Goal: Information Seeking & Learning: Learn about a topic

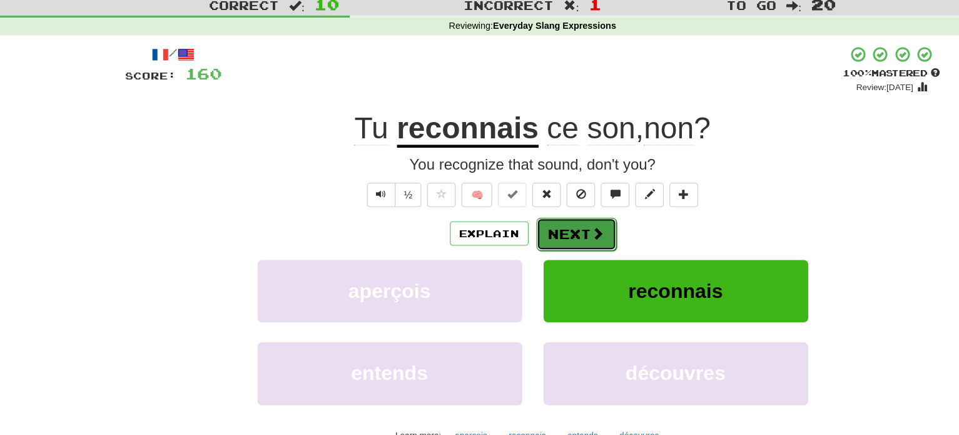
click at [535, 239] on span at bounding box center [536, 240] width 11 height 11
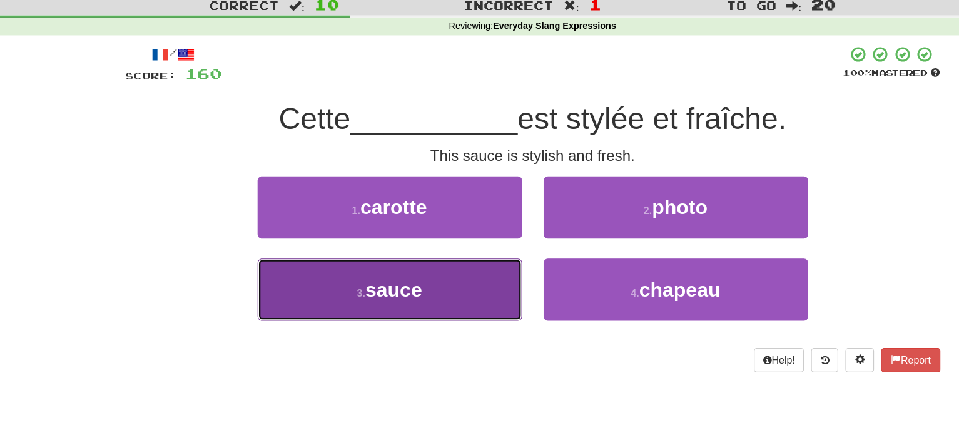
click at [451, 280] on button "3 . sauce" at bounding box center [354, 290] width 231 height 54
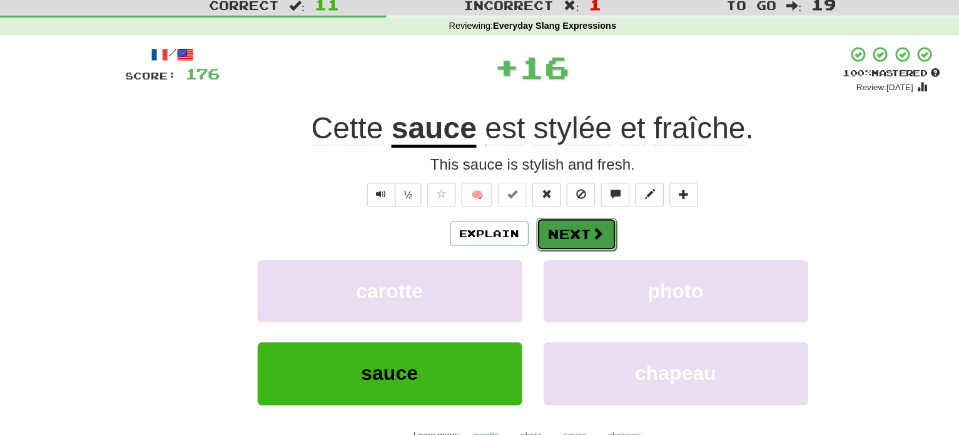
click at [513, 238] on button "Next" at bounding box center [518, 241] width 70 height 29
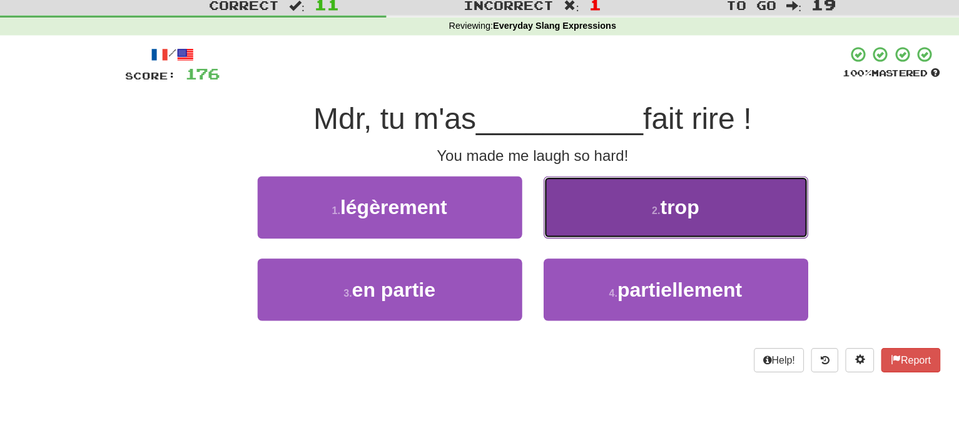
click at [553, 213] on button "2 . trop" at bounding box center [604, 218] width 231 height 54
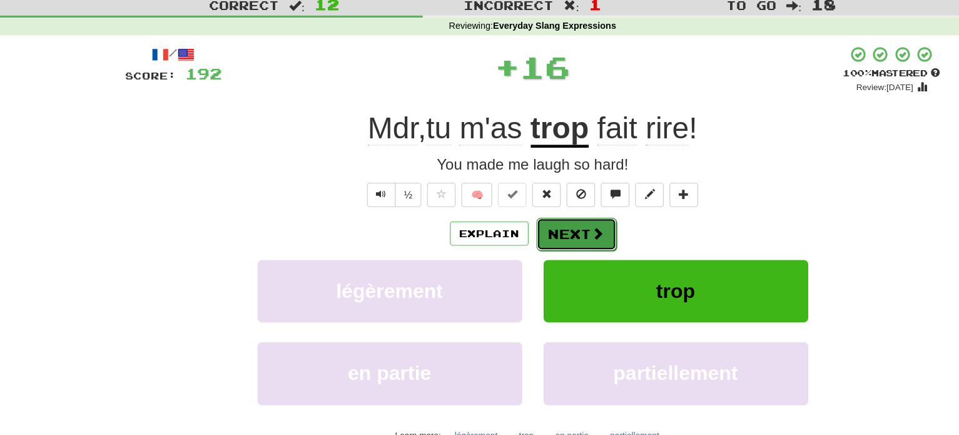
click at [523, 234] on button "Next" at bounding box center [518, 241] width 70 height 29
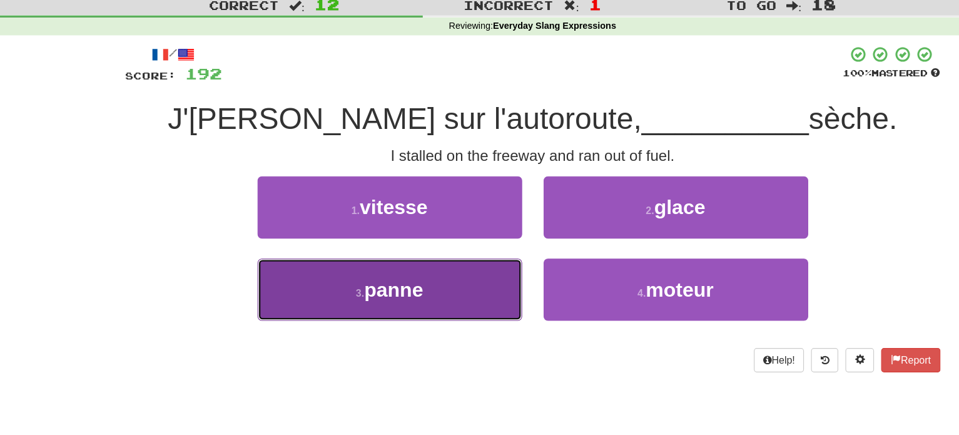
click at [459, 295] on button "3 . panne" at bounding box center [354, 290] width 231 height 54
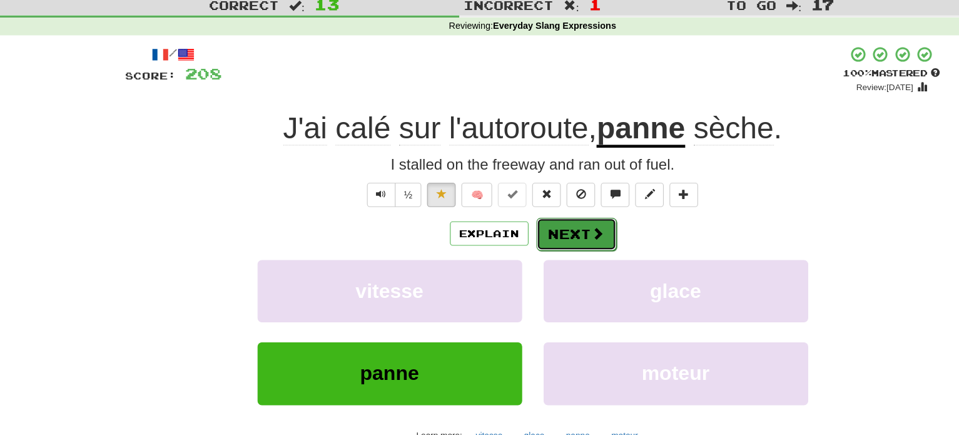
click at [524, 248] on button "Next" at bounding box center [518, 241] width 70 height 29
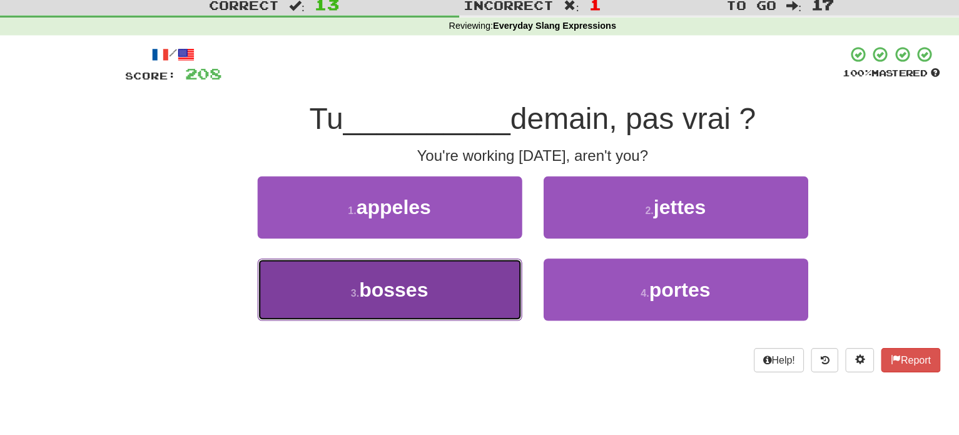
click at [415, 300] on button "3 . bosses" at bounding box center [354, 290] width 231 height 54
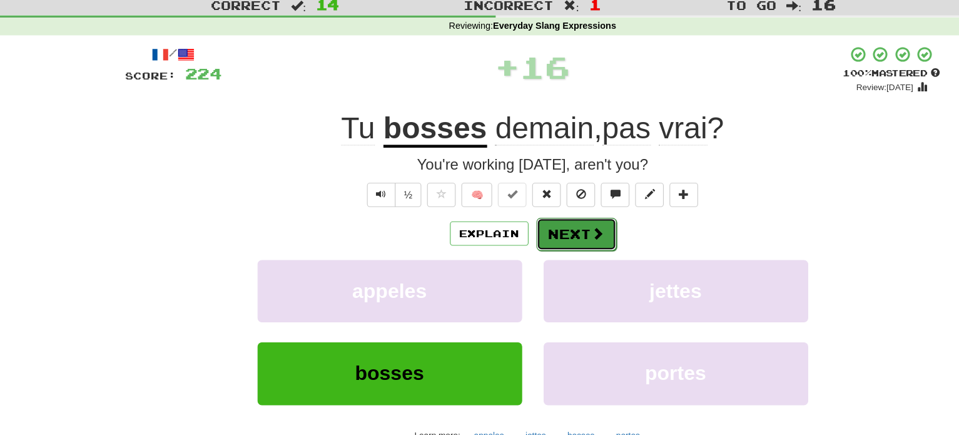
click at [528, 246] on button "Next" at bounding box center [518, 241] width 70 height 29
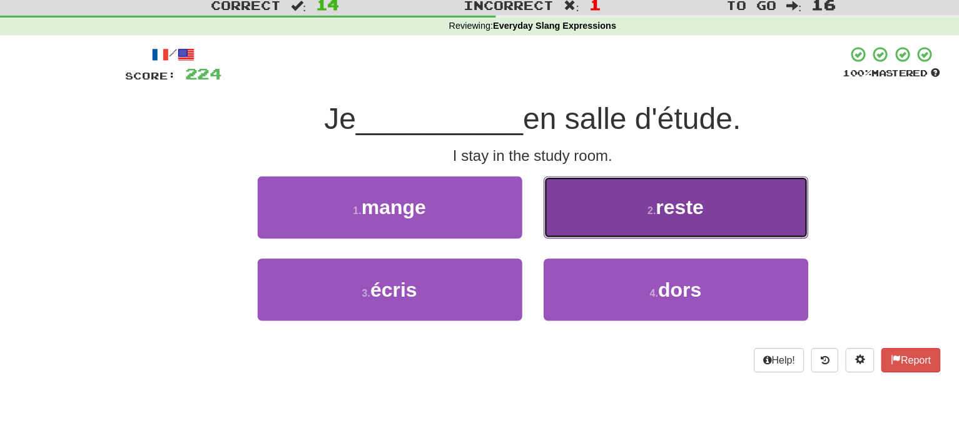
click at [541, 224] on button "2 . reste" at bounding box center [604, 218] width 231 height 54
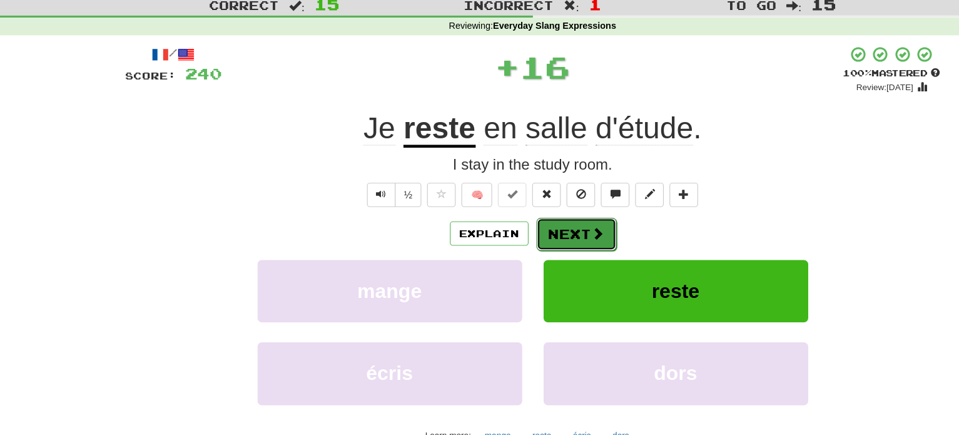
click at [520, 235] on button "Next" at bounding box center [518, 241] width 70 height 29
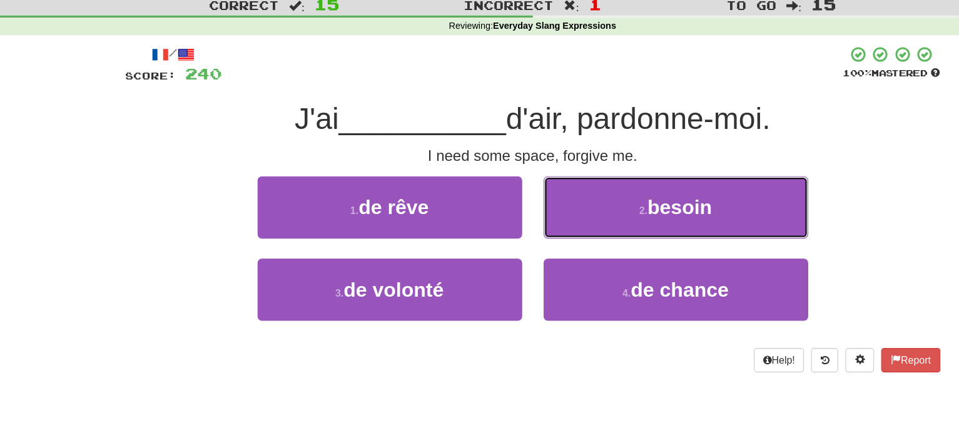
click at [520, 235] on button "2 . besoin" at bounding box center [604, 218] width 231 height 54
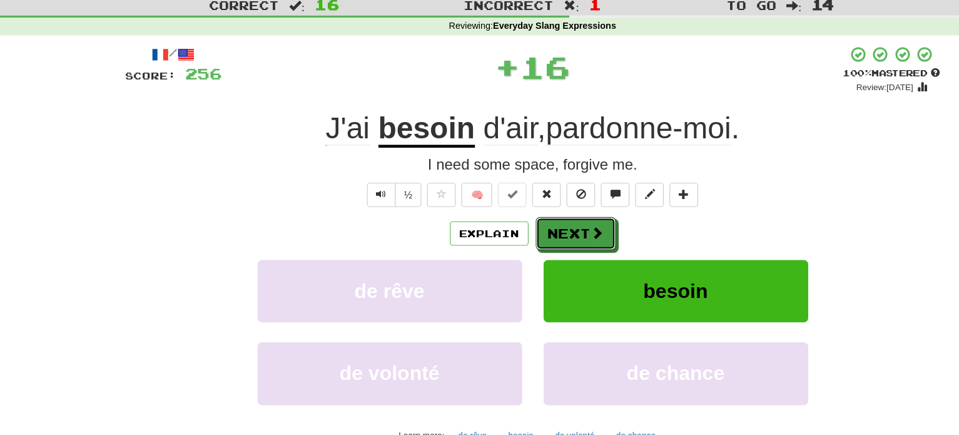
click at [520, 235] on button "Next" at bounding box center [517, 240] width 70 height 29
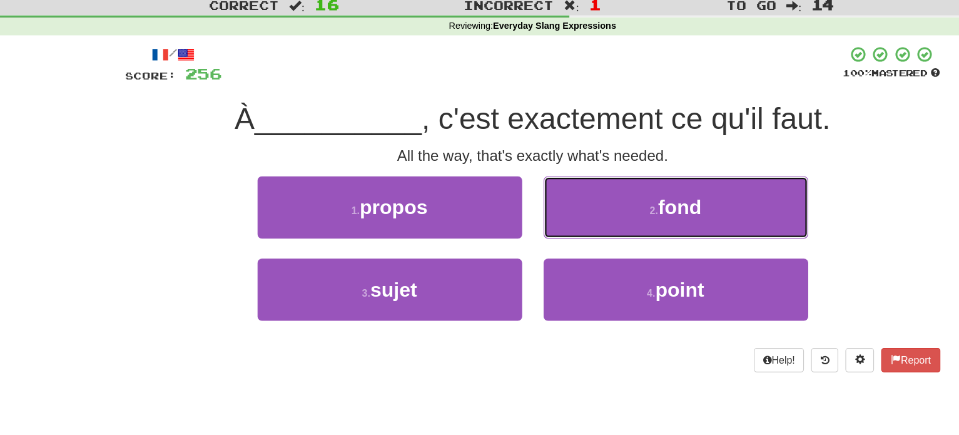
click at [520, 235] on button "2 . fond" at bounding box center [604, 218] width 231 height 54
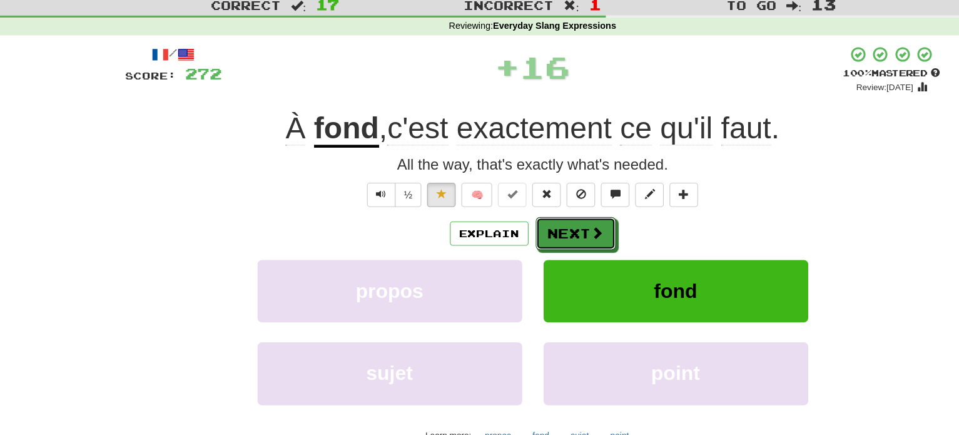
click at [520, 235] on button "Next" at bounding box center [517, 240] width 70 height 29
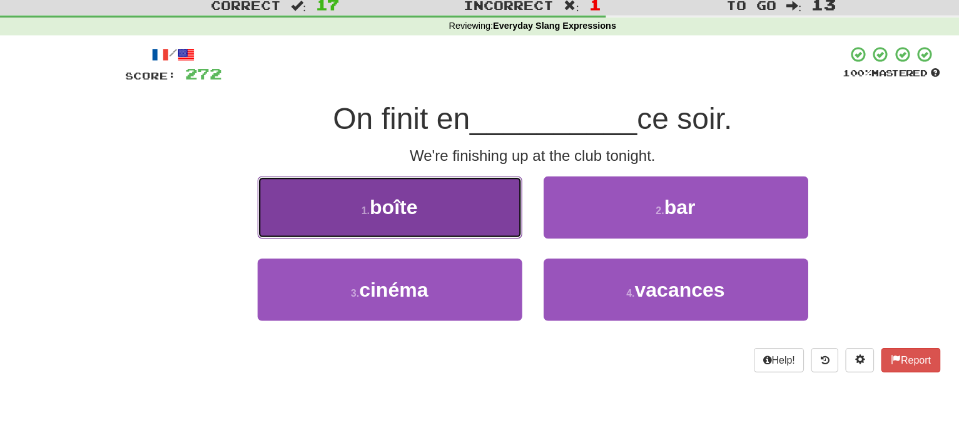
click at [439, 229] on button "1 . boîte" at bounding box center [354, 218] width 231 height 54
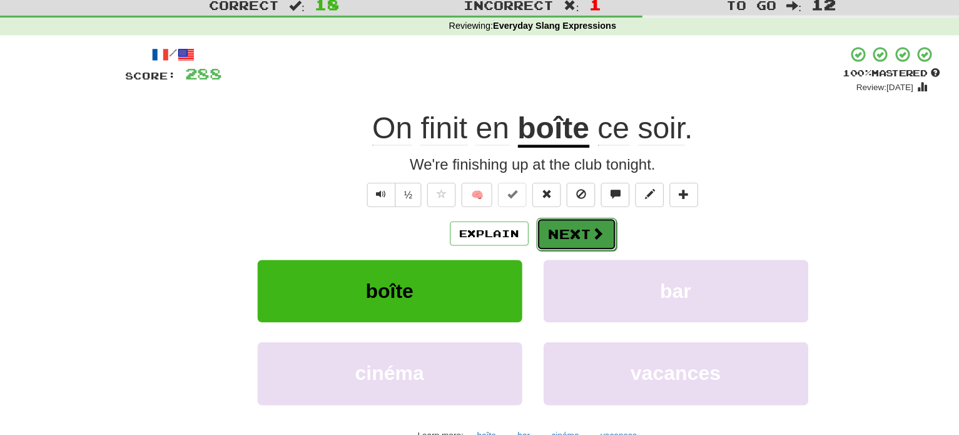
click at [525, 235] on button "Next" at bounding box center [518, 241] width 70 height 29
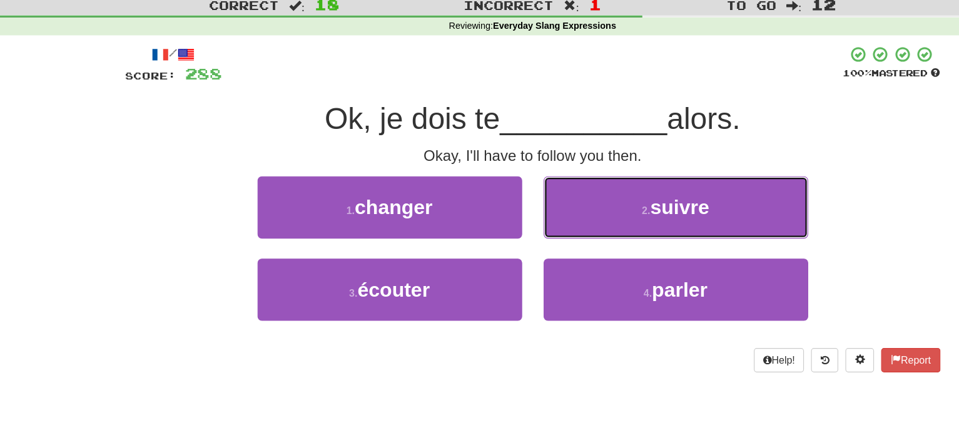
click at [525, 235] on button "2 . suivre" at bounding box center [604, 218] width 231 height 54
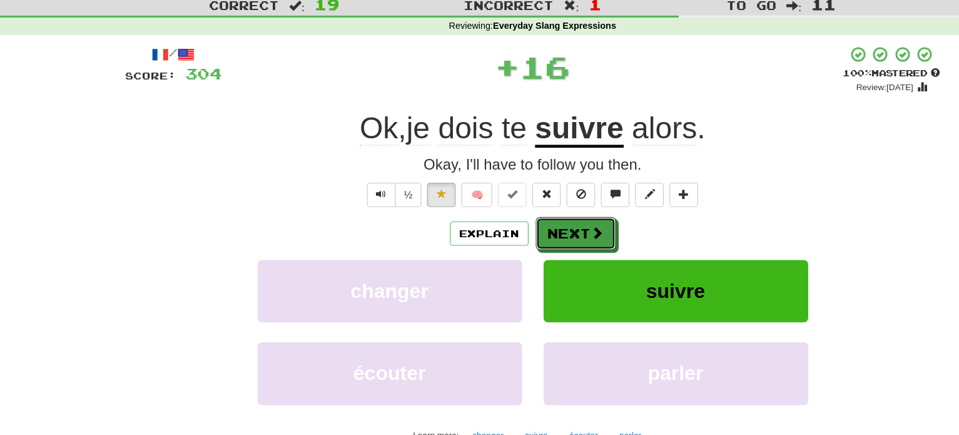
click at [525, 235] on button "Next" at bounding box center [517, 240] width 70 height 29
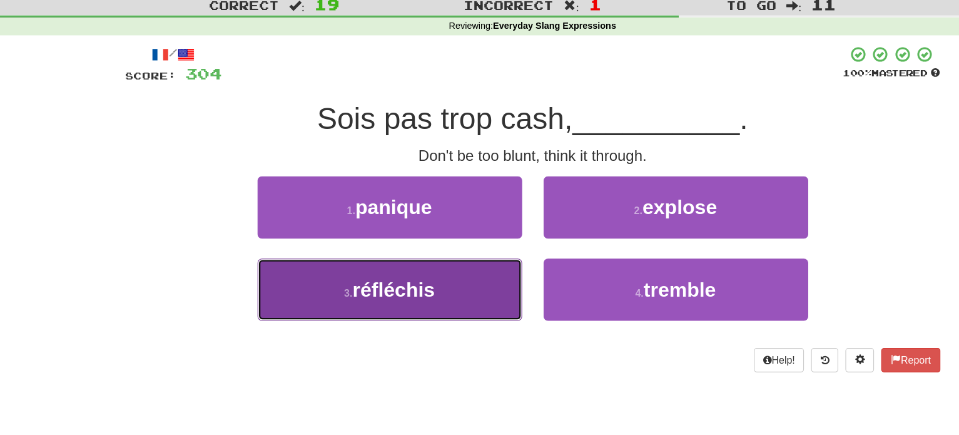
click at [418, 290] on button "3 . réfléchis" at bounding box center [354, 290] width 231 height 54
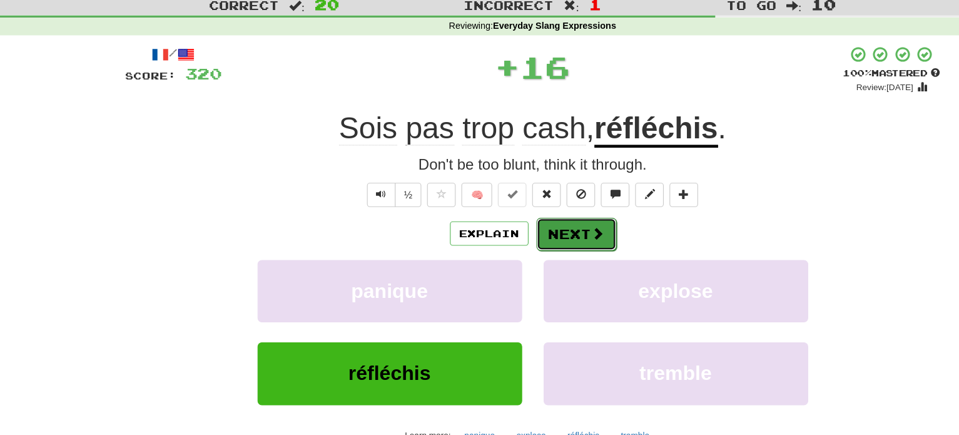
click at [518, 239] on button "Next" at bounding box center [518, 241] width 70 height 29
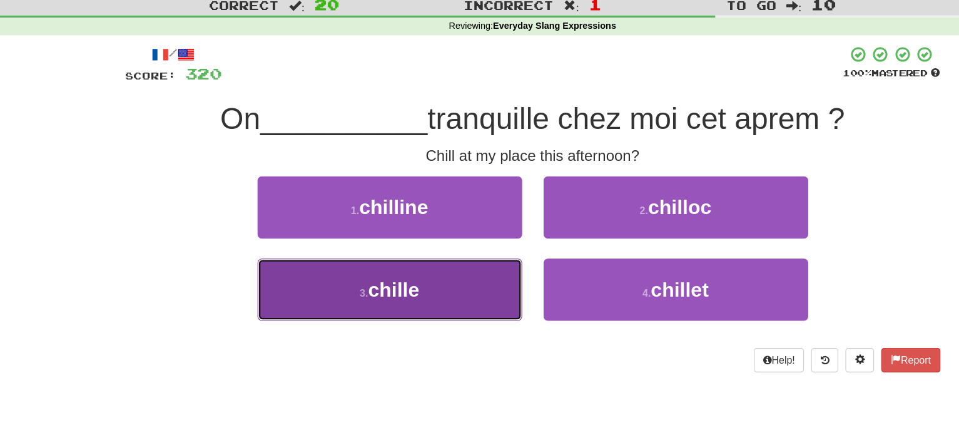
click at [384, 311] on button "3 . chille" at bounding box center [354, 290] width 231 height 54
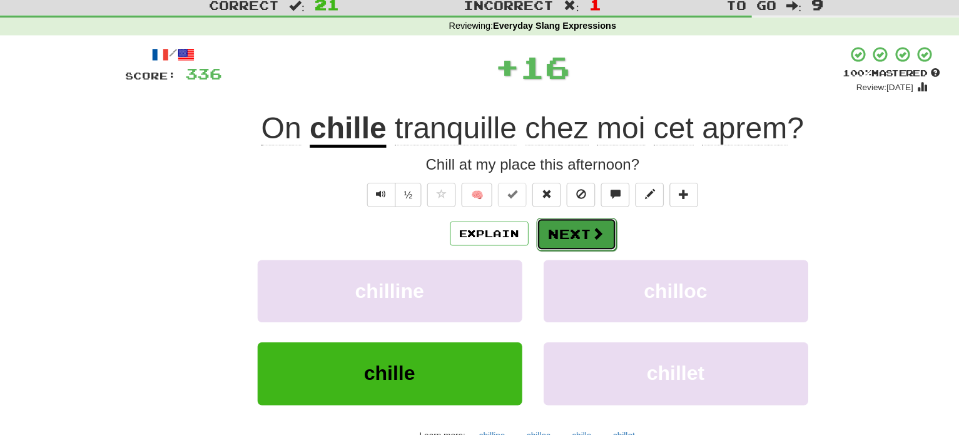
click at [493, 234] on button "Next" at bounding box center [518, 241] width 70 height 29
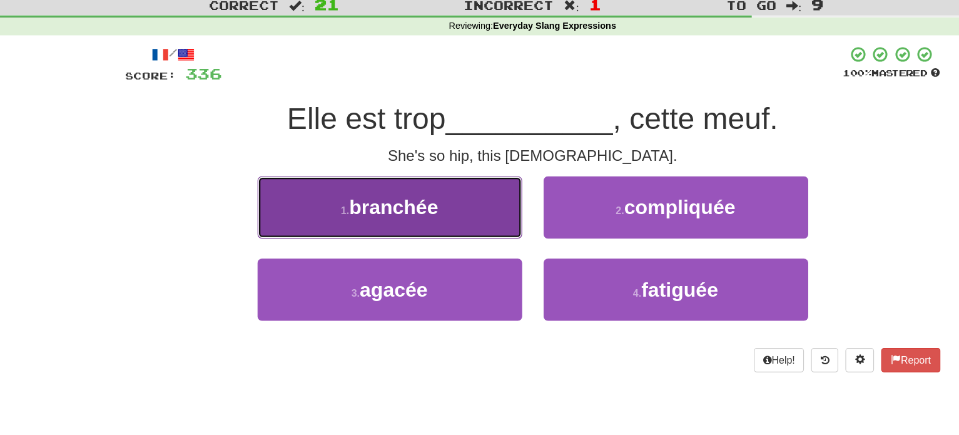
click at [421, 223] on button "1 . branchée" at bounding box center [354, 218] width 231 height 54
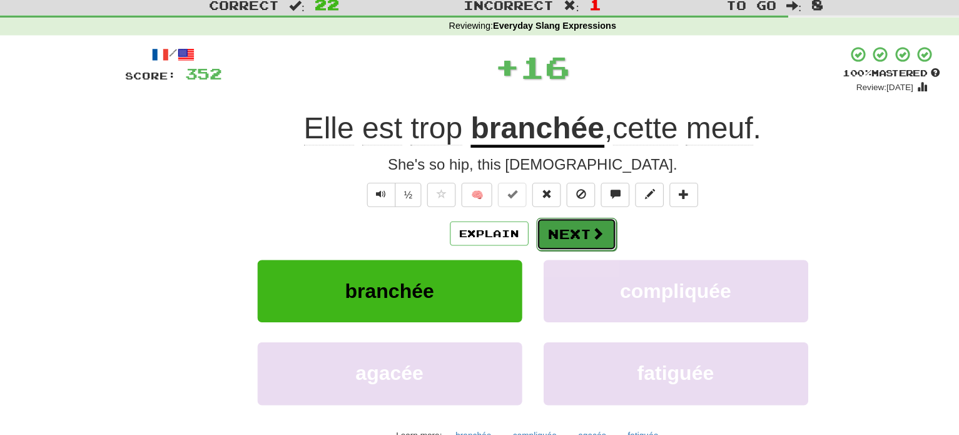
click at [515, 247] on button "Next" at bounding box center [518, 241] width 70 height 29
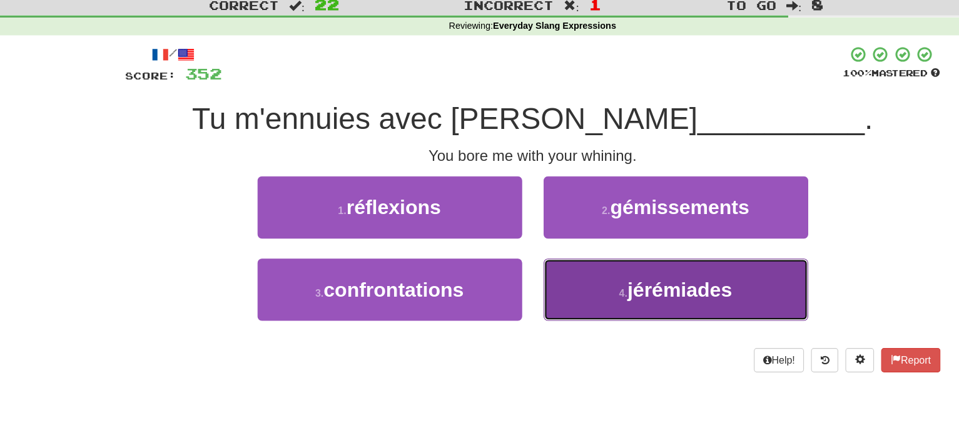
click at [540, 282] on button "4 . jérémiades" at bounding box center [604, 290] width 231 height 54
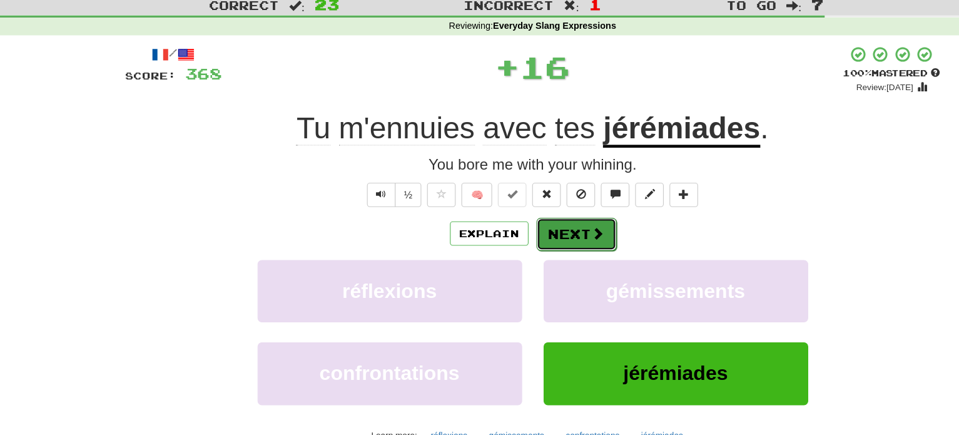
click at [519, 247] on button "Next" at bounding box center [518, 241] width 70 height 29
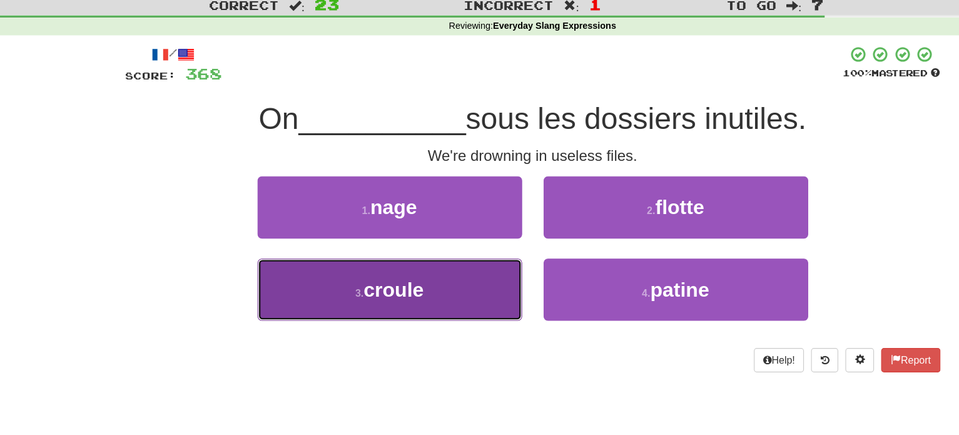
click at [422, 310] on button "3 . croule" at bounding box center [354, 290] width 231 height 54
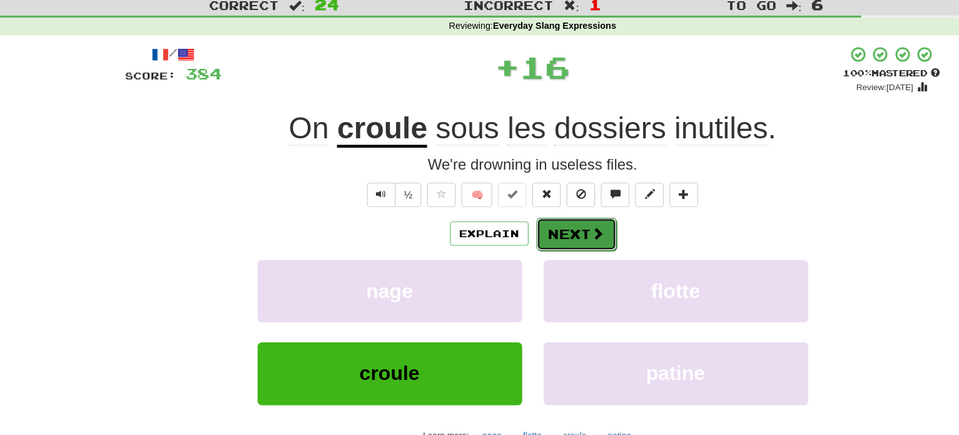
click at [510, 234] on button "Next" at bounding box center [518, 241] width 70 height 29
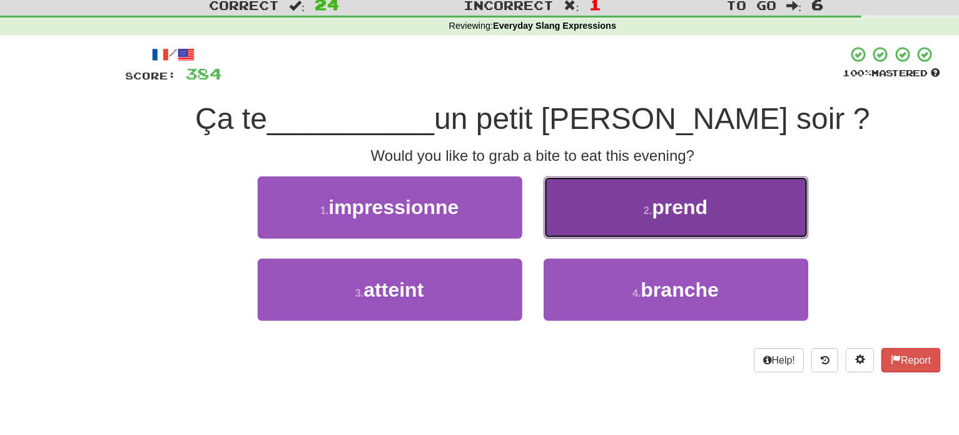
click at [548, 224] on button "2 . prend" at bounding box center [604, 218] width 231 height 54
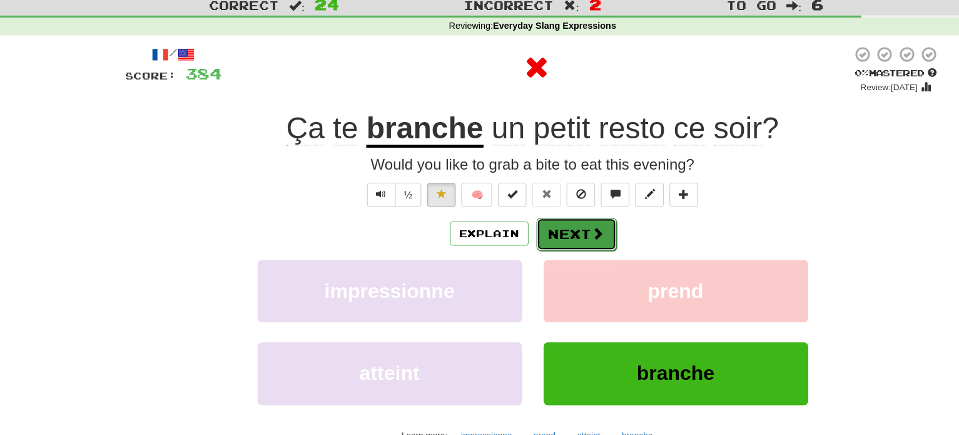
click at [528, 243] on button "Next" at bounding box center [518, 241] width 70 height 29
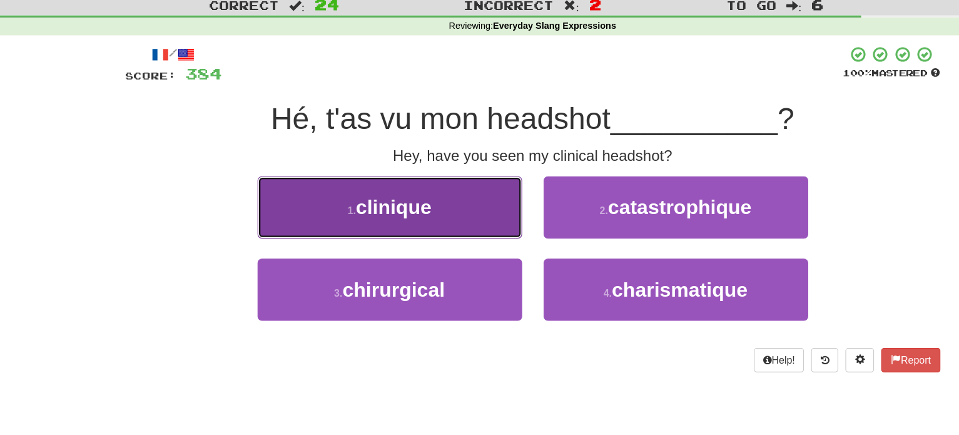
click at [448, 218] on button "1 . clinique" at bounding box center [354, 218] width 231 height 54
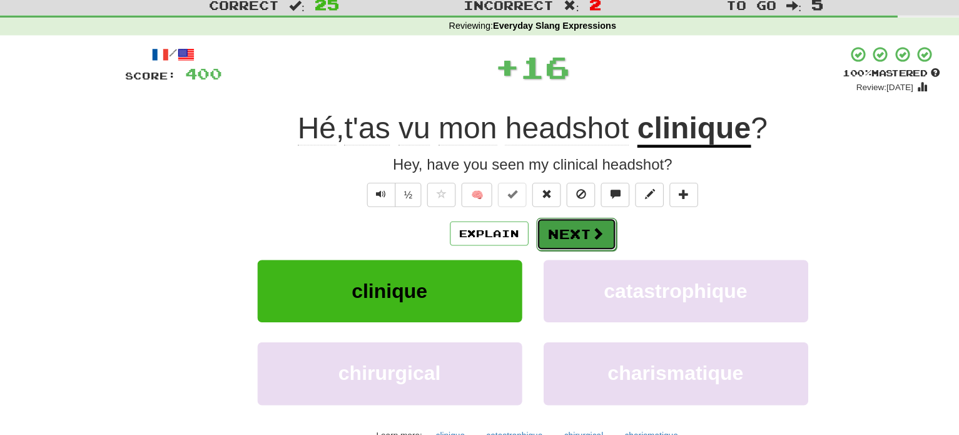
click at [518, 236] on button "Next" at bounding box center [518, 241] width 70 height 29
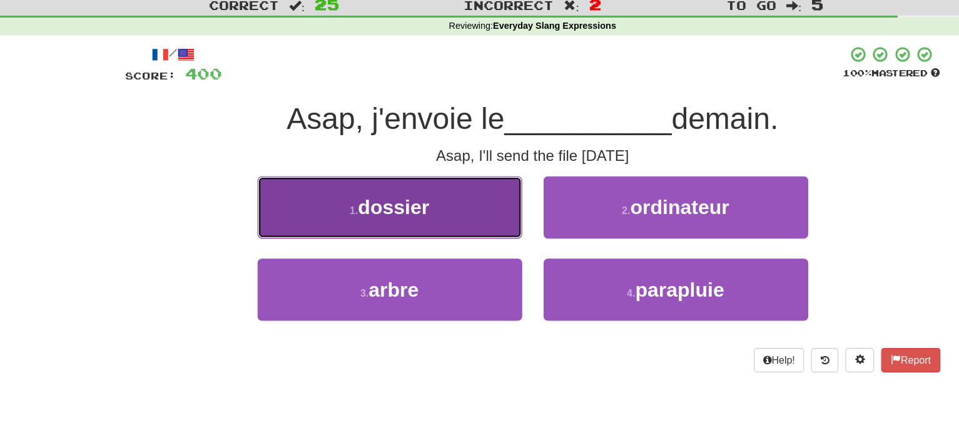
click at [427, 226] on button "1 . dossier" at bounding box center [354, 218] width 231 height 54
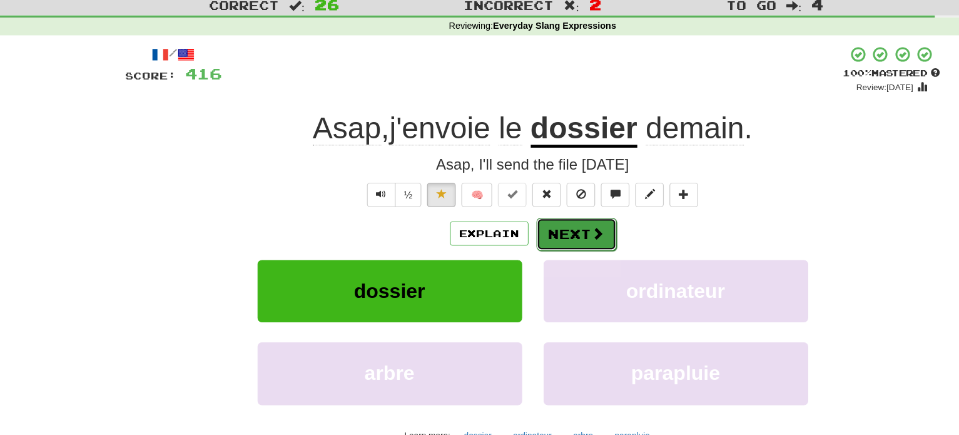
click at [520, 245] on button "Next" at bounding box center [518, 241] width 70 height 29
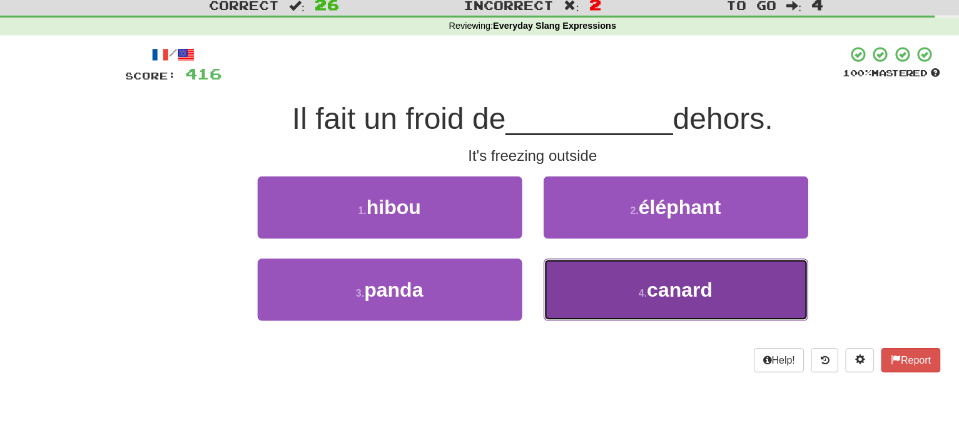
click at [543, 305] on button "4 . canard" at bounding box center [604, 290] width 231 height 54
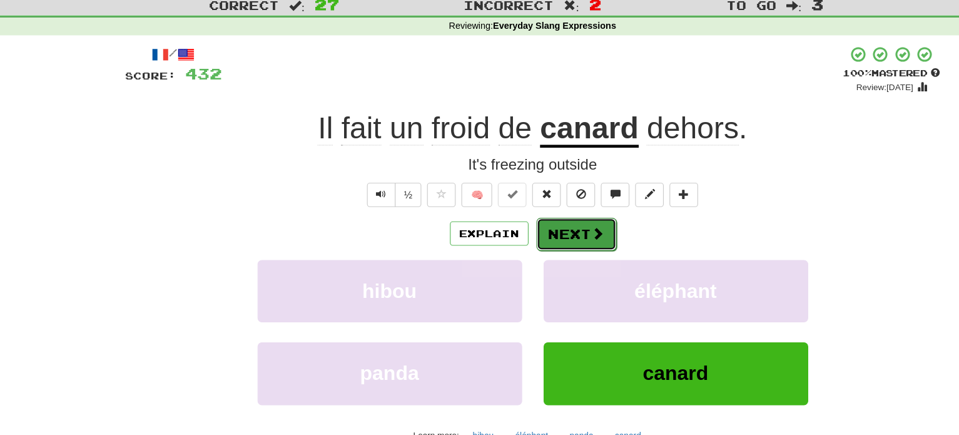
click at [522, 243] on button "Next" at bounding box center [518, 241] width 70 height 29
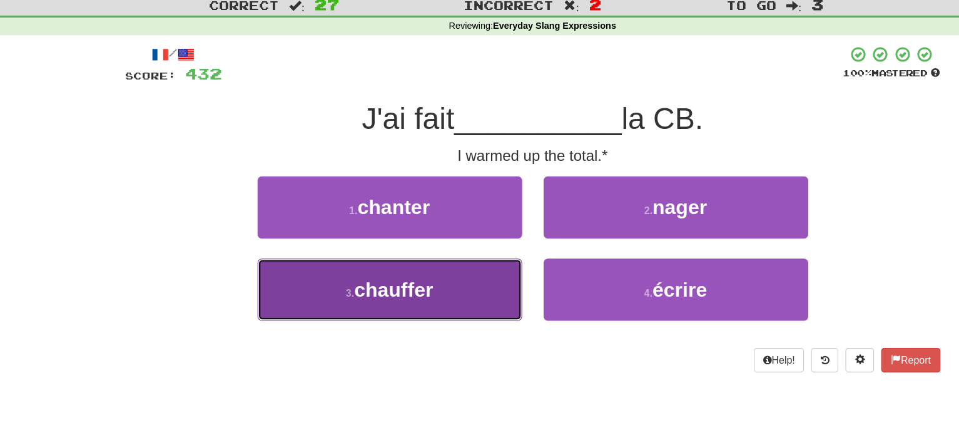
click at [412, 291] on button "3 . chauffer" at bounding box center [354, 290] width 231 height 54
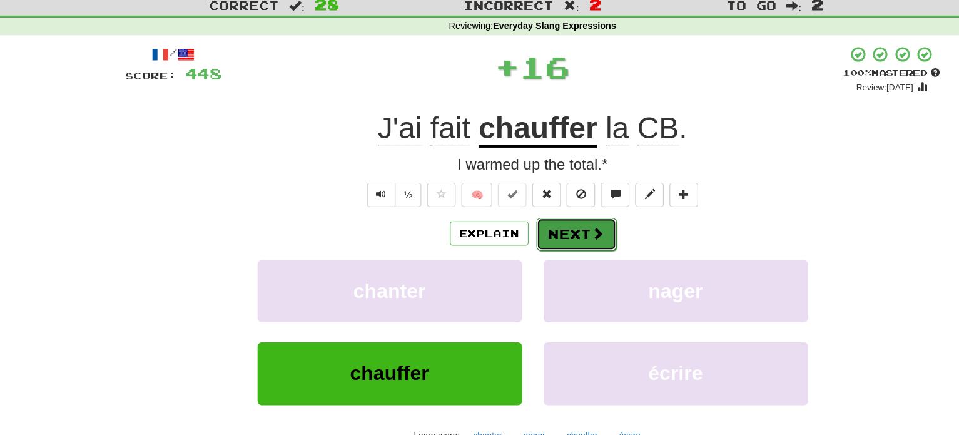
click at [540, 236] on span at bounding box center [536, 240] width 11 height 11
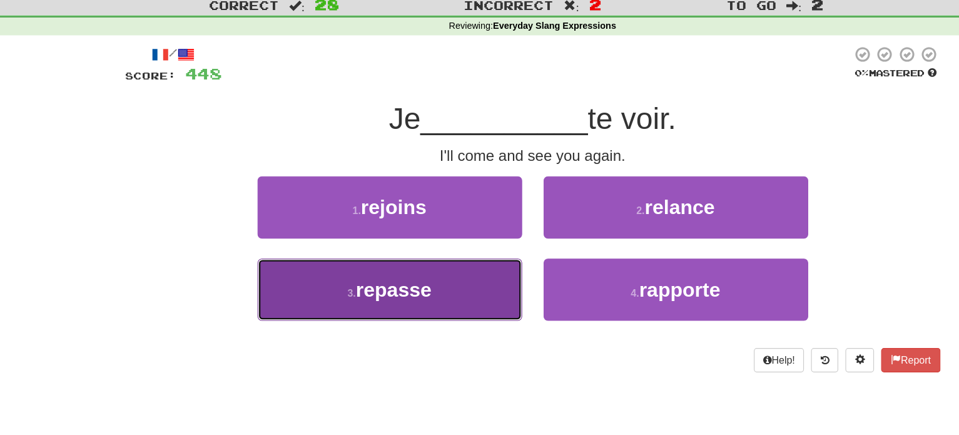
click at [435, 291] on button "3 . repasse" at bounding box center [354, 290] width 231 height 54
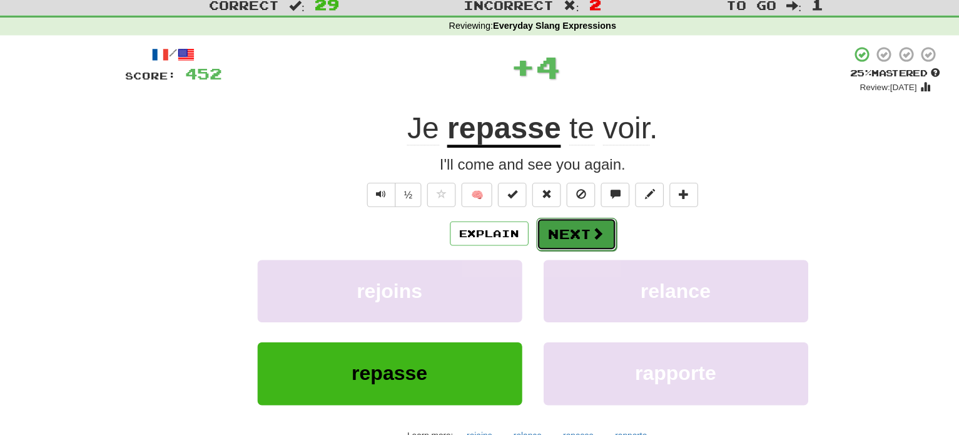
click at [542, 229] on button "Next" at bounding box center [518, 241] width 70 height 29
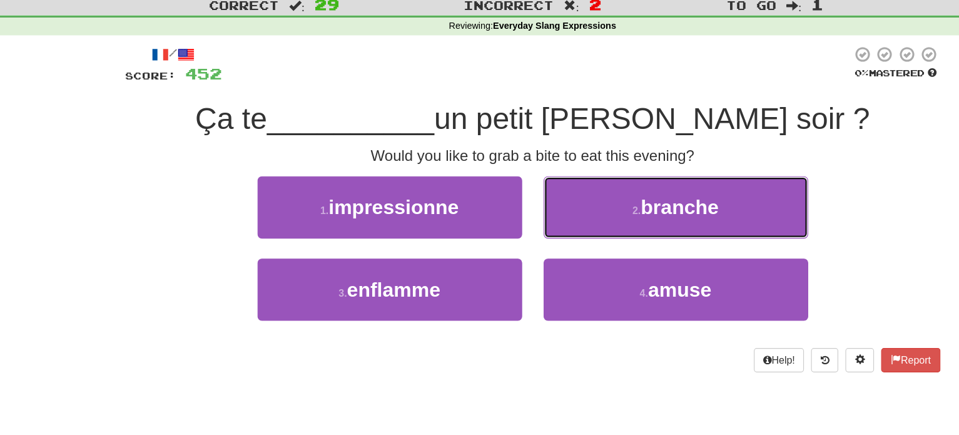
click at [542, 229] on button "2 . branche" at bounding box center [604, 218] width 231 height 54
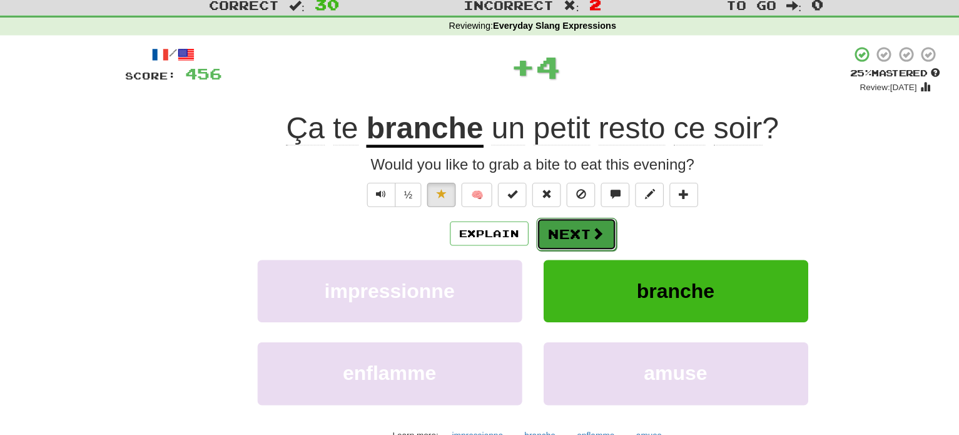
click at [531, 243] on span at bounding box center [536, 240] width 11 height 11
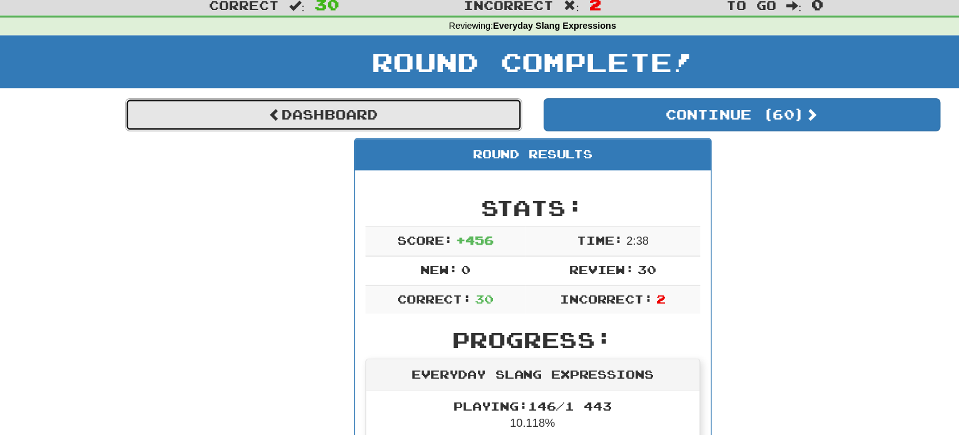
click at [356, 139] on link "Dashboard" at bounding box center [296, 137] width 347 height 29
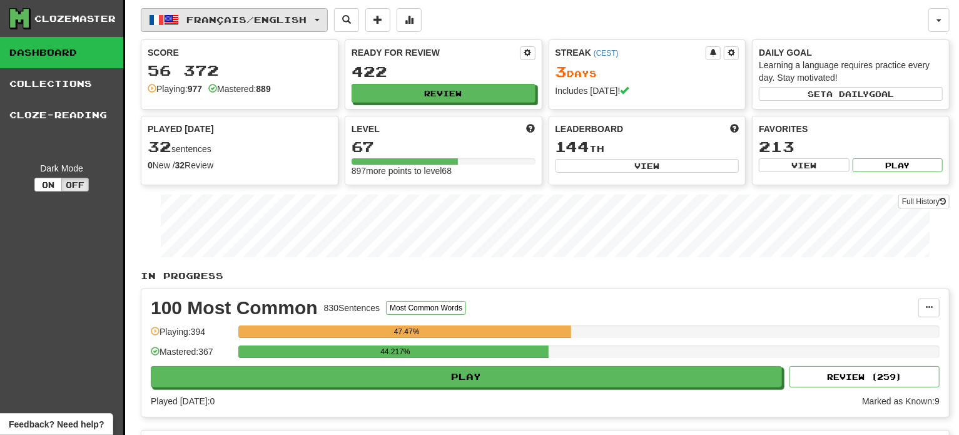
click at [291, 8] on button "Français / English" at bounding box center [234, 20] width 187 height 24
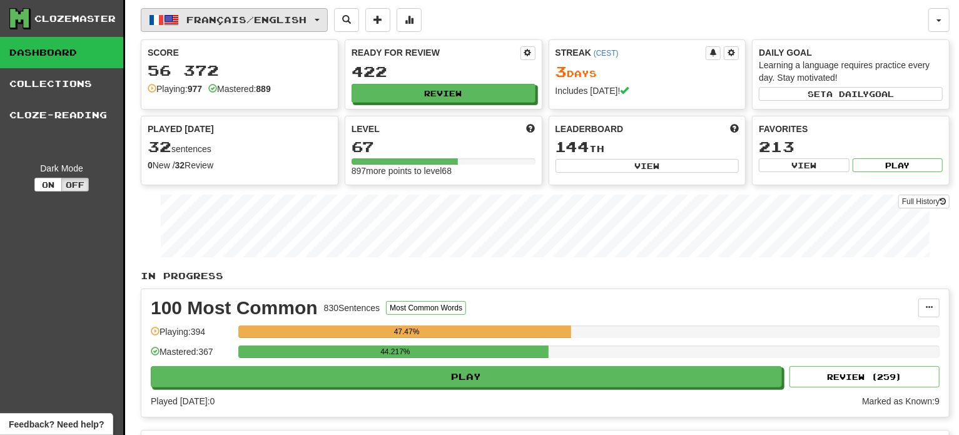
click at [307, 16] on span "Français / English" at bounding box center [247, 19] width 120 height 11
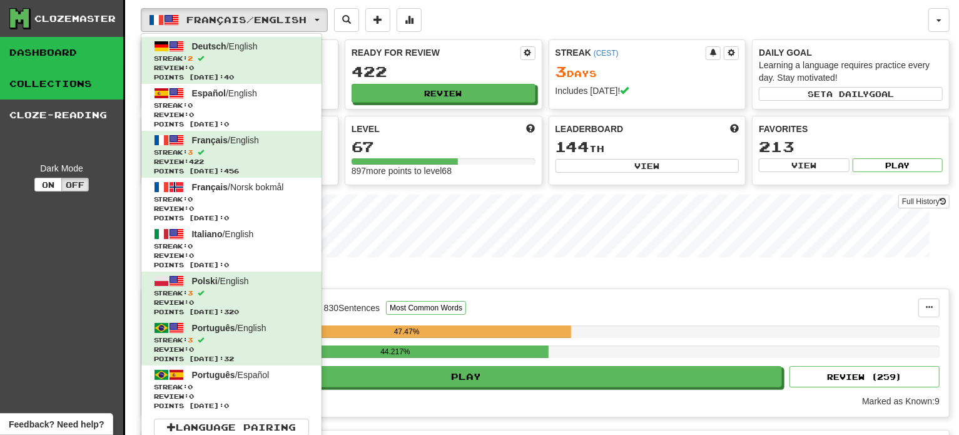
click at [56, 80] on link "Collections" at bounding box center [61, 83] width 123 height 31
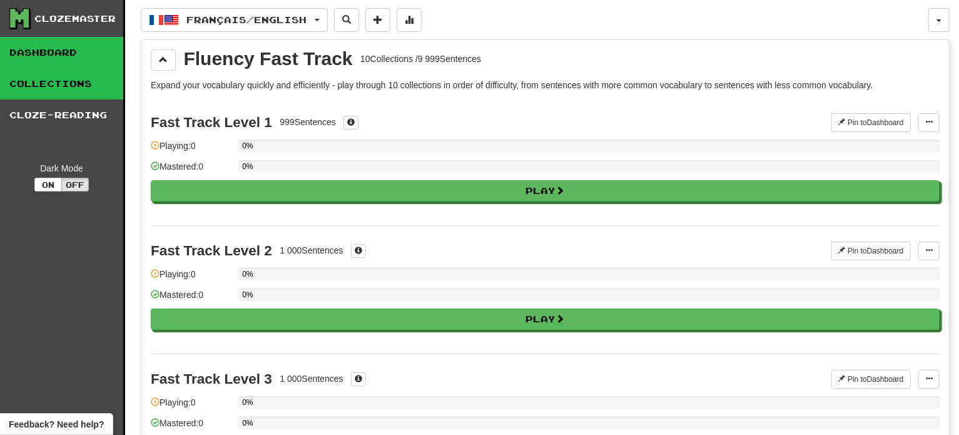
click at [51, 54] on link "Dashboard" at bounding box center [61, 52] width 123 height 31
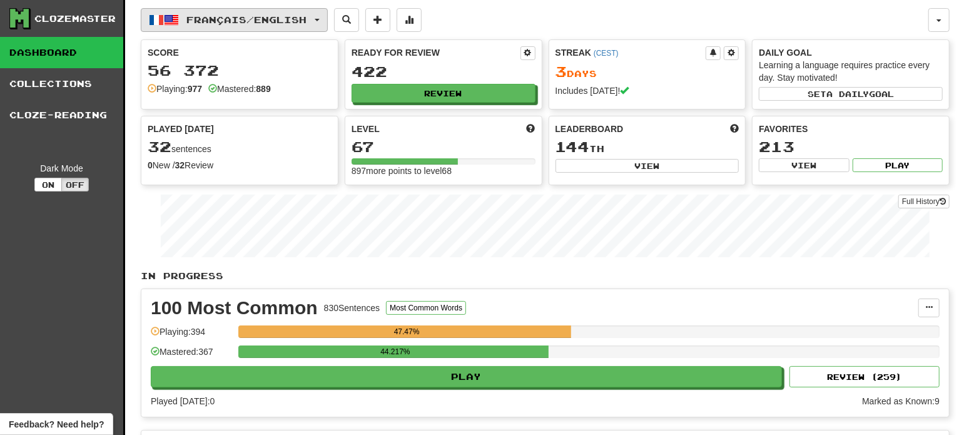
click at [259, 13] on button "Français / English" at bounding box center [234, 20] width 187 height 24
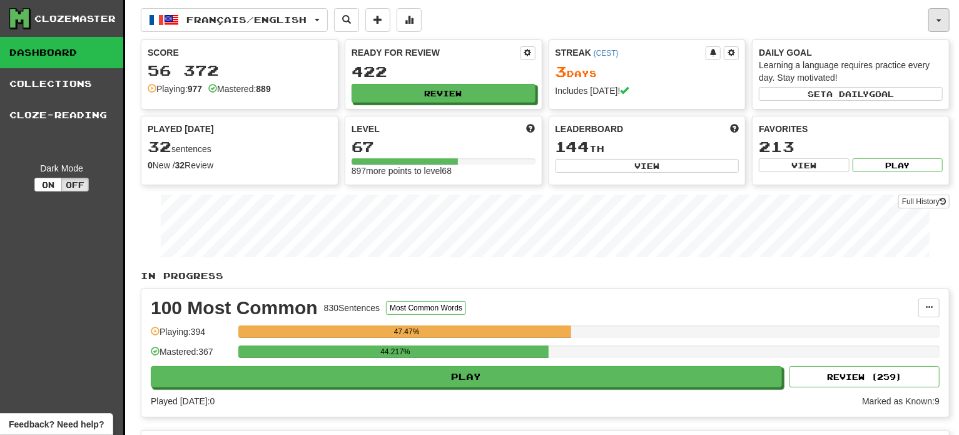
click at [948, 24] on button "button" at bounding box center [938, 20] width 21 height 24
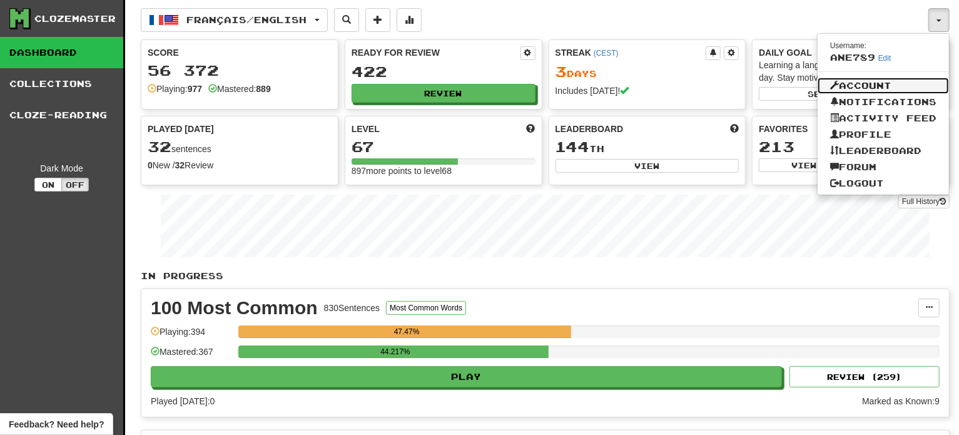
click at [877, 84] on link "Account" at bounding box center [882, 86] width 131 height 16
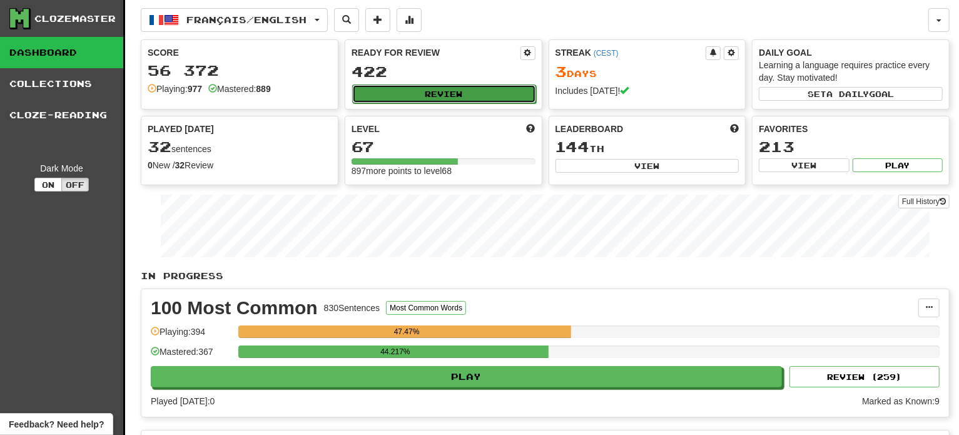
click at [387, 84] on button "Review" at bounding box center [444, 93] width 184 height 19
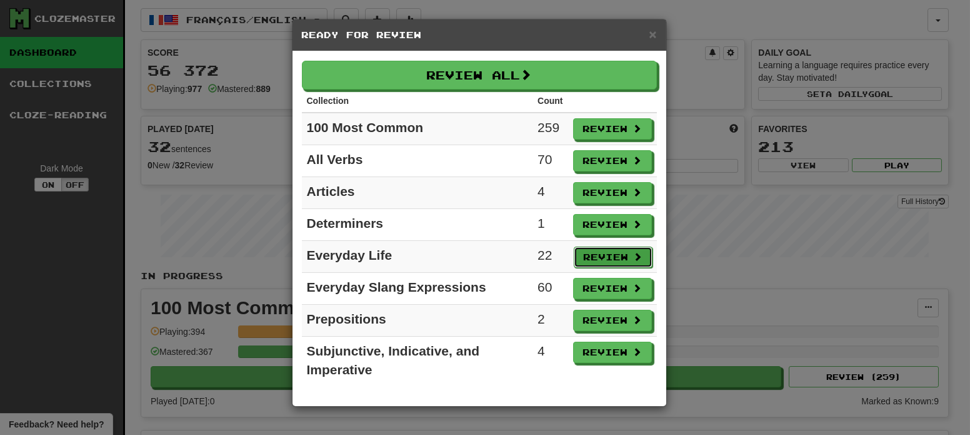
click at [603, 255] on button "Review" at bounding box center [613, 256] width 79 height 21
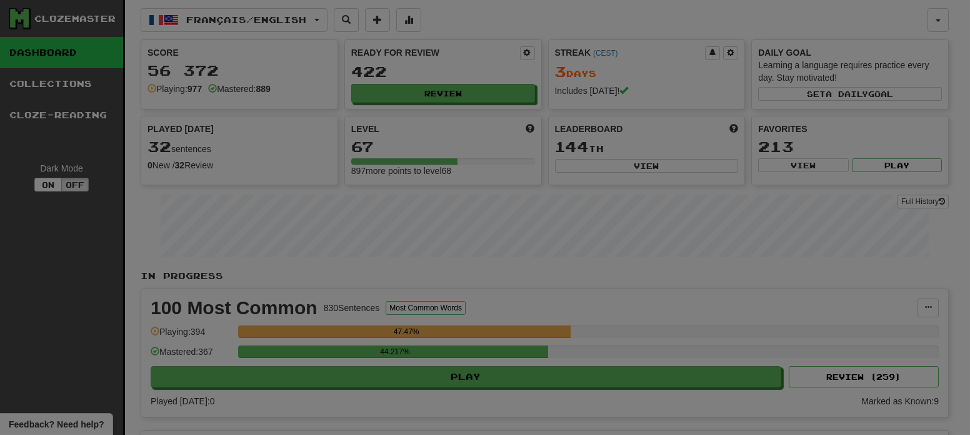
select select "**"
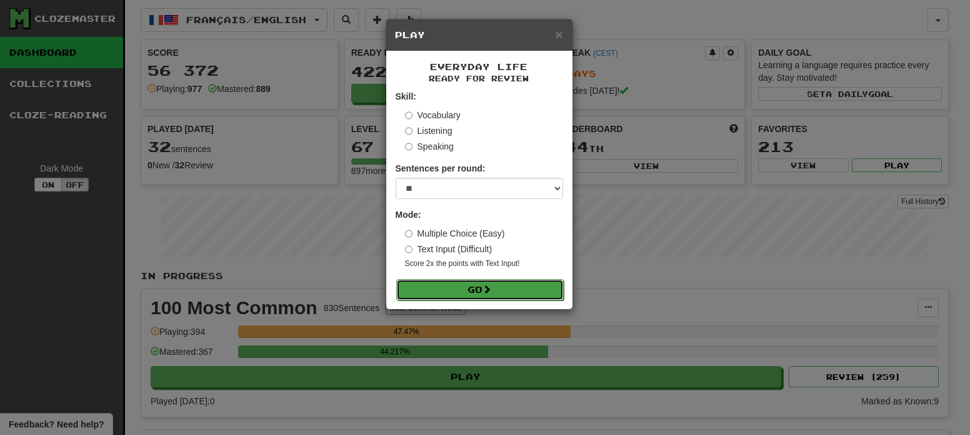
click at [498, 291] on button "Go" at bounding box center [480, 289] width 168 height 21
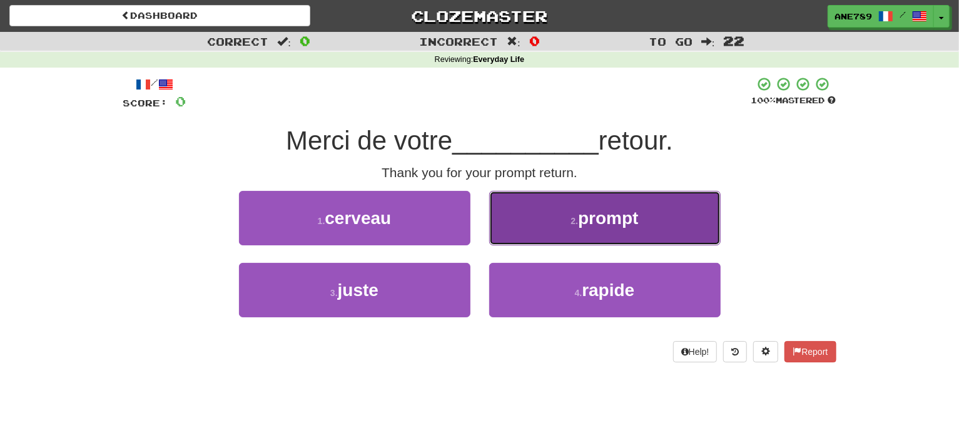
click at [535, 228] on button "2 . prompt" at bounding box center [604, 218] width 231 height 54
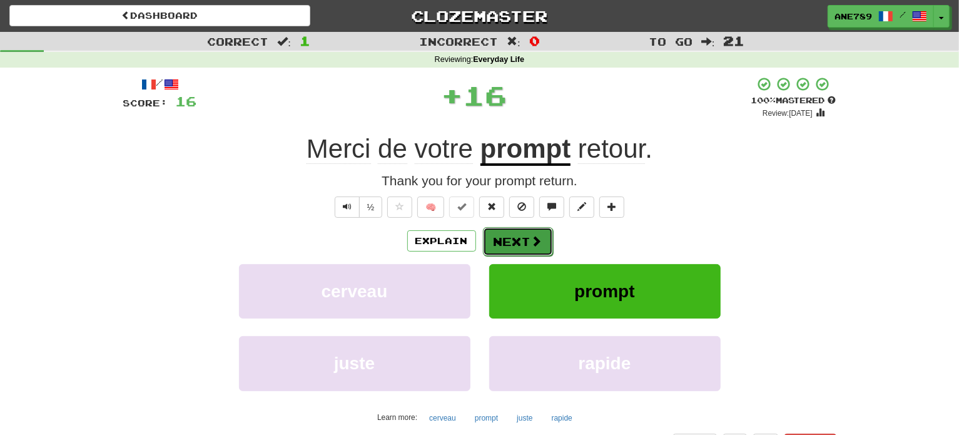
click at [518, 235] on button "Next" at bounding box center [518, 241] width 70 height 29
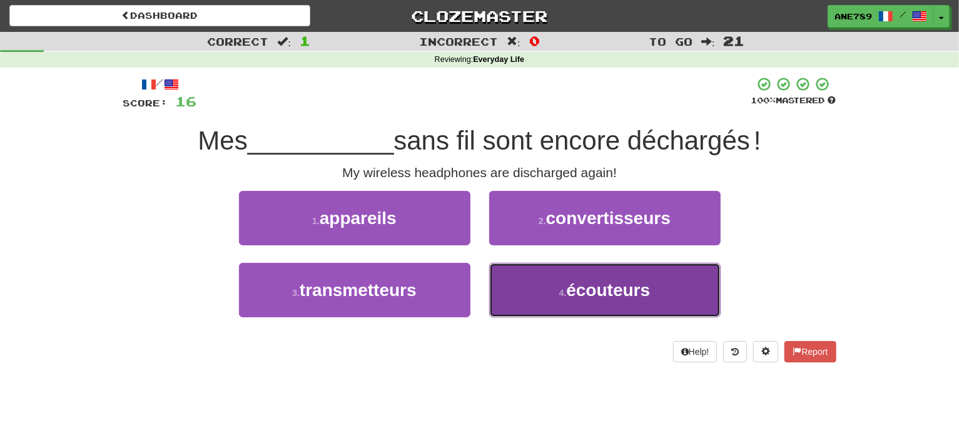
click at [533, 292] on button "4 . écouteurs" at bounding box center [604, 290] width 231 height 54
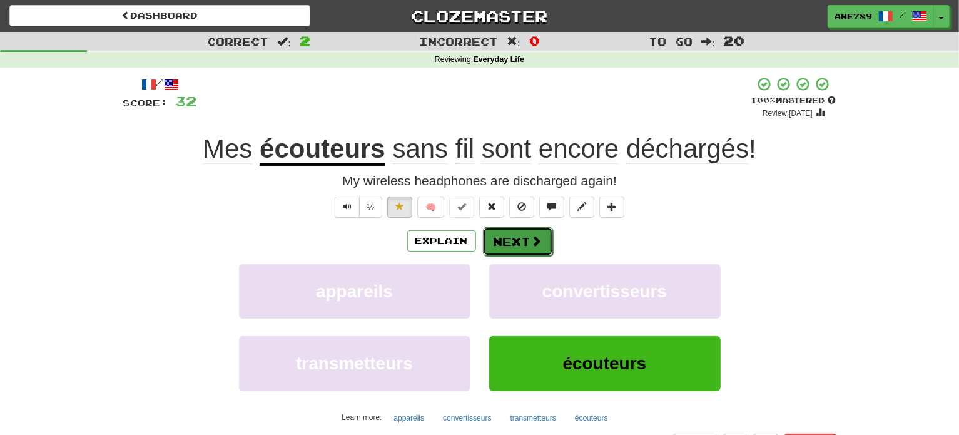
click at [531, 245] on span at bounding box center [536, 240] width 11 height 11
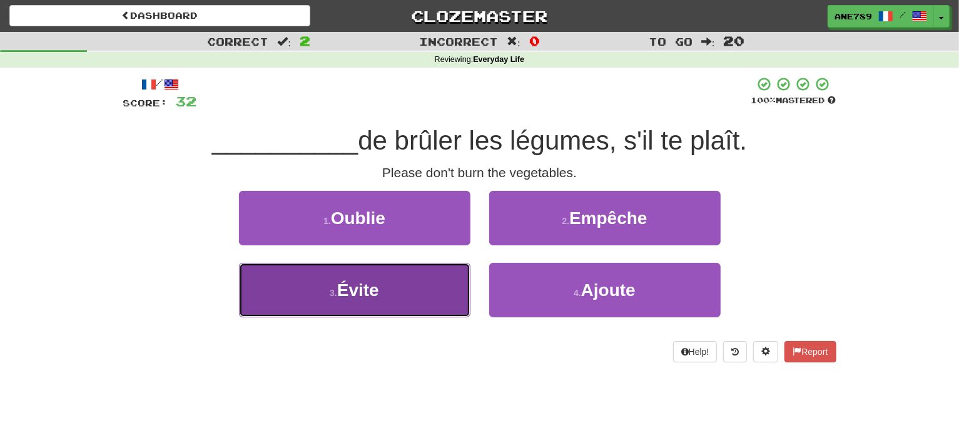
click at [421, 288] on button "3 . Évite" at bounding box center [354, 290] width 231 height 54
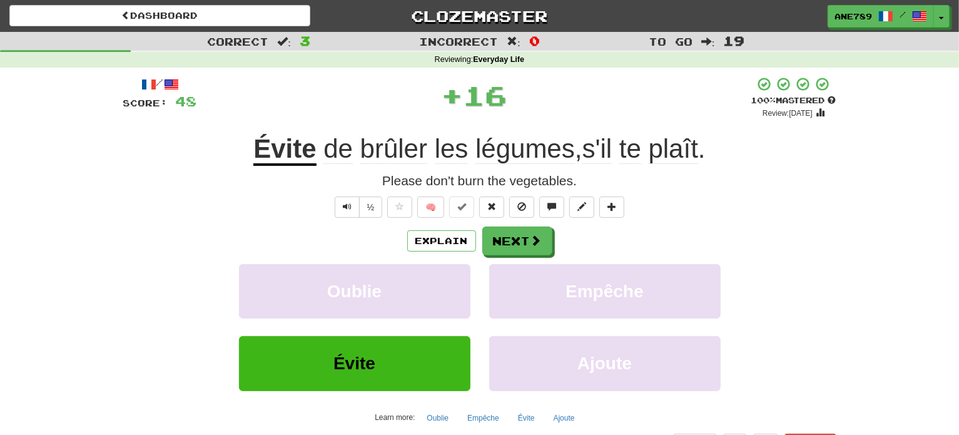
click at [558, 228] on div "Explain Next" at bounding box center [479, 240] width 713 height 29
click at [537, 236] on span at bounding box center [536, 240] width 11 height 11
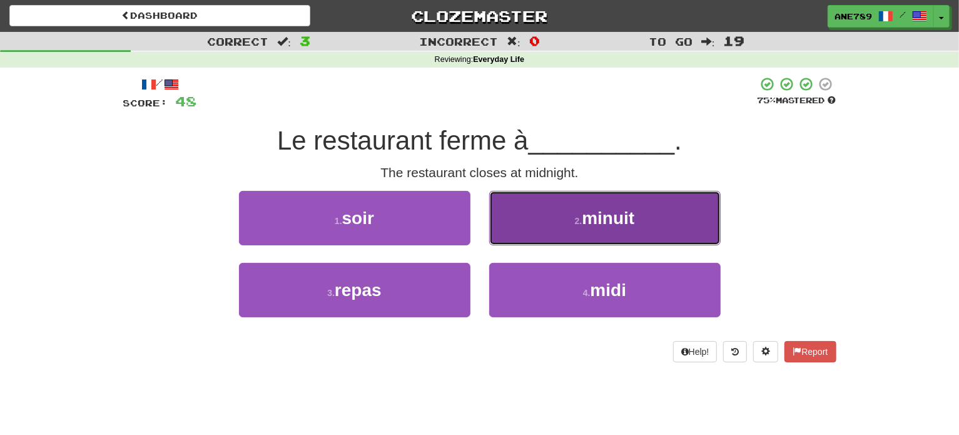
click at [571, 223] on button "2 . minuit" at bounding box center [604, 218] width 231 height 54
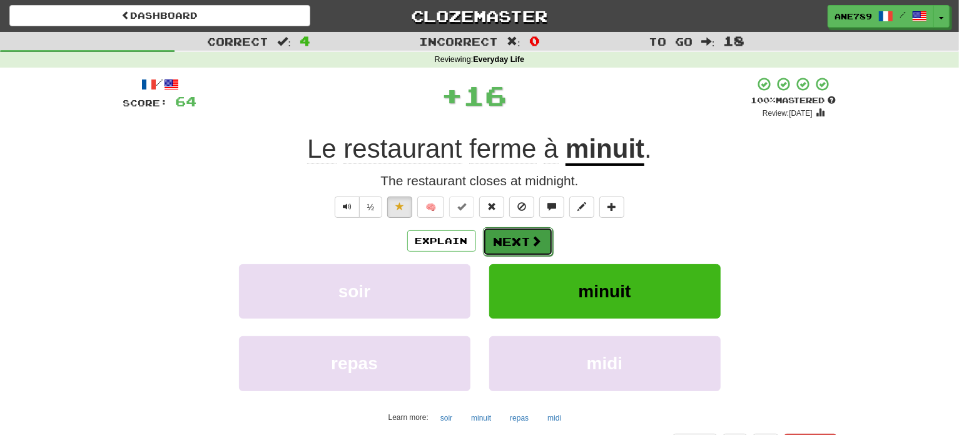
click at [536, 240] on span at bounding box center [536, 240] width 11 height 11
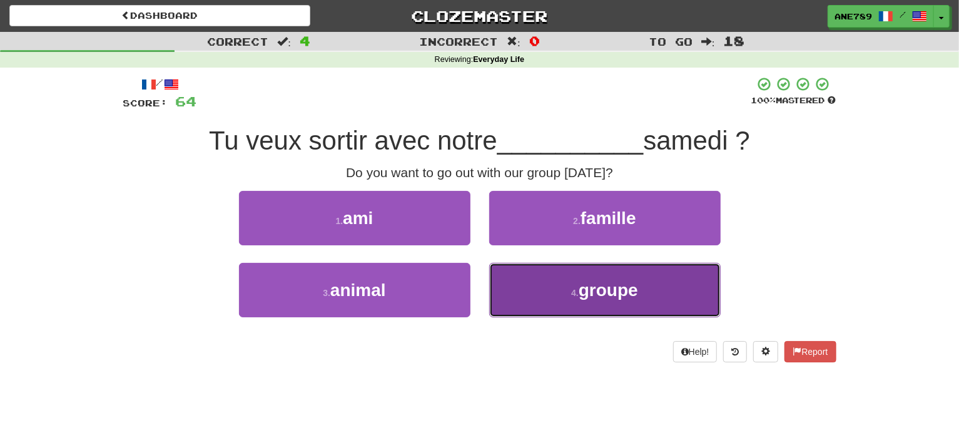
click at [543, 285] on button "4 . groupe" at bounding box center [604, 290] width 231 height 54
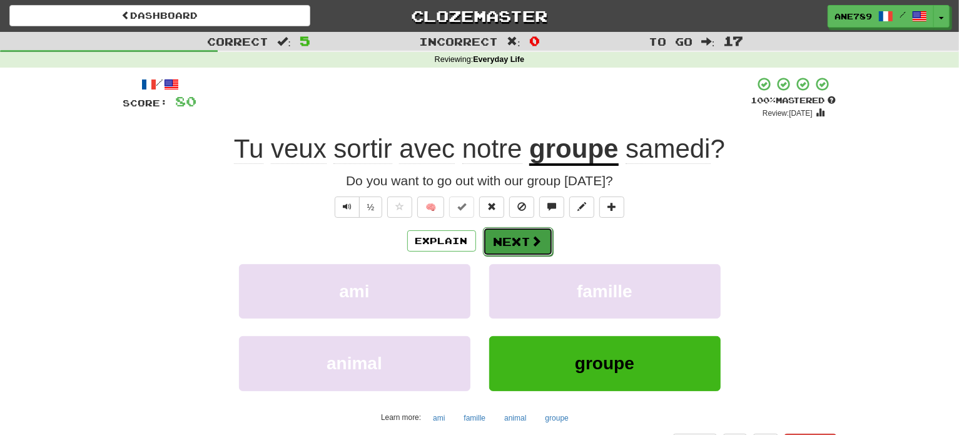
click at [513, 241] on button "Next" at bounding box center [518, 241] width 70 height 29
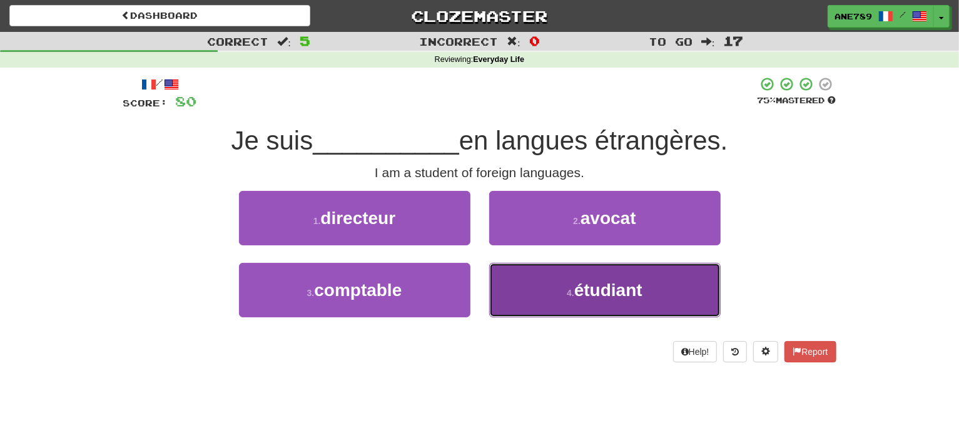
click at [551, 295] on button "4 . étudiant" at bounding box center [604, 290] width 231 height 54
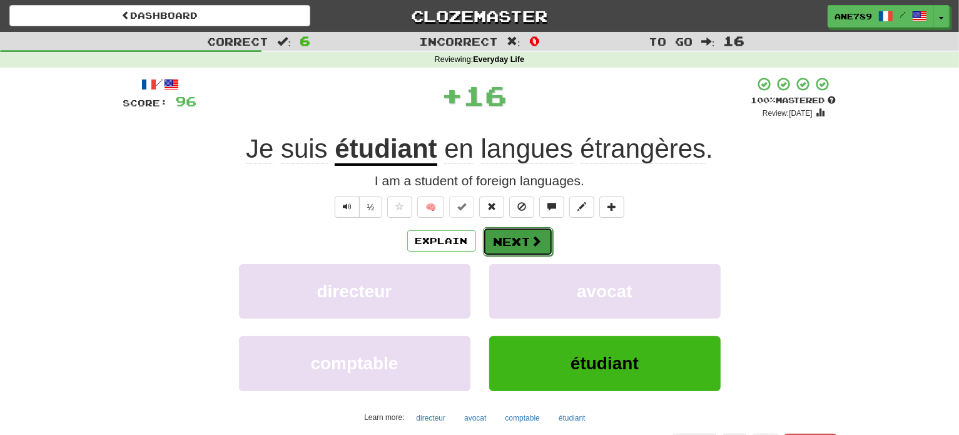
click at [513, 236] on button "Next" at bounding box center [518, 241] width 70 height 29
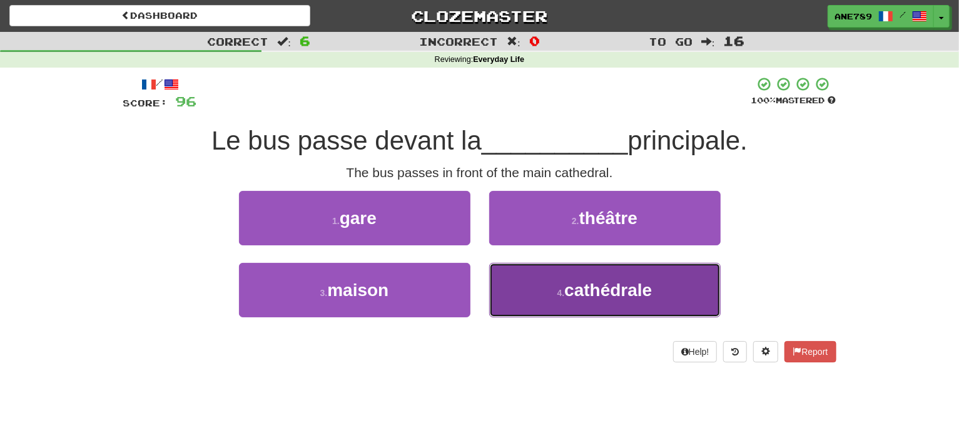
click at [535, 280] on button "4 . cathédrale" at bounding box center [604, 290] width 231 height 54
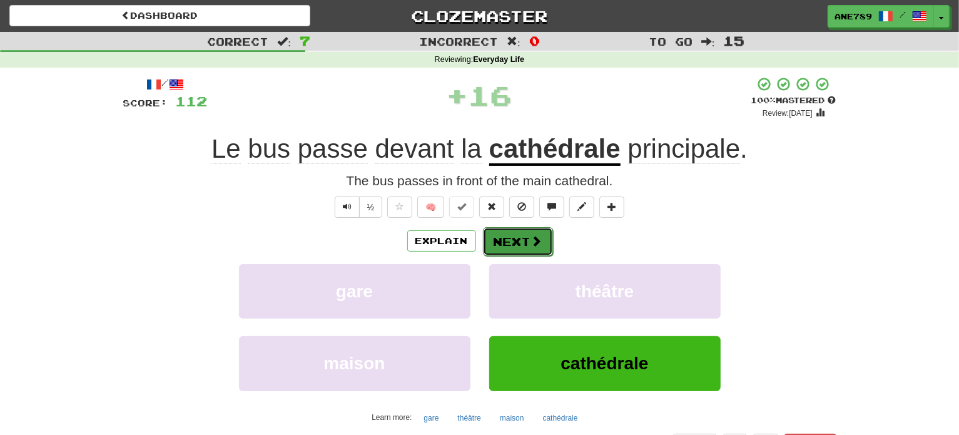
click at [524, 238] on button "Next" at bounding box center [518, 241] width 70 height 29
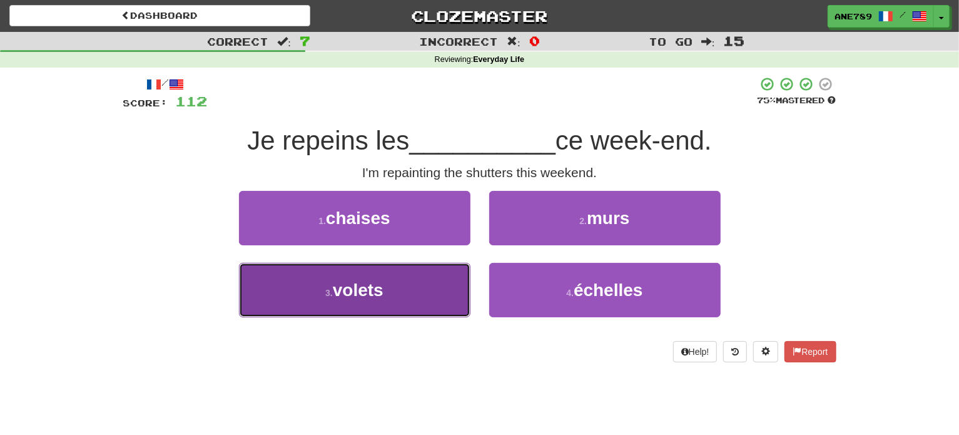
click at [448, 291] on button "3 . volets" at bounding box center [354, 290] width 231 height 54
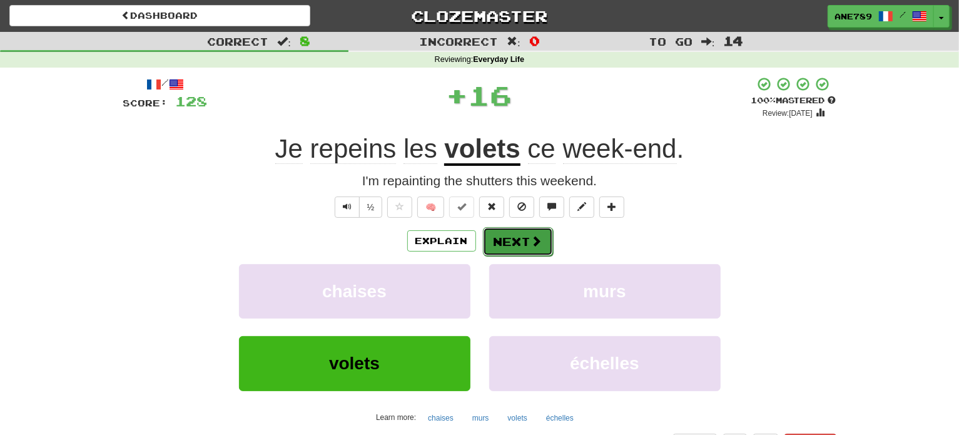
click at [517, 234] on button "Next" at bounding box center [518, 241] width 70 height 29
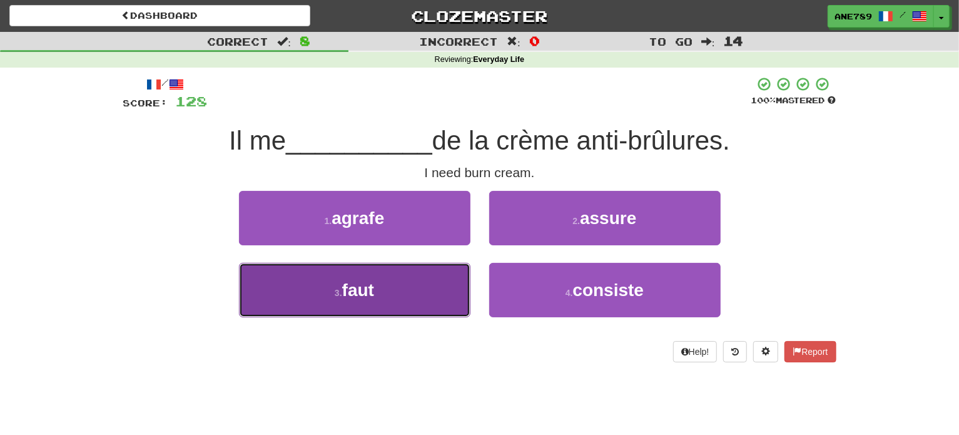
click at [431, 284] on button "3 . faut" at bounding box center [354, 290] width 231 height 54
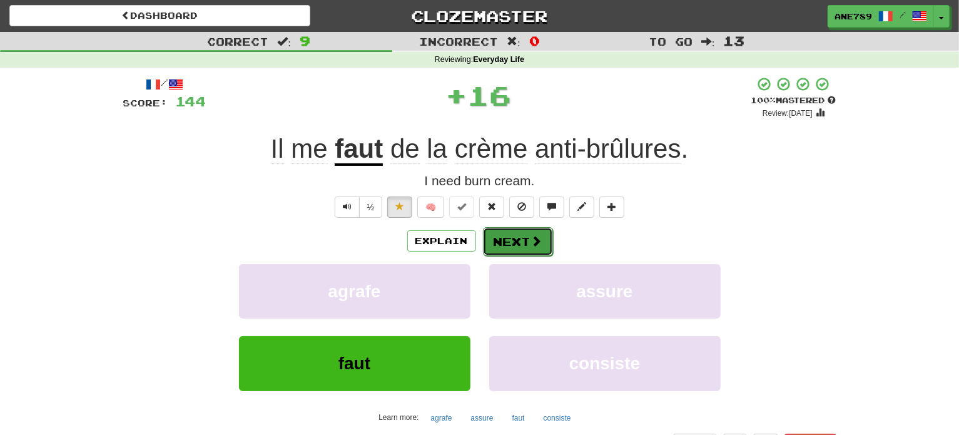
click at [532, 231] on button "Next" at bounding box center [518, 241] width 70 height 29
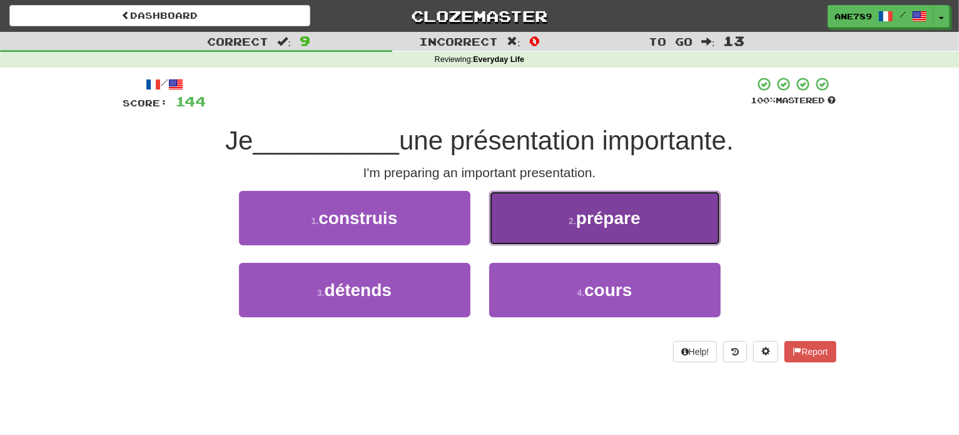
click at [557, 218] on button "2 . prépare" at bounding box center [604, 218] width 231 height 54
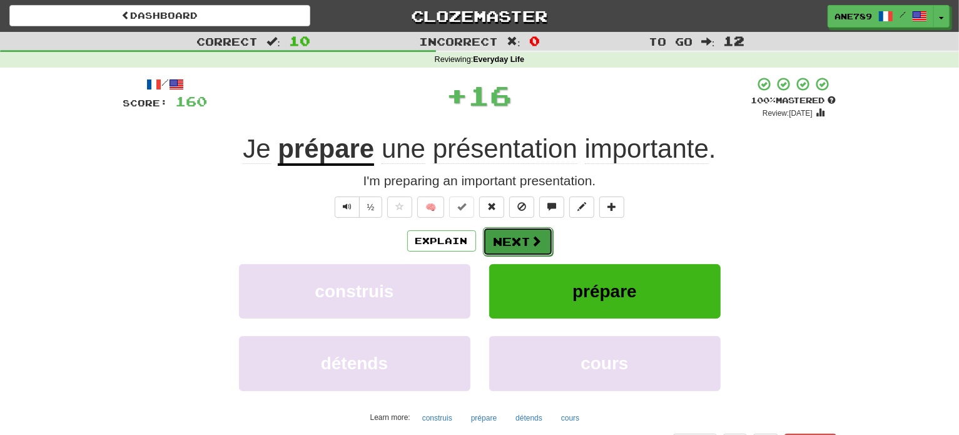
click at [512, 240] on button "Next" at bounding box center [518, 241] width 70 height 29
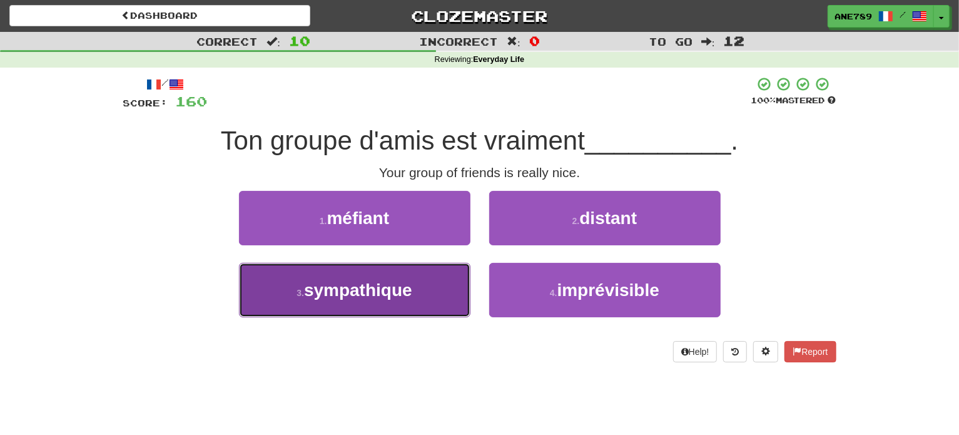
click at [425, 284] on button "3 . sympathique" at bounding box center [354, 290] width 231 height 54
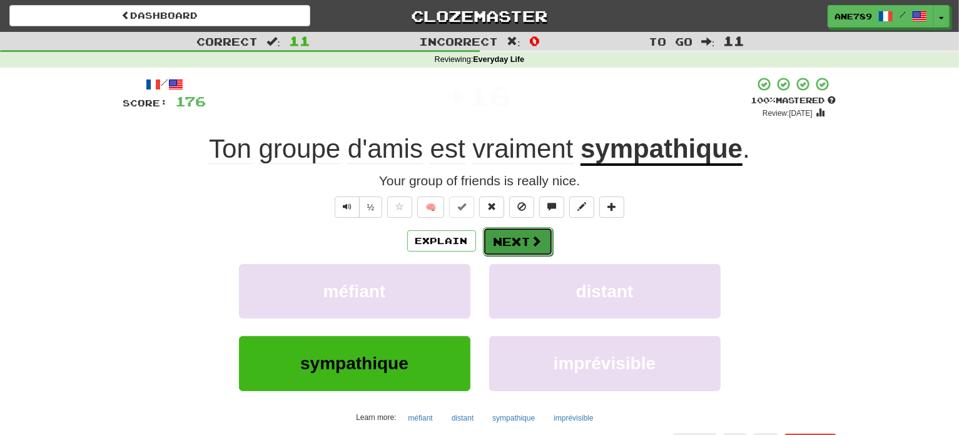
click at [523, 245] on button "Next" at bounding box center [518, 241] width 70 height 29
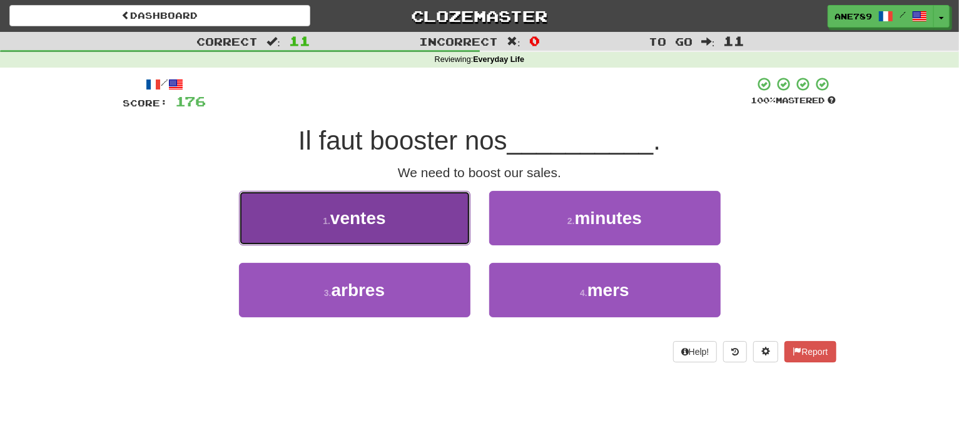
click at [435, 218] on button "1 . ventes" at bounding box center [354, 218] width 231 height 54
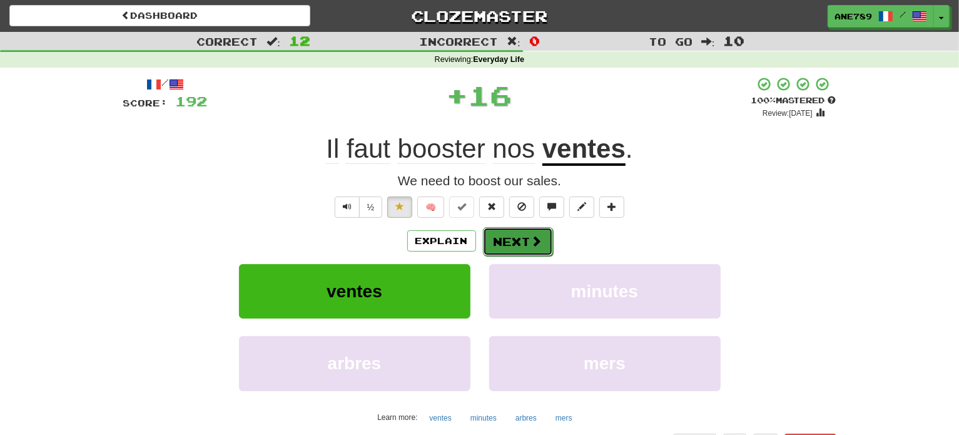
click at [531, 235] on span at bounding box center [536, 240] width 11 height 11
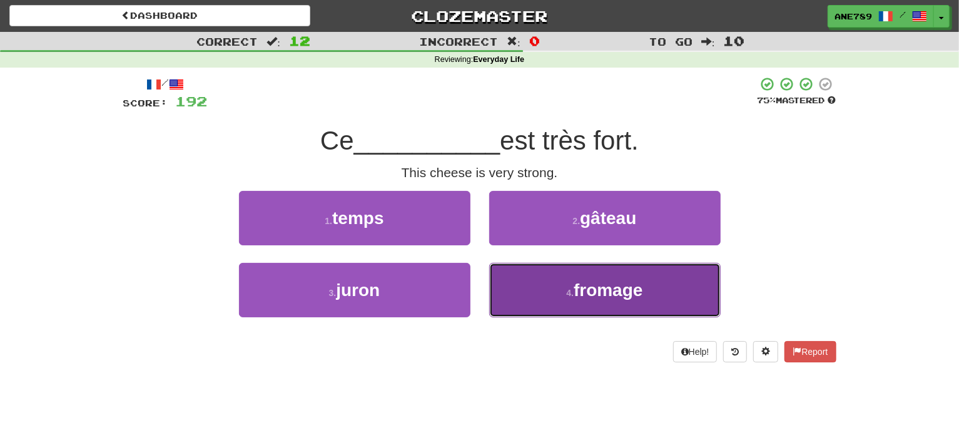
click at [535, 276] on button "4 . fromage" at bounding box center [604, 290] width 231 height 54
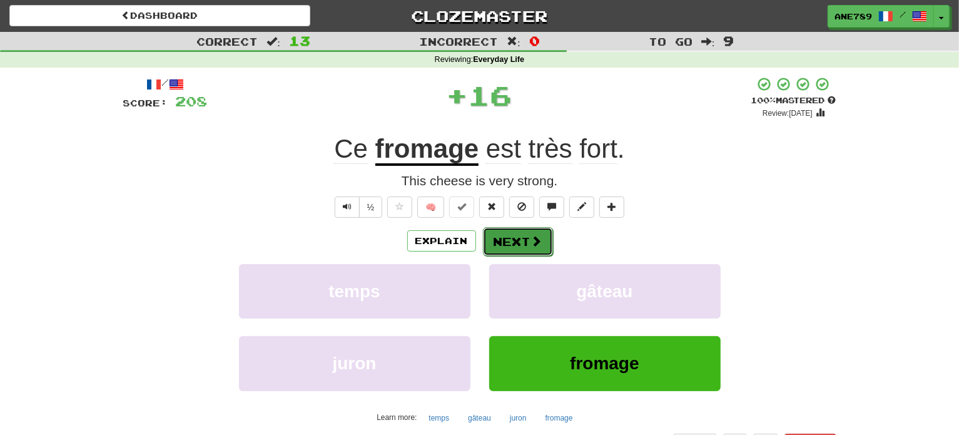
click at [521, 232] on button "Next" at bounding box center [518, 241] width 70 height 29
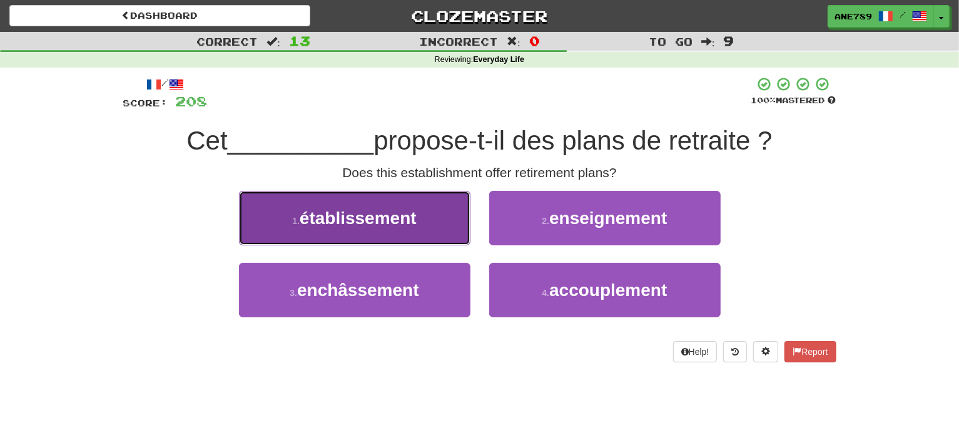
click at [447, 199] on button "1 . établissement" at bounding box center [354, 218] width 231 height 54
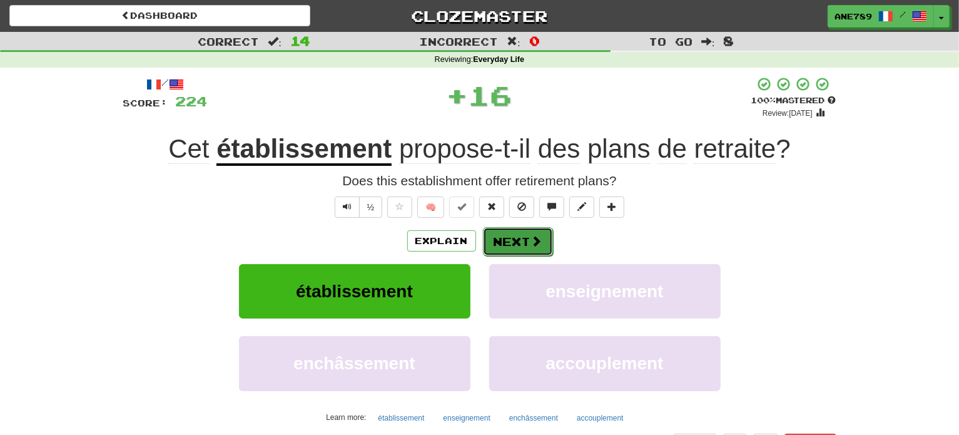
click at [520, 241] on button "Next" at bounding box center [518, 241] width 70 height 29
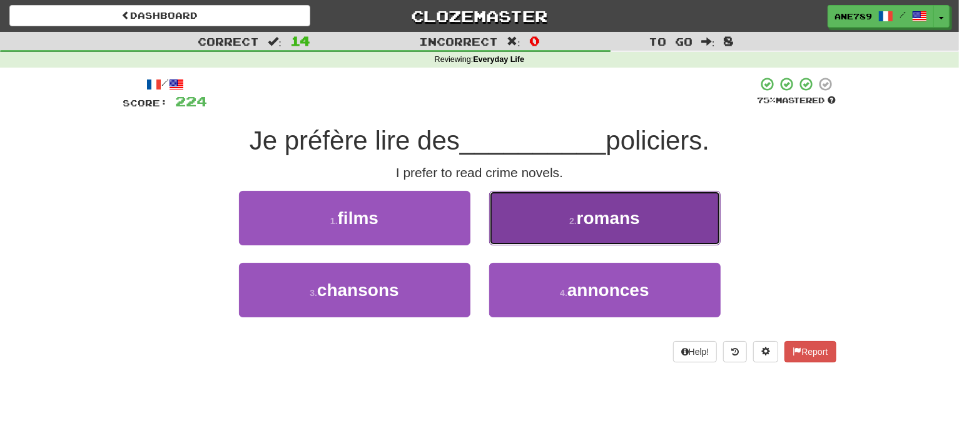
click at [575, 226] on button "2 . romans" at bounding box center [604, 218] width 231 height 54
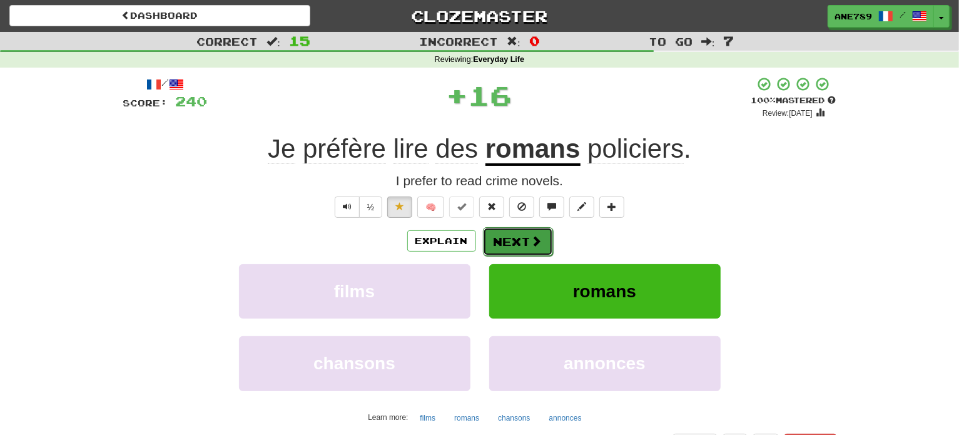
click at [533, 235] on span at bounding box center [536, 240] width 11 height 11
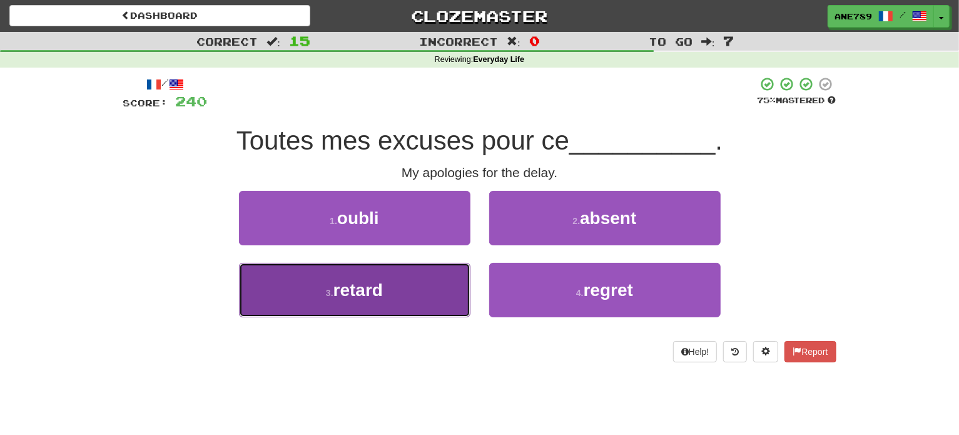
click at [426, 291] on button "3 . retard" at bounding box center [354, 290] width 231 height 54
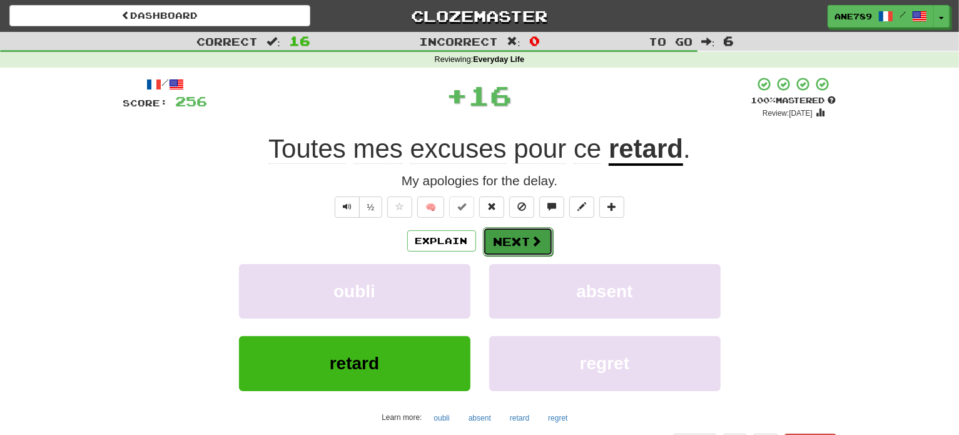
click at [527, 247] on button "Next" at bounding box center [518, 241] width 70 height 29
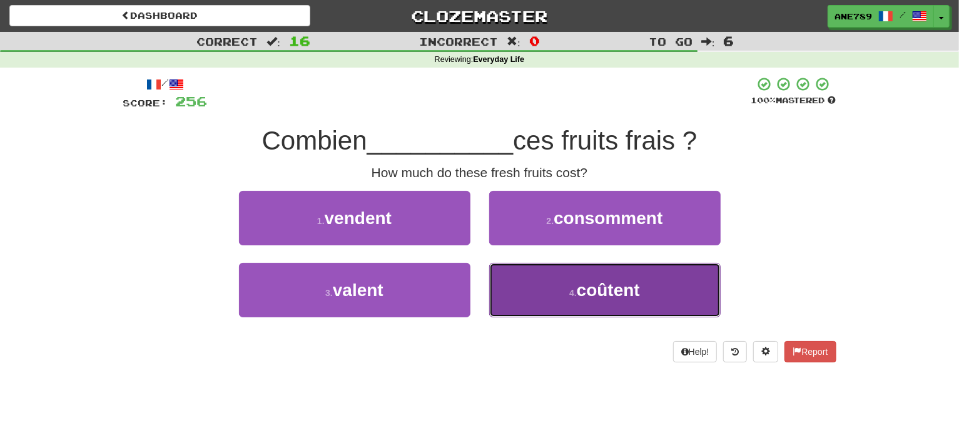
click at [542, 292] on button "4 . coûtent" at bounding box center [604, 290] width 231 height 54
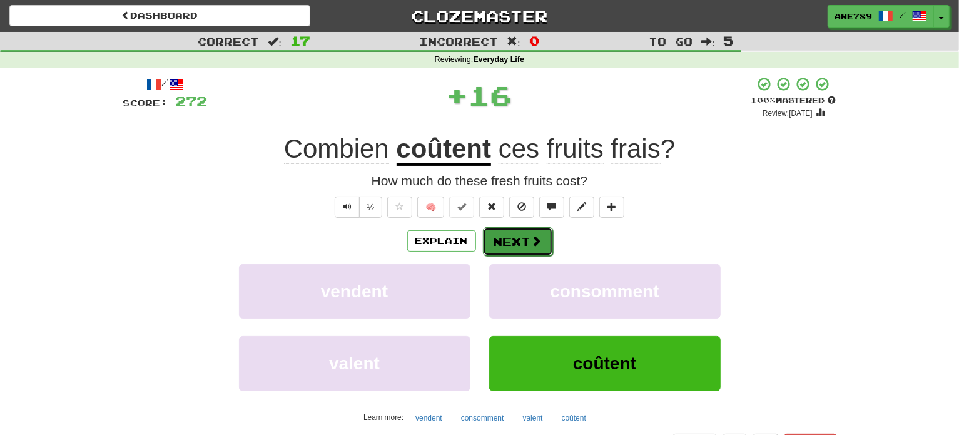
click at [515, 231] on button "Next" at bounding box center [518, 241] width 70 height 29
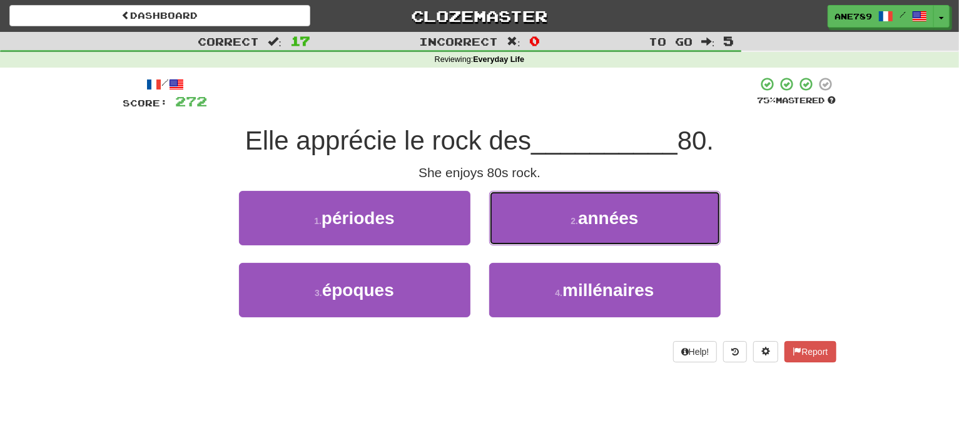
click at [515, 231] on button "2 . années" at bounding box center [604, 218] width 231 height 54
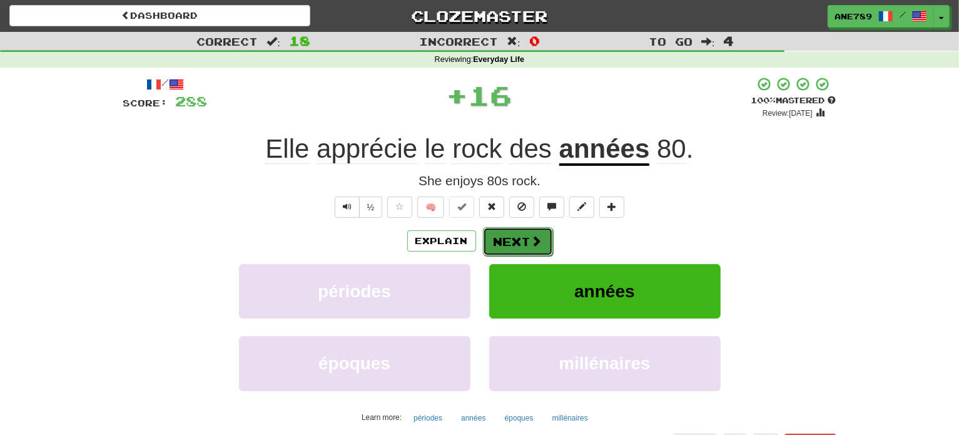
click at [515, 244] on button "Next" at bounding box center [518, 241] width 70 height 29
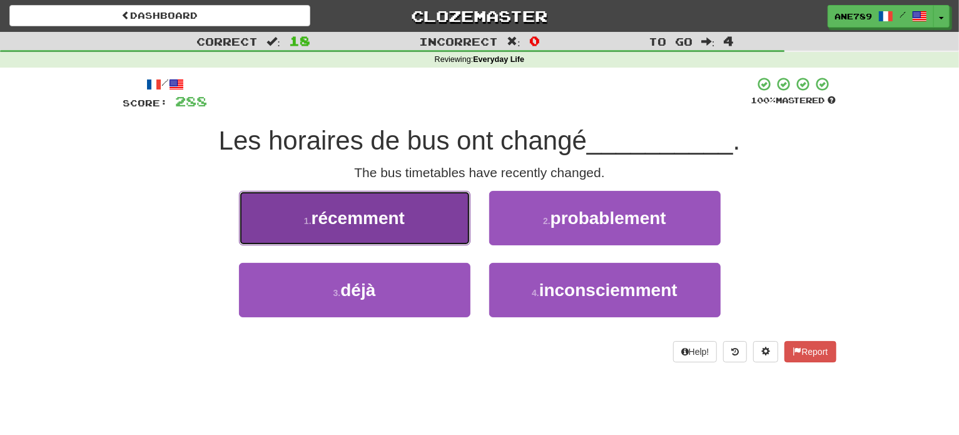
click at [465, 223] on button "1 . récemment" at bounding box center [354, 218] width 231 height 54
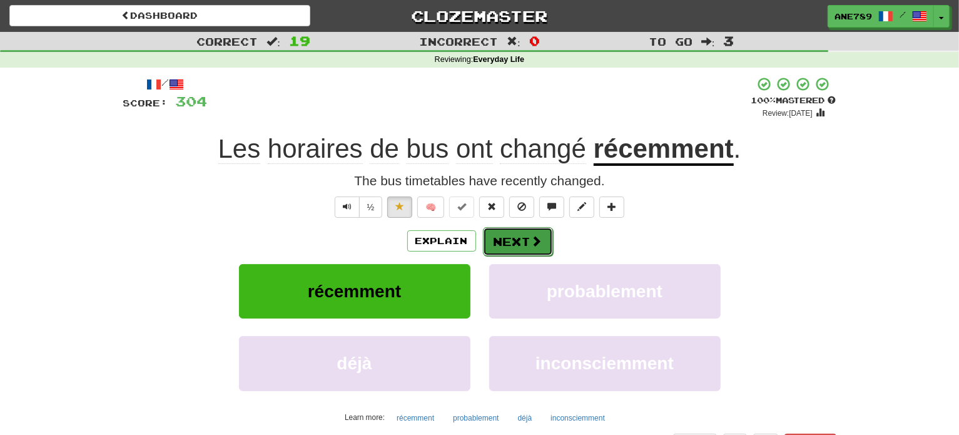
click at [532, 253] on button "Next" at bounding box center [518, 241] width 70 height 29
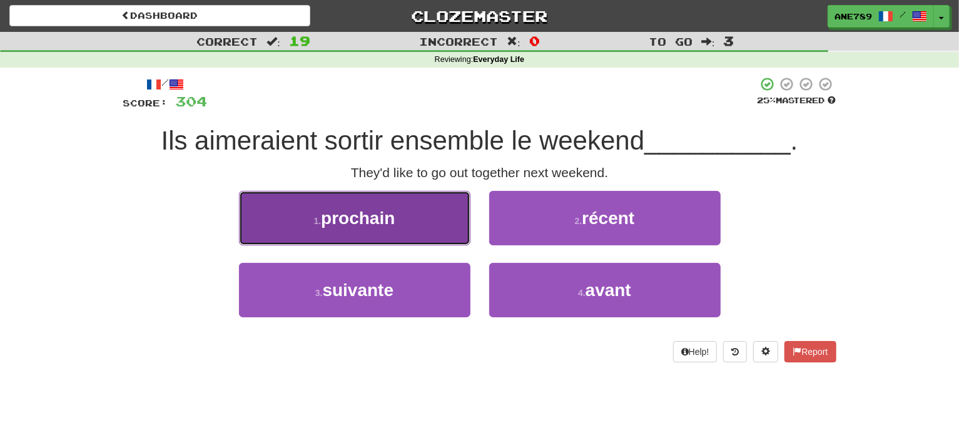
click at [396, 235] on button "1 . prochain" at bounding box center [354, 218] width 231 height 54
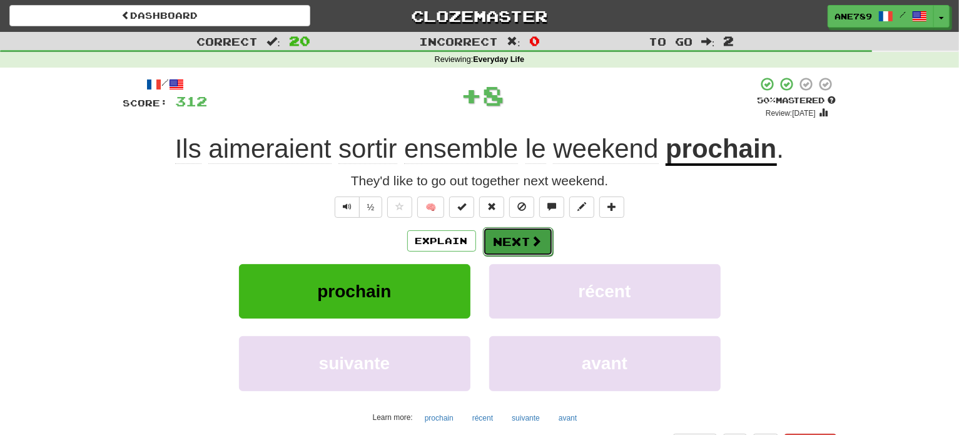
click at [513, 239] on button "Next" at bounding box center [518, 241] width 70 height 29
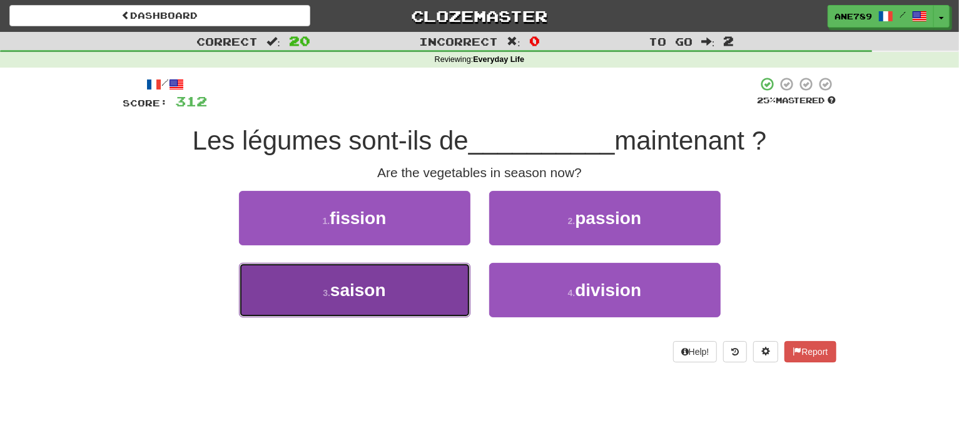
click at [443, 285] on button "3 . saison" at bounding box center [354, 290] width 231 height 54
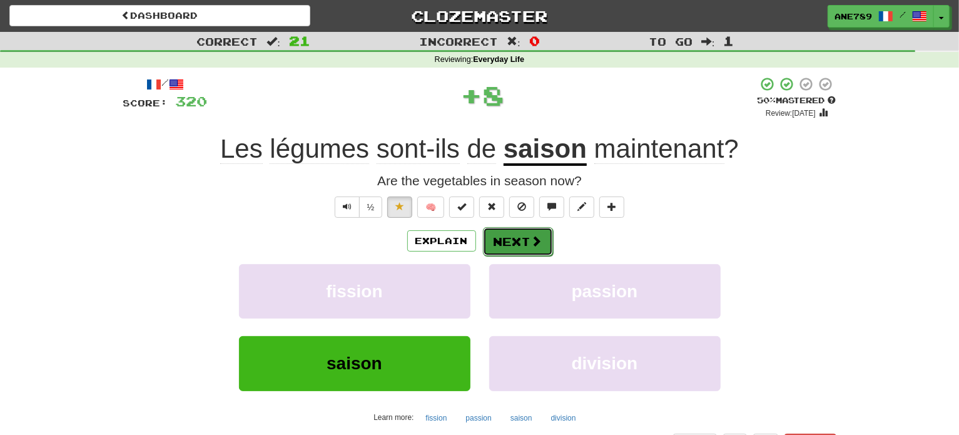
click at [527, 234] on button "Next" at bounding box center [518, 241] width 70 height 29
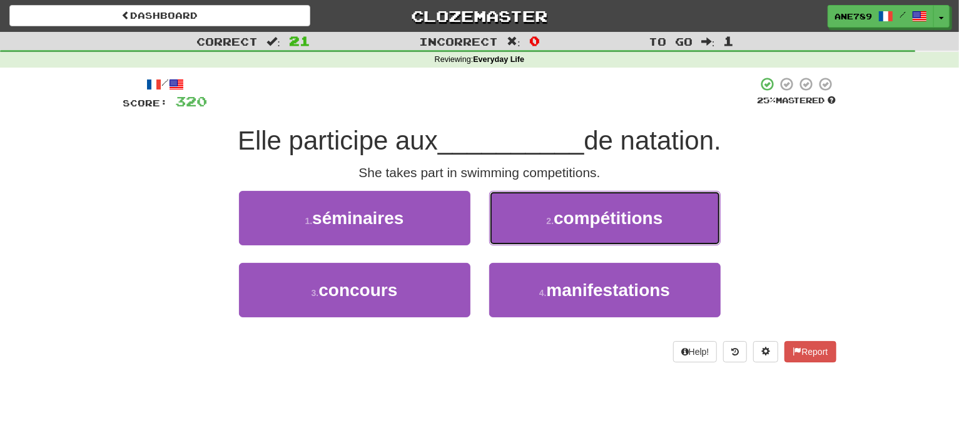
click at [527, 234] on button "2 . compétitions" at bounding box center [604, 218] width 231 height 54
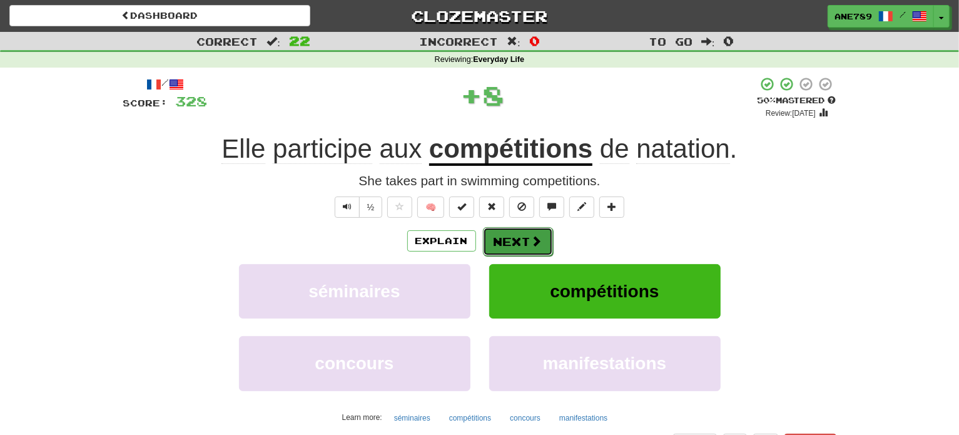
click at [522, 243] on button "Next" at bounding box center [518, 241] width 70 height 29
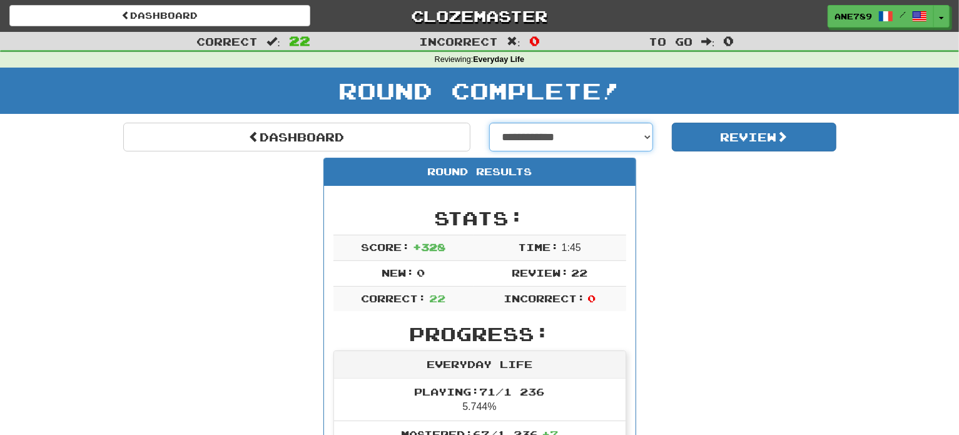
click at [552, 134] on select "**********" at bounding box center [571, 137] width 164 height 29
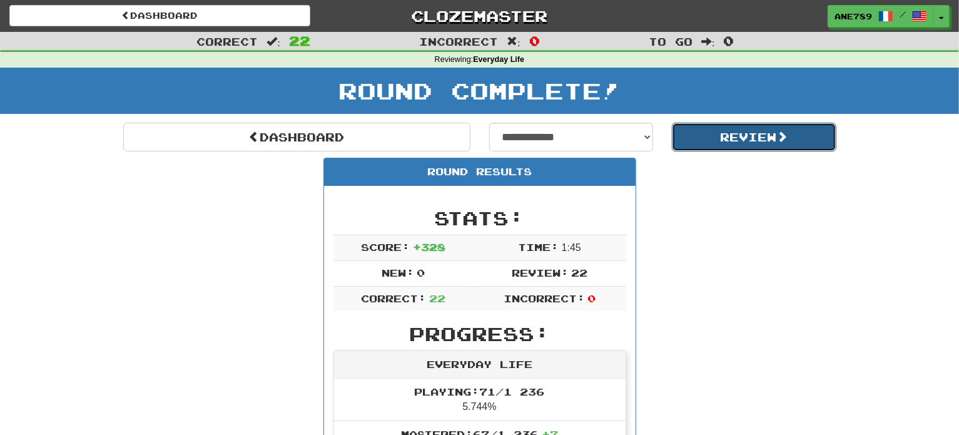
click at [735, 134] on button "Review" at bounding box center [754, 137] width 164 height 29
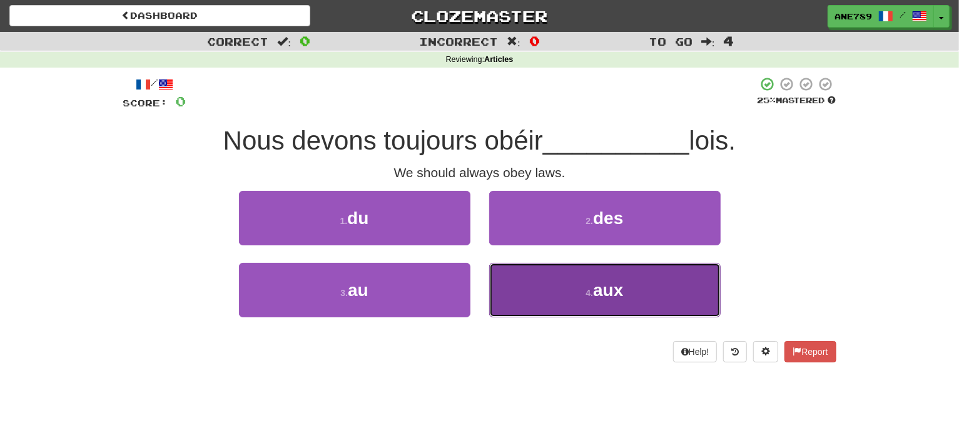
click at [677, 297] on button "4 . aux" at bounding box center [604, 290] width 231 height 54
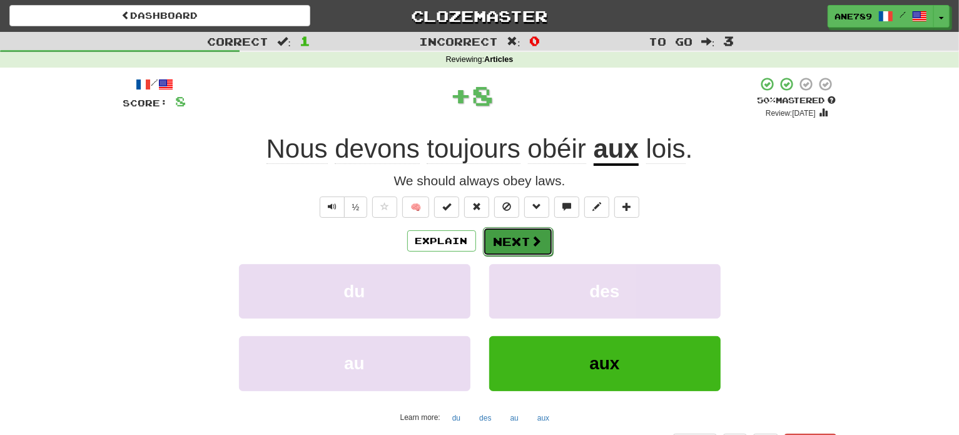
click at [527, 240] on button "Next" at bounding box center [518, 241] width 70 height 29
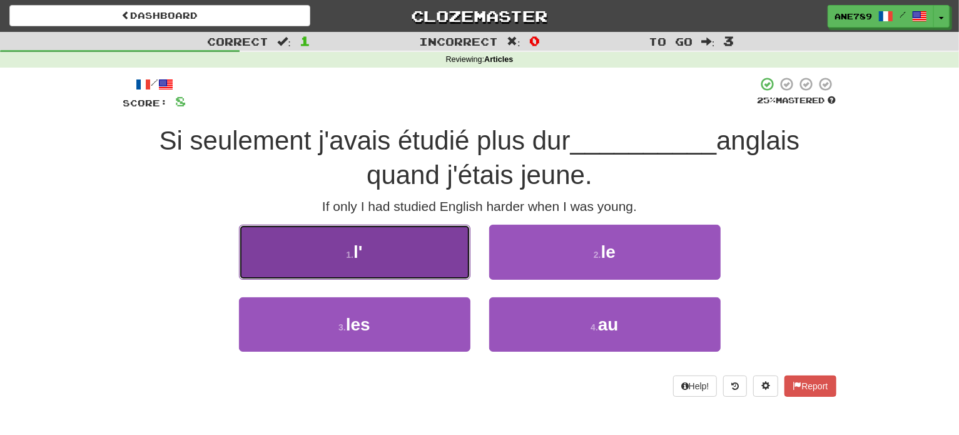
click at [397, 253] on button "1 . l'" at bounding box center [354, 251] width 231 height 54
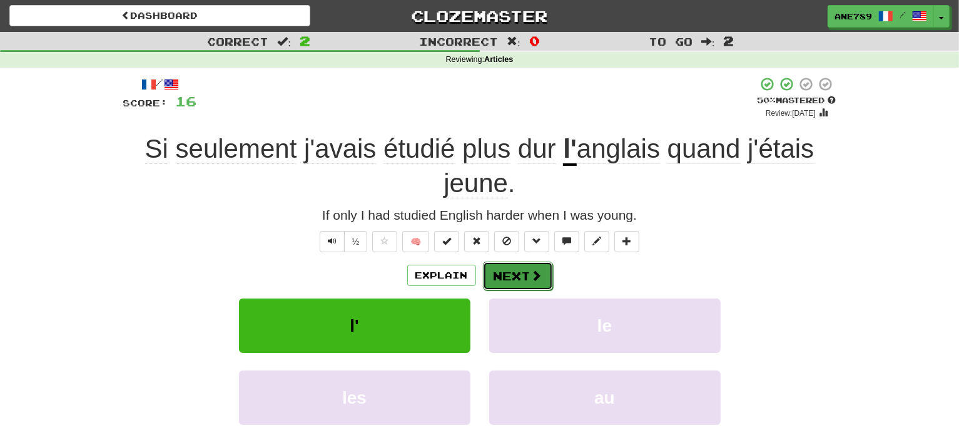
click at [525, 265] on button "Next" at bounding box center [518, 275] width 70 height 29
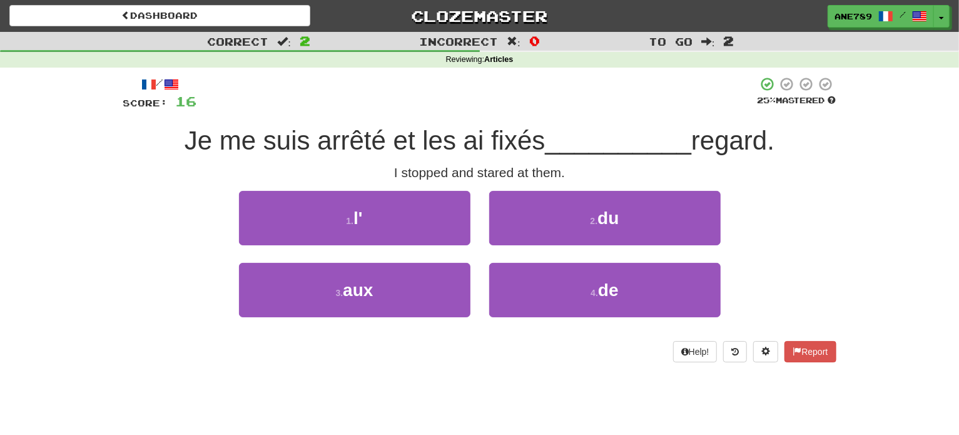
click at [543, 245] on div "2 . du" at bounding box center [605, 227] width 250 height 72
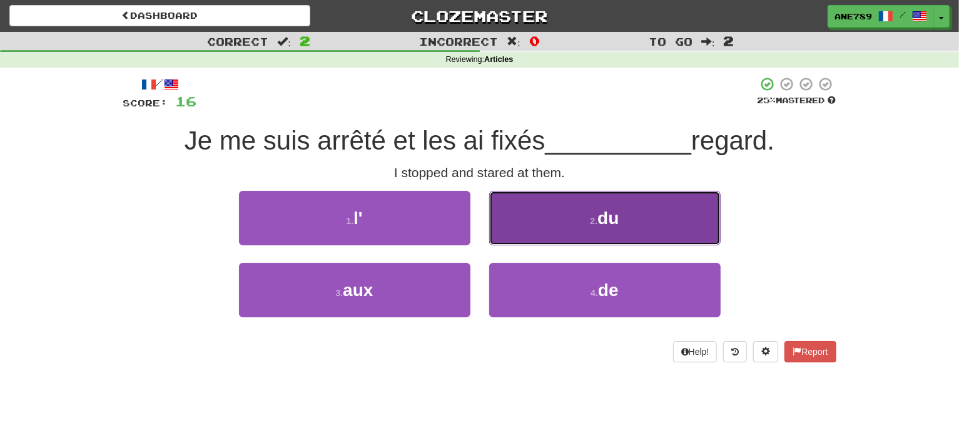
click at [550, 228] on button "2 . du" at bounding box center [604, 218] width 231 height 54
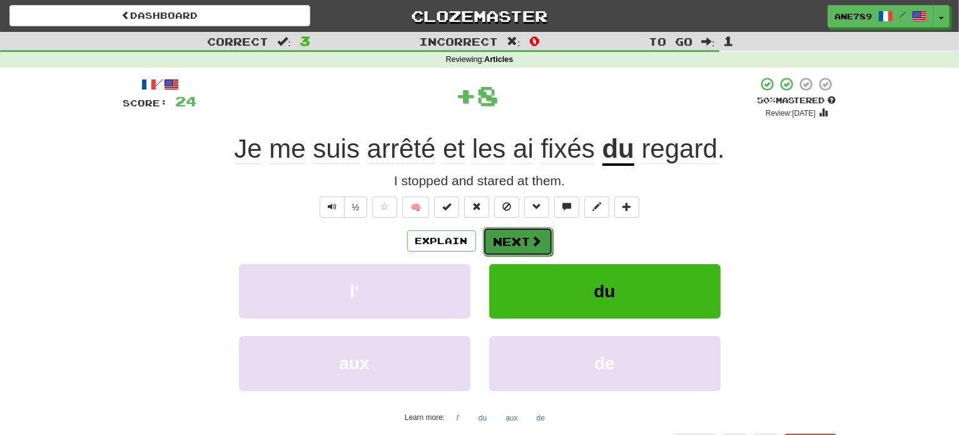
click at [531, 239] on span at bounding box center [536, 240] width 11 height 11
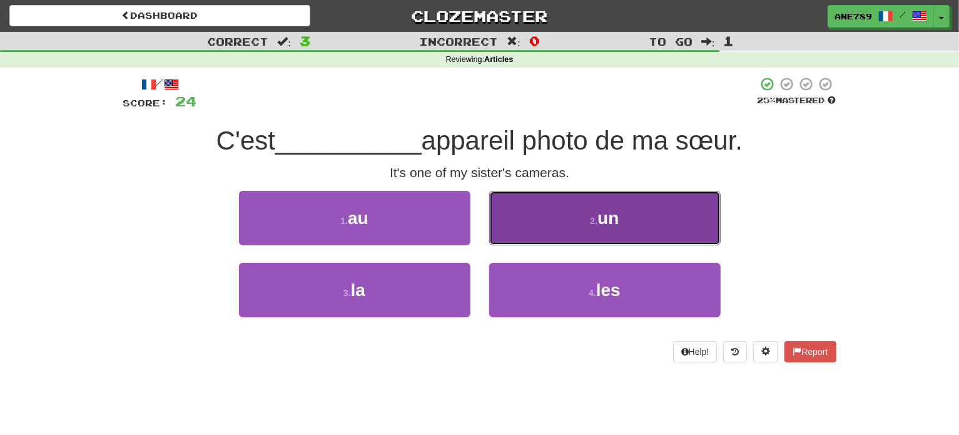
click at [556, 222] on button "2 . un" at bounding box center [604, 218] width 231 height 54
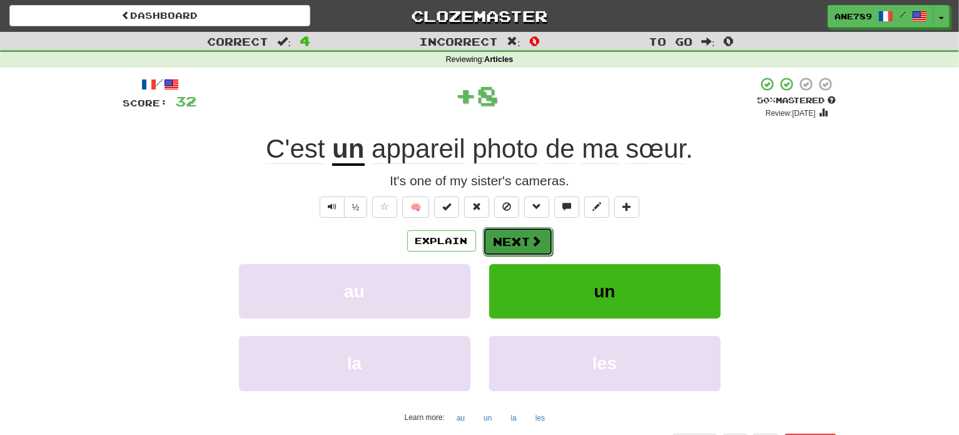
click at [521, 250] on button "Next" at bounding box center [518, 241] width 70 height 29
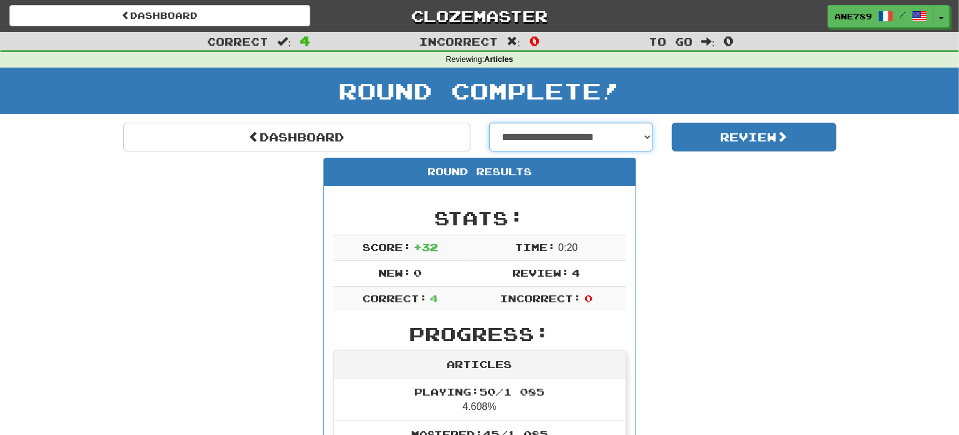
click at [610, 139] on select "**********" at bounding box center [571, 137] width 164 height 29
select select "**********"
click at [489, 123] on select "**********" at bounding box center [571, 137] width 164 height 29
select select "**********"
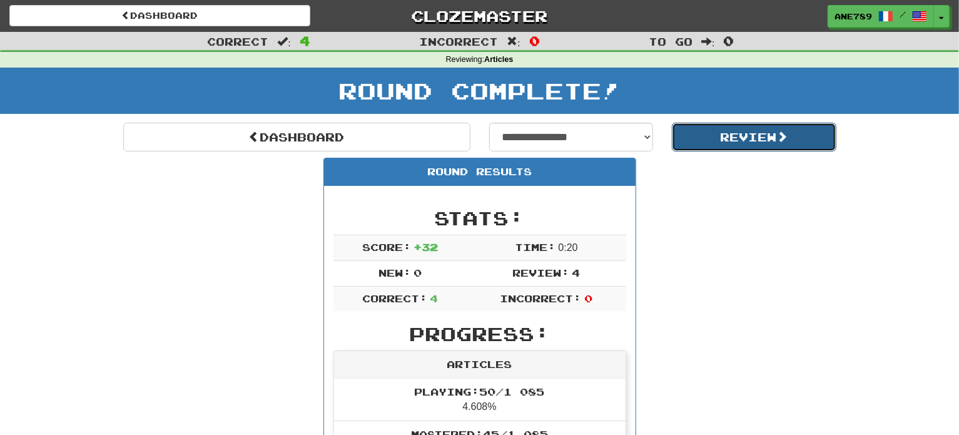
click at [728, 139] on button "Review" at bounding box center [754, 137] width 164 height 29
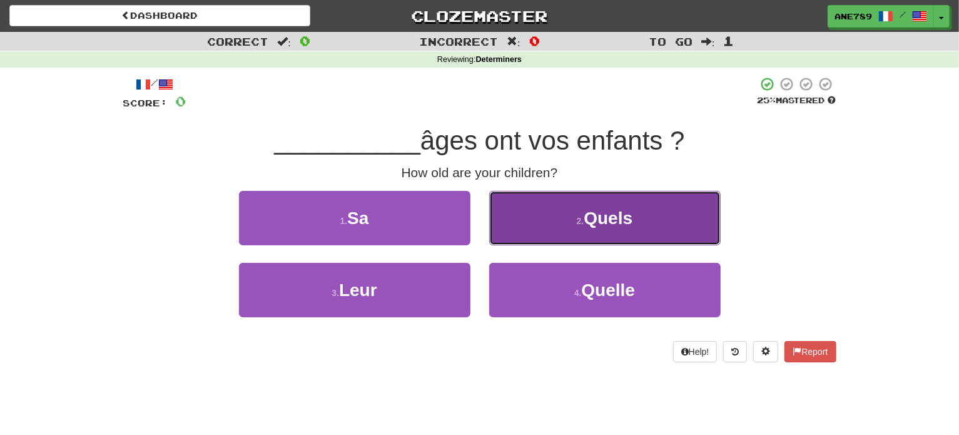
click at [641, 243] on button "2 . Quels" at bounding box center [604, 218] width 231 height 54
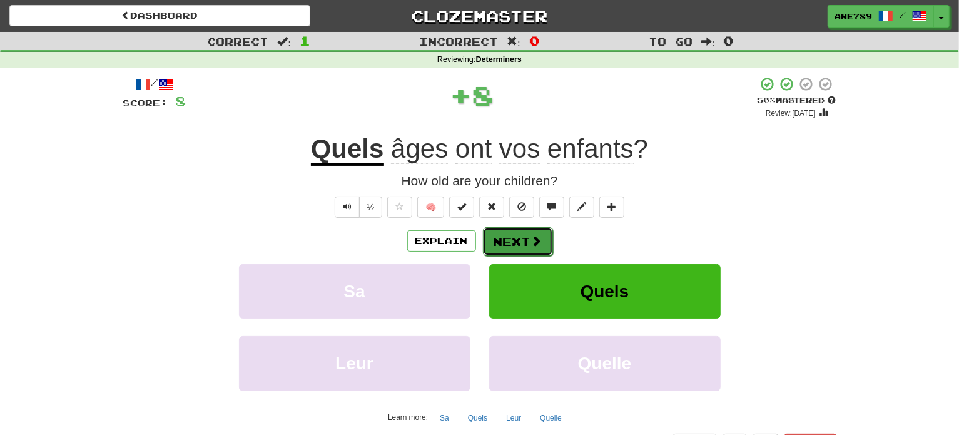
click at [523, 238] on button "Next" at bounding box center [518, 241] width 70 height 29
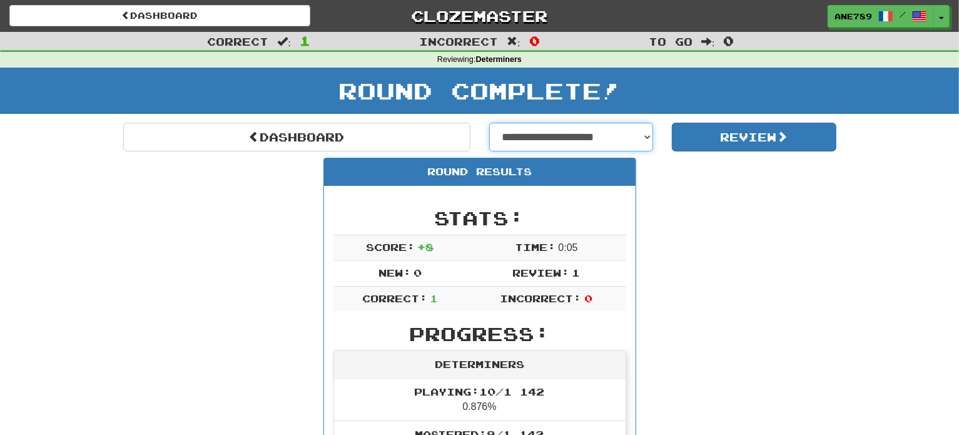
click at [588, 134] on select "**********" at bounding box center [571, 137] width 164 height 29
select select "**********"
click at [489, 123] on select "**********" at bounding box center [571, 137] width 164 height 29
select select "**********"
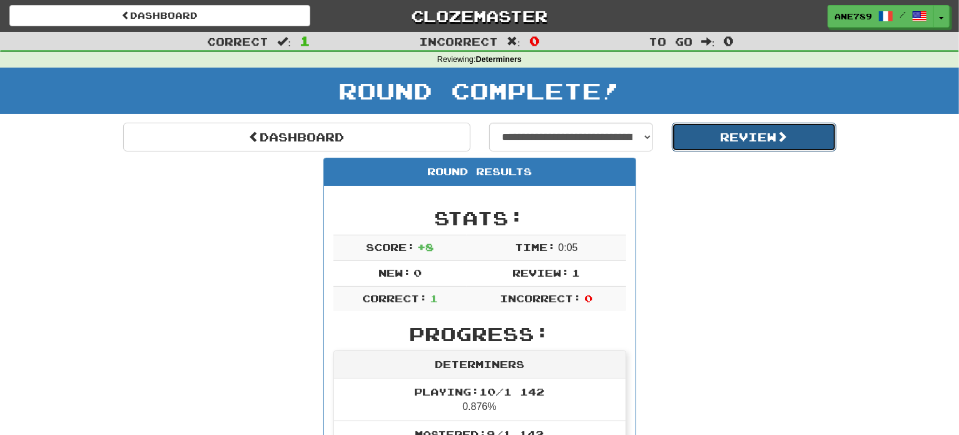
click at [731, 145] on button "Review" at bounding box center [754, 137] width 164 height 29
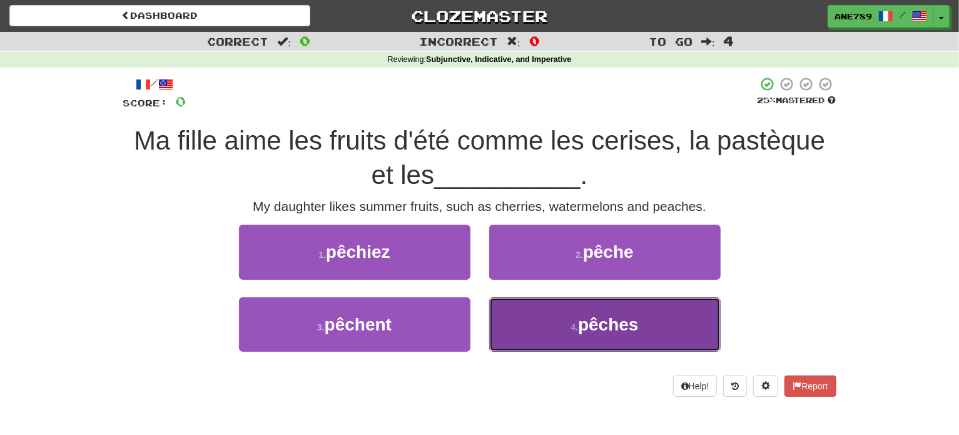
click at [624, 331] on span "pêches" at bounding box center [608, 324] width 61 height 19
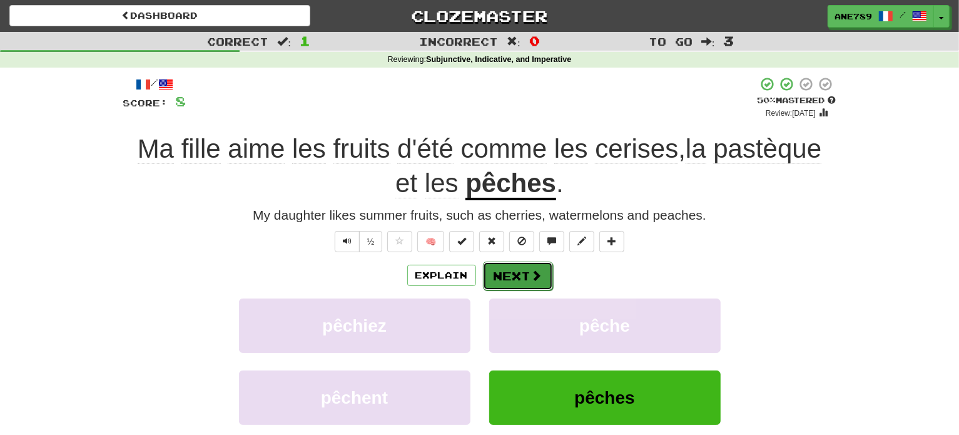
click at [540, 272] on span at bounding box center [536, 275] width 11 height 11
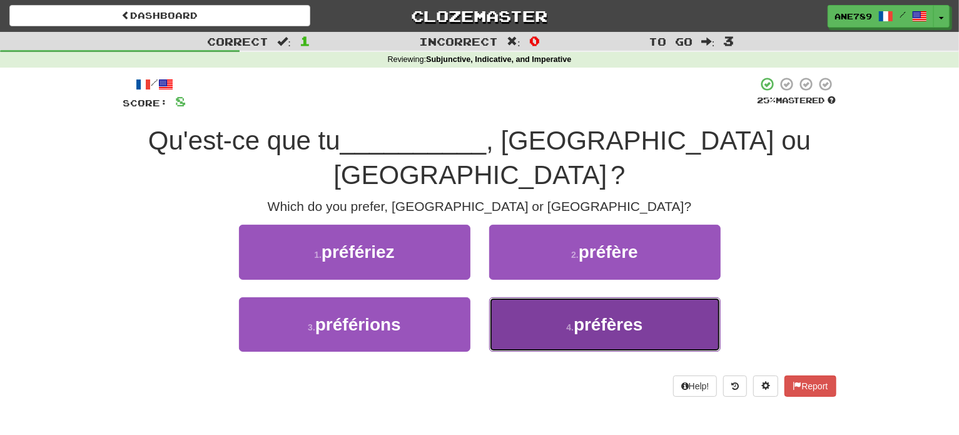
click at [548, 298] on button "4 . préfères" at bounding box center [604, 324] width 231 height 54
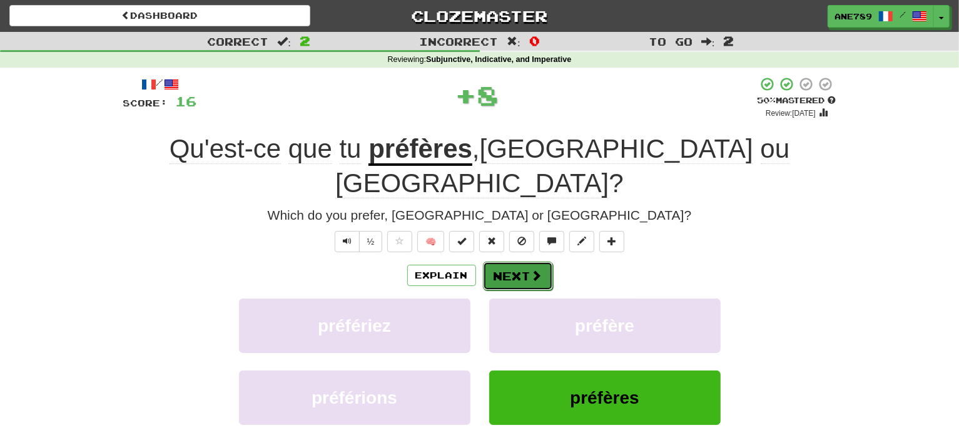
click at [520, 261] on button "Next" at bounding box center [518, 275] width 70 height 29
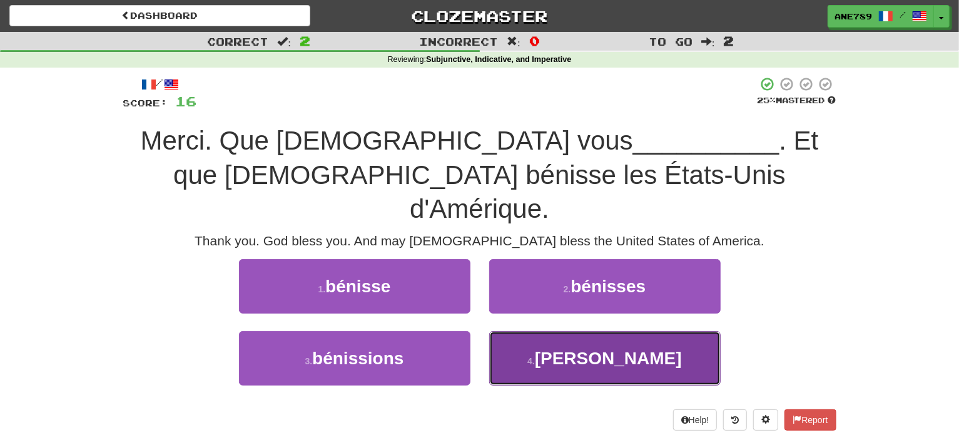
click at [607, 331] on button "4 . bénissiez" at bounding box center [604, 358] width 231 height 54
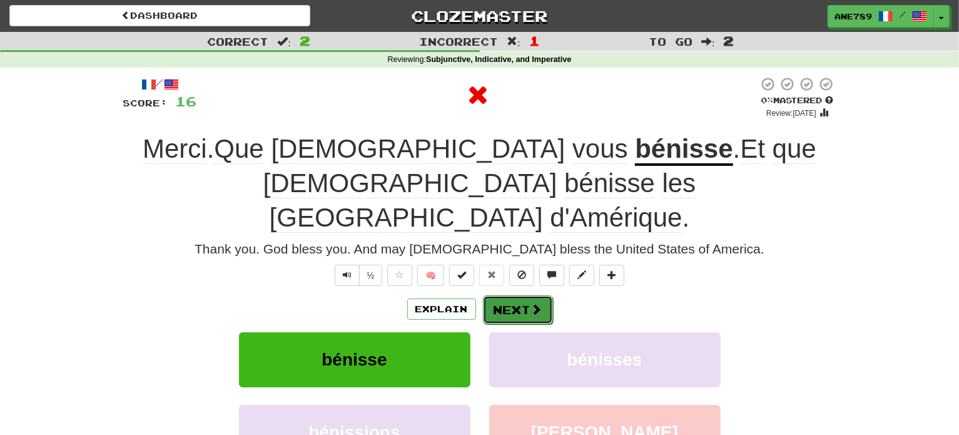
click at [548, 295] on button "Next" at bounding box center [518, 309] width 70 height 29
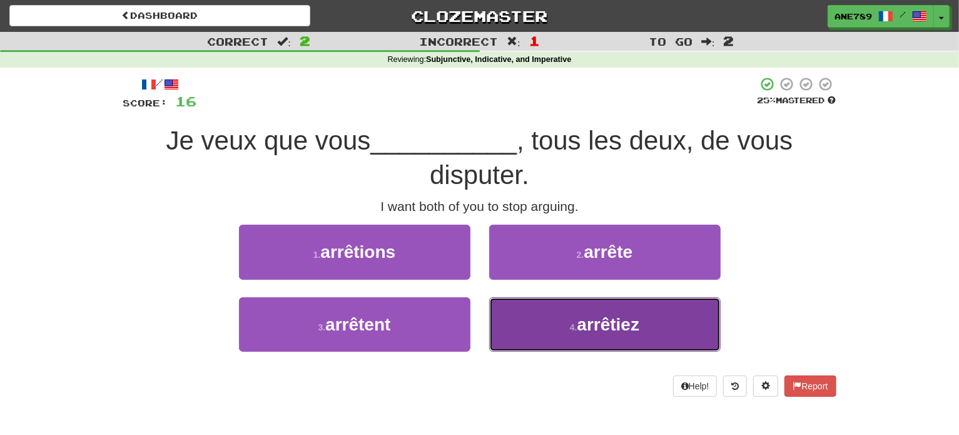
click at [553, 306] on button "4 . arrêtiez" at bounding box center [604, 324] width 231 height 54
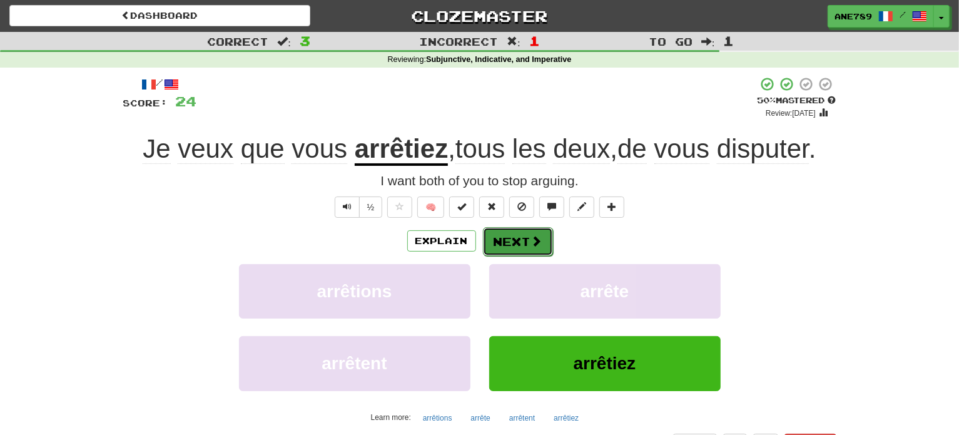
click at [532, 236] on span at bounding box center [536, 240] width 11 height 11
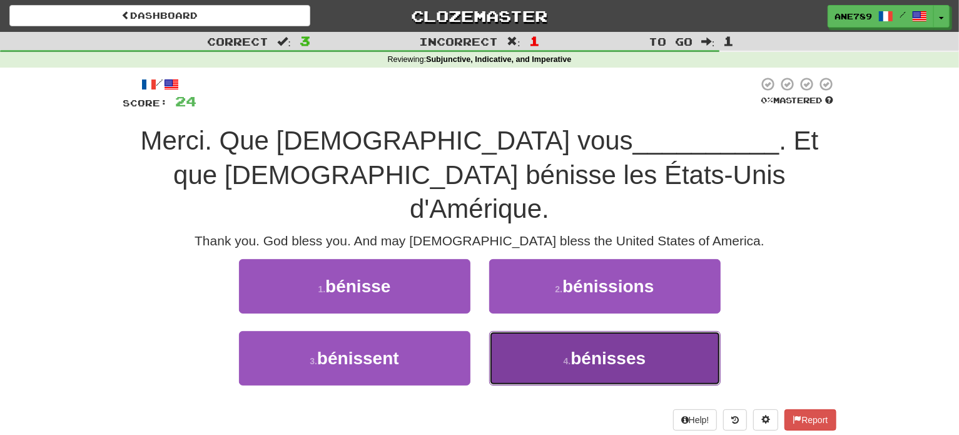
click at [572, 348] on span "bénisses" at bounding box center [607, 357] width 75 height 19
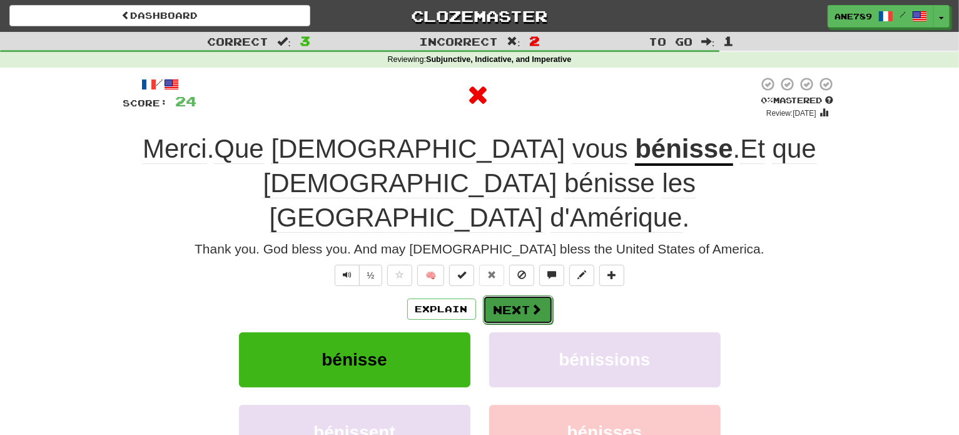
click at [538, 303] on span at bounding box center [536, 308] width 11 height 11
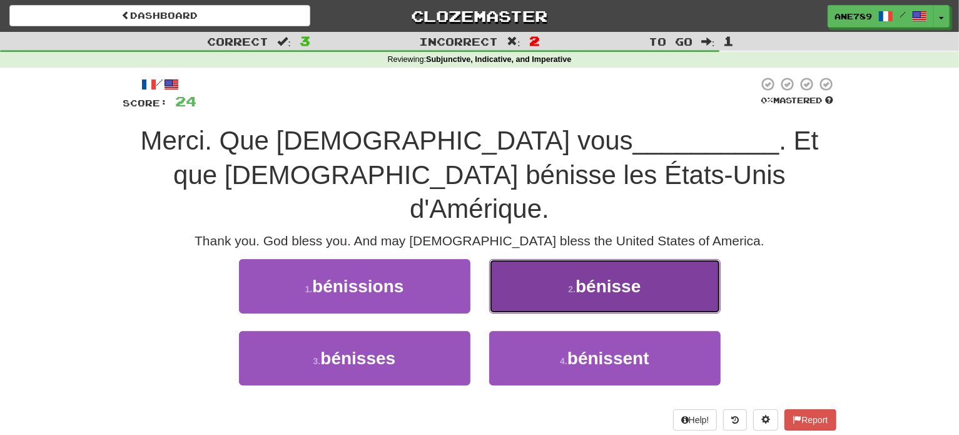
click at [623, 276] on span "bénisse" at bounding box center [607, 285] width 65 height 19
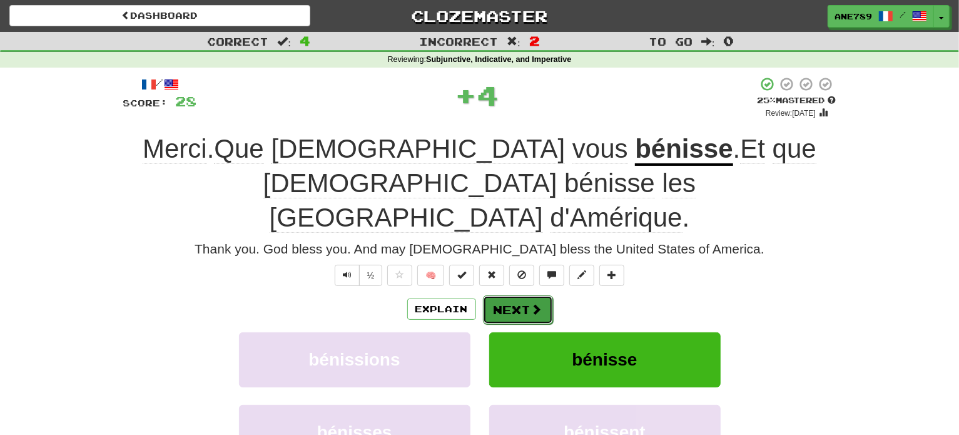
click at [530, 295] on button "Next" at bounding box center [518, 309] width 70 height 29
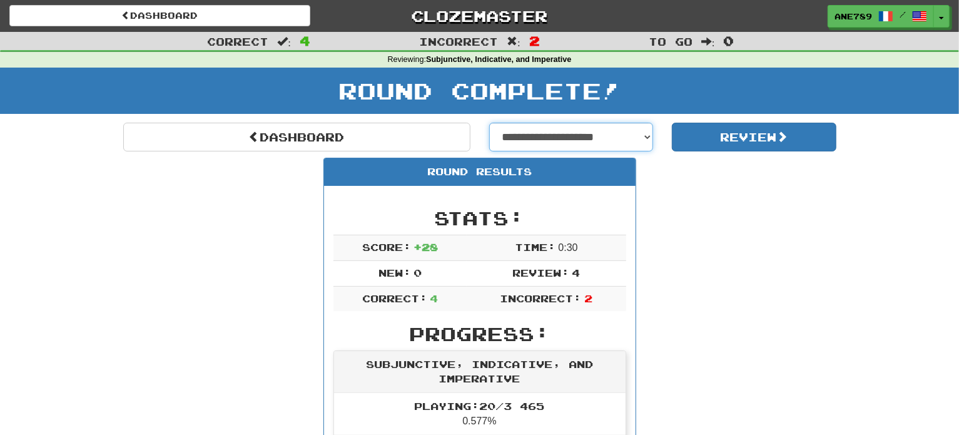
click at [580, 131] on select "**********" at bounding box center [571, 137] width 164 height 29
select select "**********"
click at [489, 123] on select "**********" at bounding box center [571, 137] width 164 height 29
select select "**********"
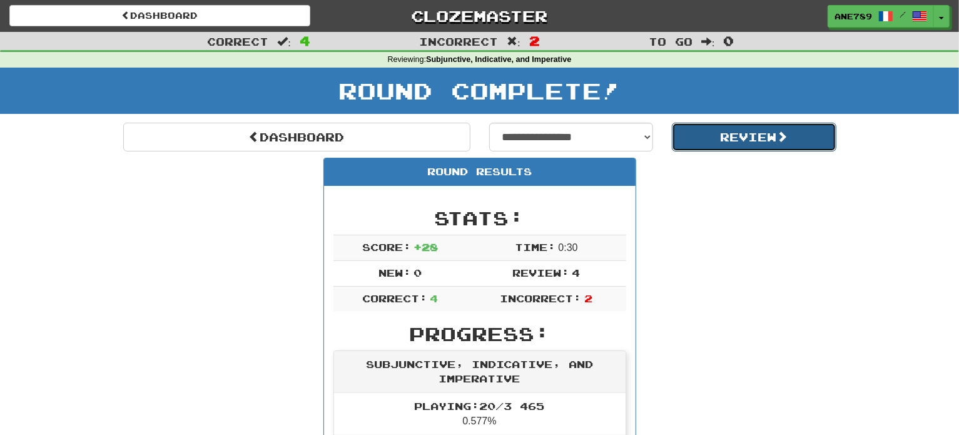
click at [715, 132] on button "Review" at bounding box center [754, 137] width 164 height 29
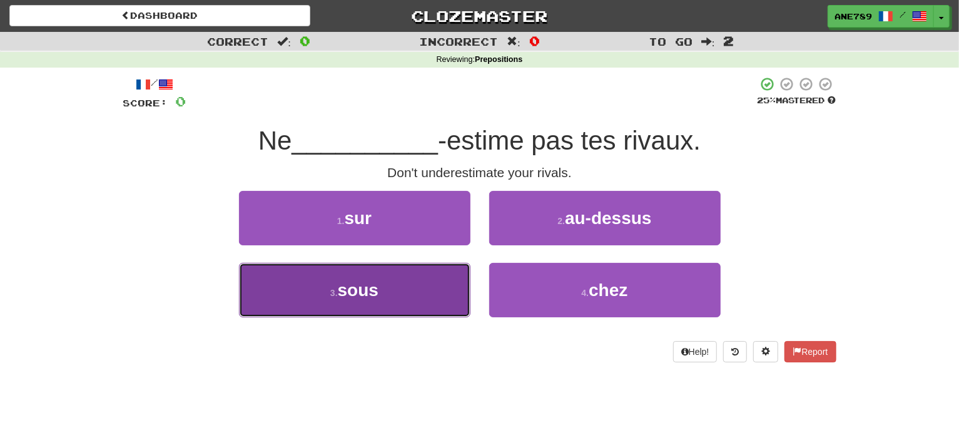
click at [415, 298] on button "3 . sous" at bounding box center [354, 290] width 231 height 54
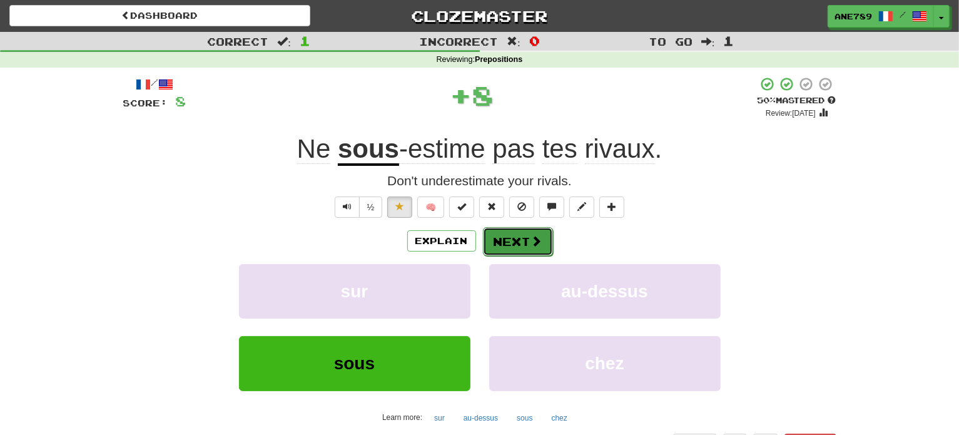
click at [533, 231] on button "Next" at bounding box center [518, 241] width 70 height 29
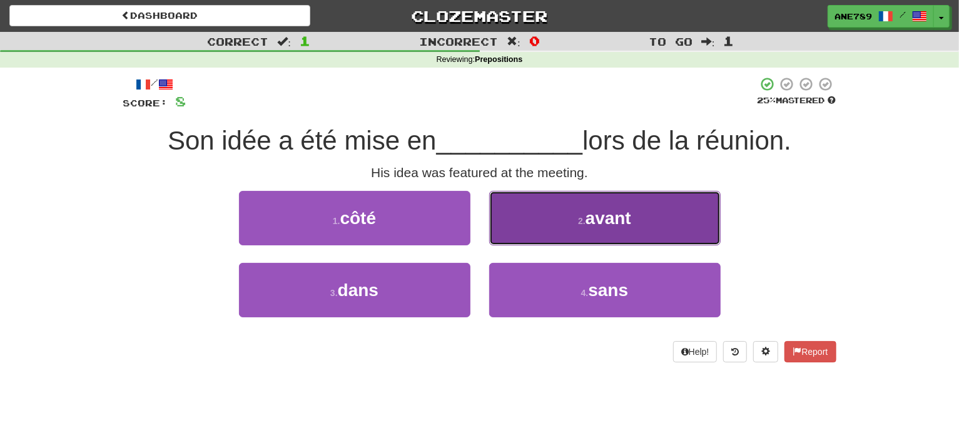
click at [564, 219] on button "2 . avant" at bounding box center [604, 218] width 231 height 54
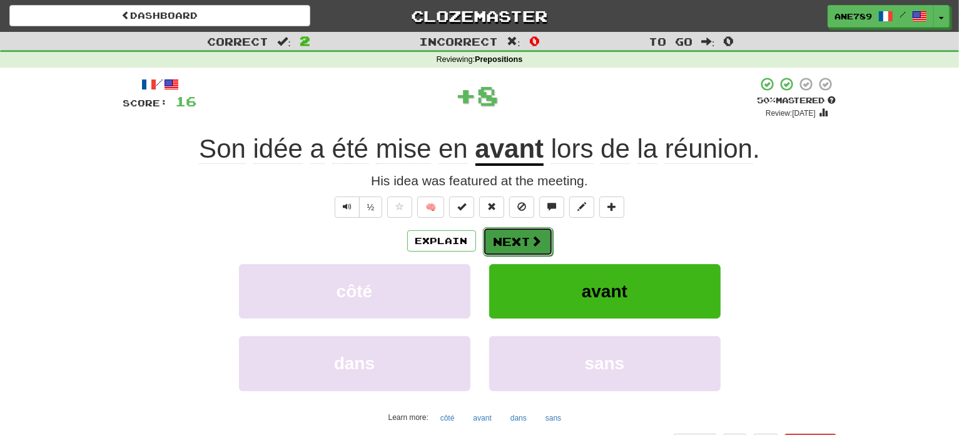
click at [531, 242] on span at bounding box center [536, 240] width 11 height 11
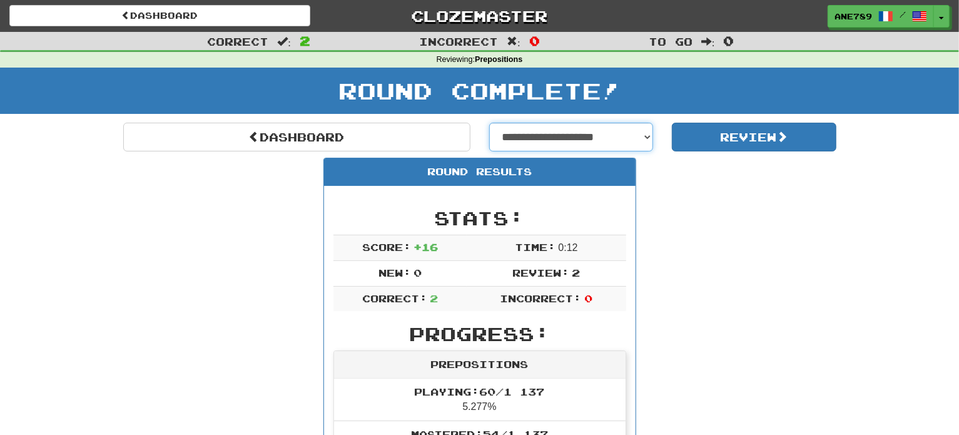
click at [587, 141] on select "**********" at bounding box center [571, 137] width 164 height 29
select select "**********"
click at [489, 123] on select "**********" at bounding box center [571, 137] width 164 height 29
select select "**********"
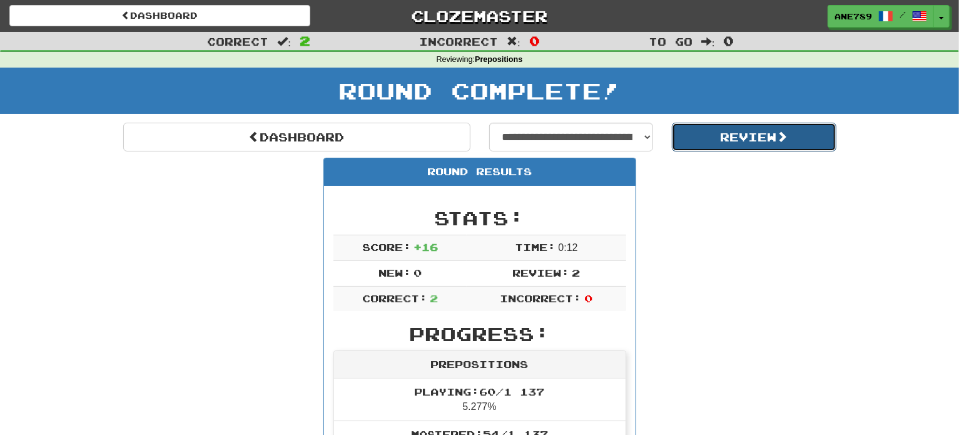
click at [714, 135] on button "Review" at bounding box center [754, 137] width 164 height 29
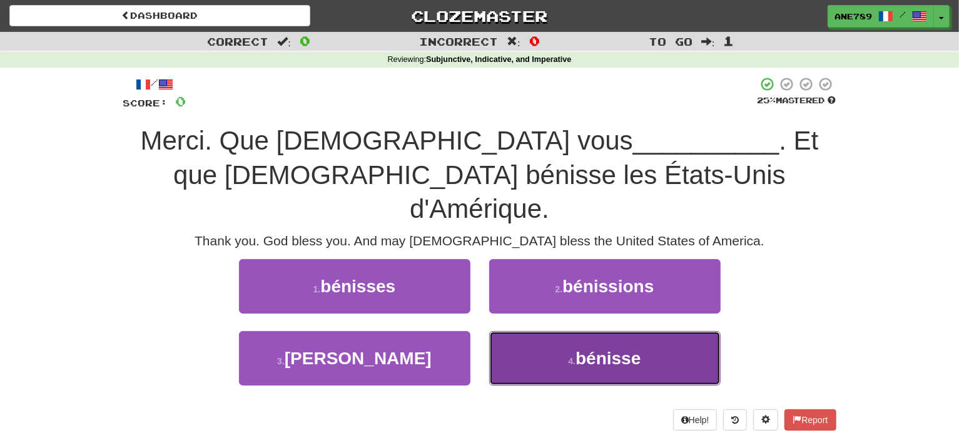
click at [653, 331] on button "4 . bénisse" at bounding box center [604, 358] width 231 height 54
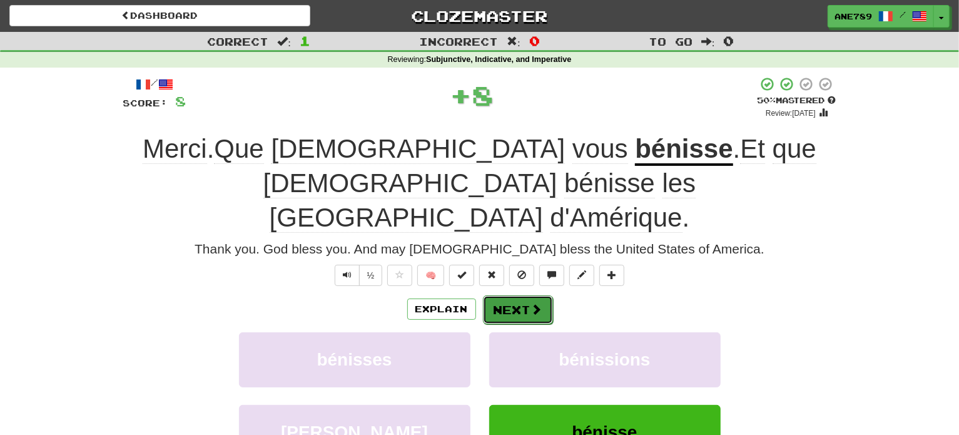
click at [541, 295] on button "Next" at bounding box center [518, 309] width 70 height 29
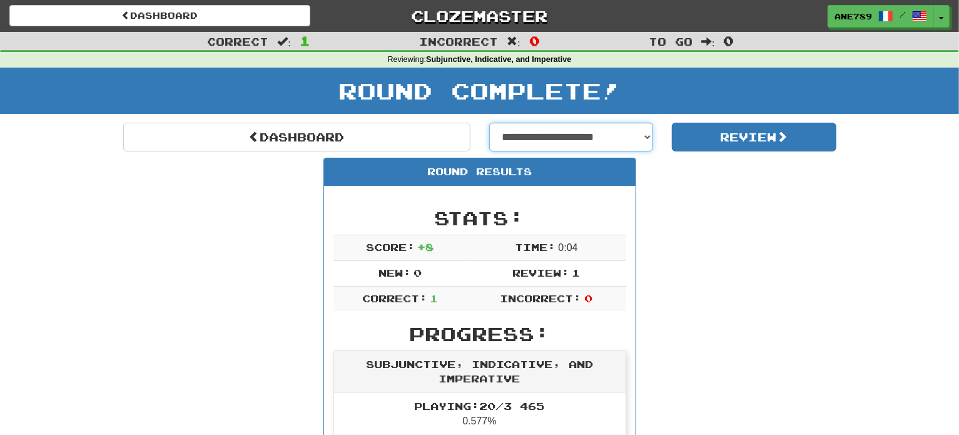
click at [596, 127] on select "**********" at bounding box center [571, 137] width 164 height 29
select select "**********"
click at [489, 123] on select "**********" at bounding box center [571, 137] width 164 height 29
select select "**********"
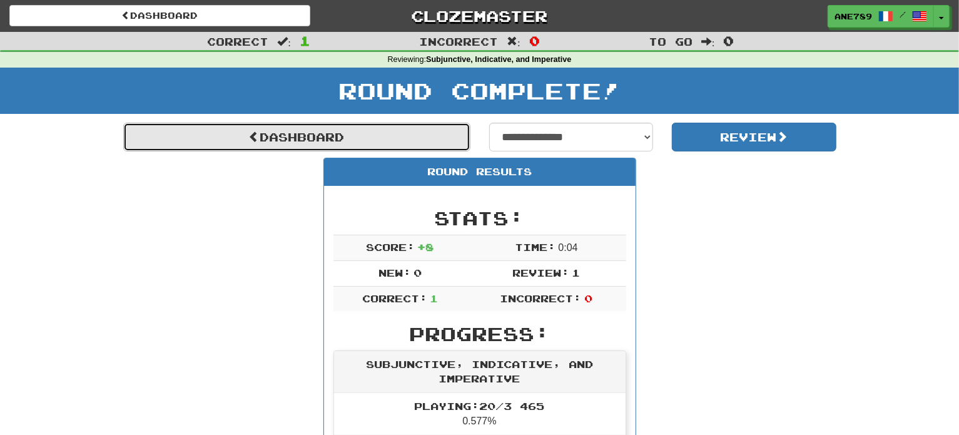
click at [350, 130] on link "Dashboard" at bounding box center [296, 137] width 347 height 29
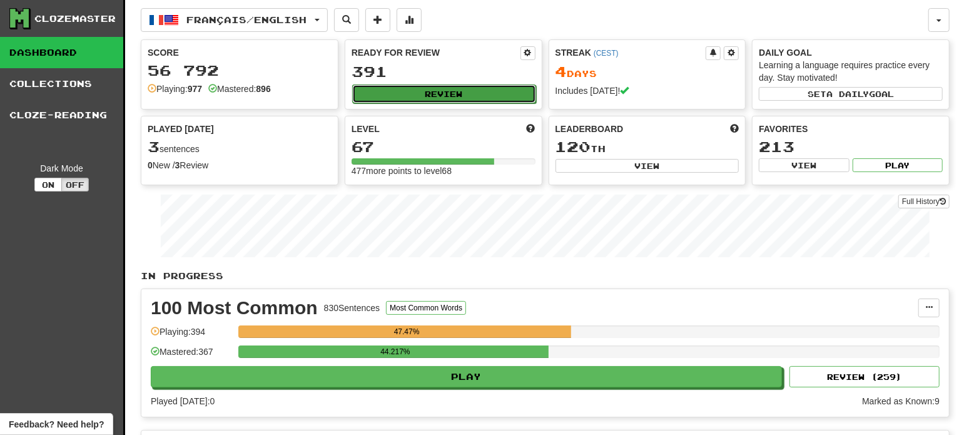
click at [422, 96] on button "Review" at bounding box center [444, 93] width 184 height 19
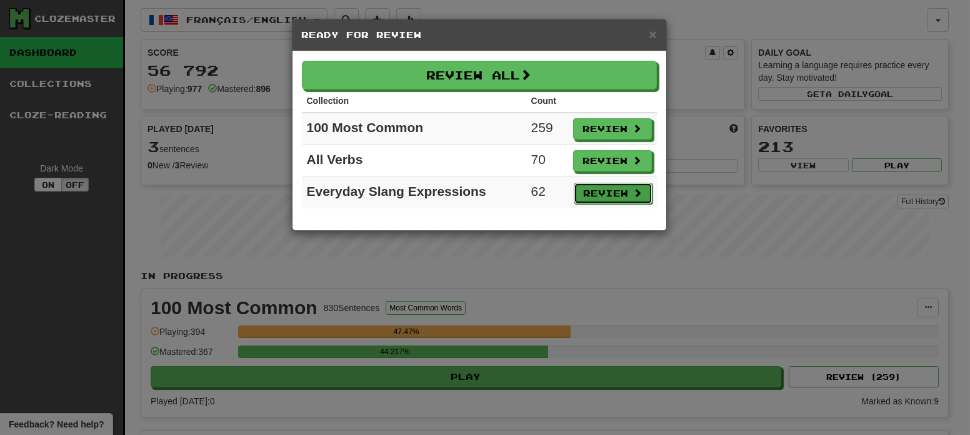
click at [597, 191] on button "Review" at bounding box center [613, 193] width 79 height 21
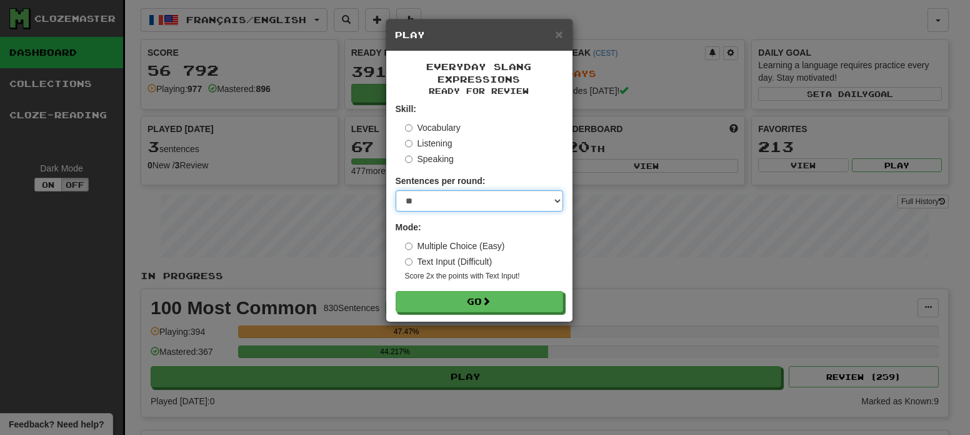
click at [502, 198] on select "* ** ** ** ** ** *** ********" at bounding box center [480, 200] width 168 height 21
select select "**"
click at [396, 191] on select "* ** ** ** ** ** *** ********" at bounding box center [480, 200] width 168 height 21
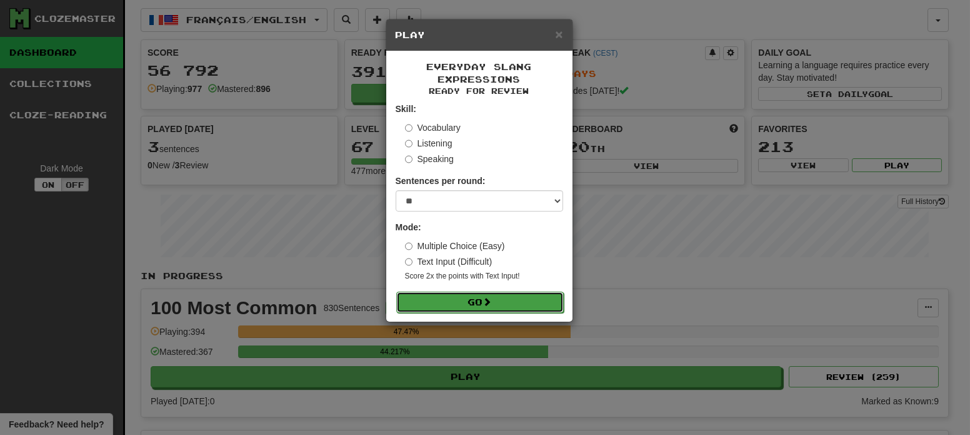
click at [498, 307] on button "Go" at bounding box center [480, 301] width 168 height 21
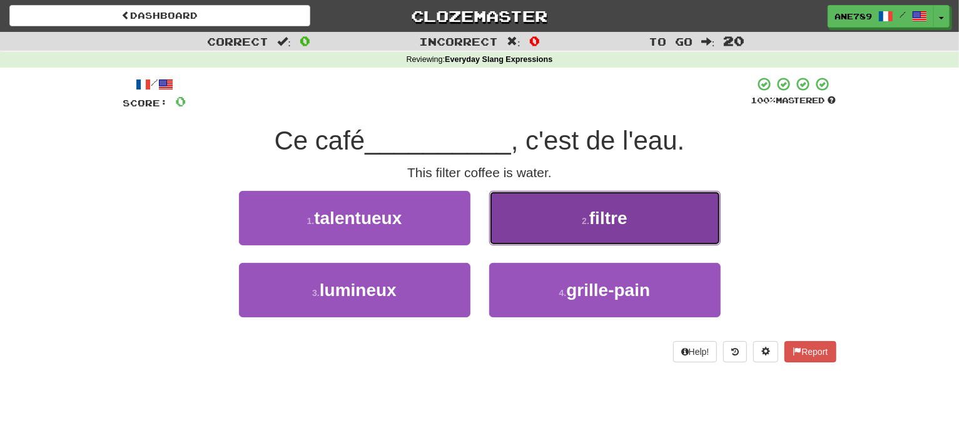
click at [554, 214] on button "2 . filtre" at bounding box center [604, 218] width 231 height 54
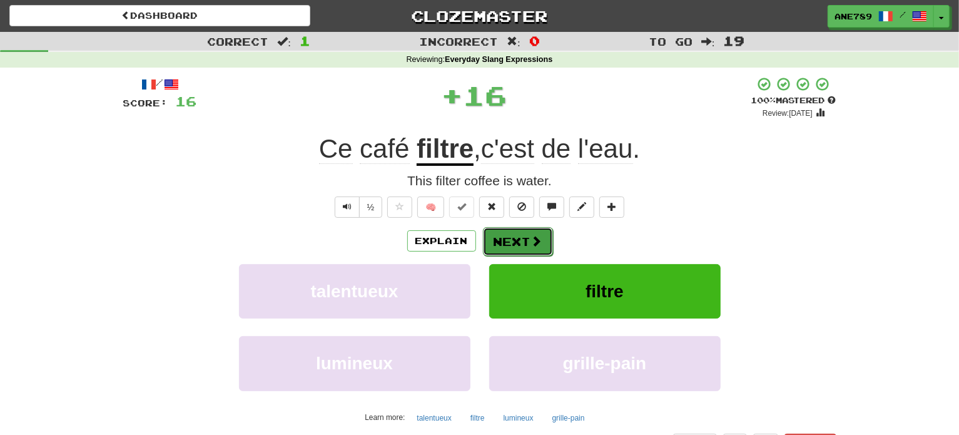
click at [527, 246] on button "Next" at bounding box center [518, 241] width 70 height 29
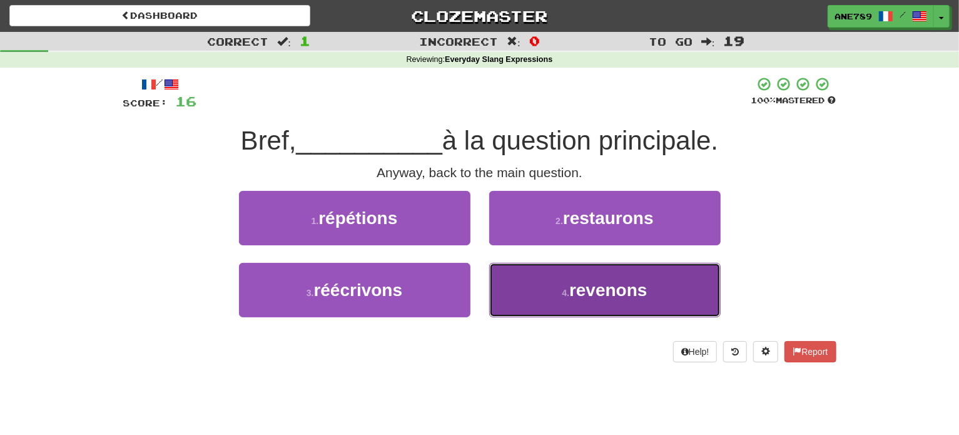
click at [582, 291] on span "revenons" at bounding box center [608, 289] width 78 height 19
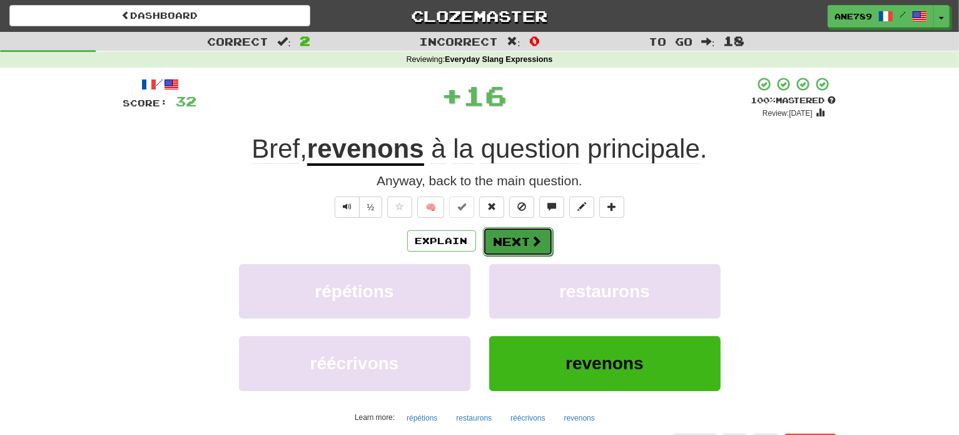
click at [540, 237] on button "Next" at bounding box center [518, 241] width 70 height 29
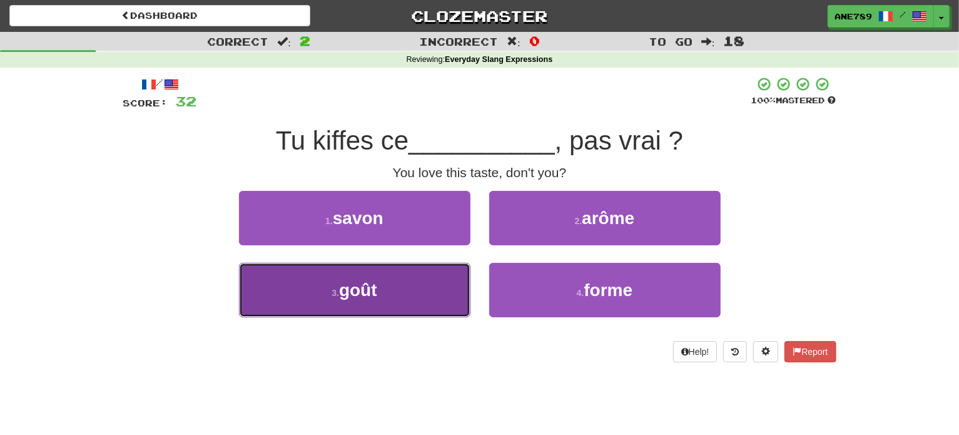
click at [454, 288] on button "3 . goût" at bounding box center [354, 290] width 231 height 54
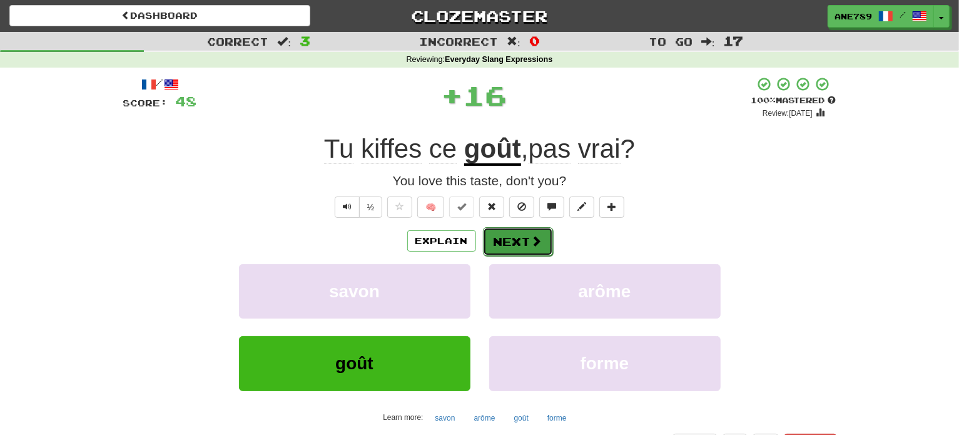
click at [533, 251] on button "Next" at bounding box center [518, 241] width 70 height 29
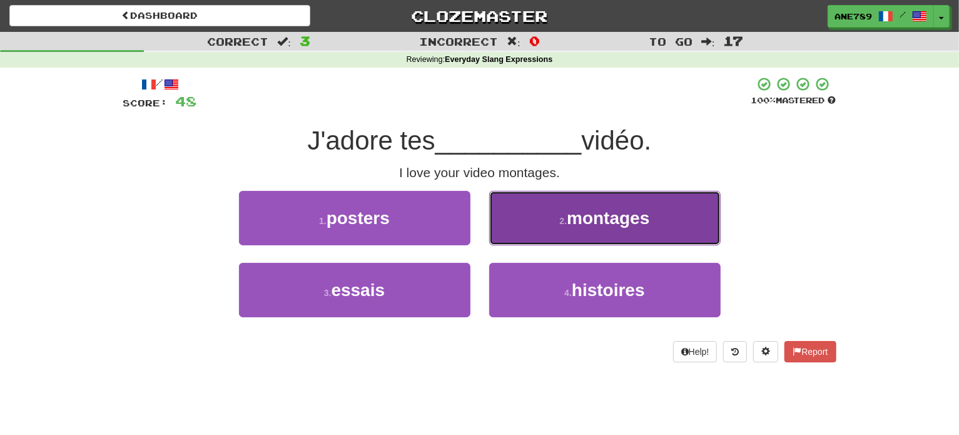
click at [554, 232] on button "2 . montages" at bounding box center [604, 218] width 231 height 54
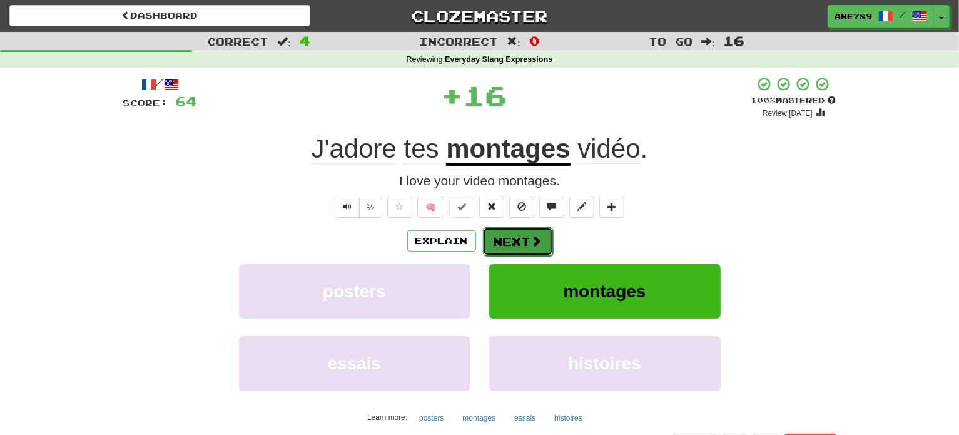
click at [532, 240] on span at bounding box center [536, 240] width 11 height 11
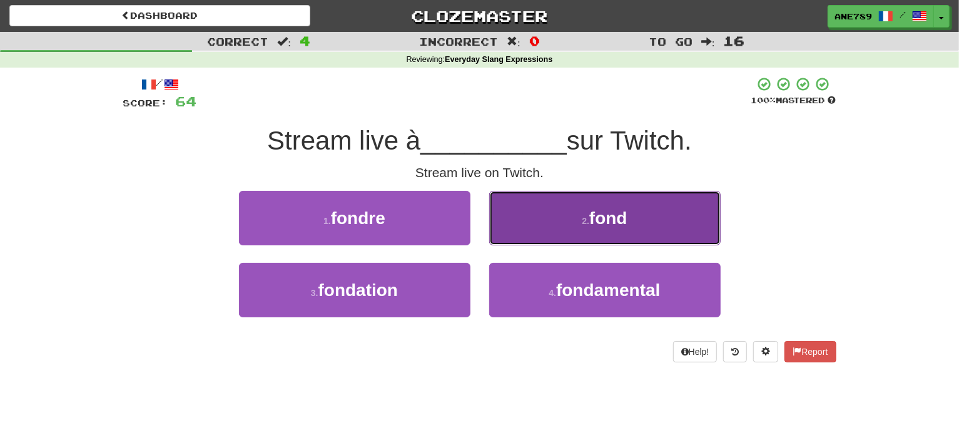
click at [546, 234] on button "2 . fond" at bounding box center [604, 218] width 231 height 54
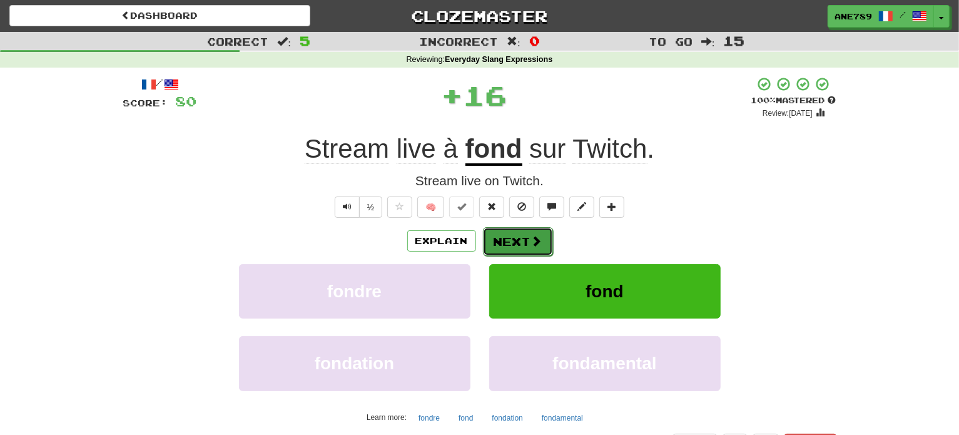
click at [531, 239] on span at bounding box center [536, 240] width 11 height 11
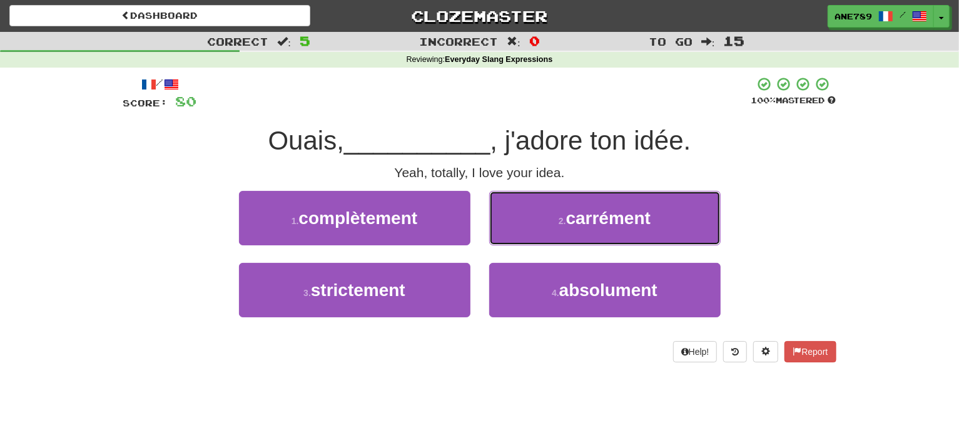
click at [530, 239] on button "2 . carrément" at bounding box center [604, 218] width 231 height 54
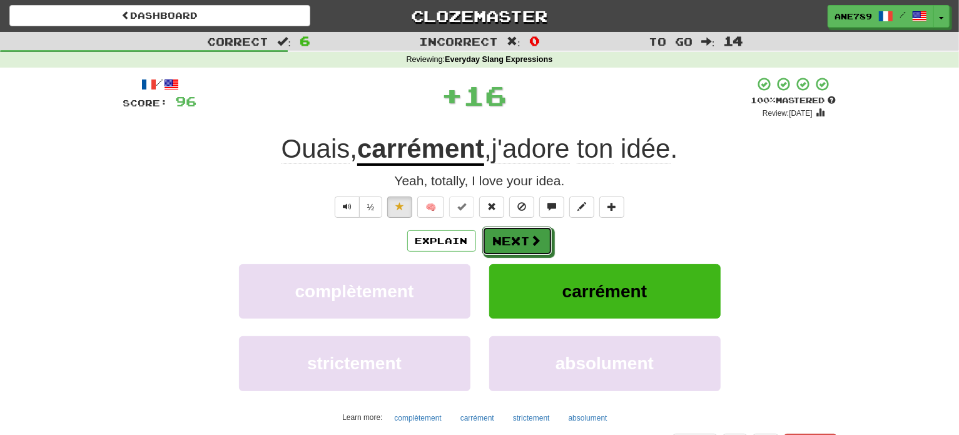
click at [530, 239] on span at bounding box center [535, 239] width 11 height 11
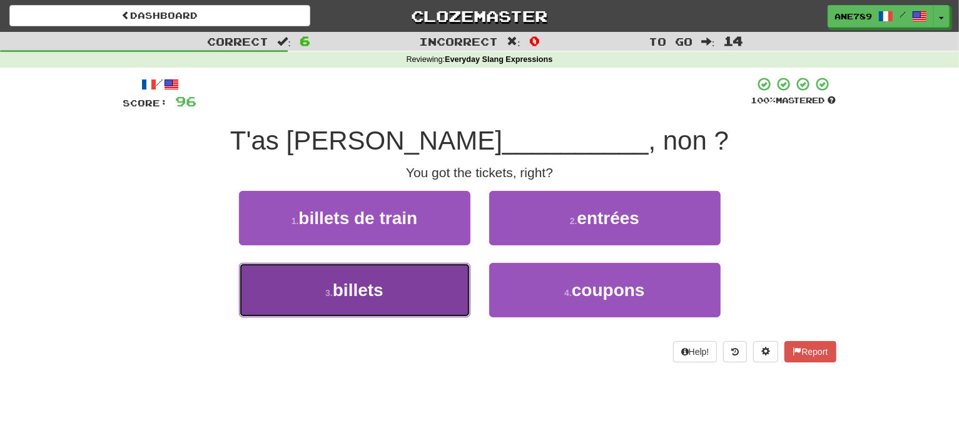
click at [423, 264] on button "3 . billets" at bounding box center [354, 290] width 231 height 54
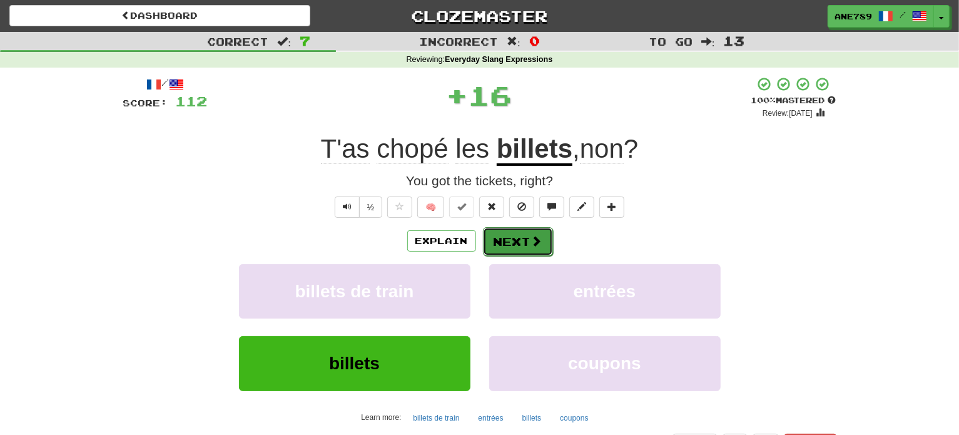
click at [528, 234] on button "Next" at bounding box center [518, 241] width 70 height 29
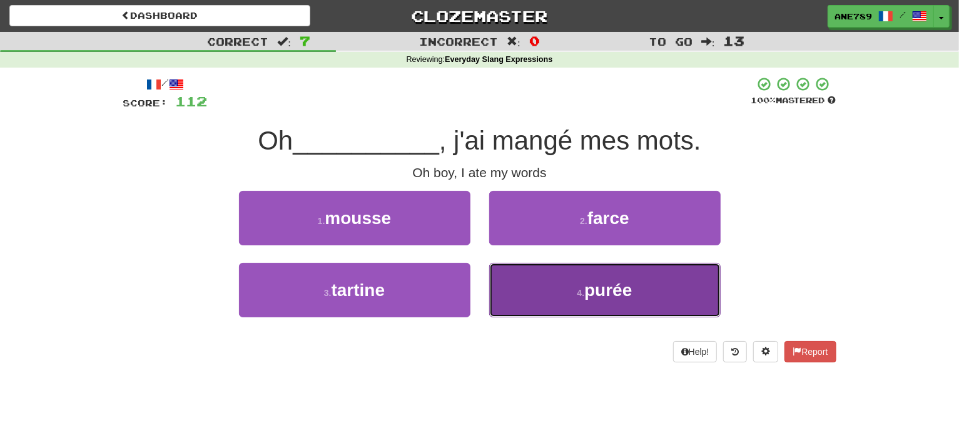
click at [565, 305] on button "4 . purée" at bounding box center [604, 290] width 231 height 54
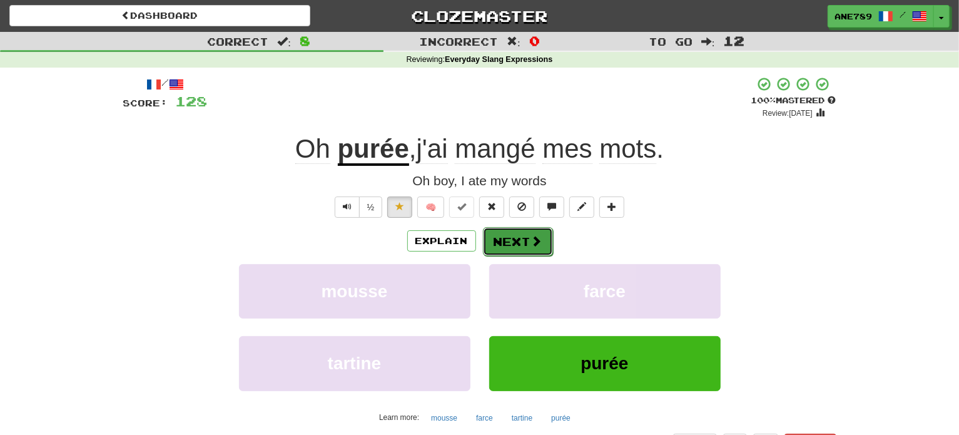
click at [535, 240] on span at bounding box center [536, 240] width 11 height 11
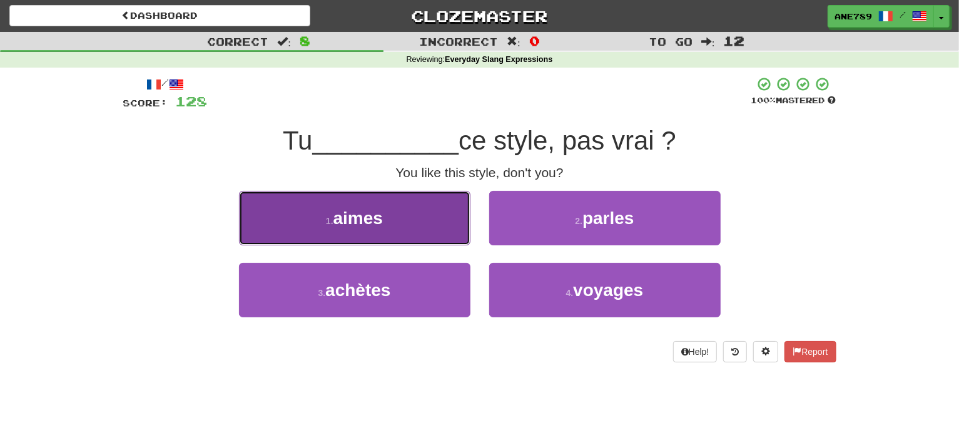
click at [445, 212] on button "1 . aimes" at bounding box center [354, 218] width 231 height 54
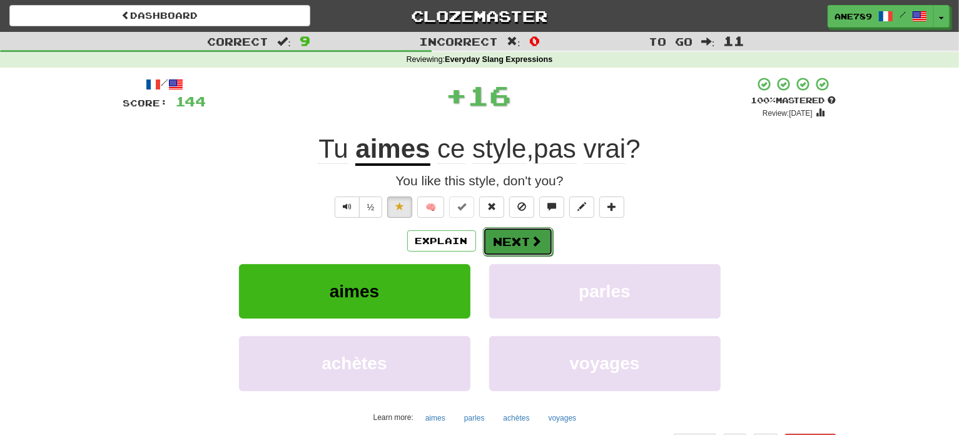
click at [524, 237] on button "Next" at bounding box center [518, 241] width 70 height 29
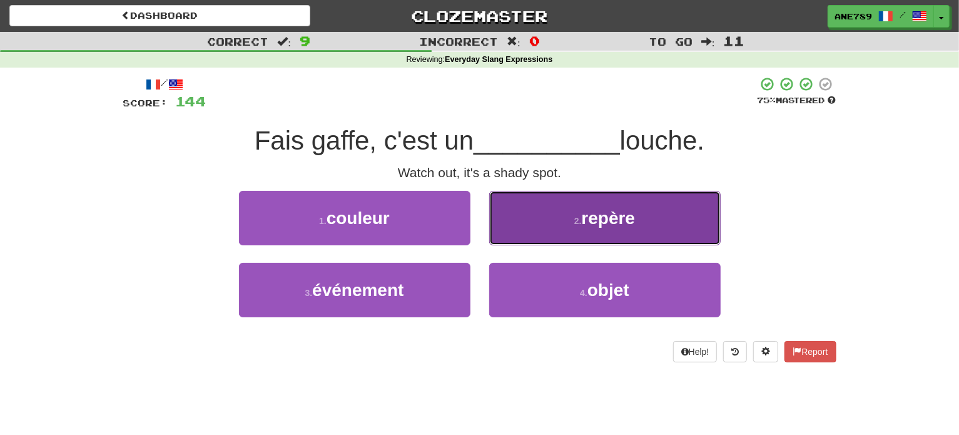
click at [560, 216] on button "2 . repère" at bounding box center [604, 218] width 231 height 54
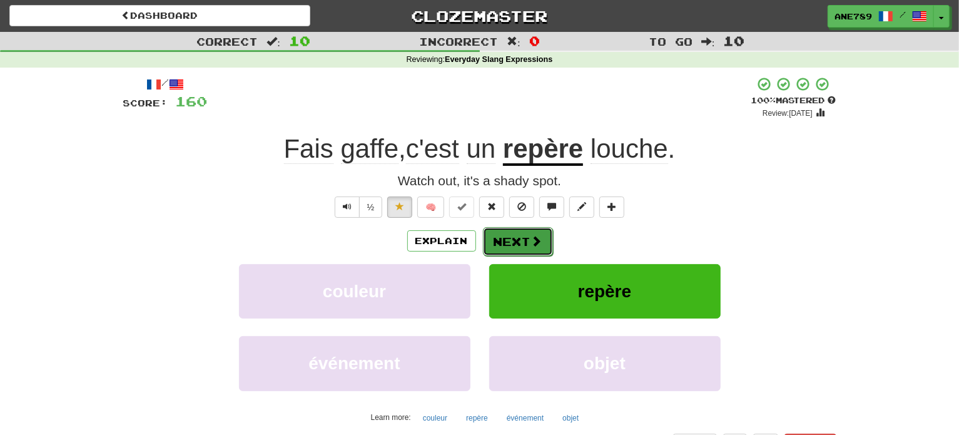
click at [522, 235] on button "Next" at bounding box center [518, 241] width 70 height 29
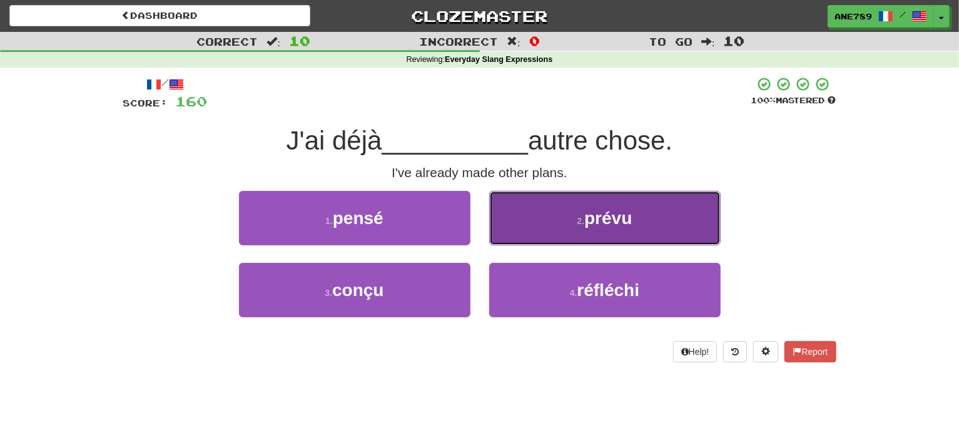
click at [527, 228] on button "2 . prévu" at bounding box center [604, 218] width 231 height 54
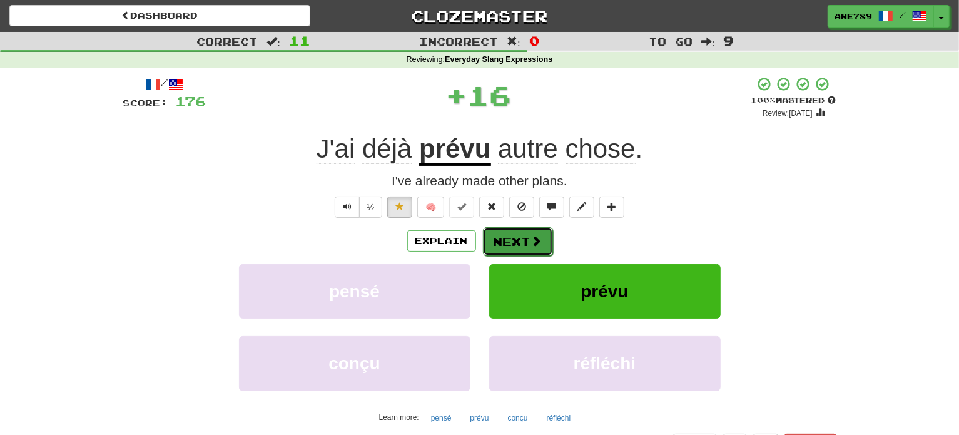
click at [524, 246] on button "Next" at bounding box center [518, 241] width 70 height 29
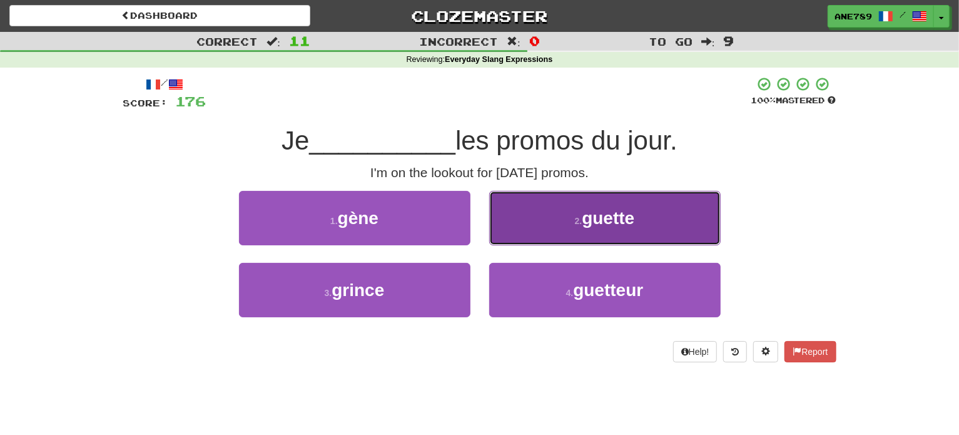
click at [569, 219] on button "2 . guette" at bounding box center [604, 218] width 231 height 54
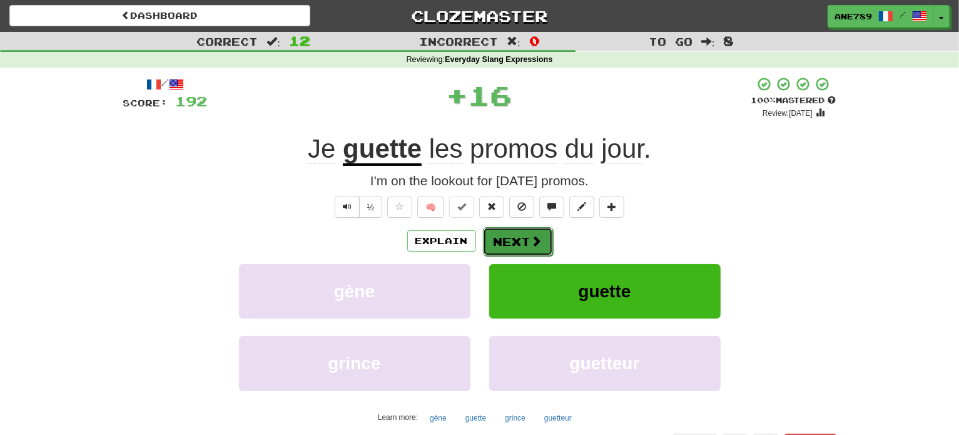
click at [540, 241] on span at bounding box center [536, 240] width 11 height 11
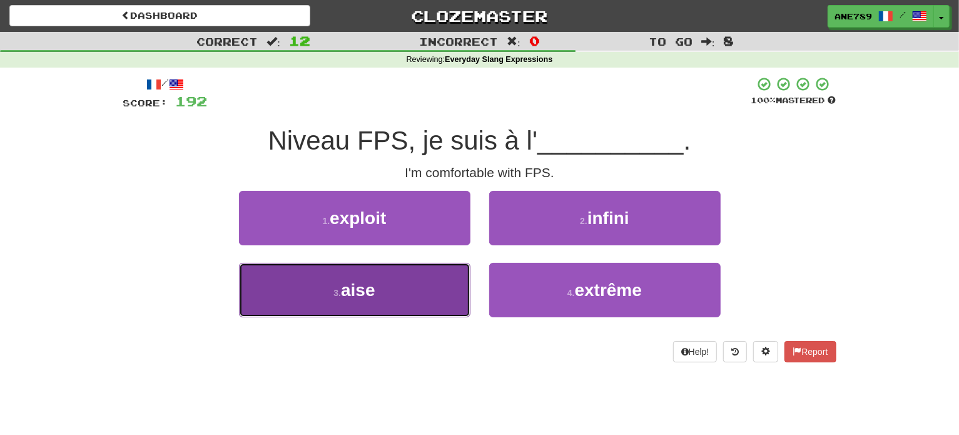
click at [437, 302] on button "3 . aise" at bounding box center [354, 290] width 231 height 54
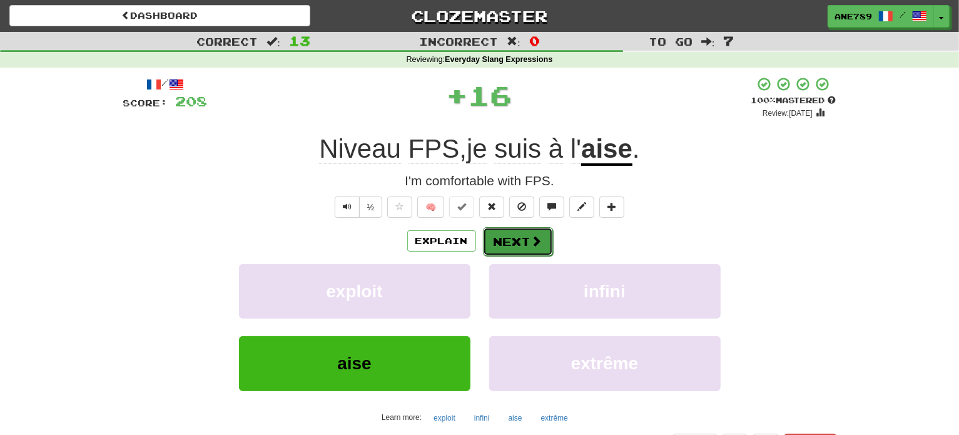
click at [510, 243] on button "Next" at bounding box center [518, 241] width 70 height 29
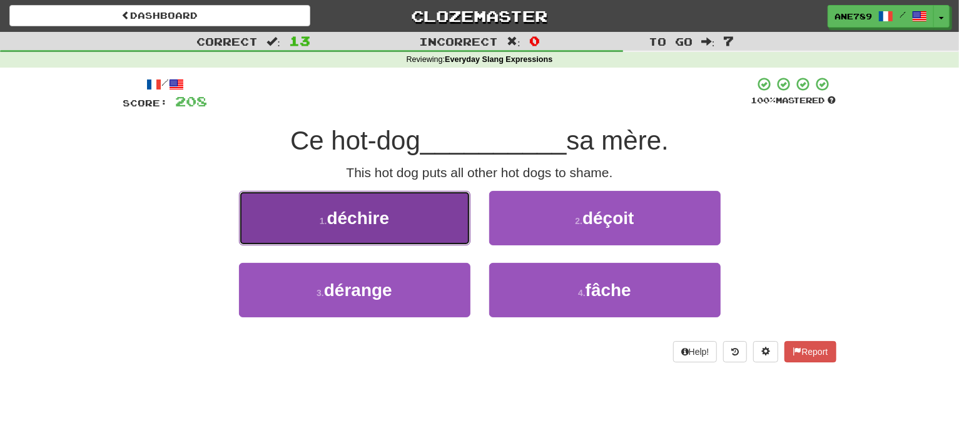
click at [446, 234] on button "1 . déchire" at bounding box center [354, 218] width 231 height 54
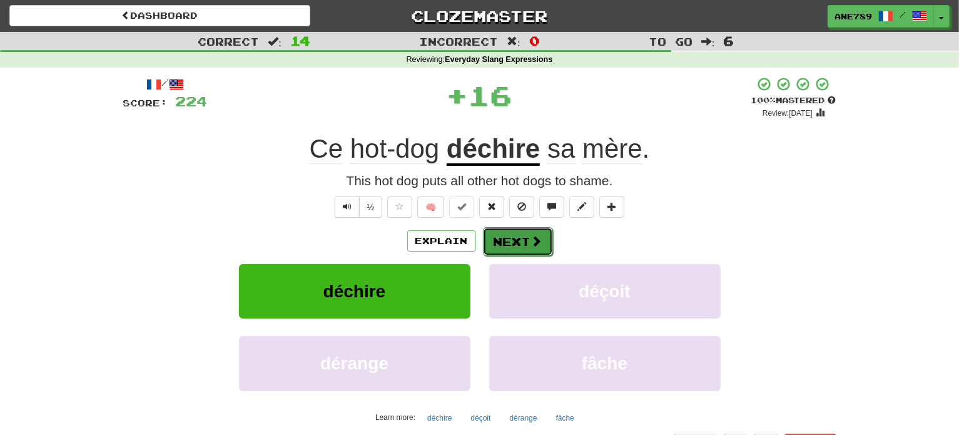
click at [511, 228] on button "Next" at bounding box center [518, 241] width 70 height 29
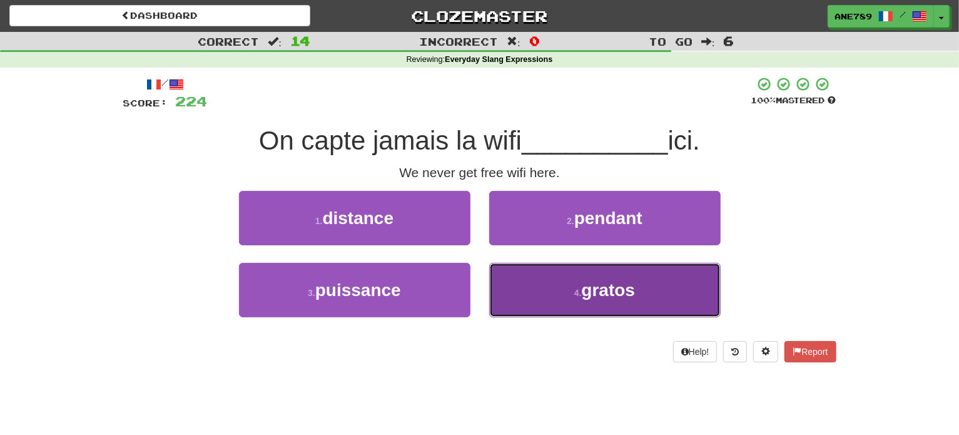
drag, startPoint x: 533, startPoint y: 266, endPoint x: 537, endPoint y: 299, distance: 33.4
click at [537, 299] on button "4 . gratos" at bounding box center [604, 290] width 231 height 54
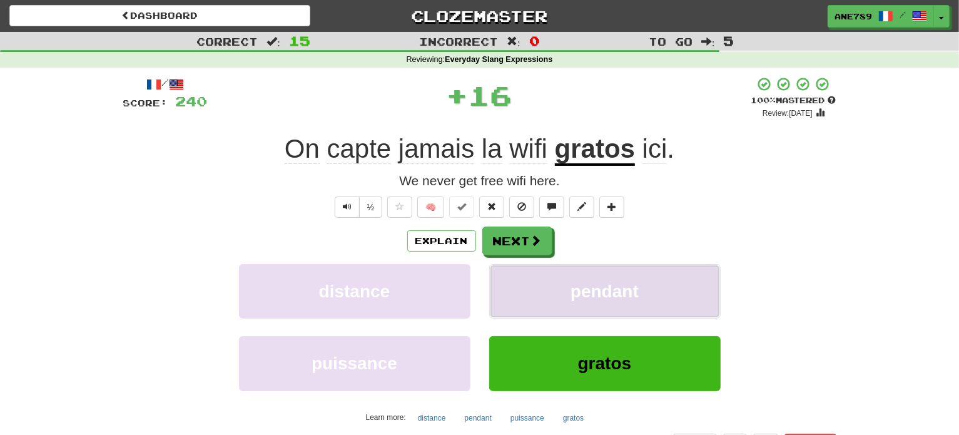
click at [537, 299] on button "pendant" at bounding box center [604, 291] width 231 height 54
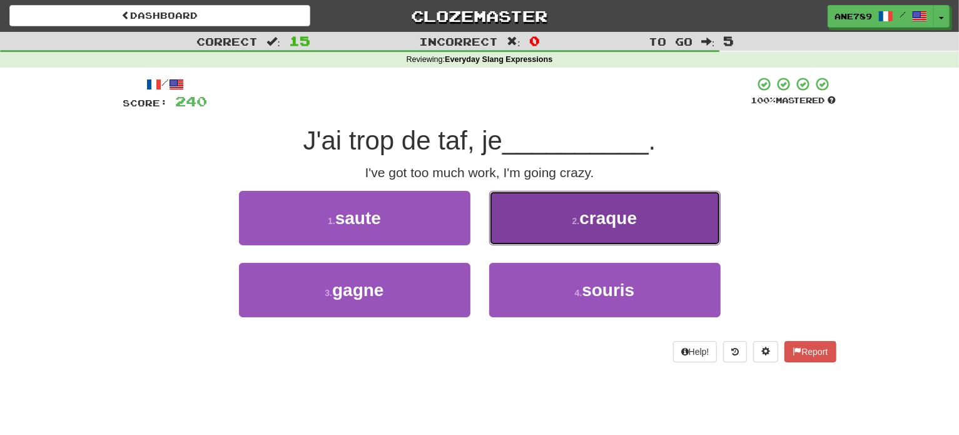
click at [560, 222] on button "2 . craque" at bounding box center [604, 218] width 231 height 54
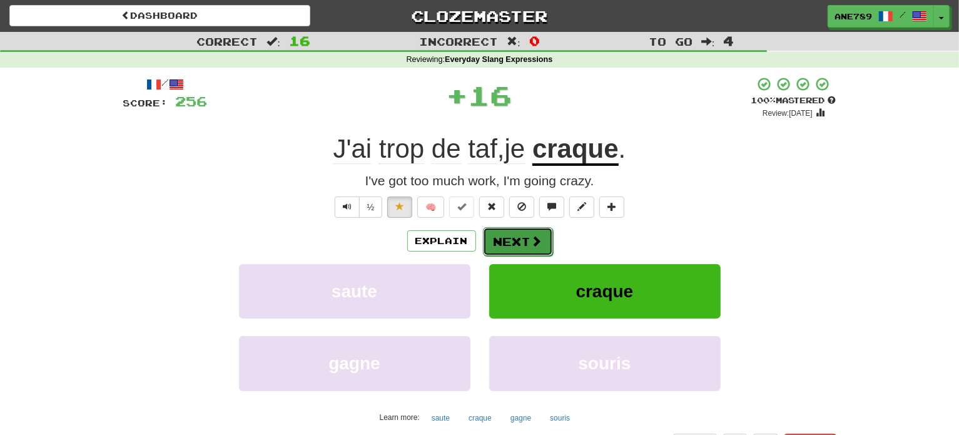
click at [535, 237] on span at bounding box center [536, 240] width 11 height 11
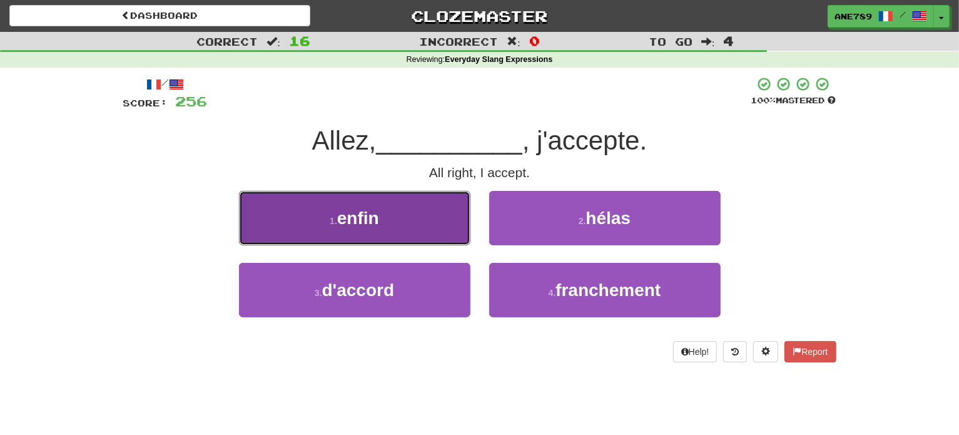
click at [443, 241] on button "1 . enfin" at bounding box center [354, 218] width 231 height 54
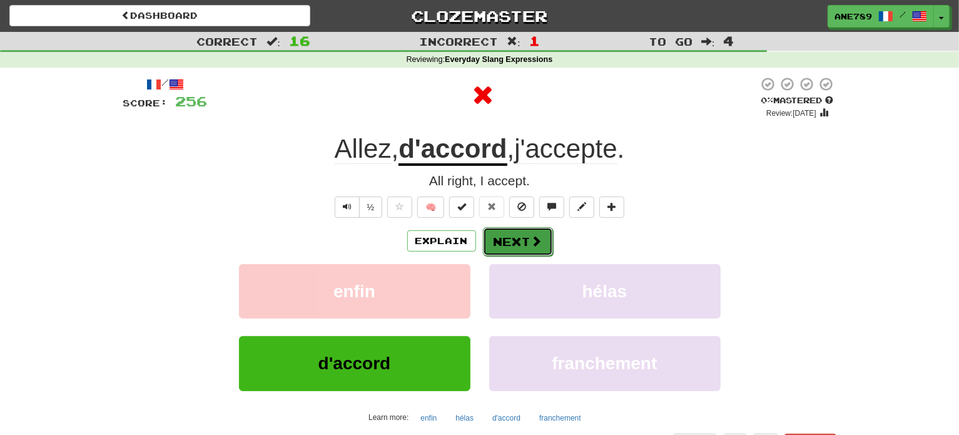
click at [512, 234] on button "Next" at bounding box center [518, 241] width 70 height 29
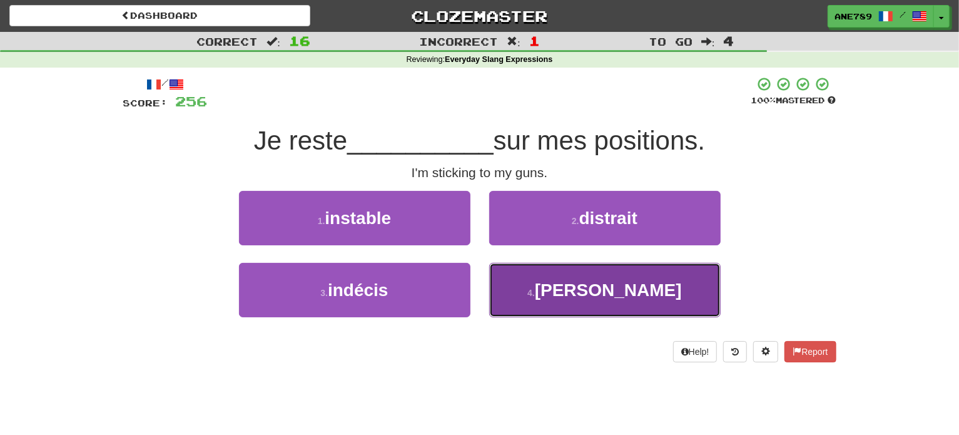
click at [556, 278] on button "4 . campé" at bounding box center [604, 290] width 231 height 54
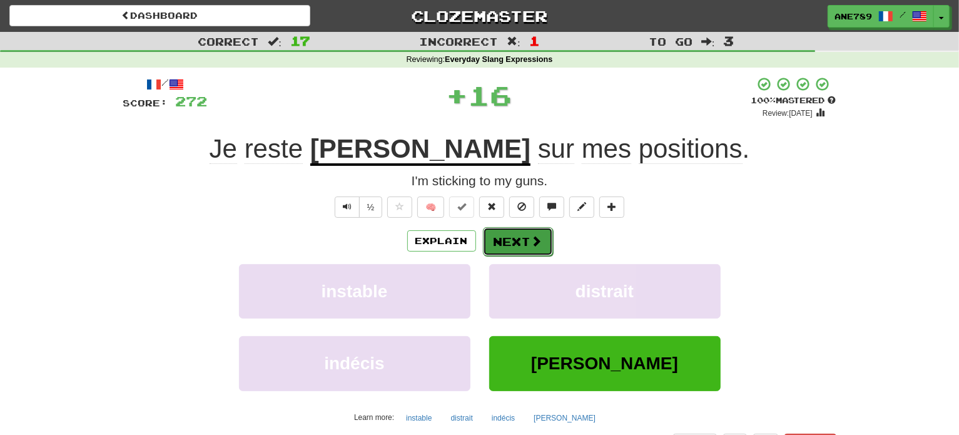
click at [527, 234] on button "Next" at bounding box center [518, 241] width 70 height 29
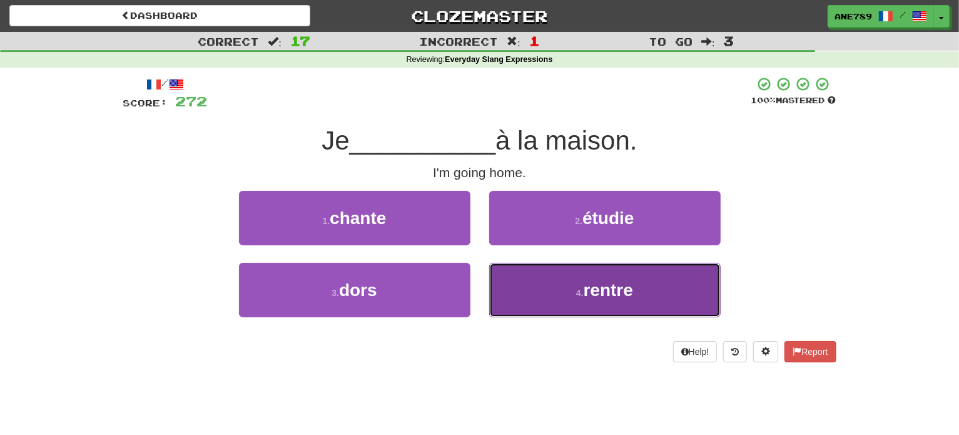
click at [548, 278] on button "4 . rentre" at bounding box center [604, 290] width 231 height 54
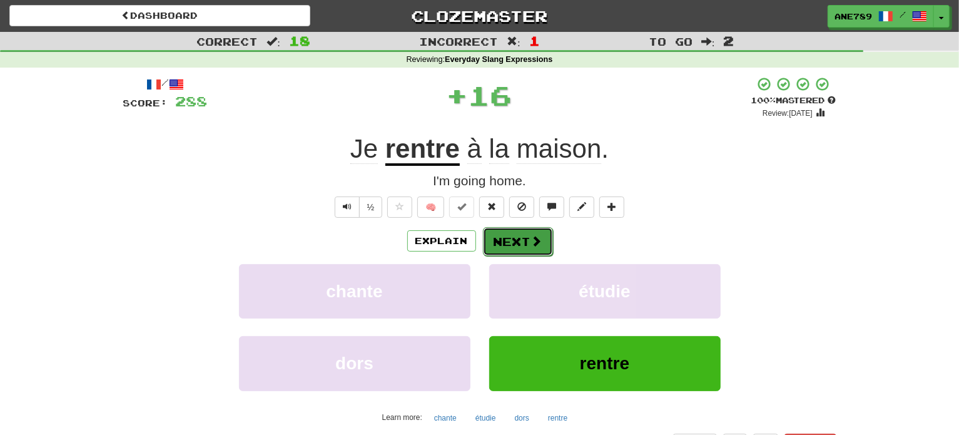
click at [535, 239] on span at bounding box center [536, 240] width 11 height 11
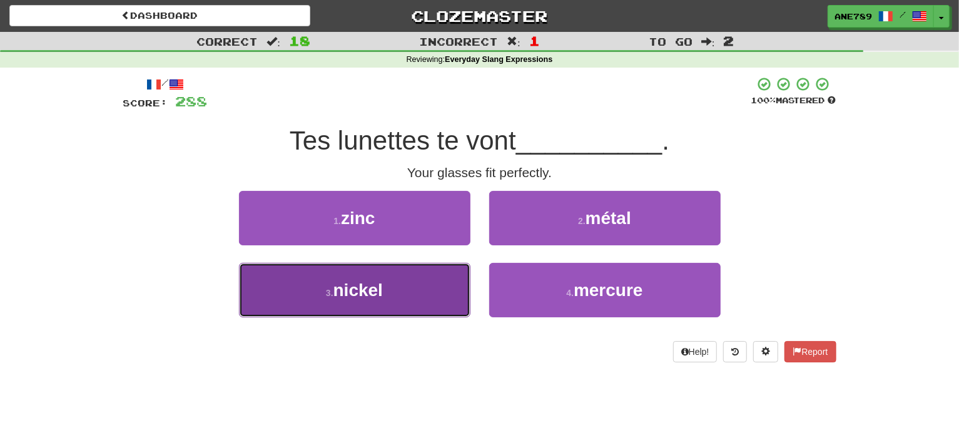
click at [464, 295] on button "3 . nickel" at bounding box center [354, 290] width 231 height 54
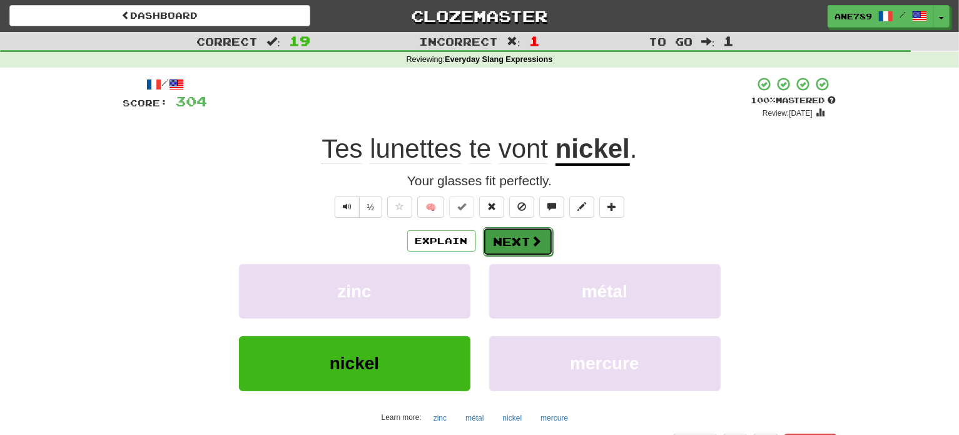
click at [531, 238] on span at bounding box center [536, 240] width 11 height 11
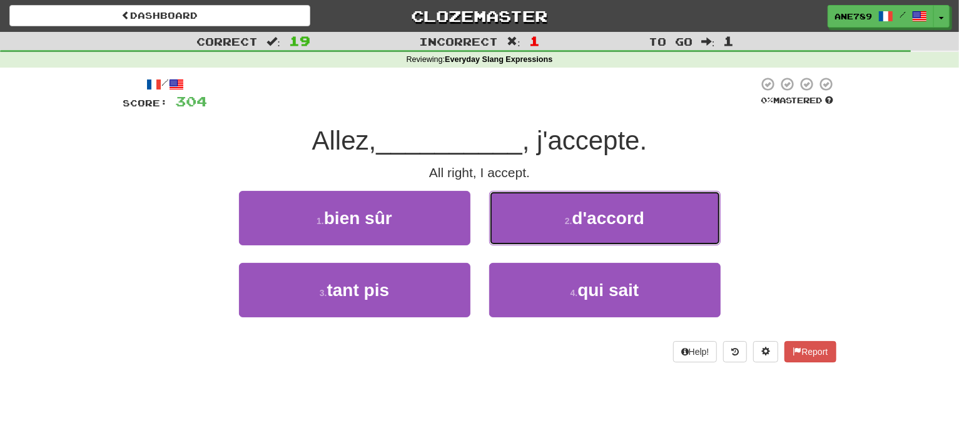
click at [530, 238] on button "2 . d'accord" at bounding box center [604, 218] width 231 height 54
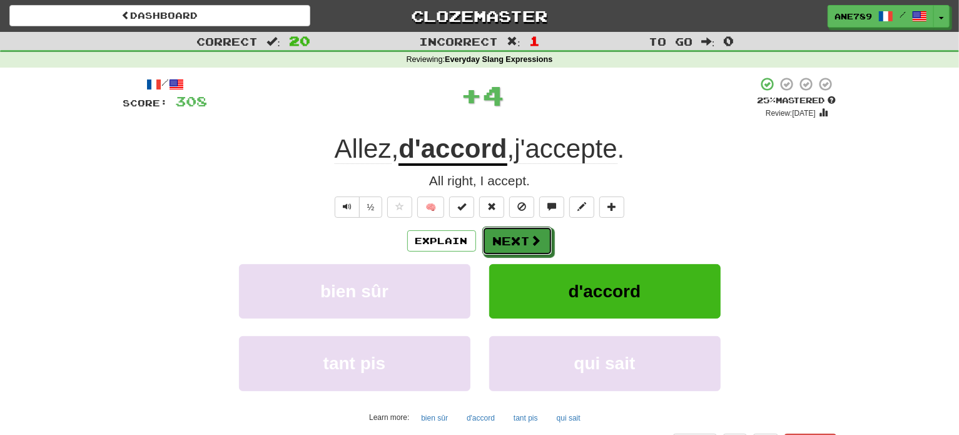
click at [530, 238] on span at bounding box center [535, 239] width 11 height 11
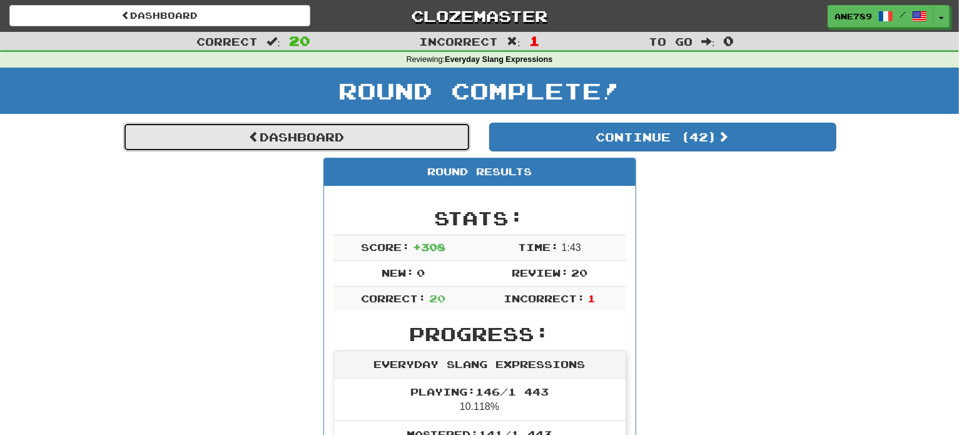
click at [433, 149] on link "Dashboard" at bounding box center [296, 137] width 347 height 29
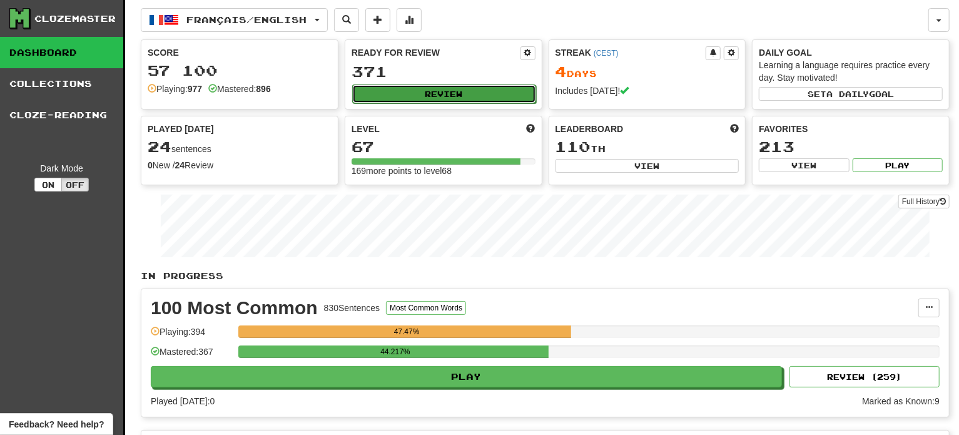
click at [467, 90] on button "Review" at bounding box center [444, 93] width 184 height 19
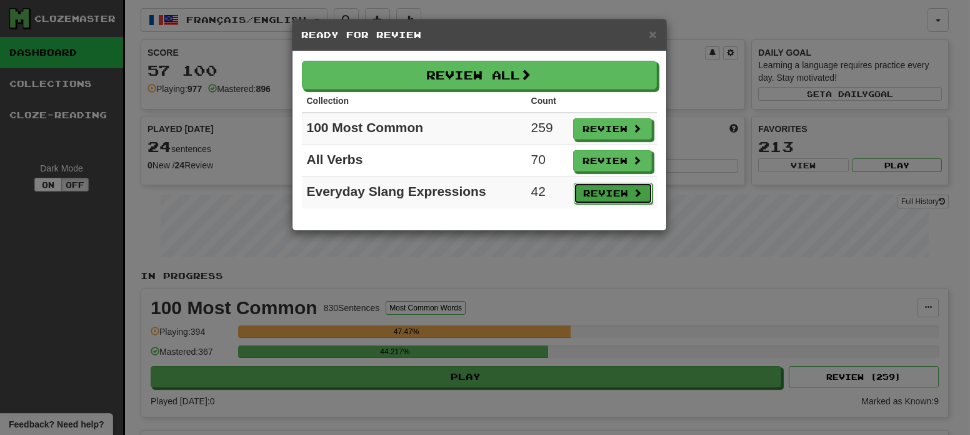
click at [603, 186] on button "Review" at bounding box center [613, 193] width 79 height 21
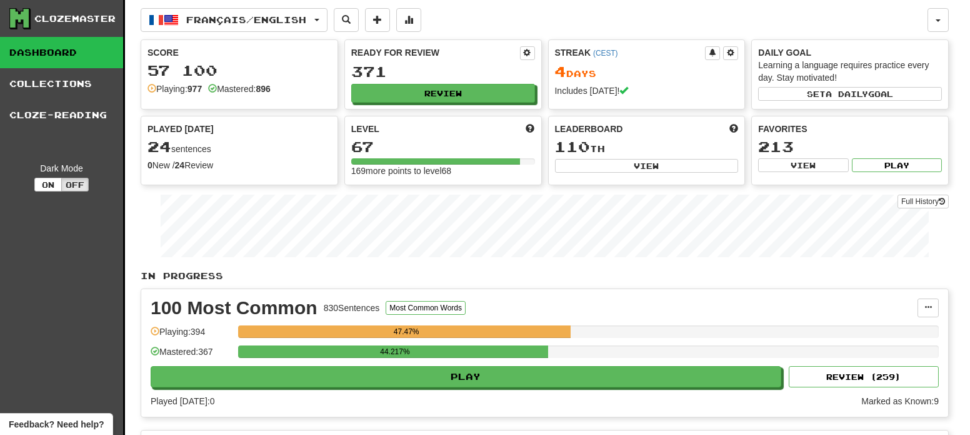
select select "**"
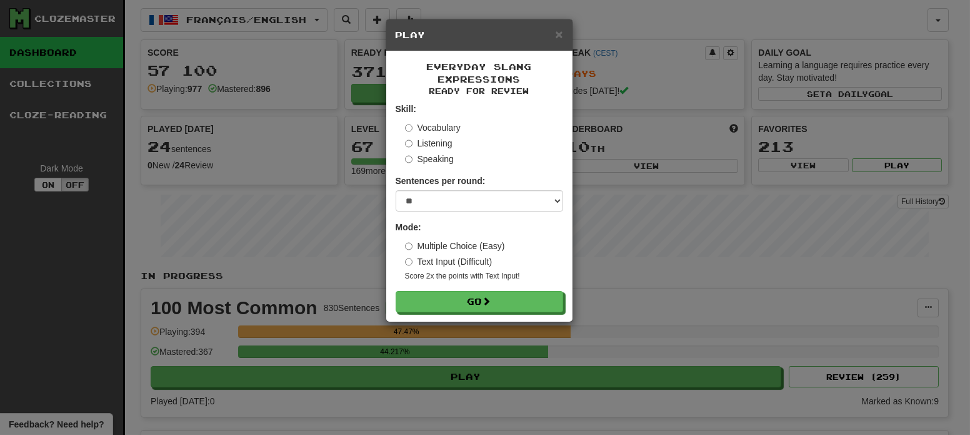
click at [515, 289] on form "Skill: Vocabulary Listening Speaking Sentences per round: * ** ** ** ** ** *** …" at bounding box center [480, 207] width 168 height 209
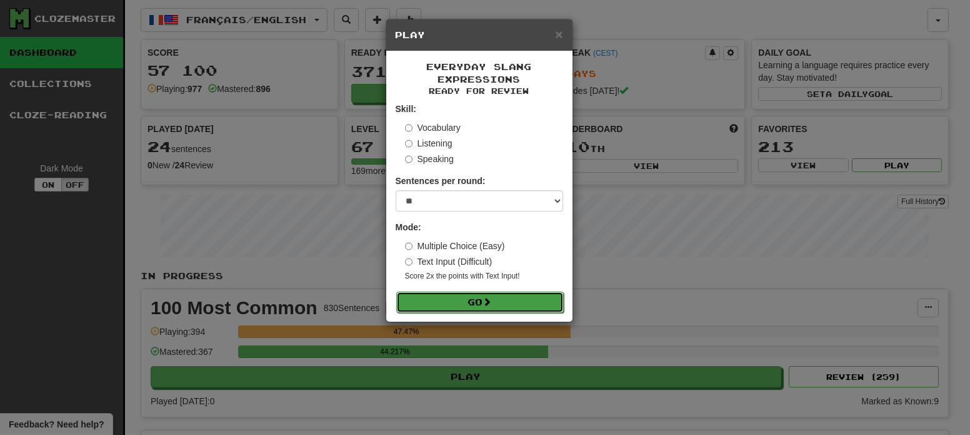
click at [515, 303] on button "Go" at bounding box center [480, 301] width 168 height 21
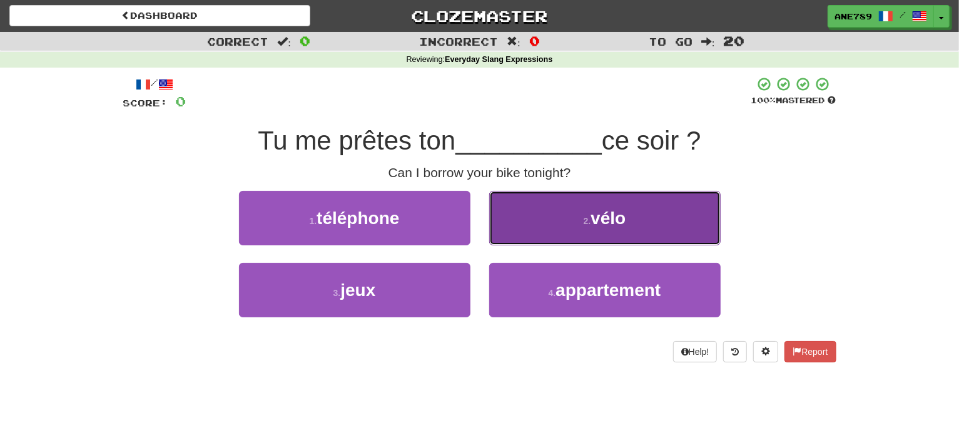
click at [552, 235] on button "2 . vélo" at bounding box center [604, 218] width 231 height 54
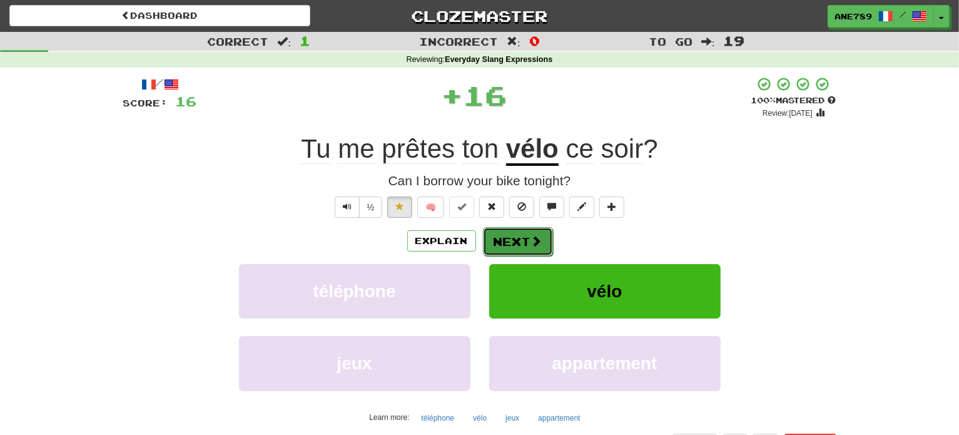
click at [531, 238] on span at bounding box center [536, 240] width 11 height 11
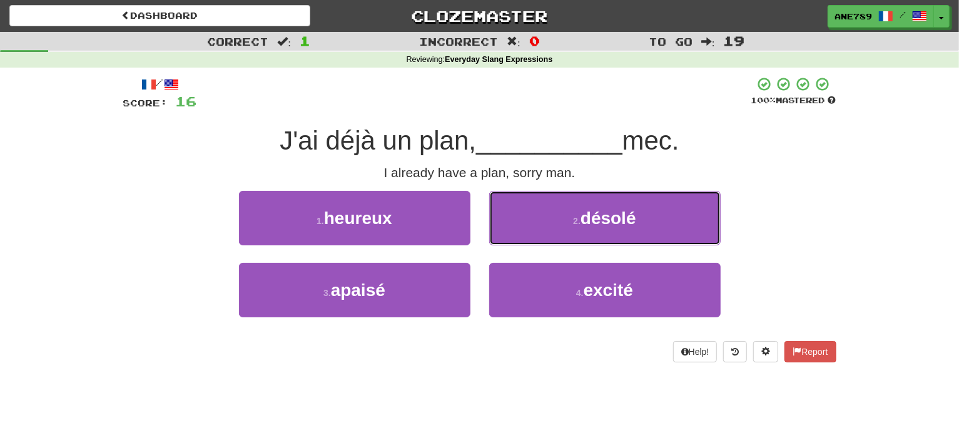
click at [529, 238] on button "2 . désolé" at bounding box center [604, 218] width 231 height 54
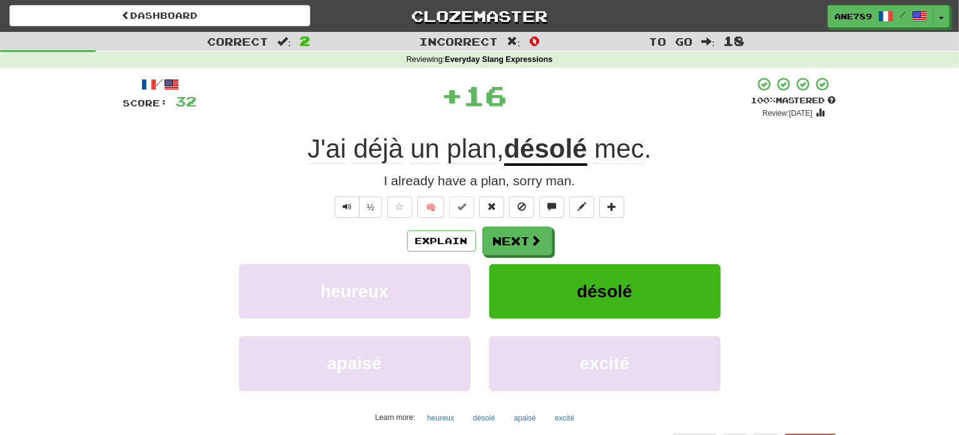
click at [194, 2] on div "Dashboard Clozemaster Ane789 / Toggle Dropdown Dashboard Leaderboard Activity F…" at bounding box center [479, 14] width 959 height 28
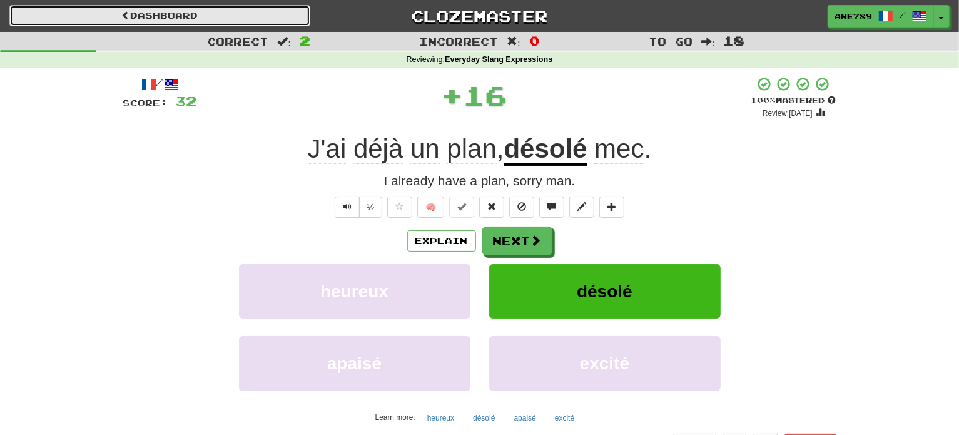
click at [204, 19] on link "Dashboard" at bounding box center [159, 15] width 301 height 21
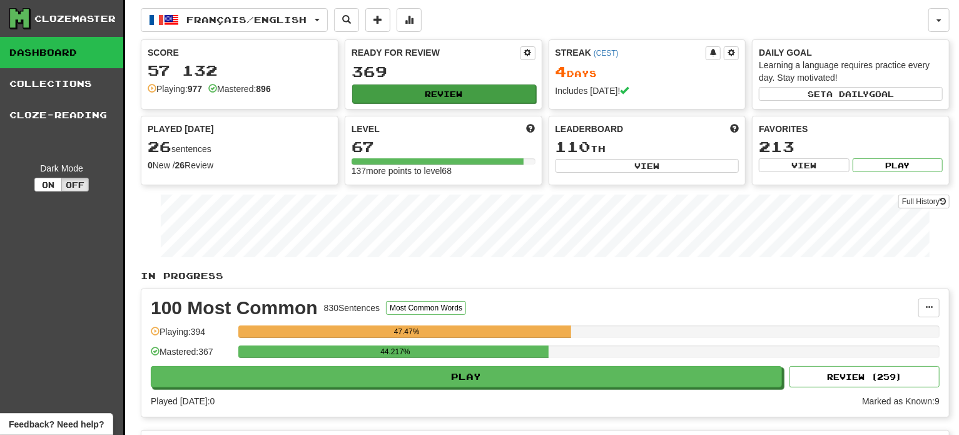
click at [390, 83] on div "Ready for Review 369 Review" at bounding box center [443, 74] width 196 height 69
click at [391, 86] on button "Review" at bounding box center [444, 93] width 184 height 19
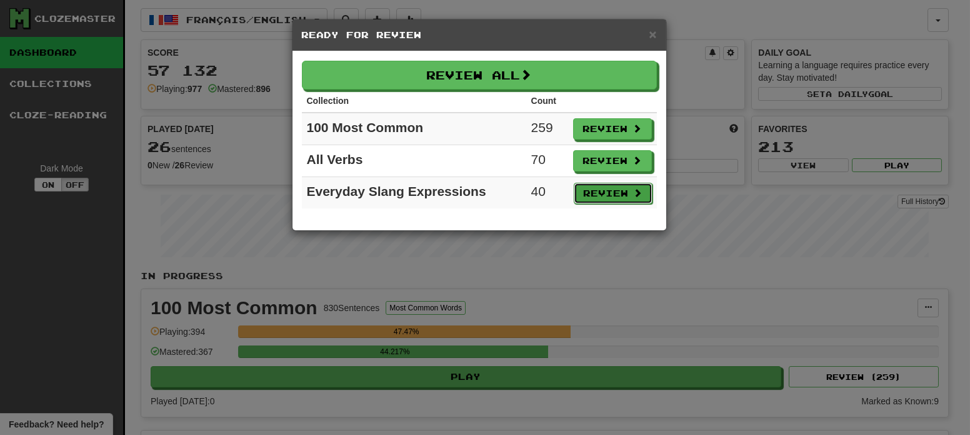
click at [603, 198] on button "Review" at bounding box center [613, 193] width 79 height 21
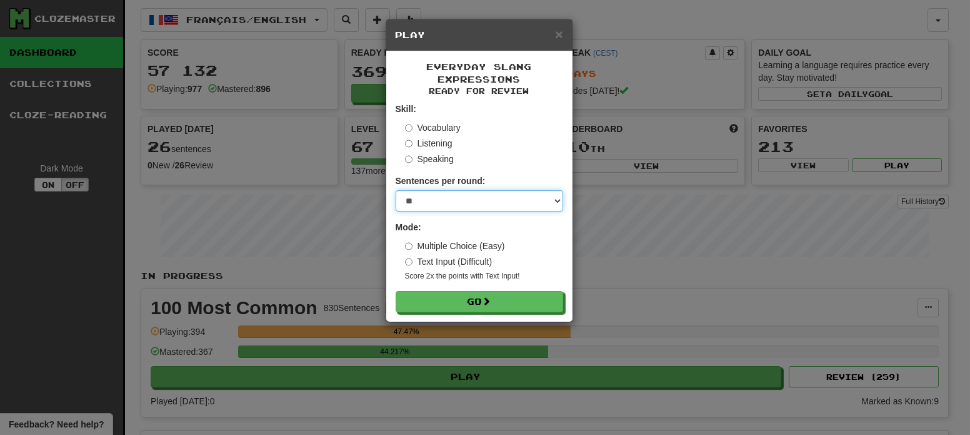
click at [510, 204] on select "* ** ** ** ** ** *** ********" at bounding box center [480, 200] width 168 height 21
select select "**"
click at [396, 191] on select "* ** ** ** ** ** *** ********" at bounding box center [480, 200] width 168 height 21
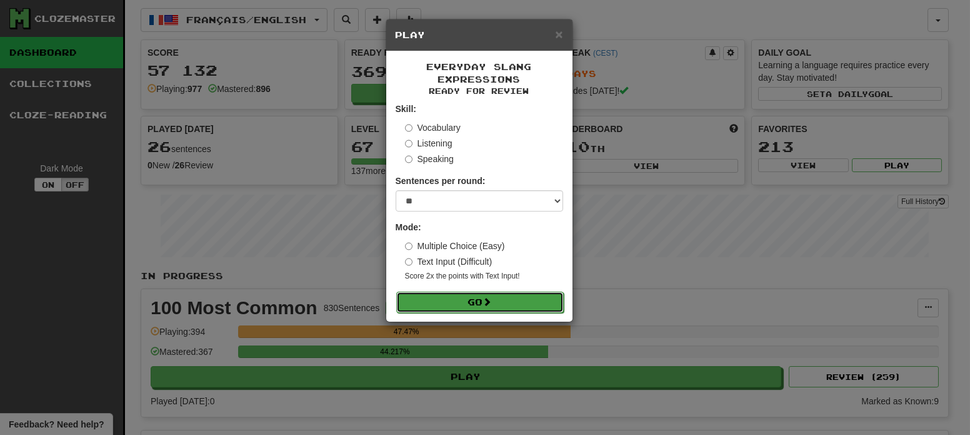
click at [510, 307] on button "Go" at bounding box center [480, 301] width 168 height 21
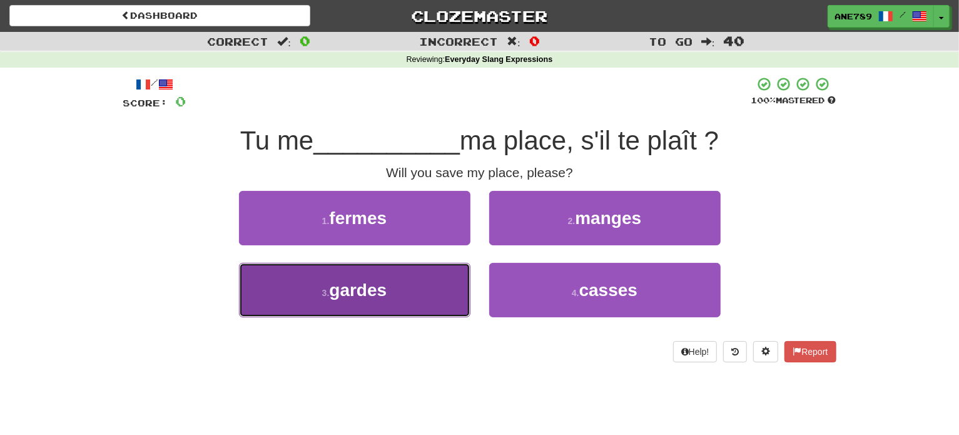
click at [399, 294] on button "3 . gardes" at bounding box center [354, 290] width 231 height 54
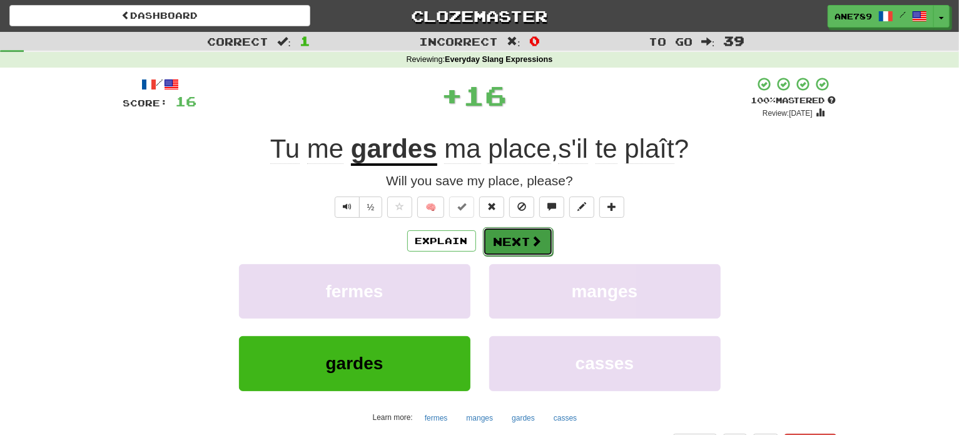
click at [535, 232] on button "Next" at bounding box center [518, 241] width 70 height 29
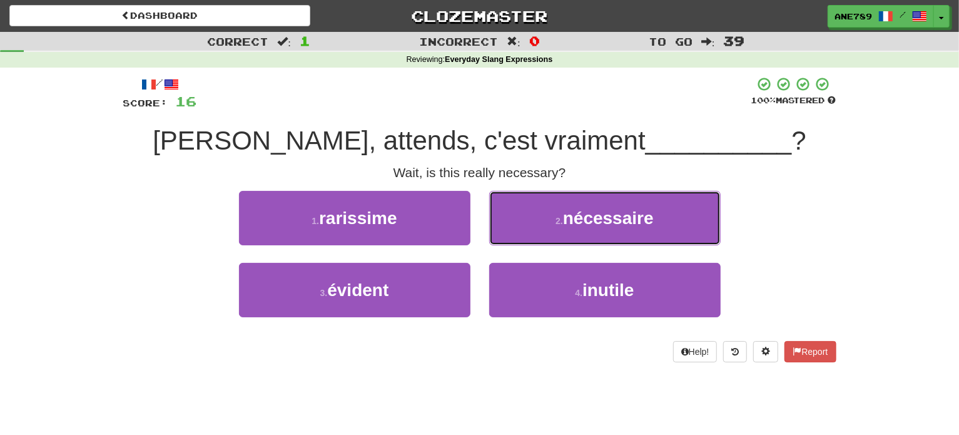
click at [535, 232] on button "2 . nécessaire" at bounding box center [604, 218] width 231 height 54
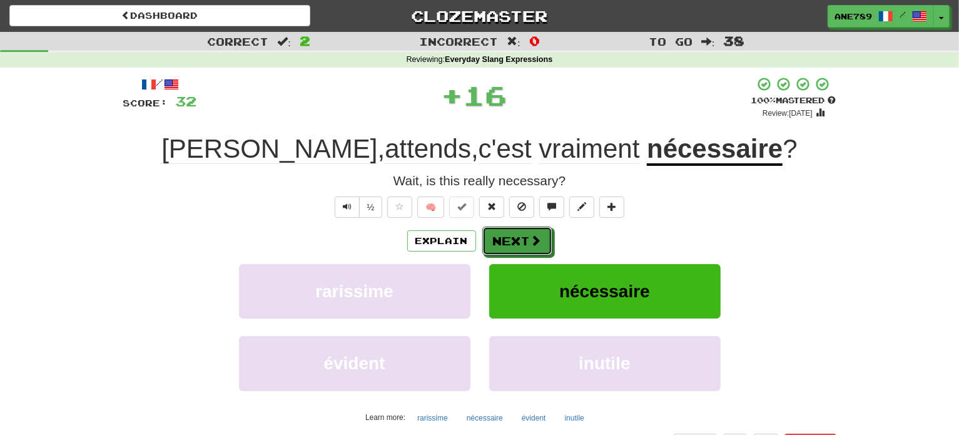
click at [535, 232] on button "Next" at bounding box center [517, 240] width 70 height 29
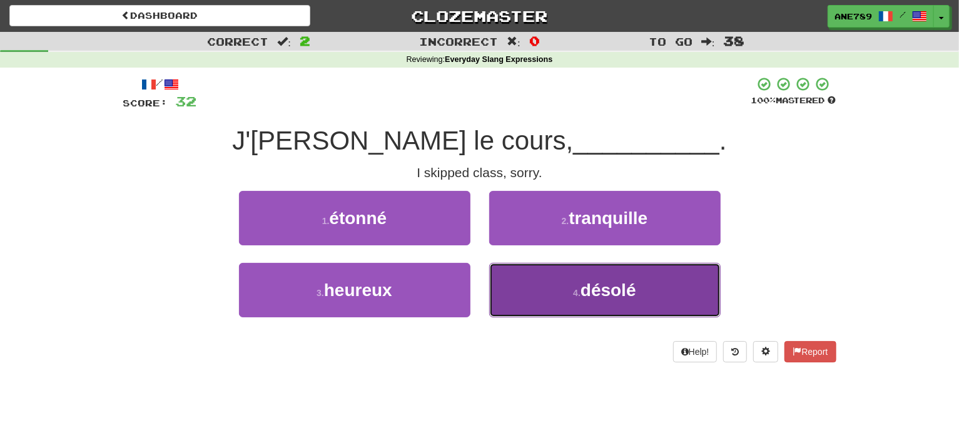
click at [548, 272] on button "4 . désolé" at bounding box center [604, 290] width 231 height 54
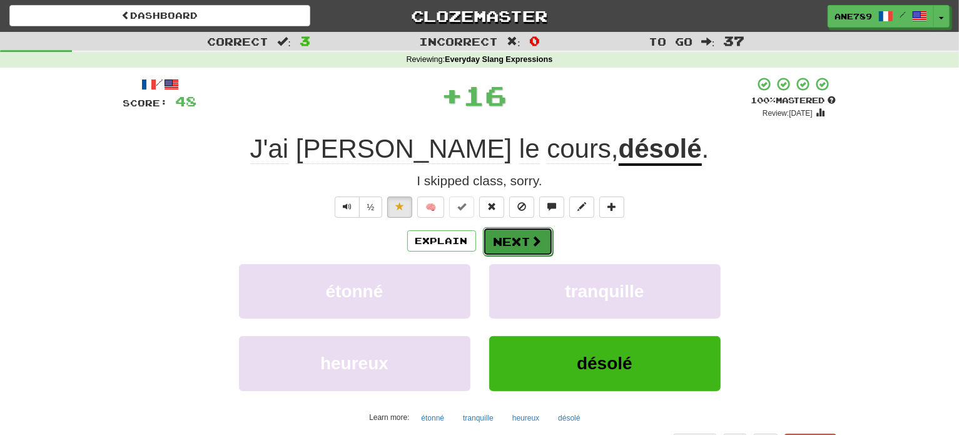
click at [531, 239] on span at bounding box center [536, 240] width 11 height 11
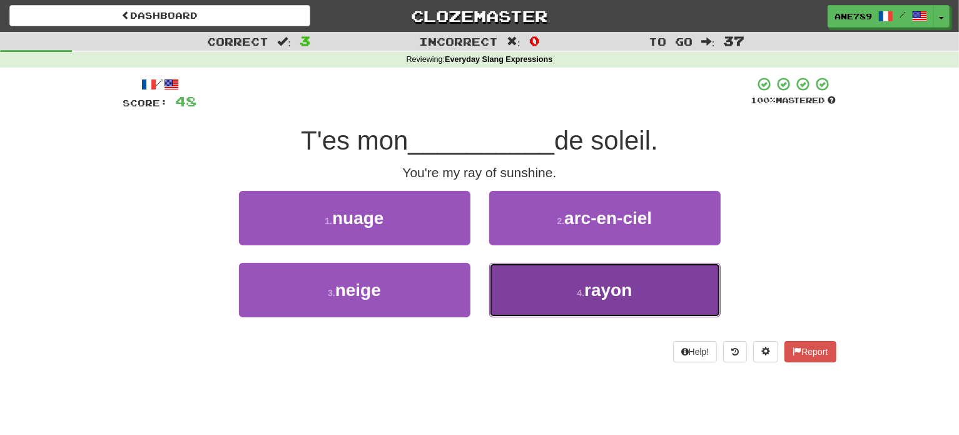
click at [545, 285] on button "4 . rayon" at bounding box center [604, 290] width 231 height 54
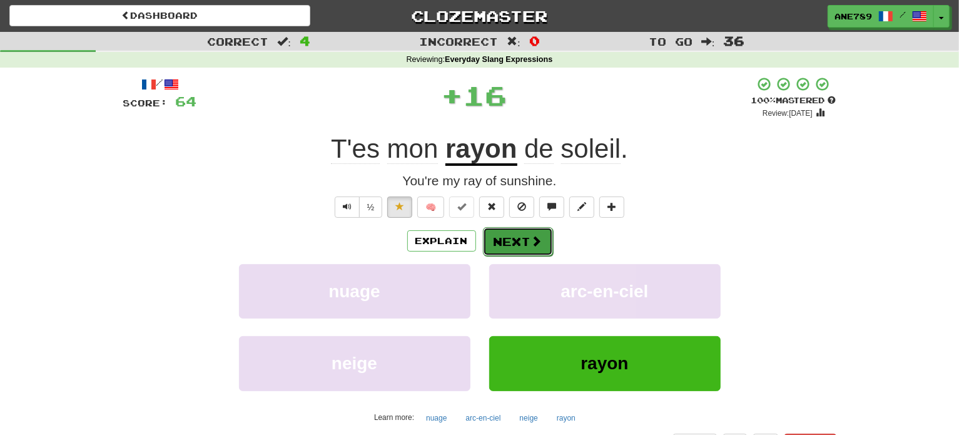
click at [528, 236] on button "Next" at bounding box center [518, 241] width 70 height 29
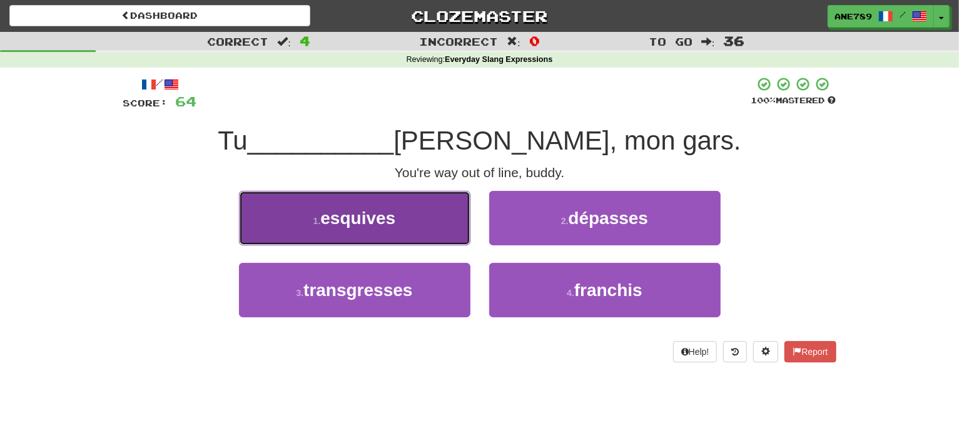
click at [438, 227] on button "1 . esquives" at bounding box center [354, 218] width 231 height 54
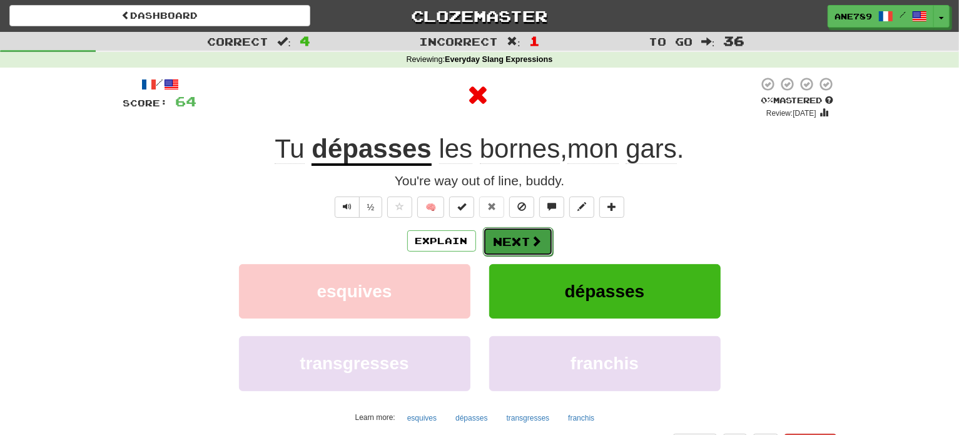
click at [491, 238] on button "Next" at bounding box center [518, 241] width 70 height 29
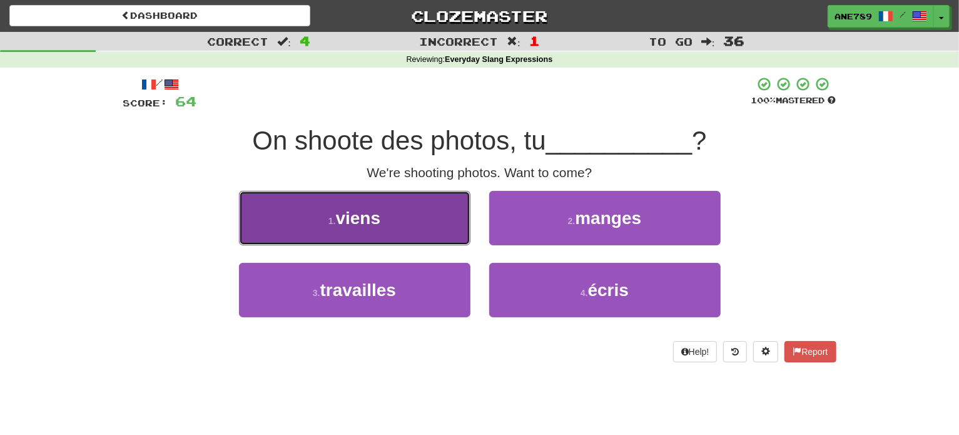
click at [461, 231] on button "1 . [PERSON_NAME]" at bounding box center [354, 218] width 231 height 54
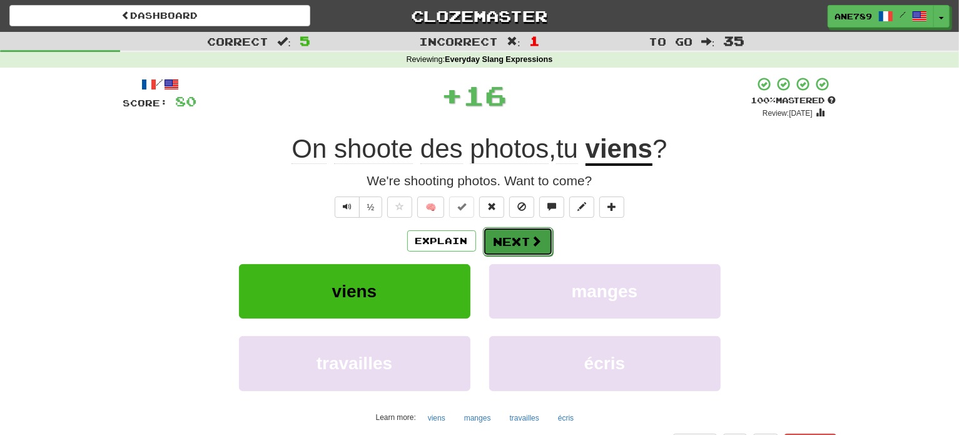
click at [531, 235] on span at bounding box center [536, 240] width 11 height 11
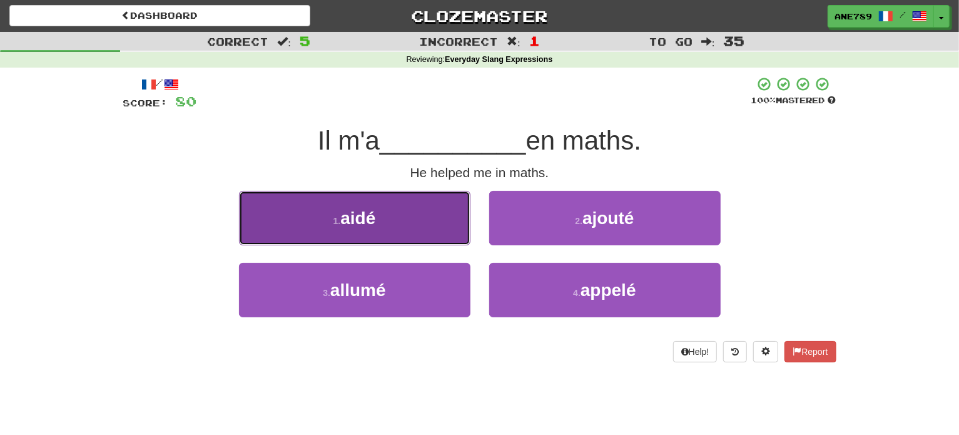
click at [413, 218] on button "1 . aidé" at bounding box center [354, 218] width 231 height 54
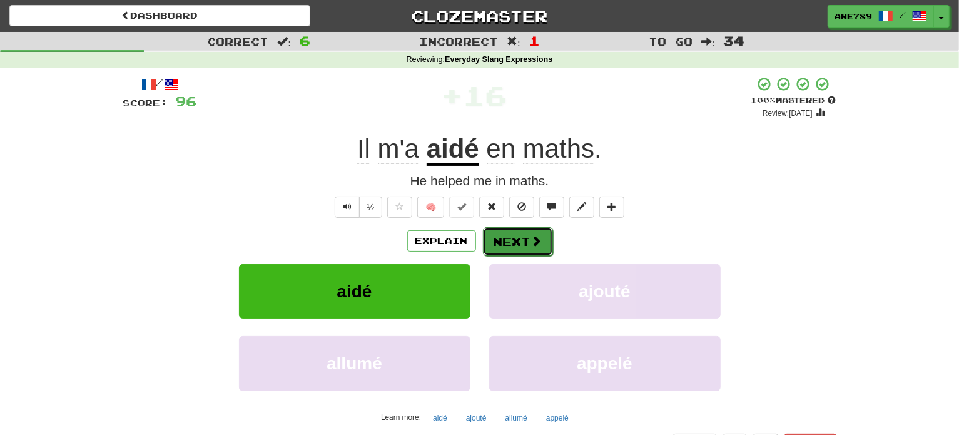
click at [511, 240] on button "Next" at bounding box center [518, 241] width 70 height 29
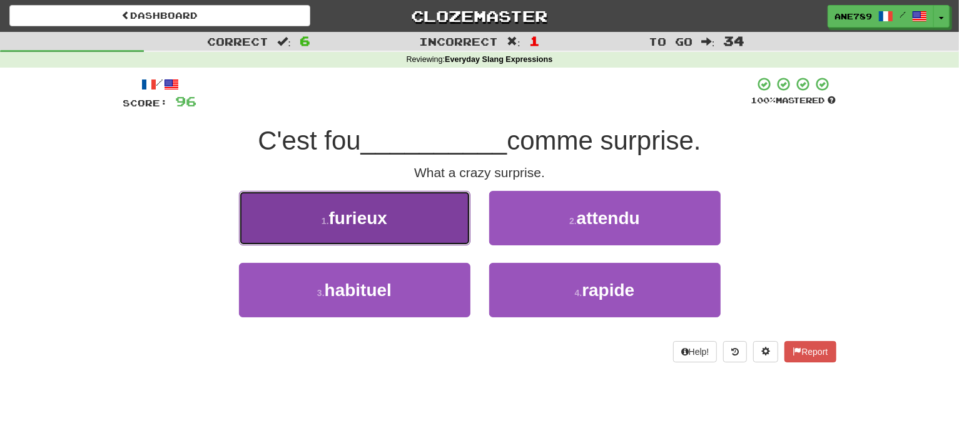
click at [421, 204] on button "1 . [GEOGRAPHIC_DATA]" at bounding box center [354, 218] width 231 height 54
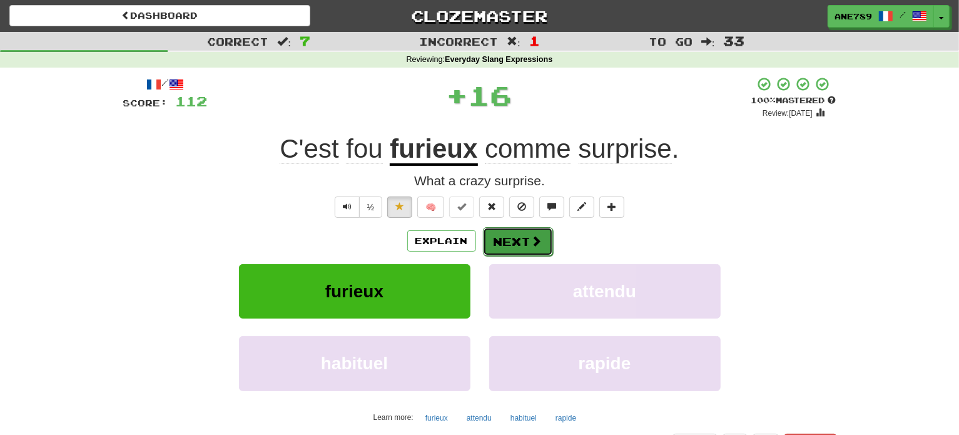
click at [505, 246] on button "Next" at bounding box center [518, 241] width 70 height 29
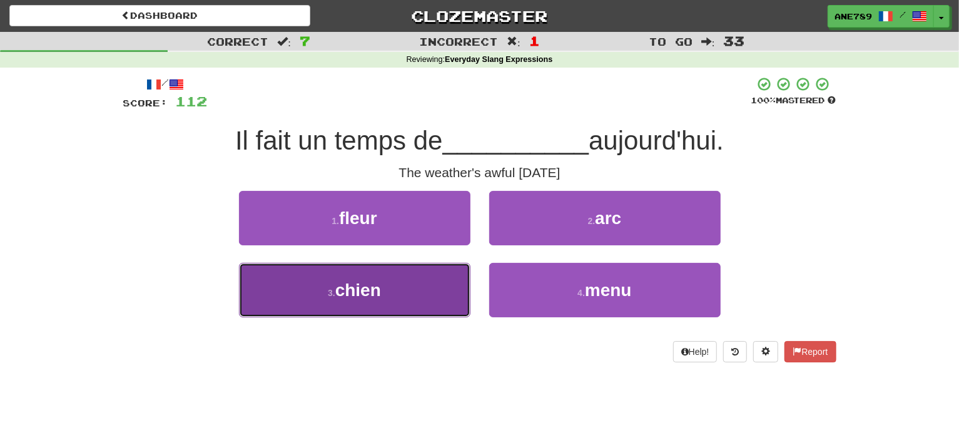
click at [435, 303] on button "3 . chien" at bounding box center [354, 290] width 231 height 54
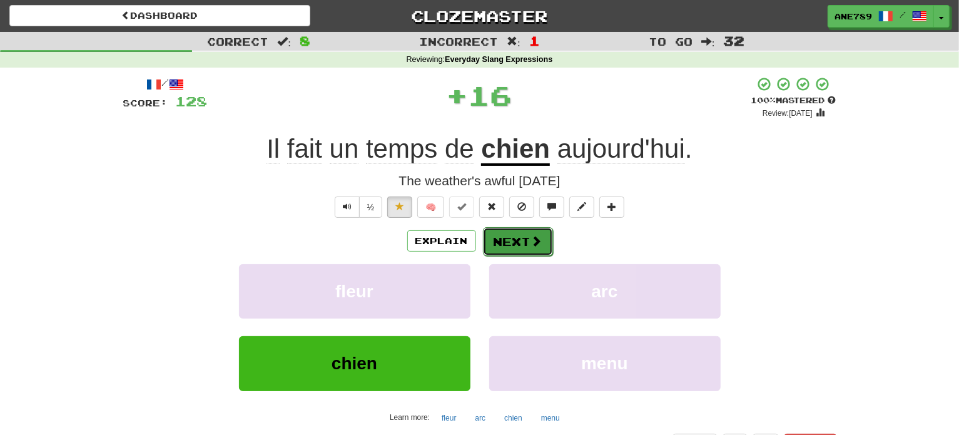
click at [518, 241] on button "Next" at bounding box center [518, 241] width 70 height 29
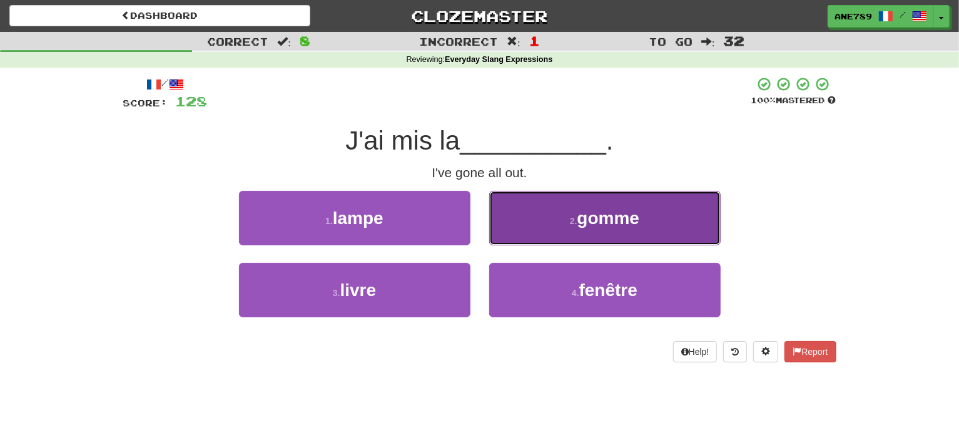
click at [521, 207] on button "2 . gomme" at bounding box center [604, 218] width 231 height 54
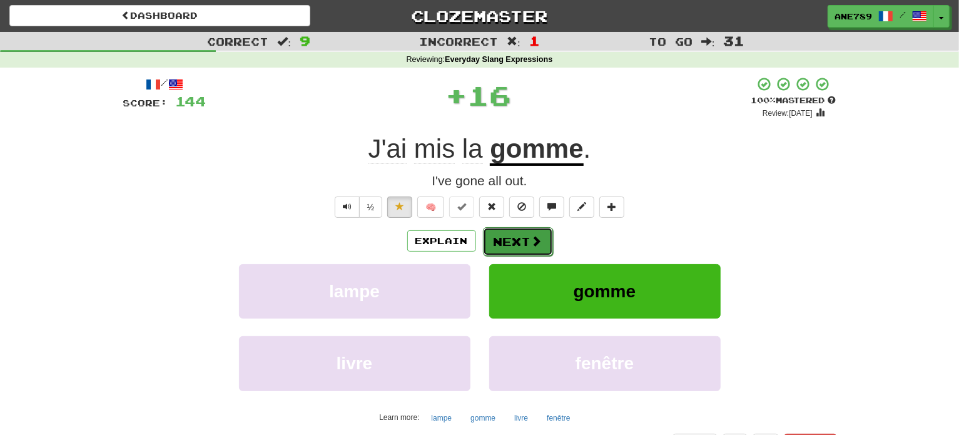
click at [493, 244] on button "Next" at bounding box center [518, 241] width 70 height 29
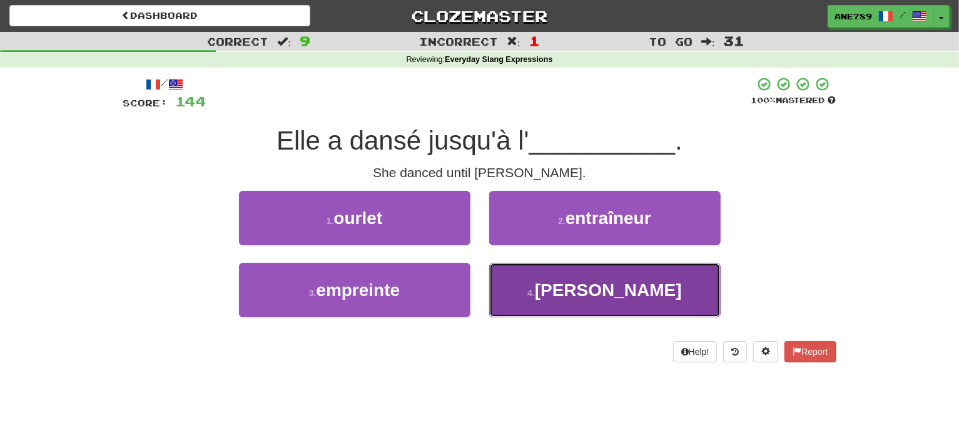
click at [532, 295] on button "4 . [GEOGRAPHIC_DATA]" at bounding box center [604, 290] width 231 height 54
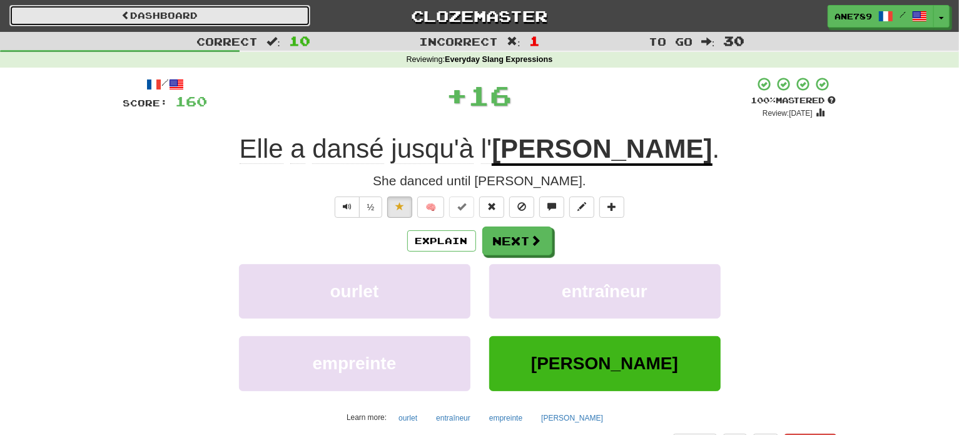
click at [228, 9] on link "Dashboard" at bounding box center [159, 15] width 301 height 21
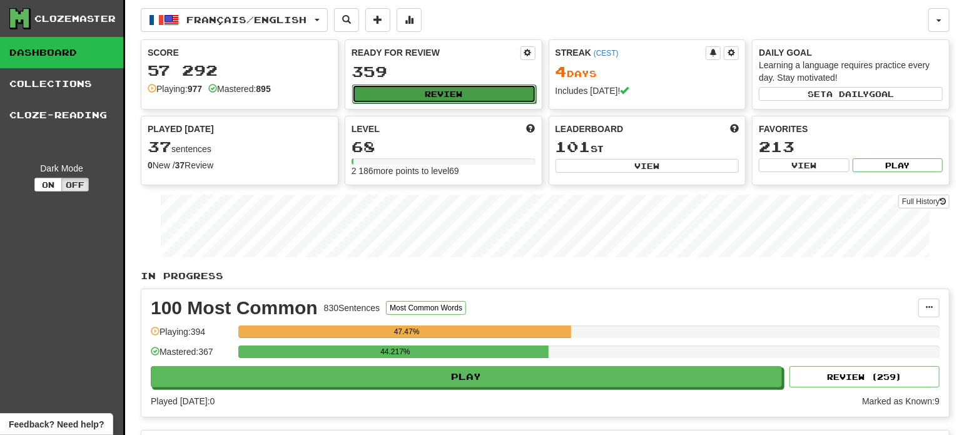
click at [428, 88] on button "Review" at bounding box center [444, 93] width 184 height 19
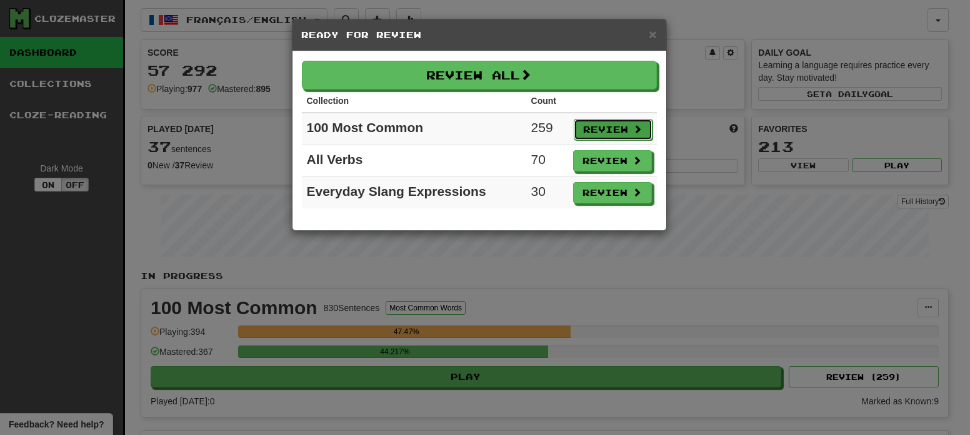
click at [592, 121] on button "Review" at bounding box center [613, 129] width 79 height 21
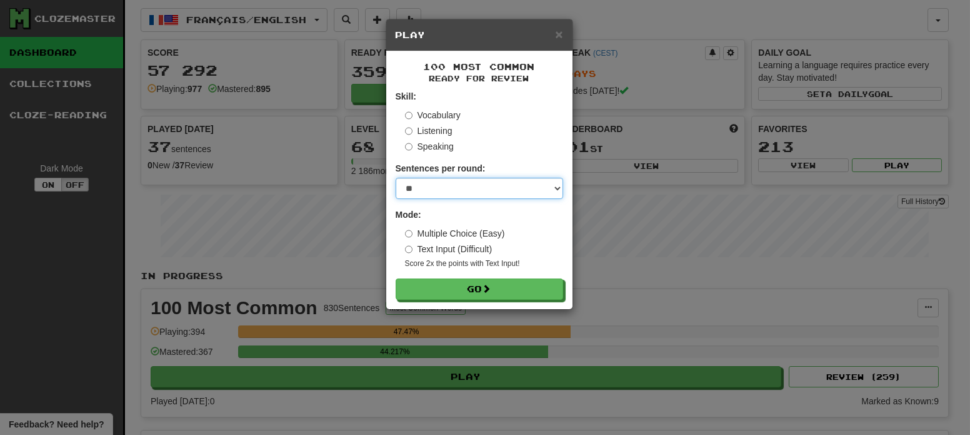
click at [507, 191] on select "* ** ** ** ** ** *** ********" at bounding box center [480, 188] width 168 height 21
select select "**"
click at [396, 178] on select "* ** ** ** ** ** *** ********" at bounding box center [480, 188] width 168 height 21
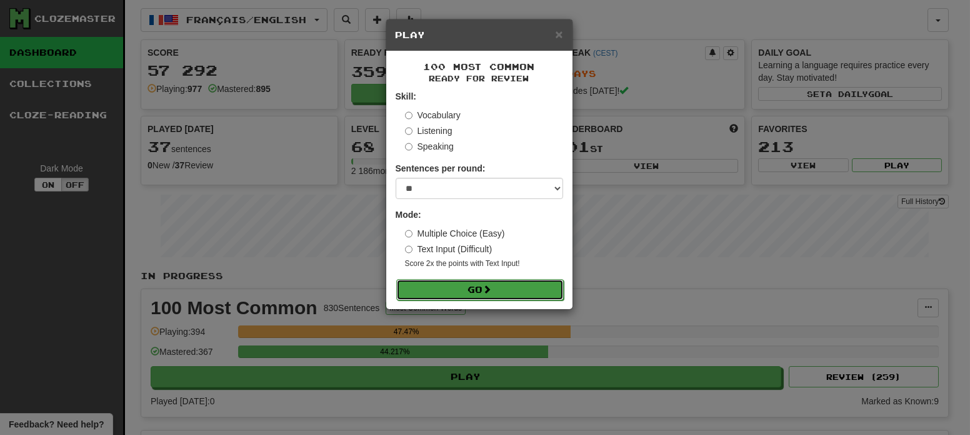
click at [511, 285] on button "Go" at bounding box center [480, 289] width 168 height 21
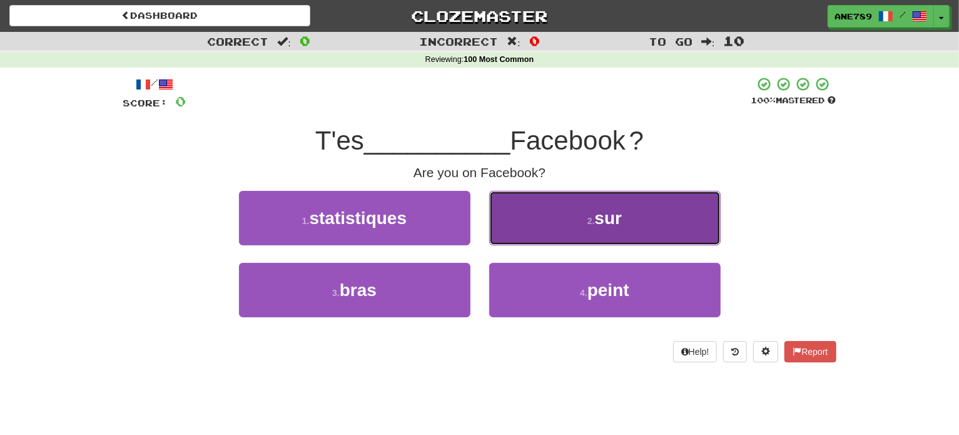
click at [538, 216] on button "2 . sur" at bounding box center [604, 218] width 231 height 54
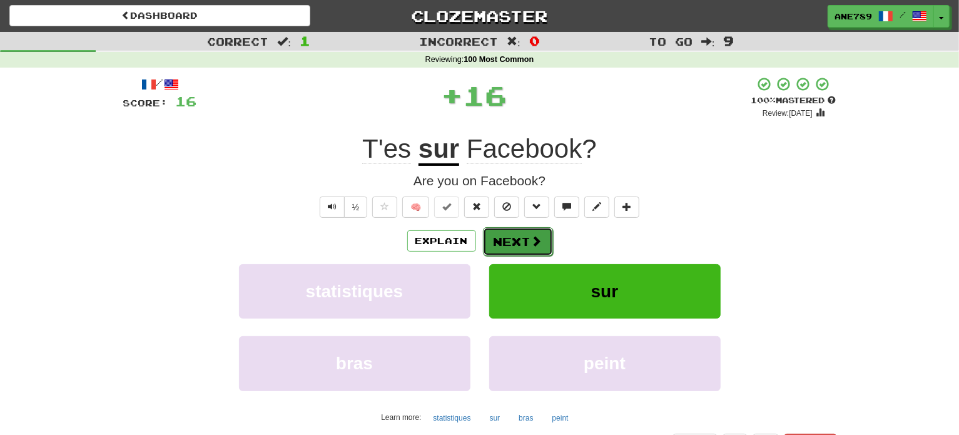
click at [518, 239] on button "Next" at bounding box center [518, 241] width 70 height 29
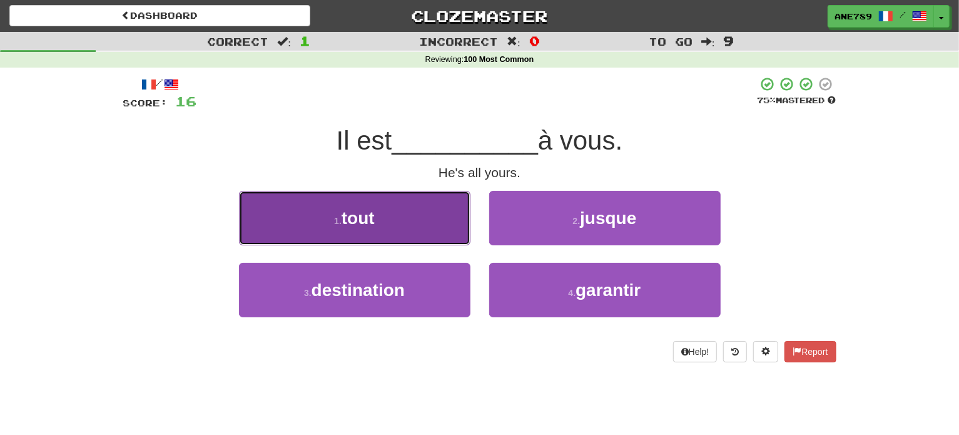
click at [408, 218] on button "1 . tout" at bounding box center [354, 218] width 231 height 54
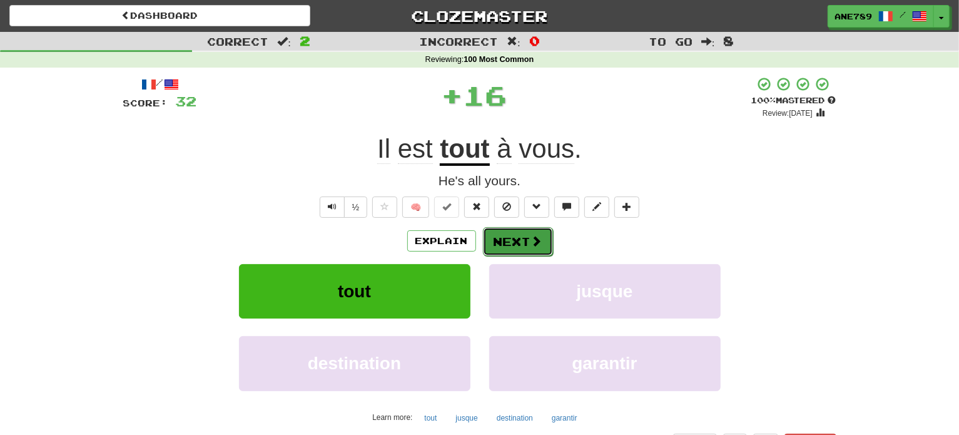
click at [524, 236] on button "Next" at bounding box center [518, 241] width 70 height 29
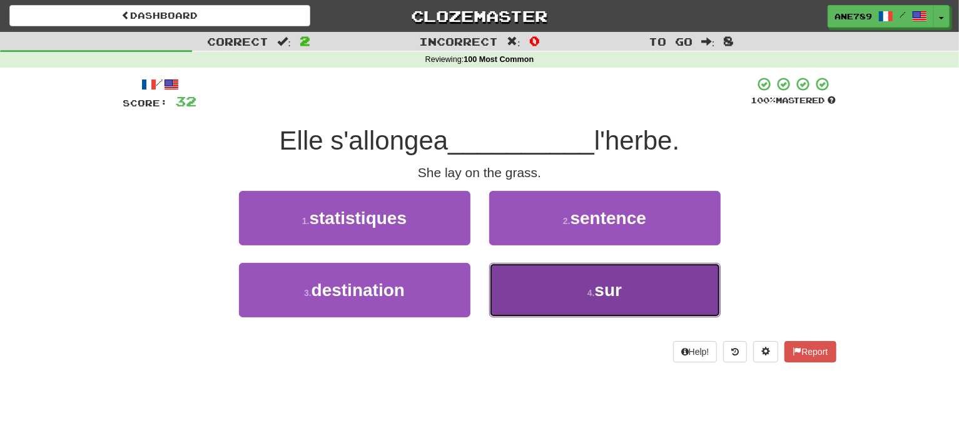
click at [552, 284] on button "4 . sur" at bounding box center [604, 290] width 231 height 54
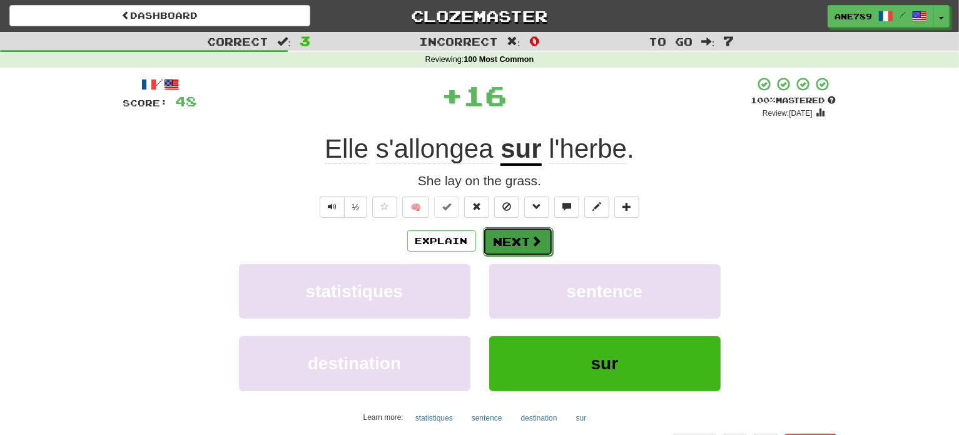
click at [531, 243] on span at bounding box center [536, 240] width 11 height 11
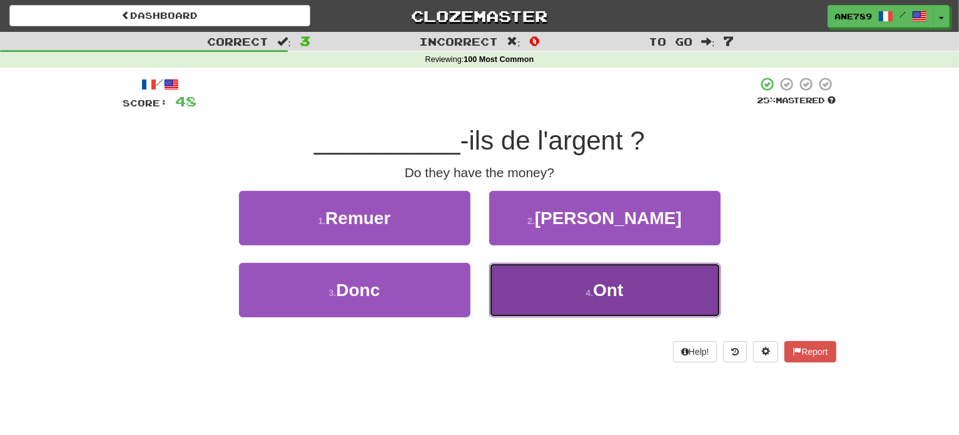
click at [577, 305] on button "4 . Ont" at bounding box center [604, 290] width 231 height 54
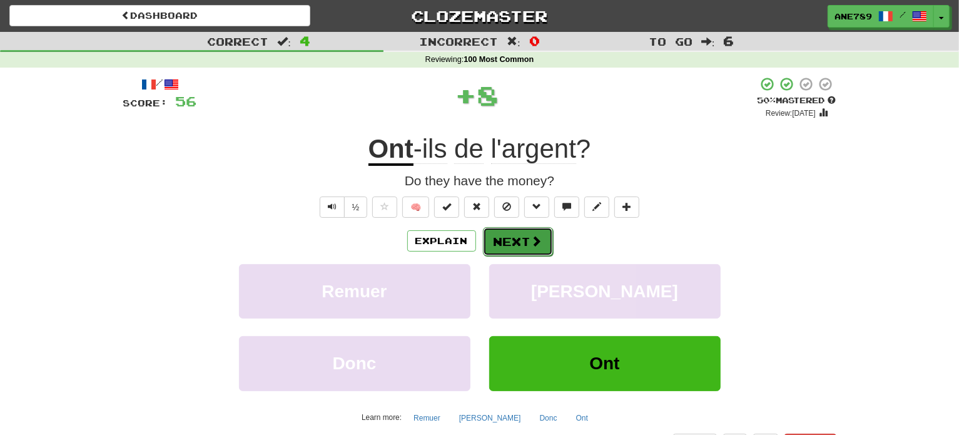
click at [533, 243] on span at bounding box center [536, 240] width 11 height 11
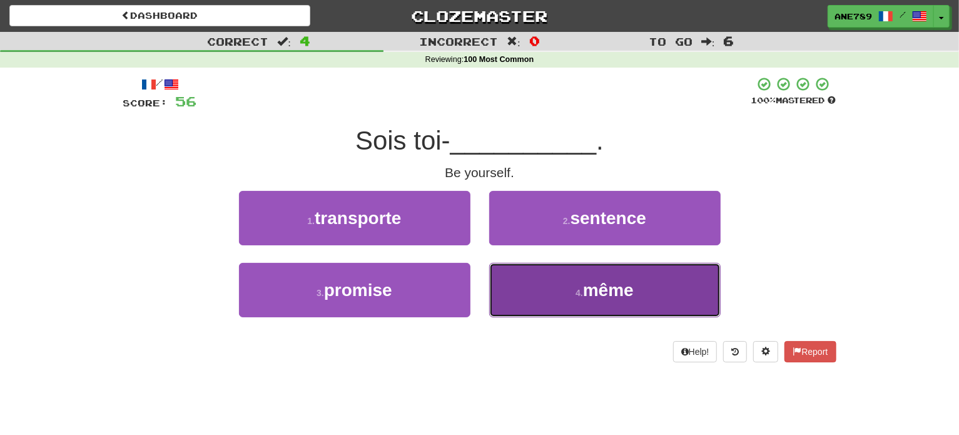
click at [568, 300] on button "4 . même" at bounding box center [604, 290] width 231 height 54
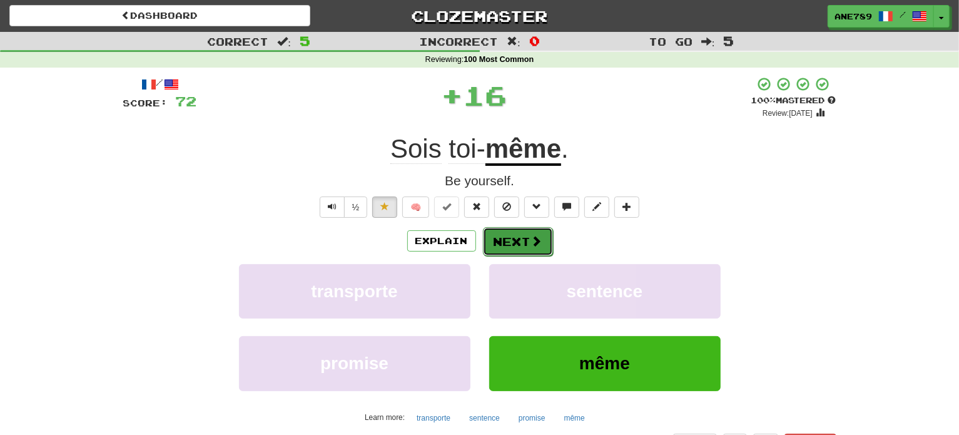
click at [536, 235] on span at bounding box center [536, 240] width 11 height 11
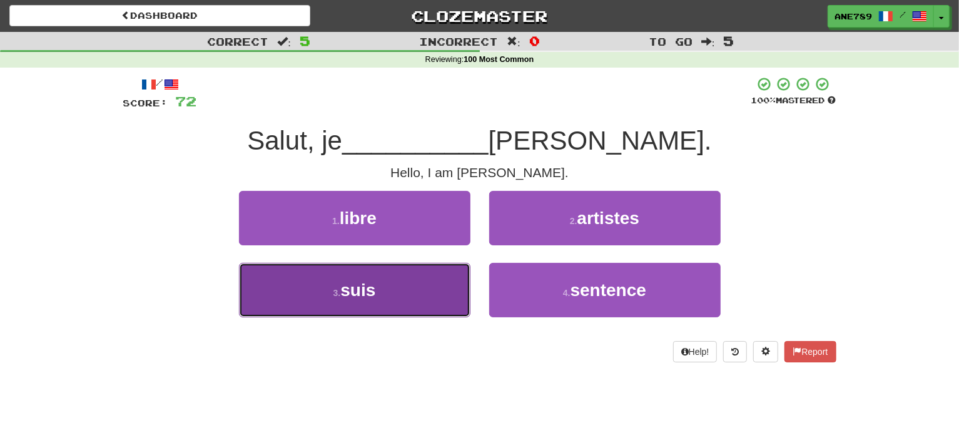
click at [446, 288] on button "3 . suis" at bounding box center [354, 290] width 231 height 54
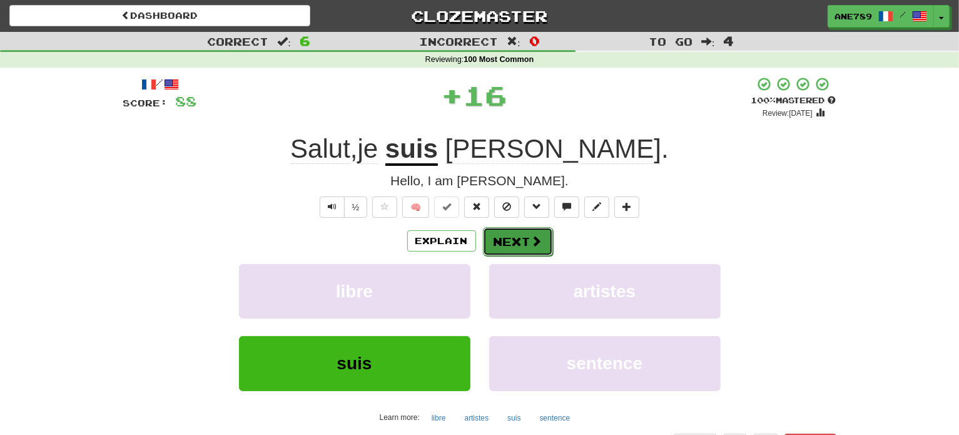
click at [513, 243] on button "Next" at bounding box center [518, 241] width 70 height 29
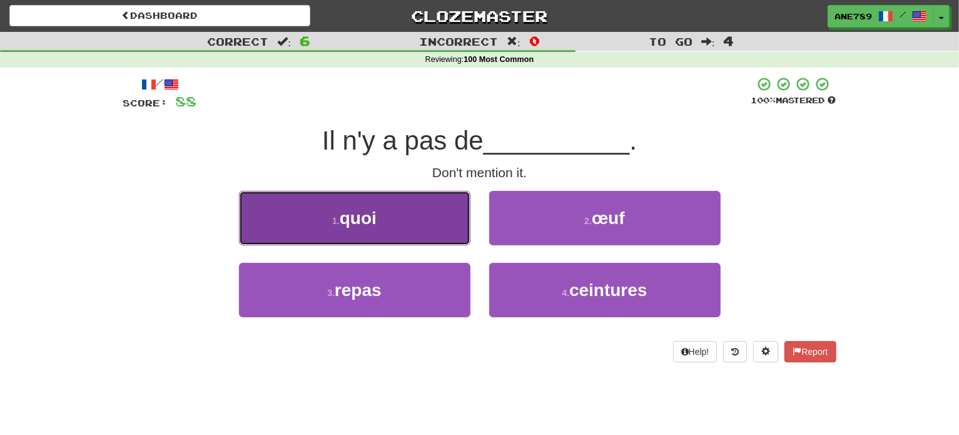
click at [431, 227] on button "1 . quoi" at bounding box center [354, 218] width 231 height 54
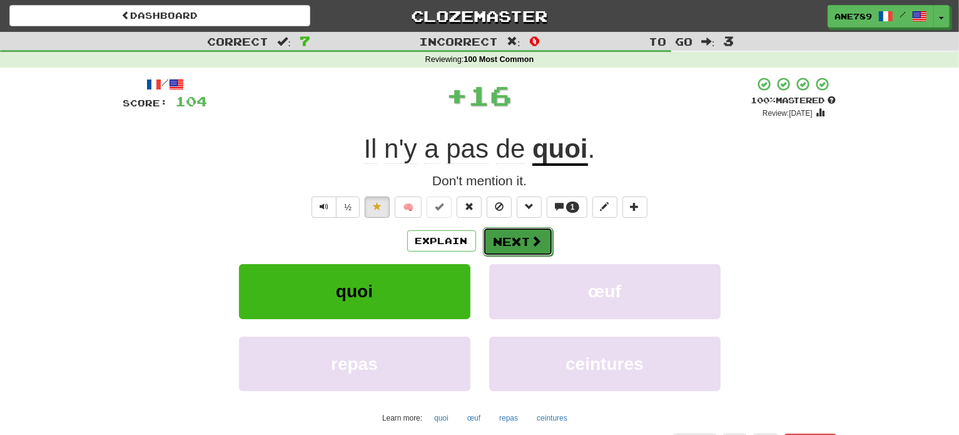
click at [519, 248] on button "Next" at bounding box center [518, 241] width 70 height 29
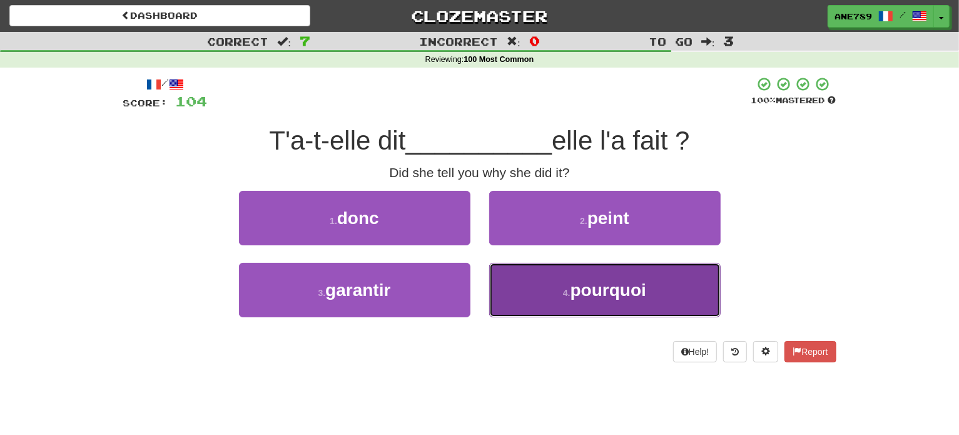
click at [578, 299] on button "4 . pourquoi" at bounding box center [604, 290] width 231 height 54
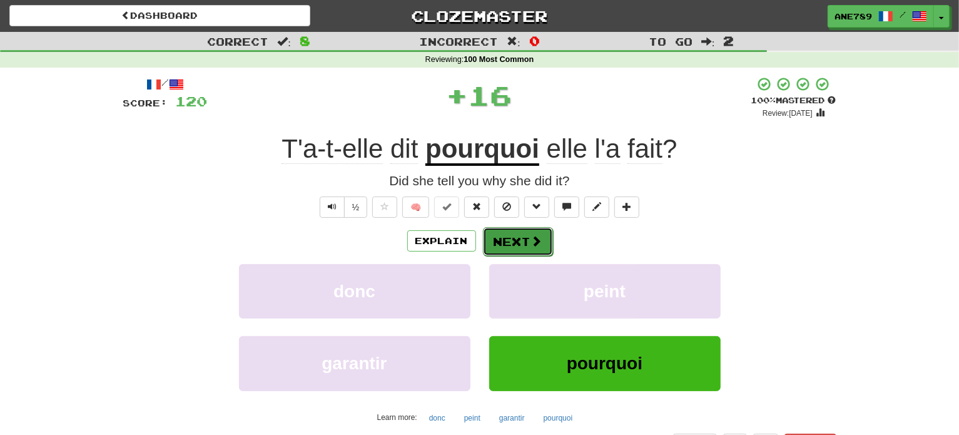
click at [525, 243] on button "Next" at bounding box center [518, 241] width 70 height 29
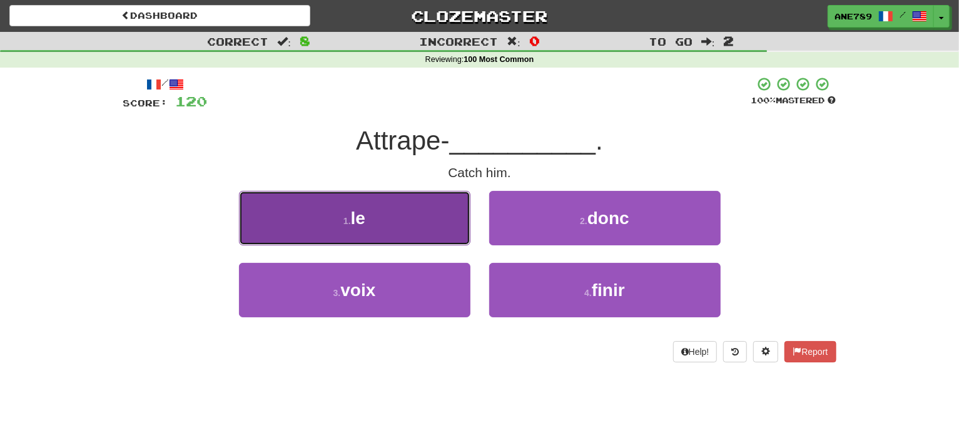
click at [460, 226] on button "1 . le" at bounding box center [354, 218] width 231 height 54
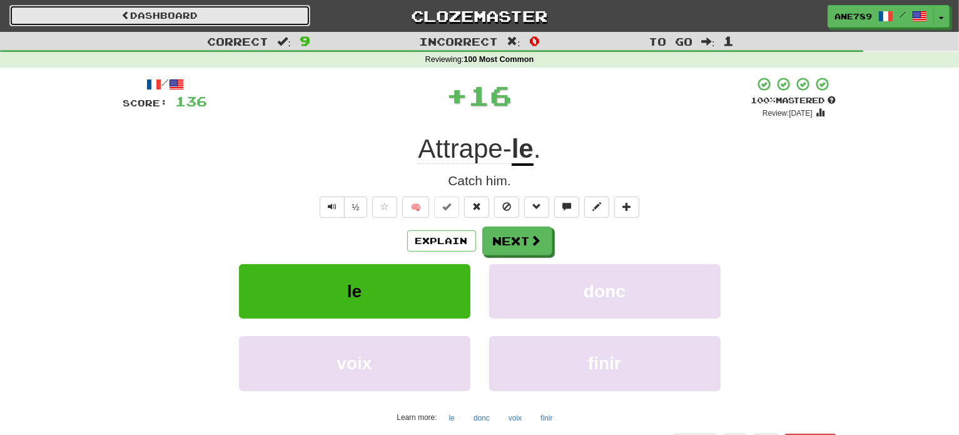
click at [158, 20] on link "Dashboard" at bounding box center [159, 15] width 301 height 21
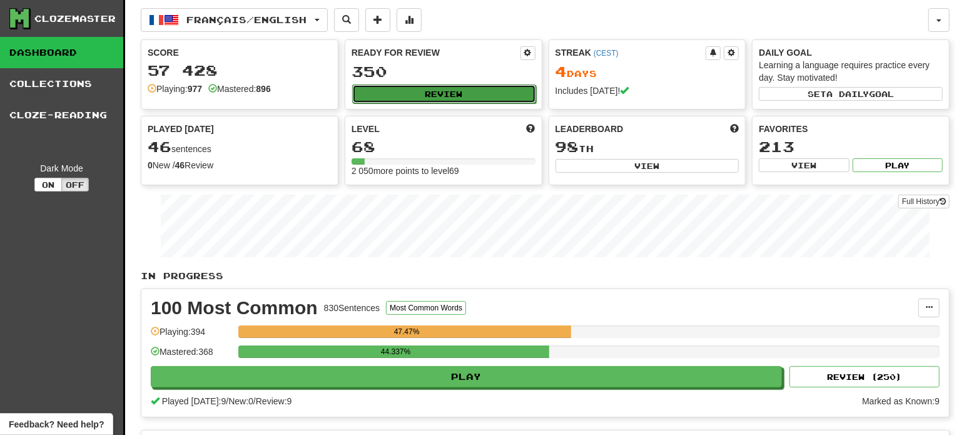
click at [396, 94] on button "Review" at bounding box center [444, 93] width 184 height 19
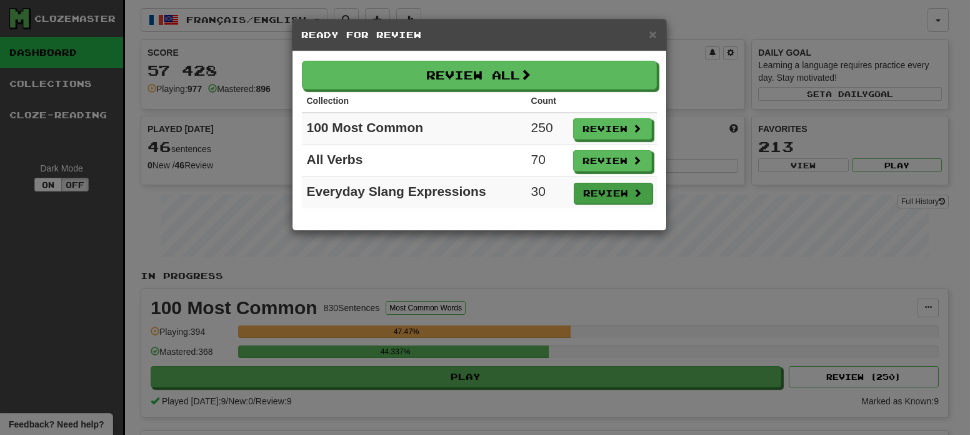
drag, startPoint x: 628, startPoint y: 210, endPoint x: 622, endPoint y: 191, distance: 20.4
click at [622, 191] on div "Review All Collection Count 100 Most Common 250 Review All Verbs 70 Review Ever…" at bounding box center [480, 140] width 374 height 179
click at [622, 191] on button "Review" at bounding box center [613, 193] width 79 height 21
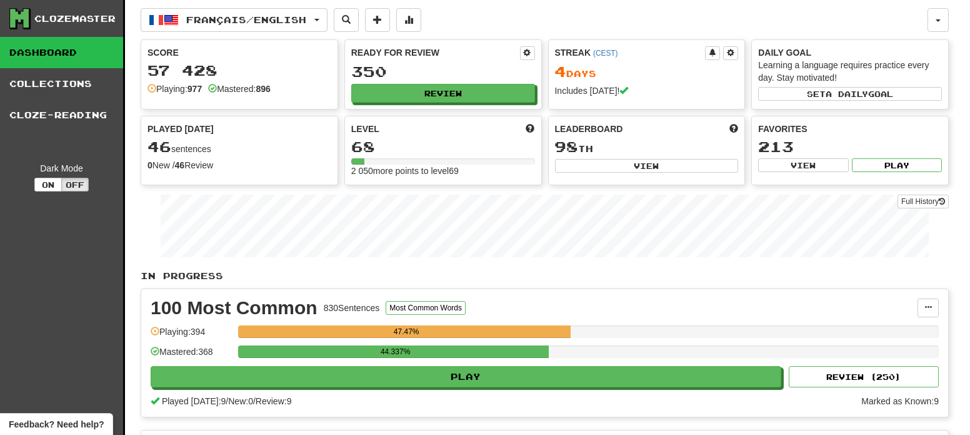
select select "**"
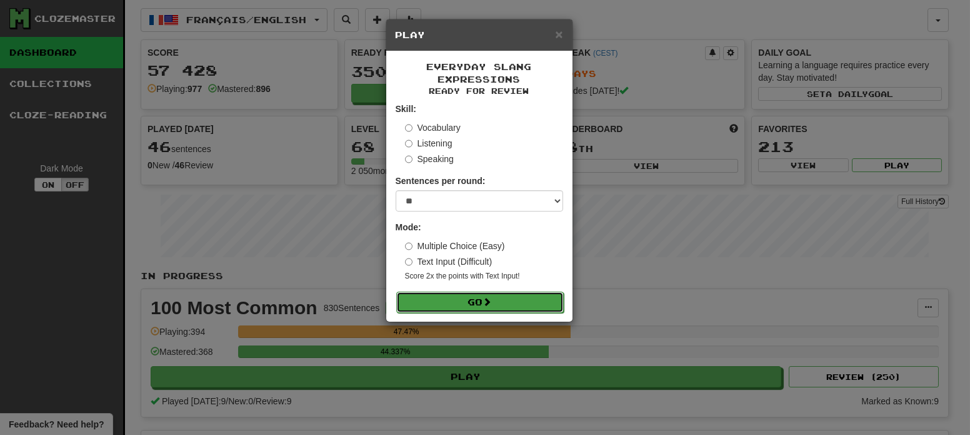
click at [481, 293] on button "Go" at bounding box center [480, 301] width 168 height 21
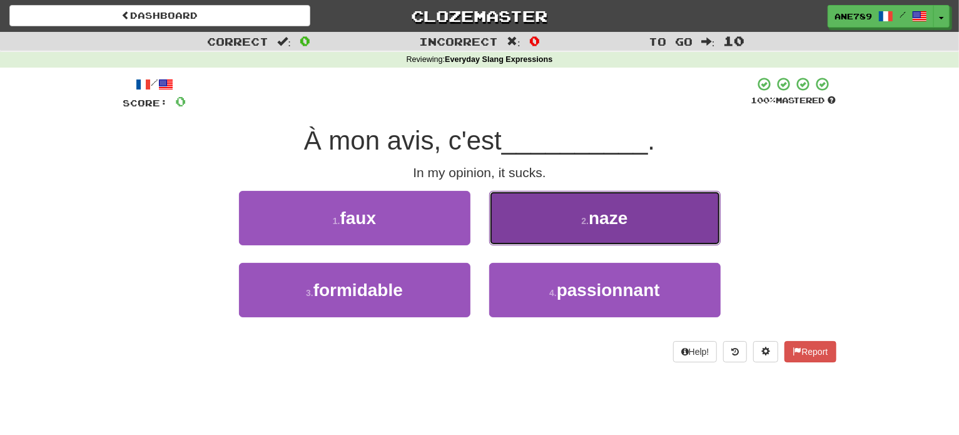
click at [554, 229] on button "2 . naze" at bounding box center [604, 218] width 231 height 54
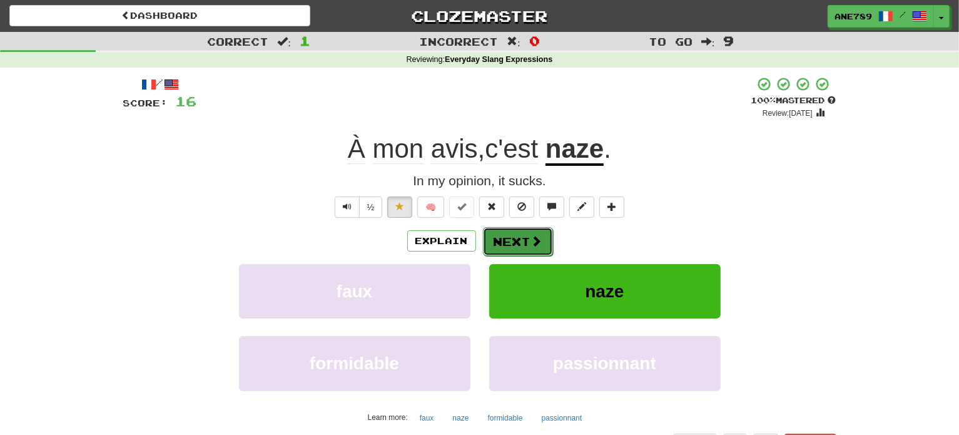
click at [524, 235] on button "Next" at bounding box center [518, 241] width 70 height 29
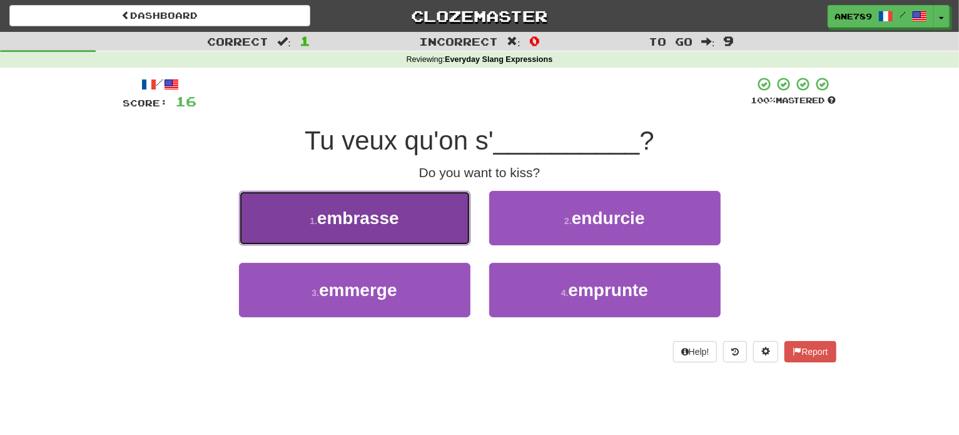
click at [427, 206] on button "1 . embrasse" at bounding box center [354, 218] width 231 height 54
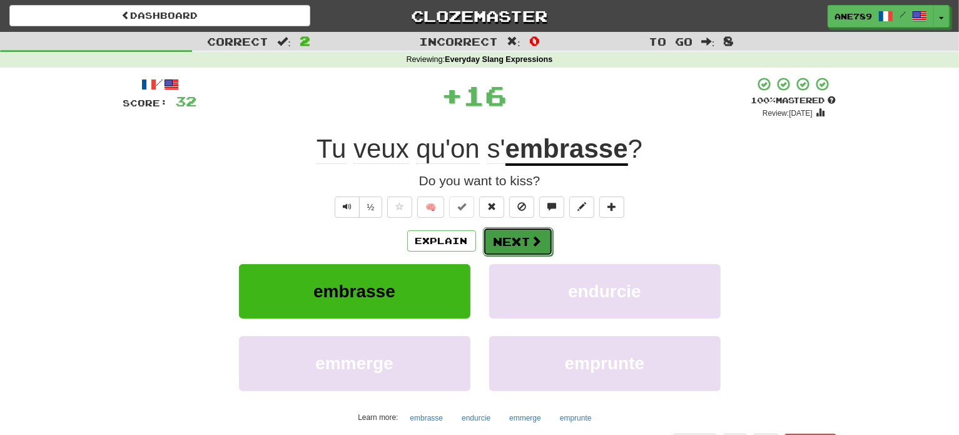
click at [500, 244] on button "Next" at bounding box center [518, 241] width 70 height 29
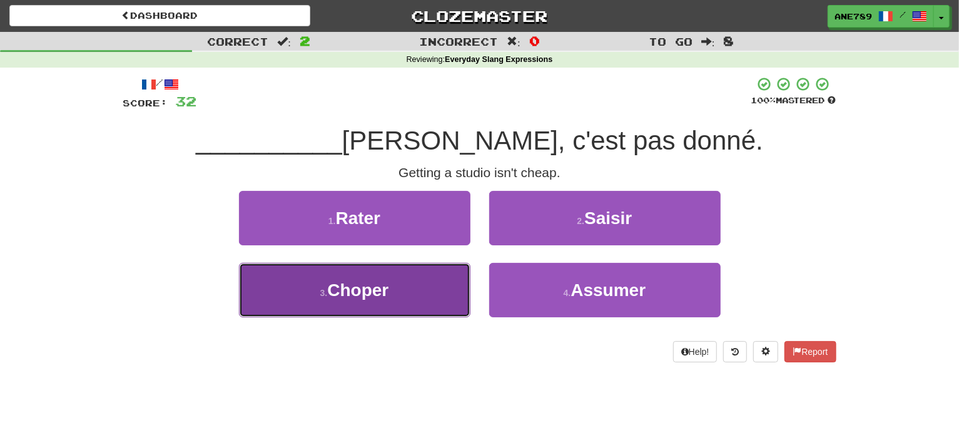
click at [407, 305] on button "3 . Choper" at bounding box center [354, 290] width 231 height 54
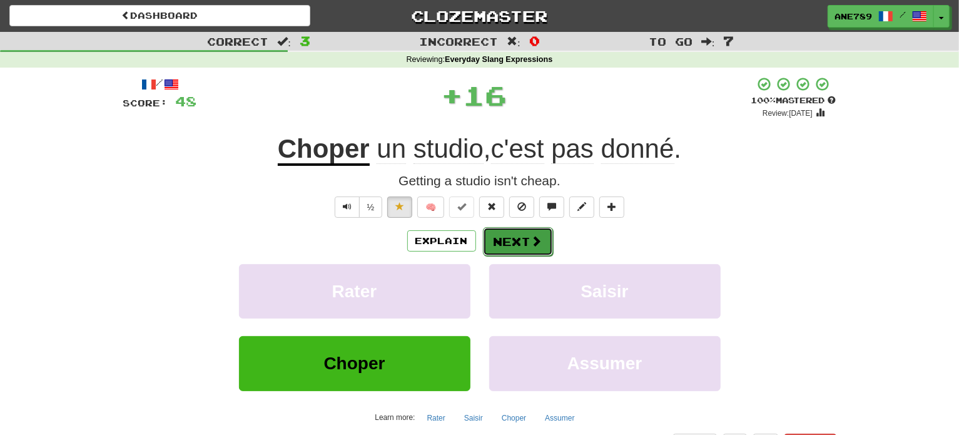
click at [533, 235] on span at bounding box center [536, 240] width 11 height 11
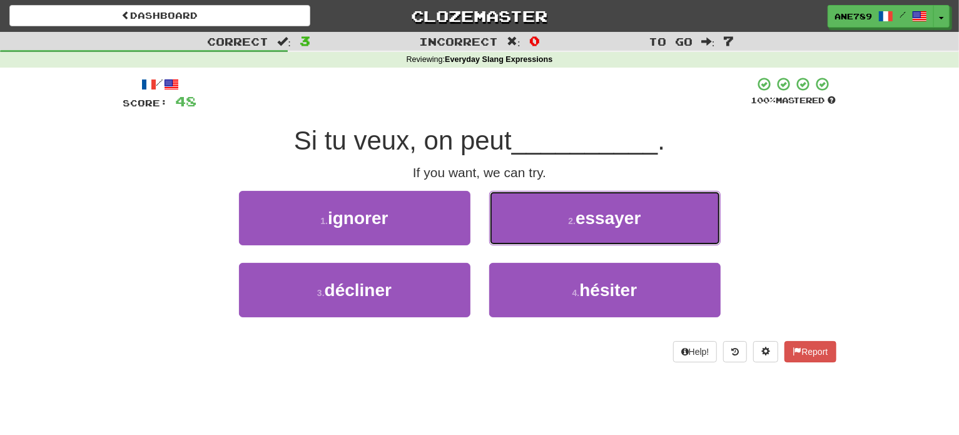
click at [533, 234] on button "2 . essayer" at bounding box center [604, 218] width 231 height 54
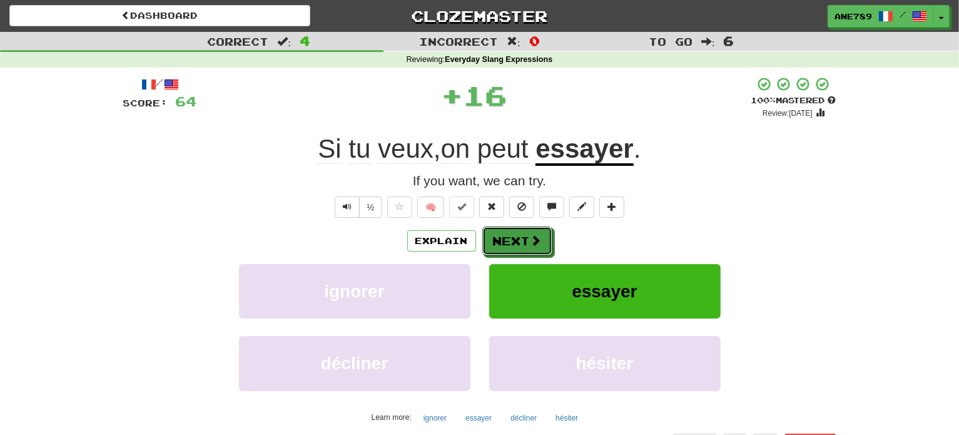
click at [533, 234] on span at bounding box center [535, 239] width 11 height 11
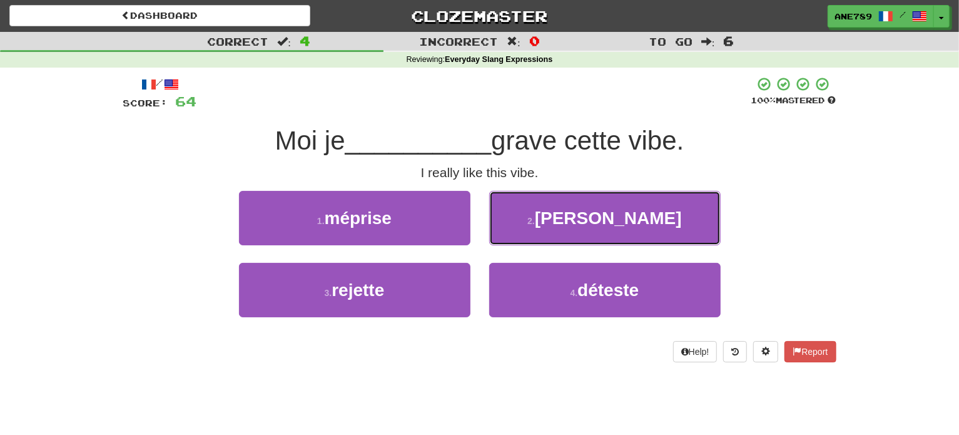
click at [533, 234] on button "2 . kiffe" at bounding box center [604, 218] width 231 height 54
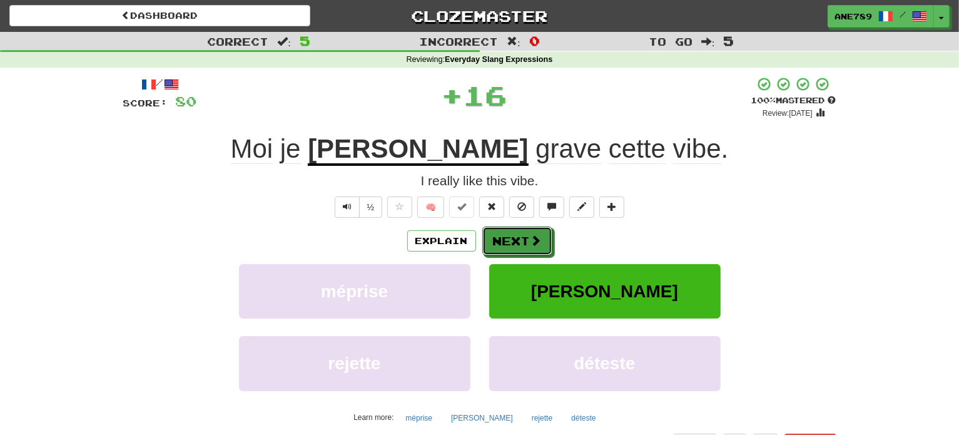
click at [533, 234] on span at bounding box center [535, 239] width 11 height 11
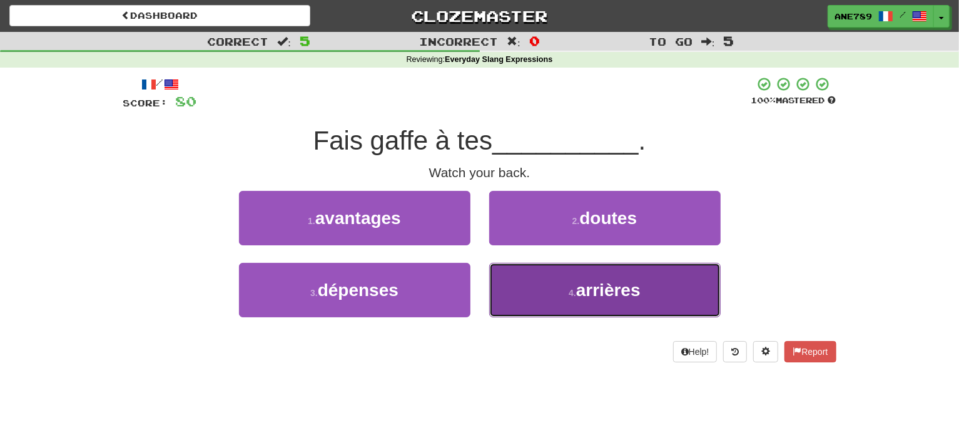
click at [569, 280] on button "4 . arrières" at bounding box center [604, 290] width 231 height 54
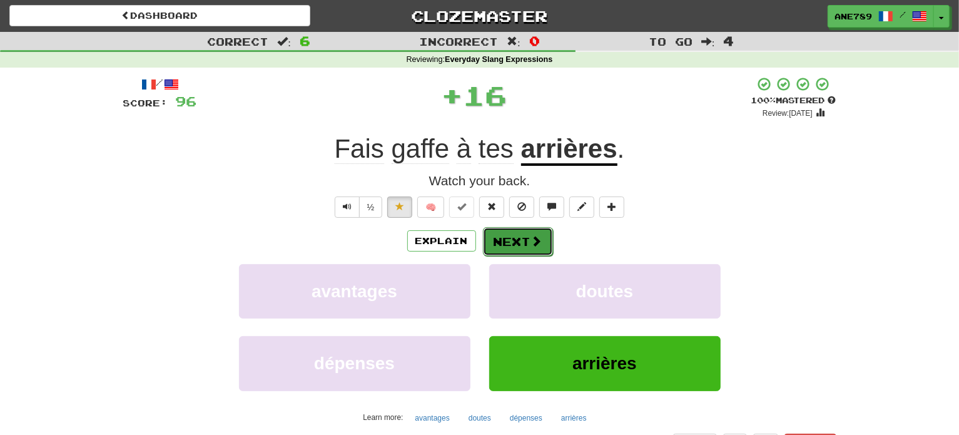
click at [543, 242] on button "Next" at bounding box center [518, 241] width 70 height 29
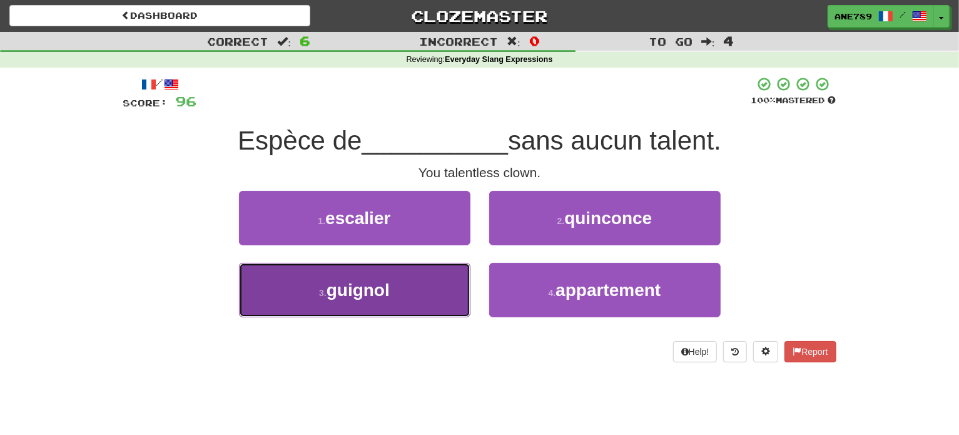
click at [441, 289] on button "3 . guignol" at bounding box center [354, 290] width 231 height 54
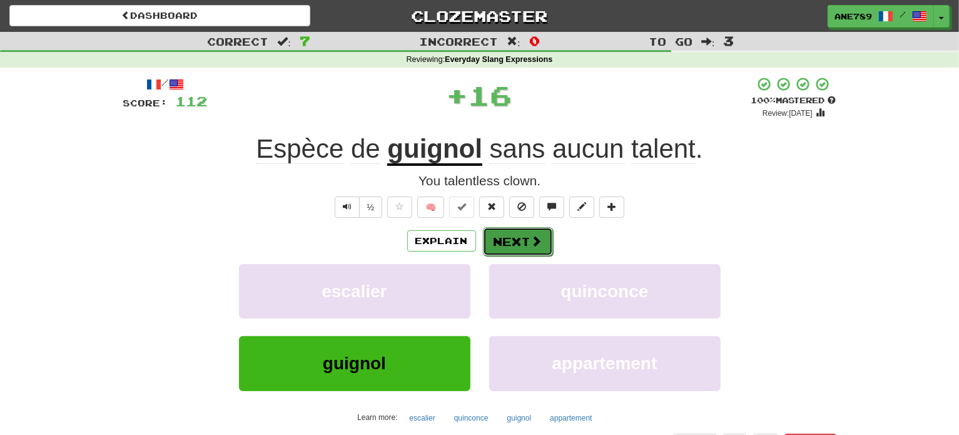
click at [503, 236] on button "Next" at bounding box center [518, 241] width 70 height 29
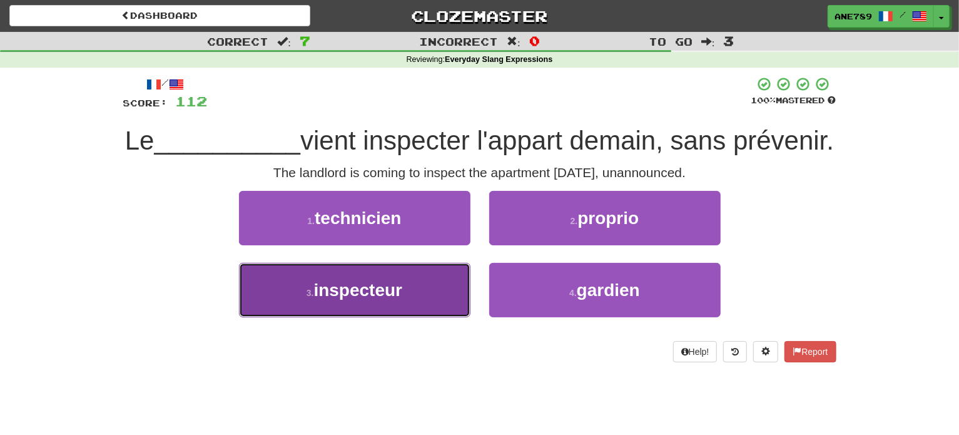
click at [430, 317] on button "3 . inspecteur" at bounding box center [354, 290] width 231 height 54
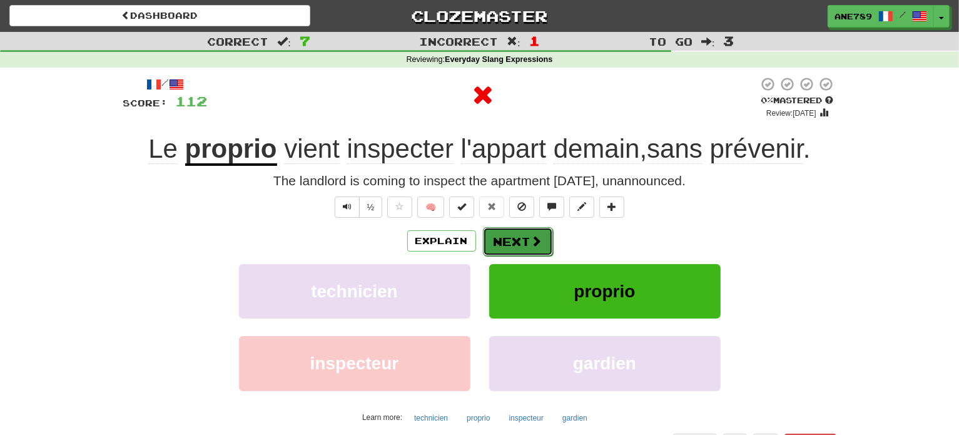
click at [520, 246] on button "Next" at bounding box center [518, 241] width 70 height 29
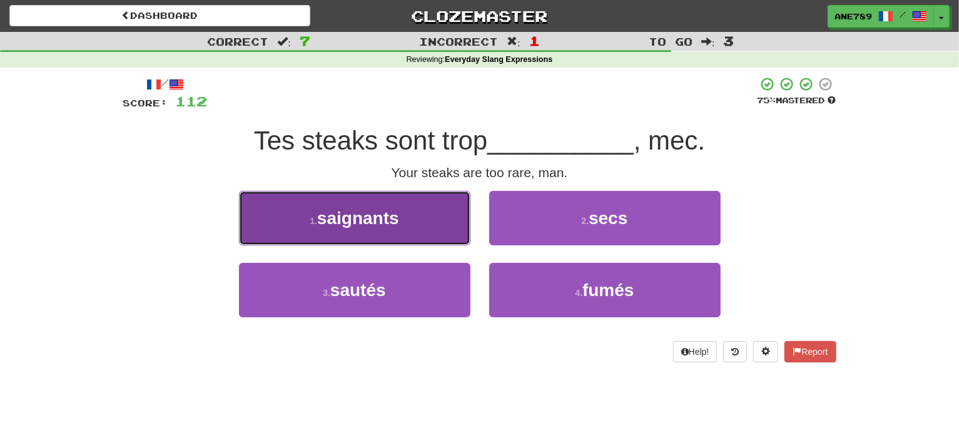
click at [446, 219] on button "1 . saignants" at bounding box center [354, 218] width 231 height 54
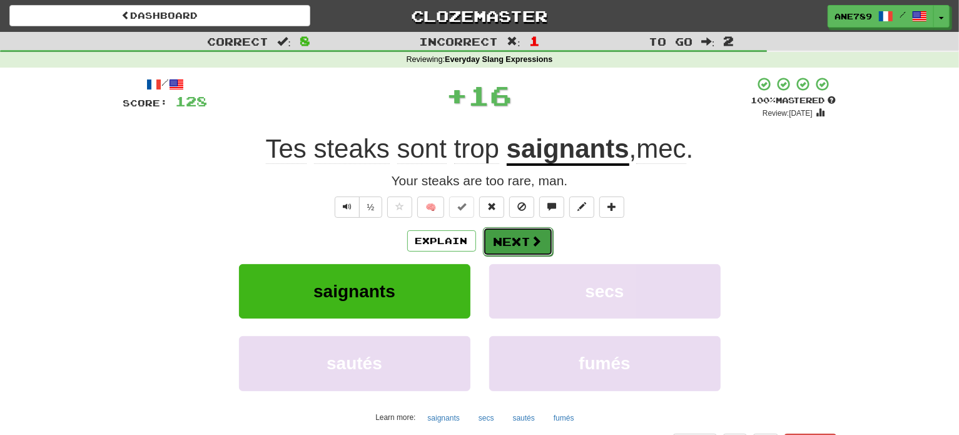
click at [513, 230] on button "Next" at bounding box center [518, 241] width 70 height 29
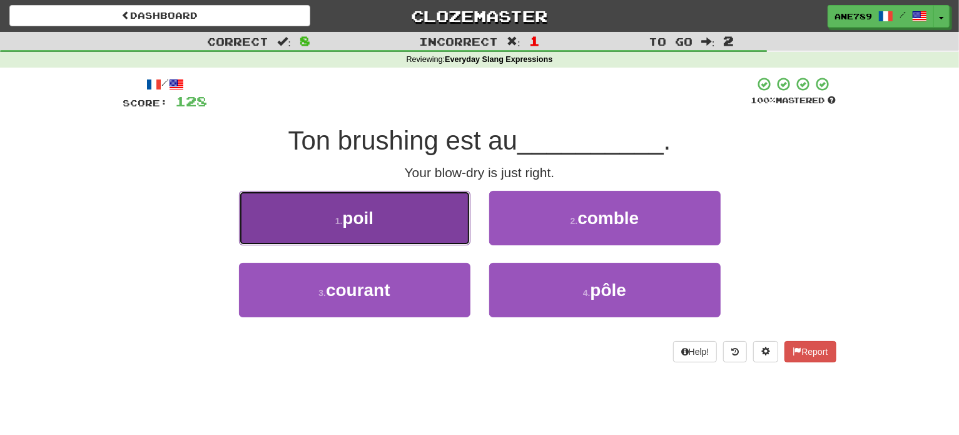
click at [460, 218] on button "1 . poil" at bounding box center [354, 218] width 231 height 54
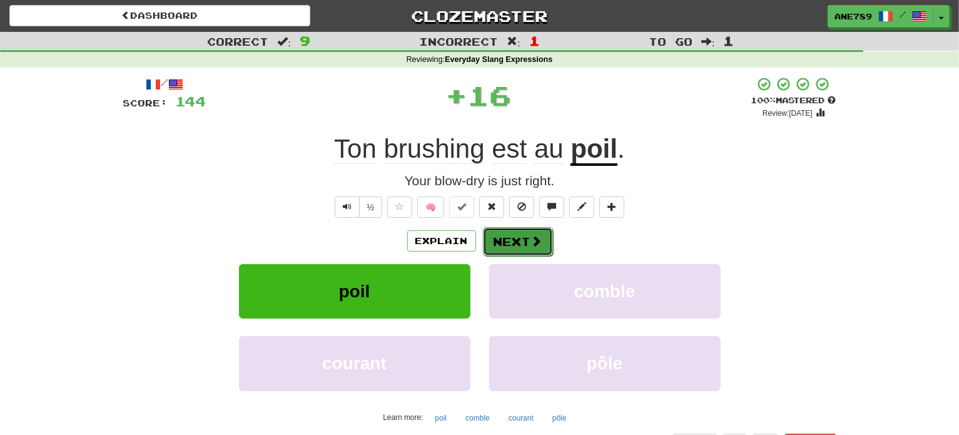
click at [516, 242] on button "Next" at bounding box center [518, 241] width 70 height 29
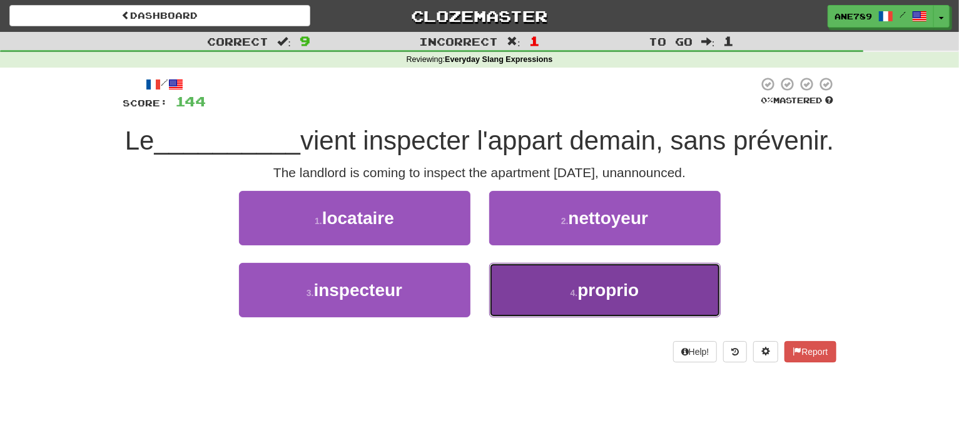
click at [572, 313] on button "4 . proprio" at bounding box center [604, 290] width 231 height 54
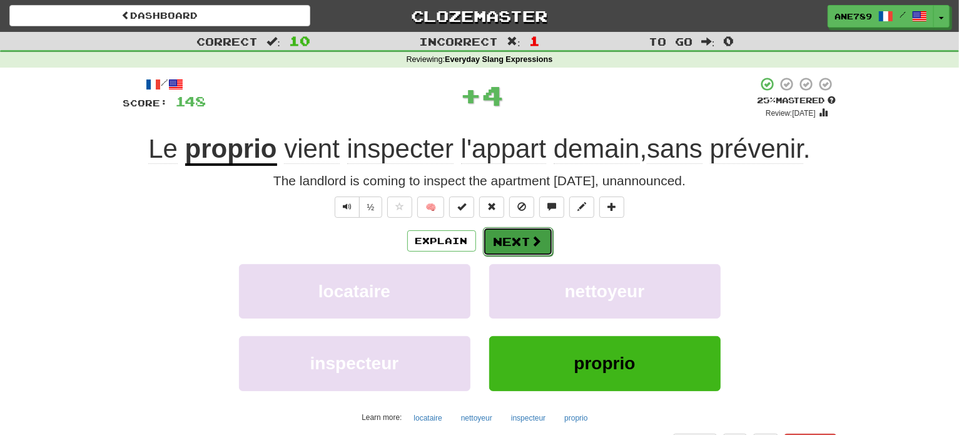
click at [522, 241] on button "Next" at bounding box center [518, 241] width 70 height 29
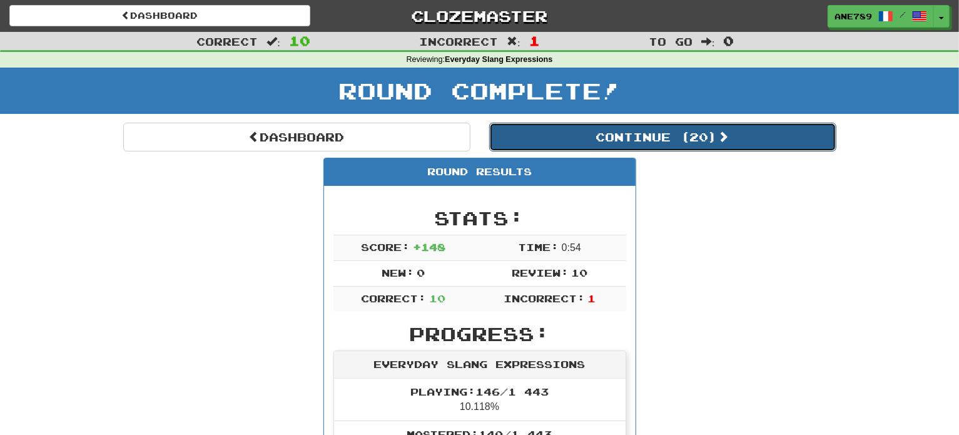
click at [582, 133] on button "Continue ( 20 )" at bounding box center [662, 137] width 347 height 29
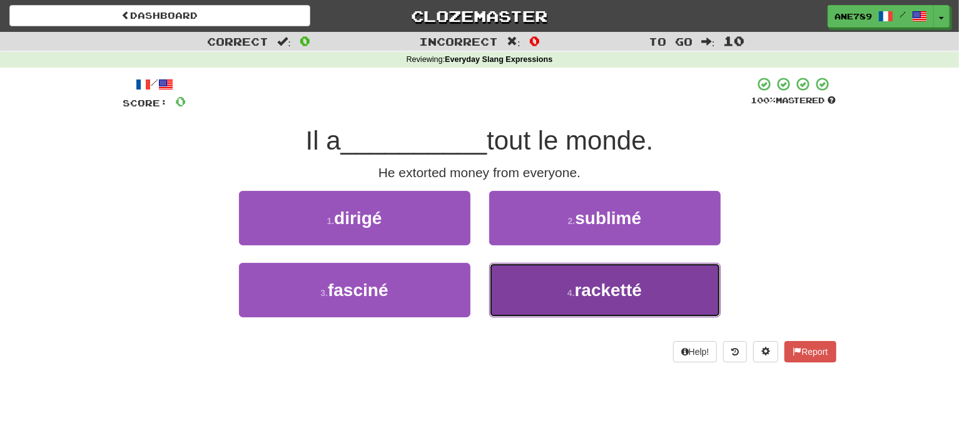
click at [572, 273] on button "4 . racketté" at bounding box center [604, 290] width 231 height 54
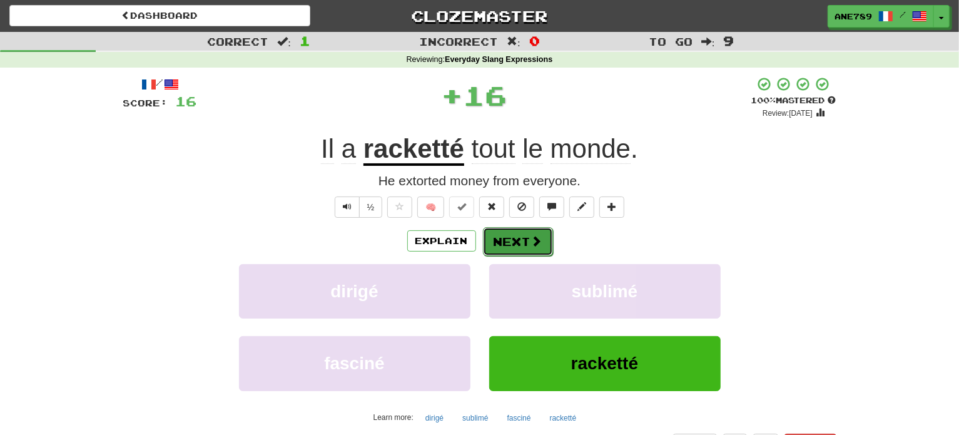
click at [540, 239] on span at bounding box center [536, 240] width 11 height 11
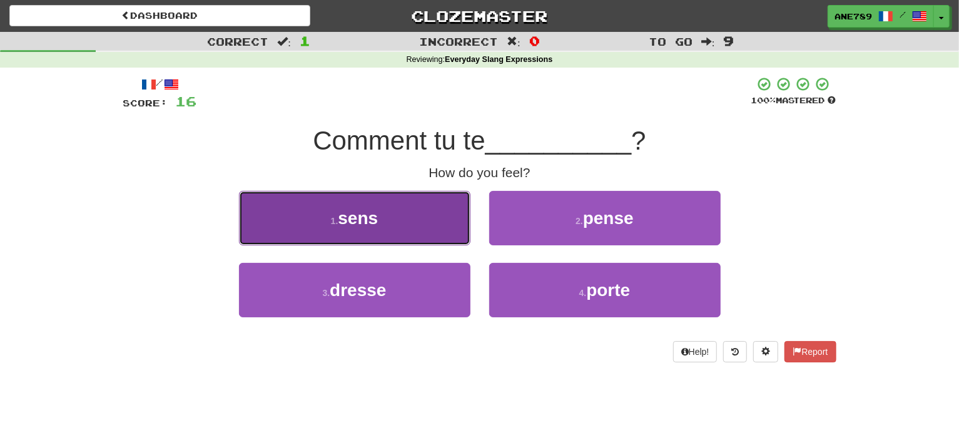
click at [447, 226] on button "1 . sens" at bounding box center [354, 218] width 231 height 54
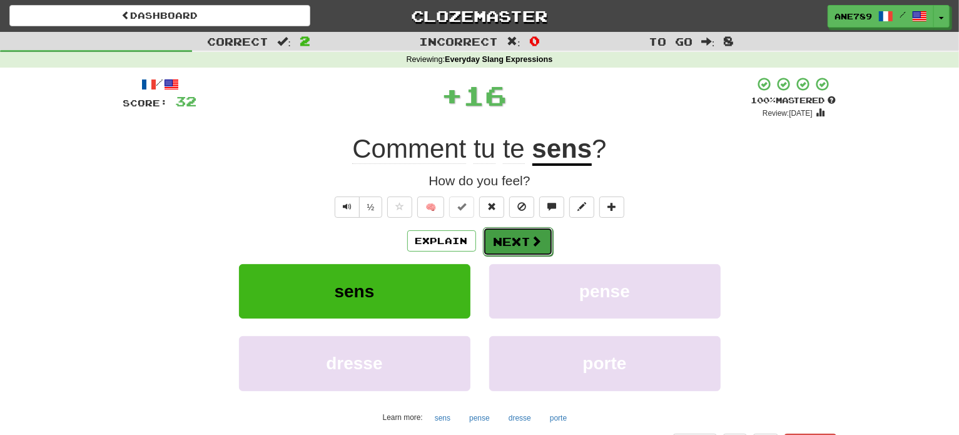
click at [517, 245] on button "Next" at bounding box center [518, 241] width 70 height 29
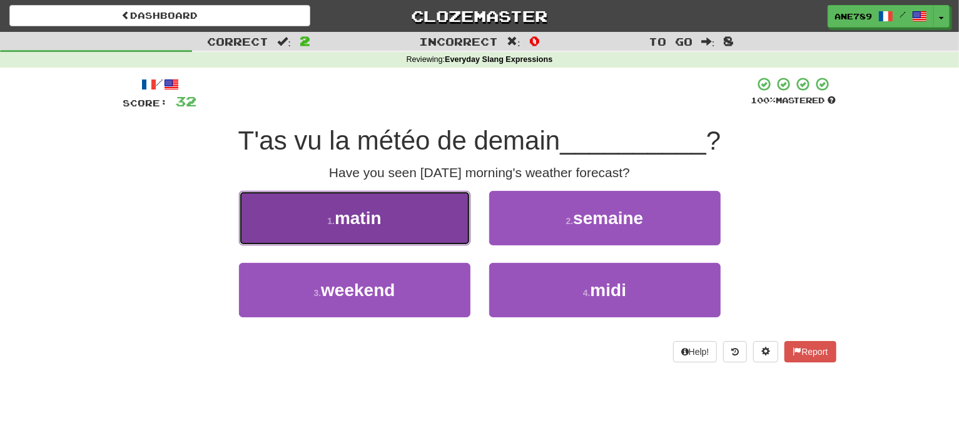
click at [457, 221] on button "1 . matin" at bounding box center [354, 218] width 231 height 54
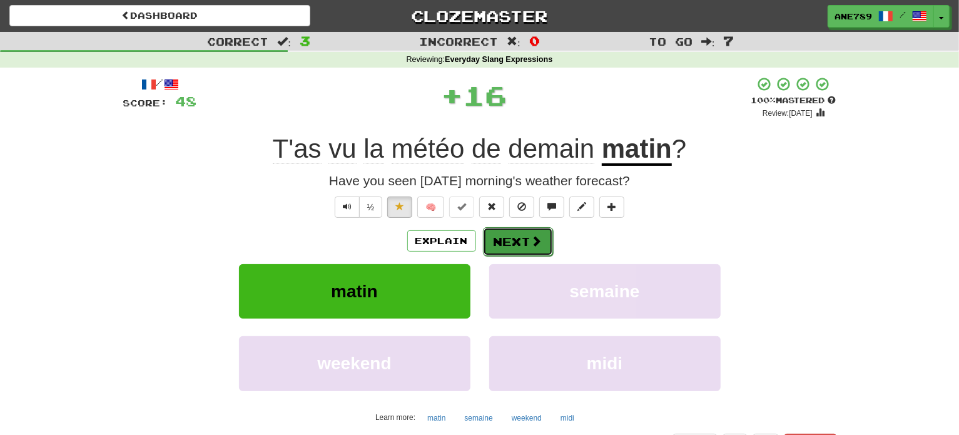
click at [521, 239] on button "Next" at bounding box center [518, 241] width 70 height 29
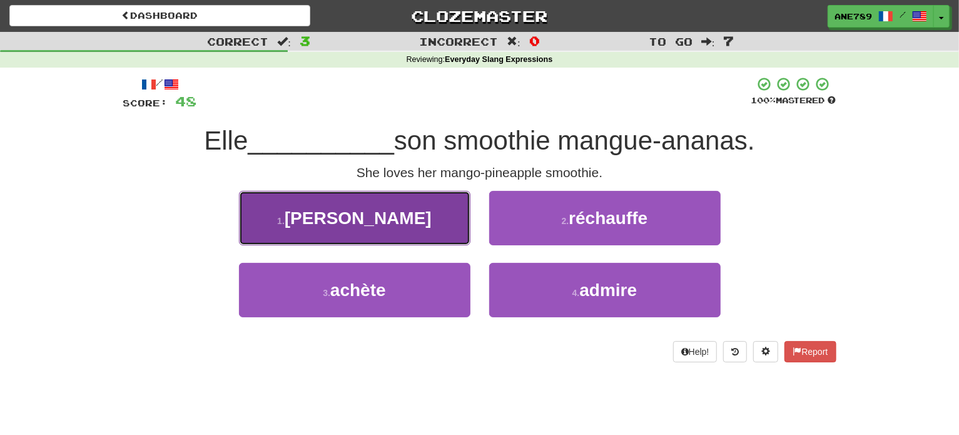
click at [462, 224] on button "1 . kiffe" at bounding box center [354, 218] width 231 height 54
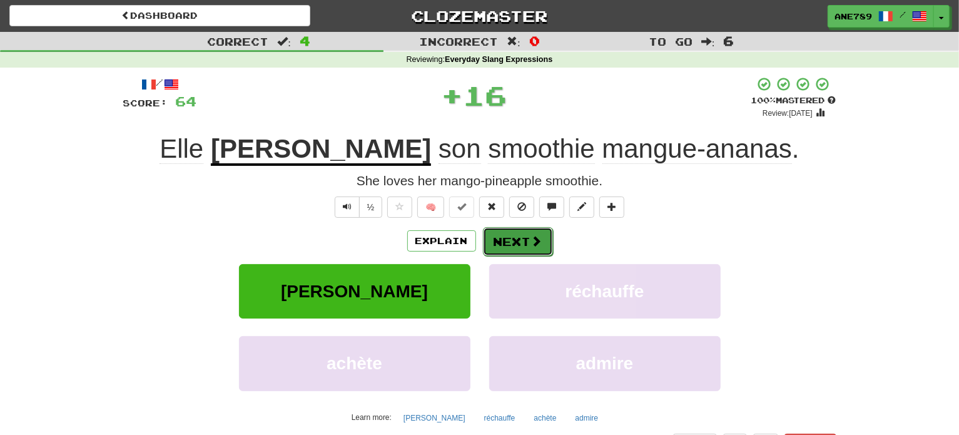
click at [533, 242] on span at bounding box center [536, 240] width 11 height 11
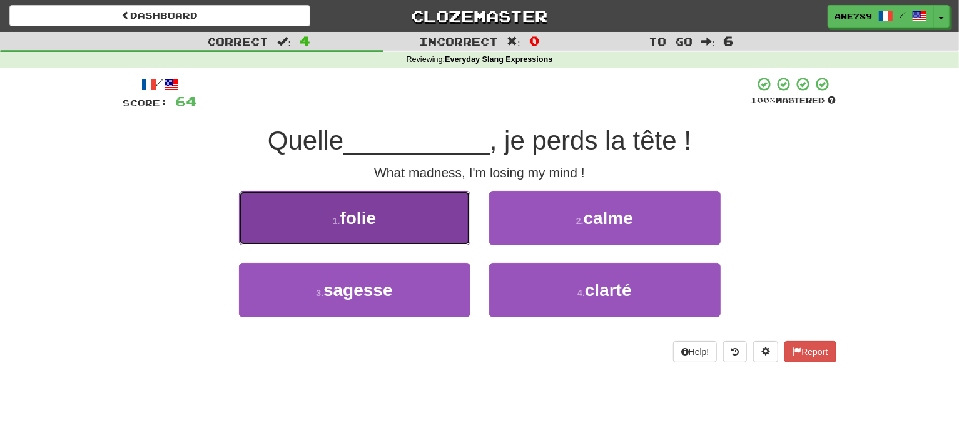
click at [440, 212] on button "1 . folie" at bounding box center [354, 218] width 231 height 54
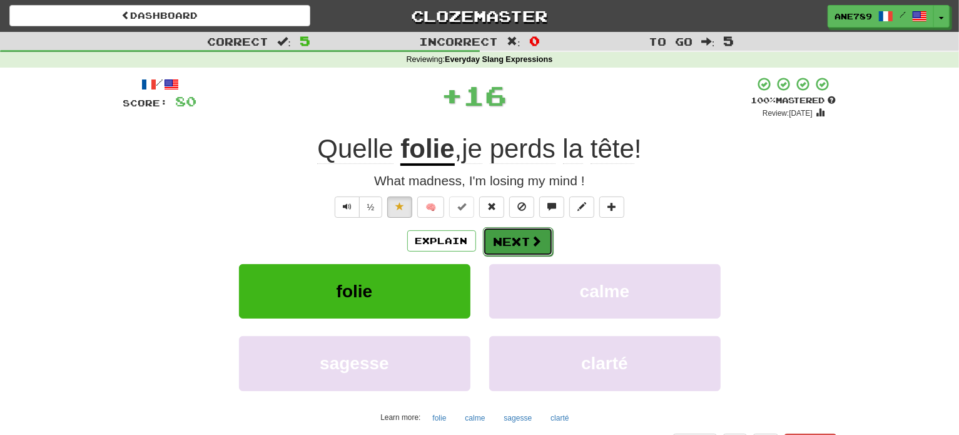
click at [521, 240] on button "Next" at bounding box center [518, 241] width 70 height 29
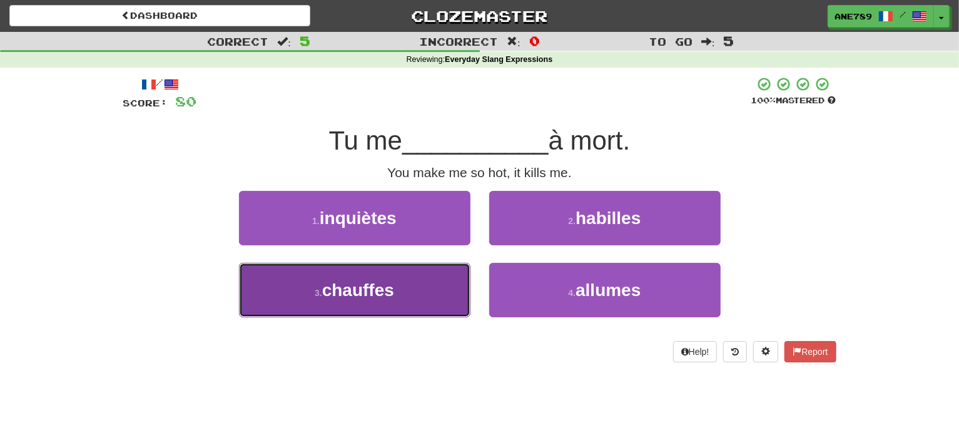
click at [414, 281] on button "3 . chauffes" at bounding box center [354, 290] width 231 height 54
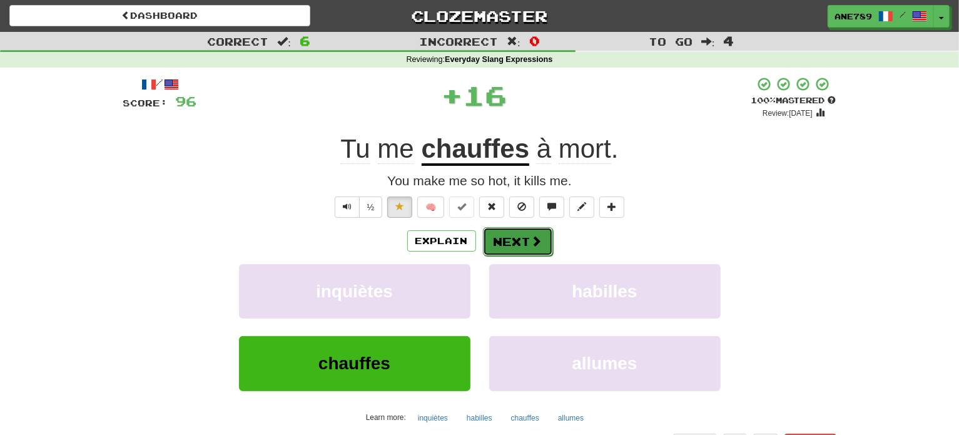
click at [527, 241] on button "Next" at bounding box center [518, 241] width 70 height 29
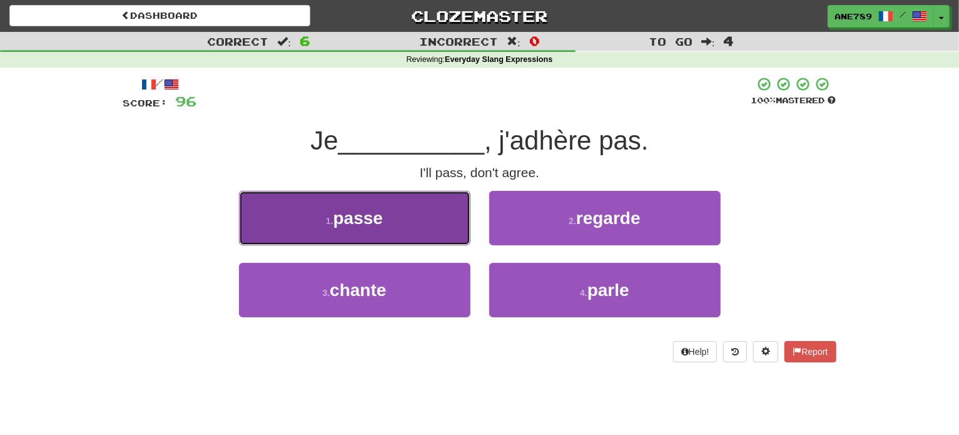
click at [442, 208] on button "1 . passe" at bounding box center [354, 218] width 231 height 54
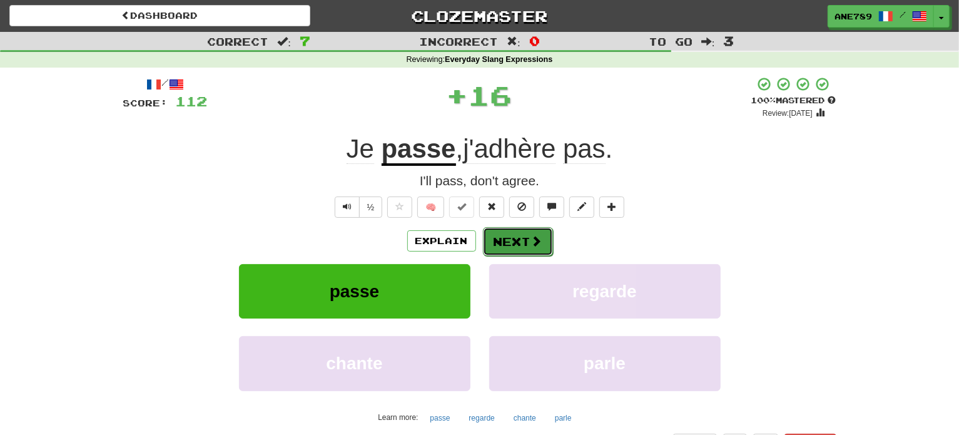
click at [510, 231] on button "Next" at bounding box center [518, 241] width 70 height 29
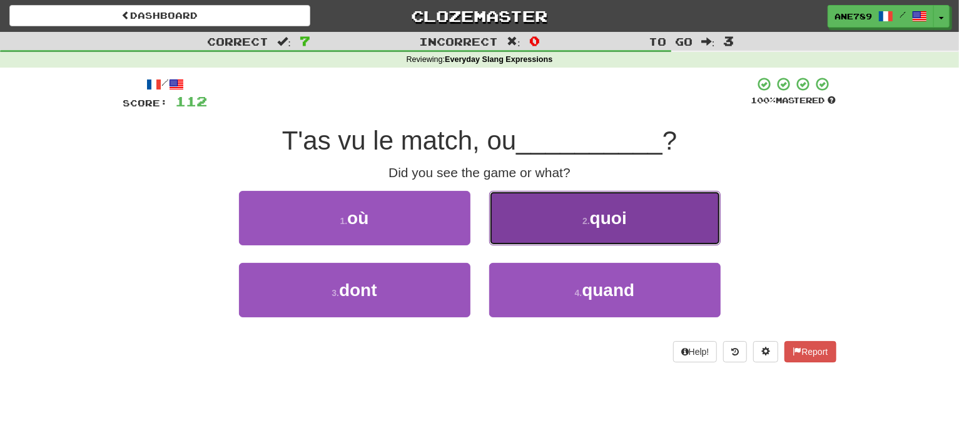
click at [543, 230] on button "2 . quoi" at bounding box center [604, 218] width 231 height 54
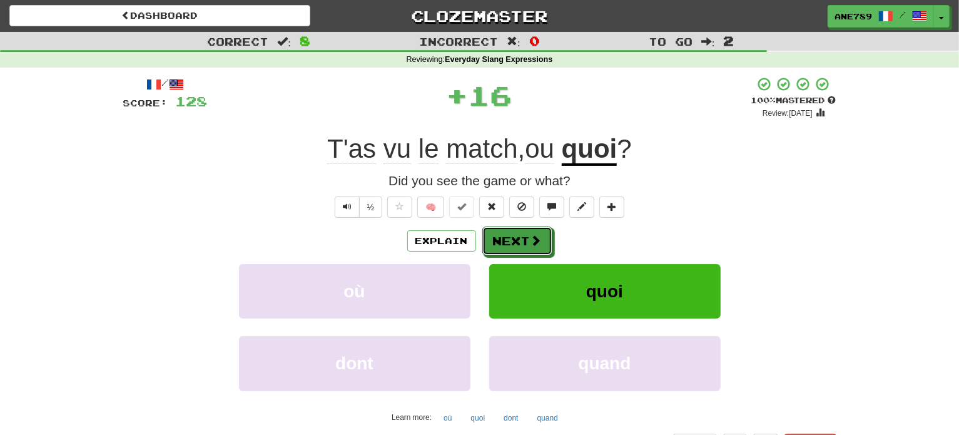
click at [543, 230] on button "Next" at bounding box center [517, 240] width 70 height 29
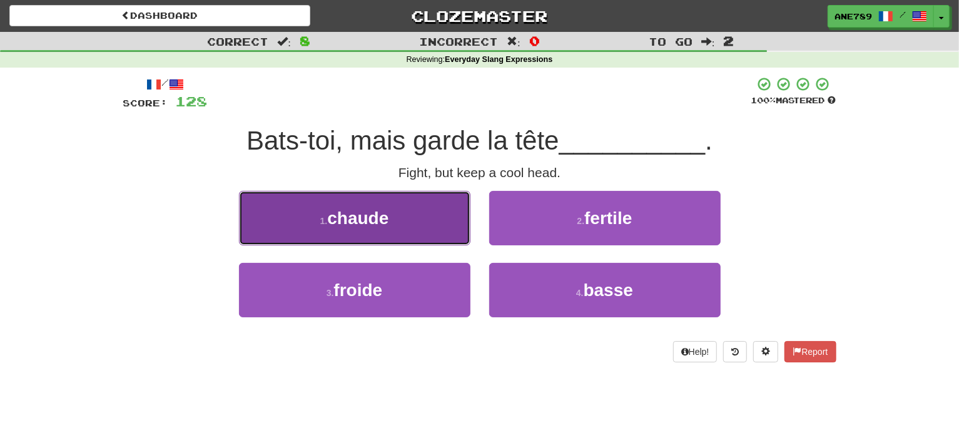
click at [423, 212] on button "1 . chaude" at bounding box center [354, 218] width 231 height 54
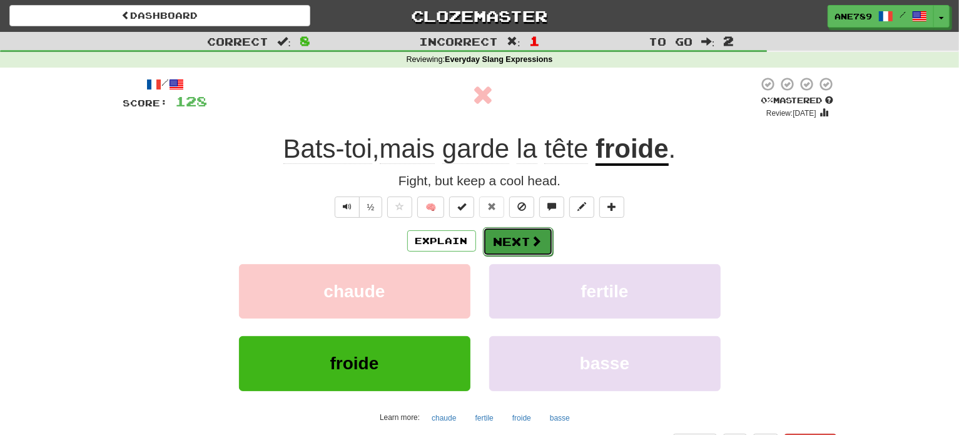
click at [503, 240] on button "Next" at bounding box center [518, 241] width 70 height 29
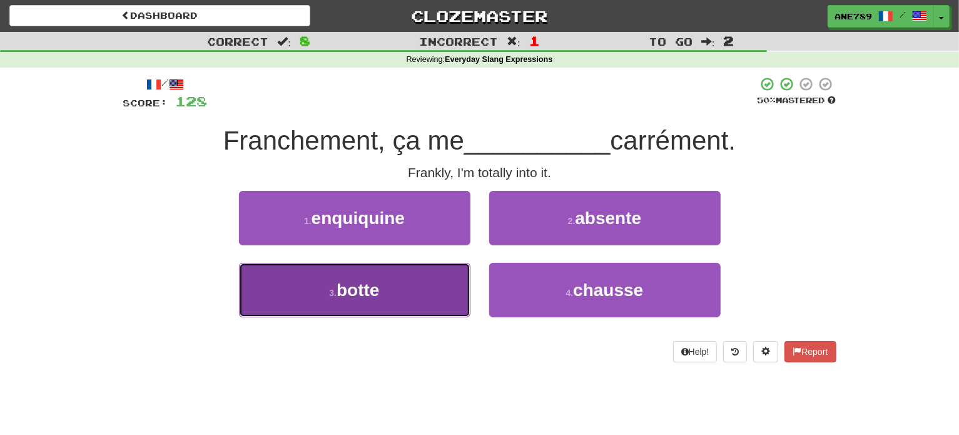
click at [423, 311] on button "3 . botte" at bounding box center [354, 290] width 231 height 54
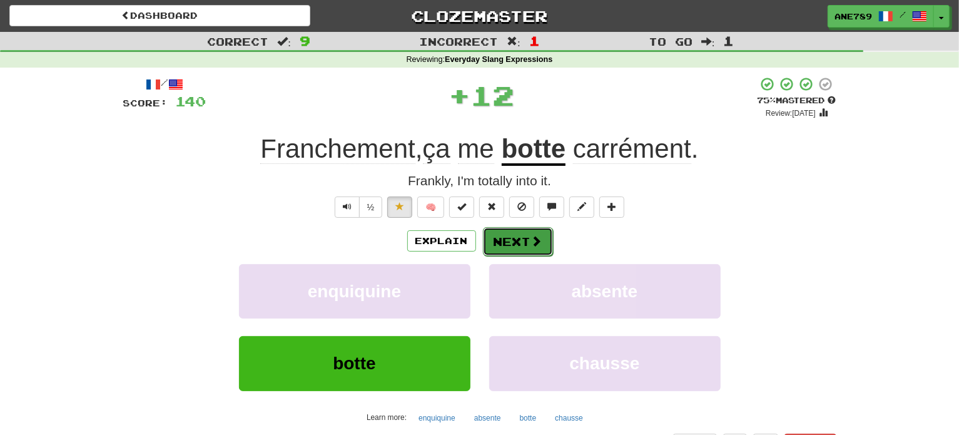
click at [508, 229] on button "Next" at bounding box center [518, 241] width 70 height 29
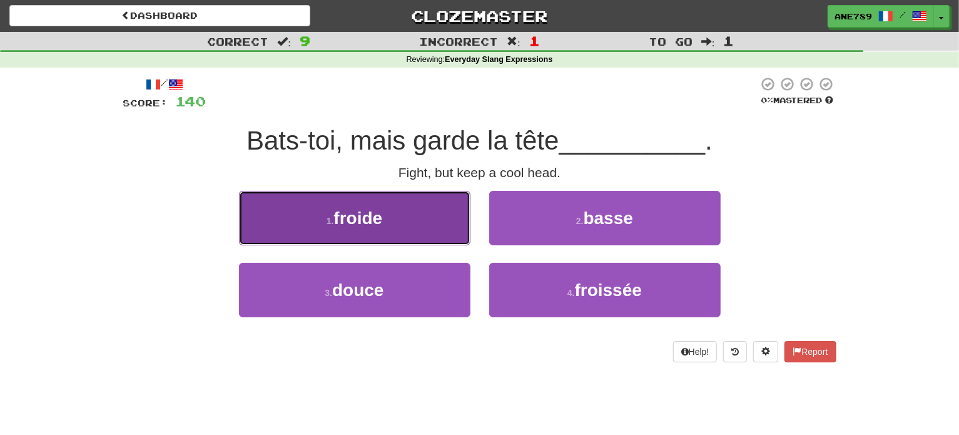
click at [461, 218] on button "1 . froide" at bounding box center [354, 218] width 231 height 54
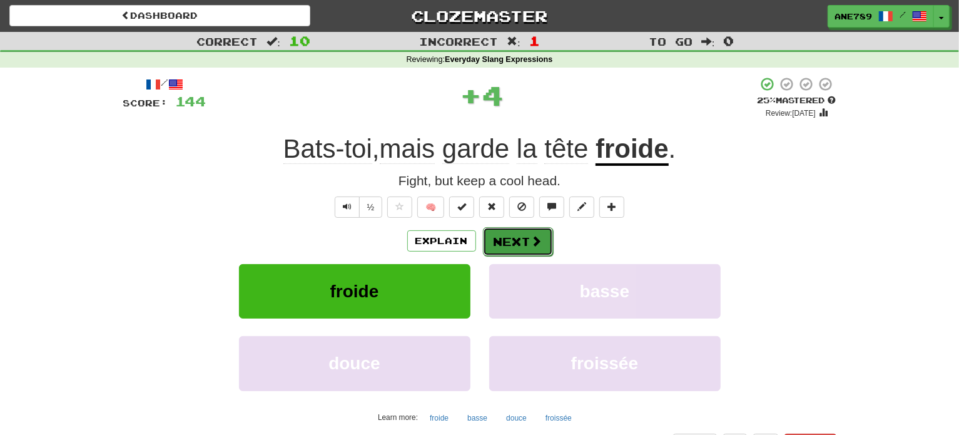
click at [516, 232] on button "Next" at bounding box center [518, 241] width 70 height 29
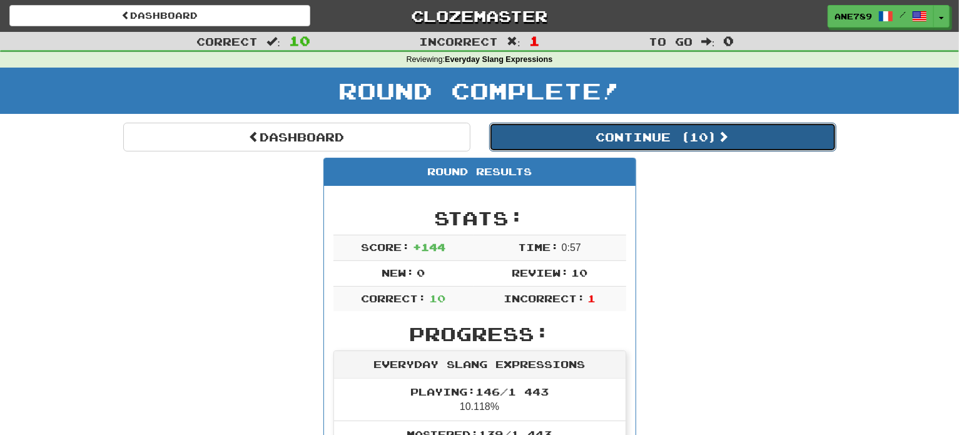
click at [605, 136] on button "Continue ( 10 )" at bounding box center [662, 137] width 347 height 29
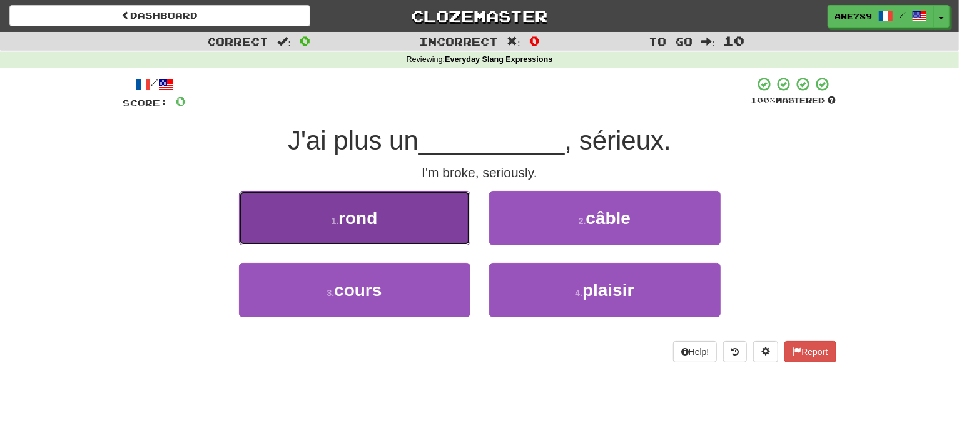
click at [431, 199] on button "1 . rond" at bounding box center [354, 218] width 231 height 54
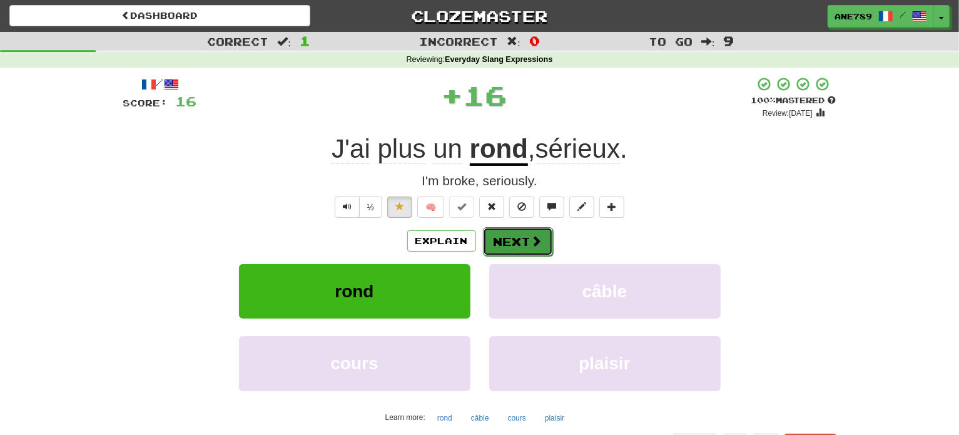
click at [537, 246] on span at bounding box center [536, 240] width 11 height 11
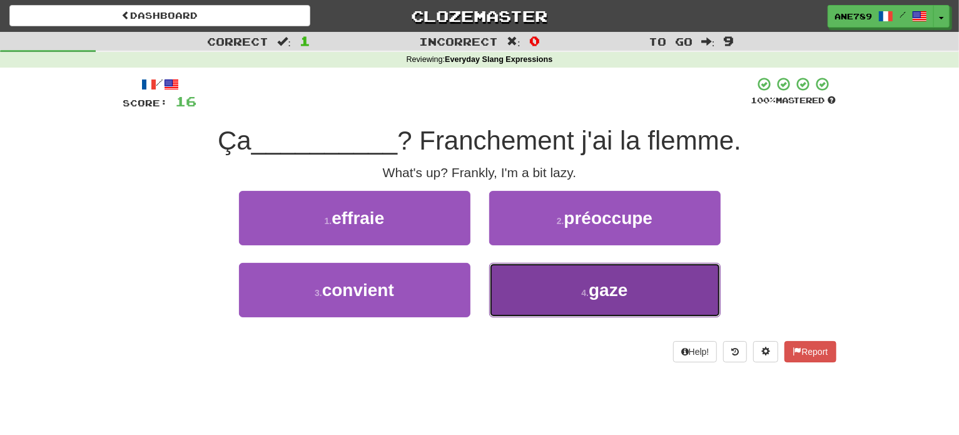
click at [566, 296] on button "4 . gaze" at bounding box center [604, 290] width 231 height 54
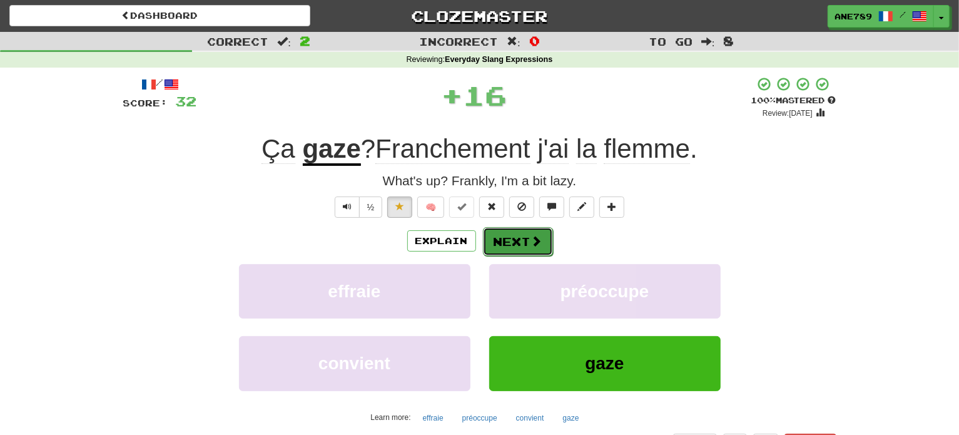
click at [518, 236] on button "Next" at bounding box center [518, 241] width 70 height 29
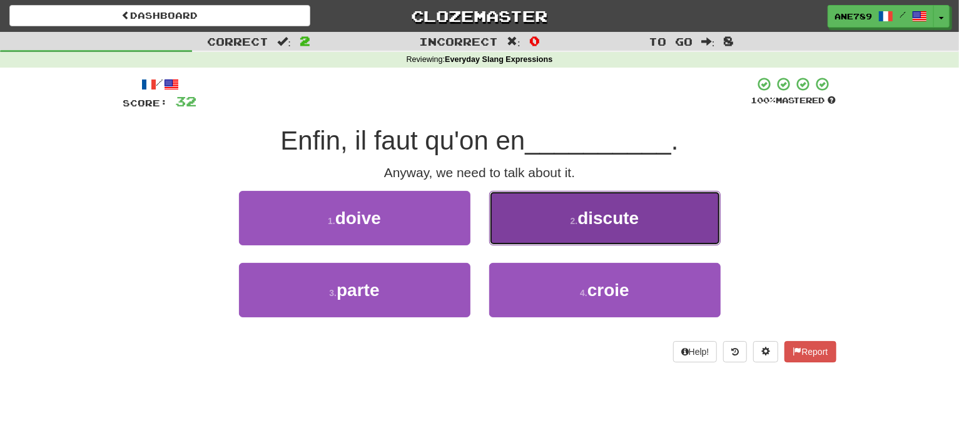
click at [545, 228] on button "2 . discute" at bounding box center [604, 218] width 231 height 54
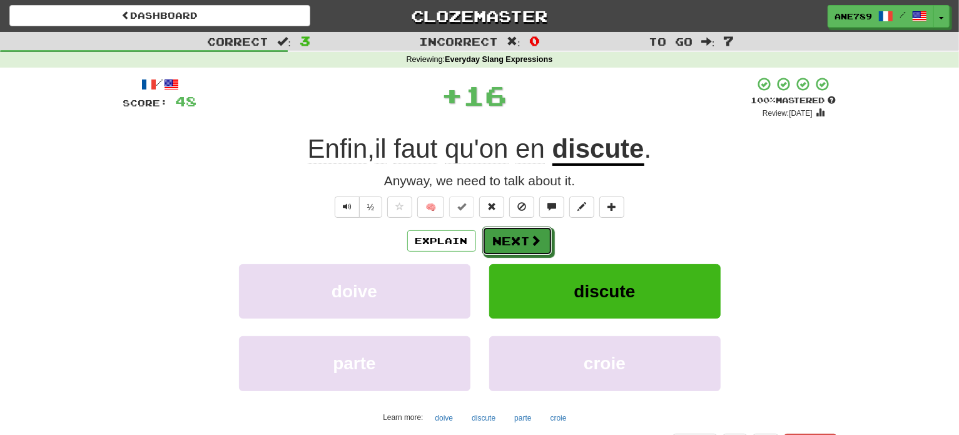
click at [545, 228] on button "Next" at bounding box center [517, 240] width 70 height 29
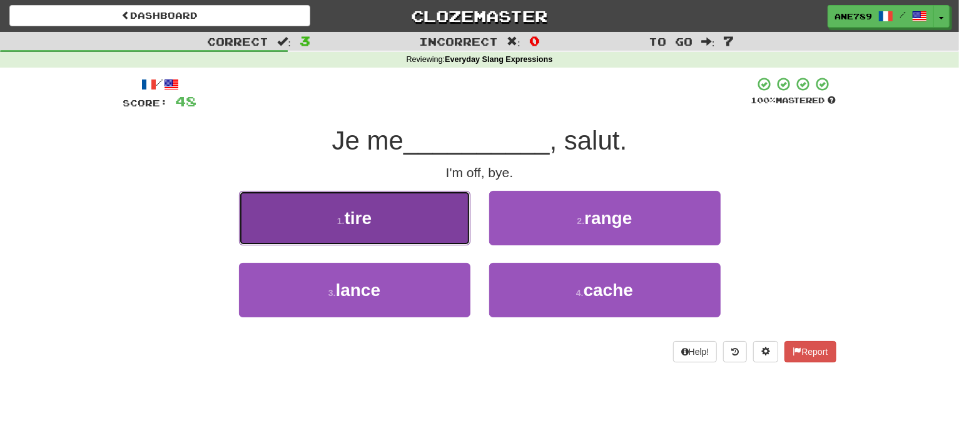
click at [420, 221] on button "1 . tire" at bounding box center [354, 218] width 231 height 54
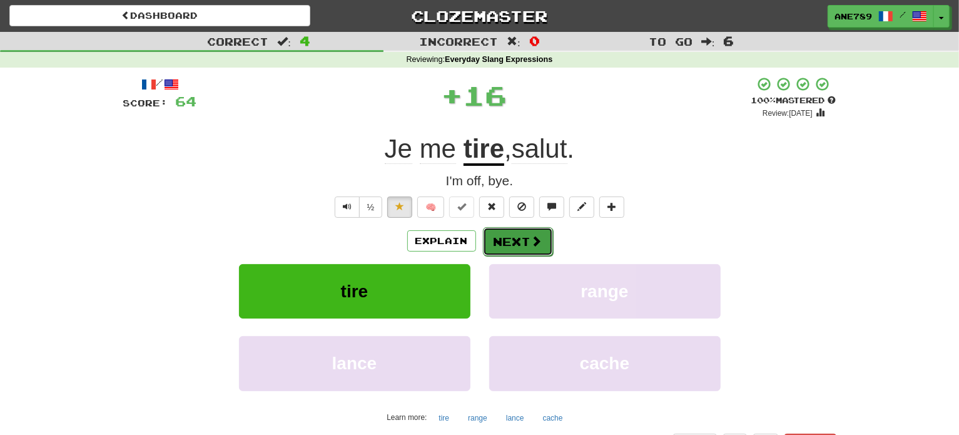
click at [505, 238] on button "Next" at bounding box center [518, 241] width 70 height 29
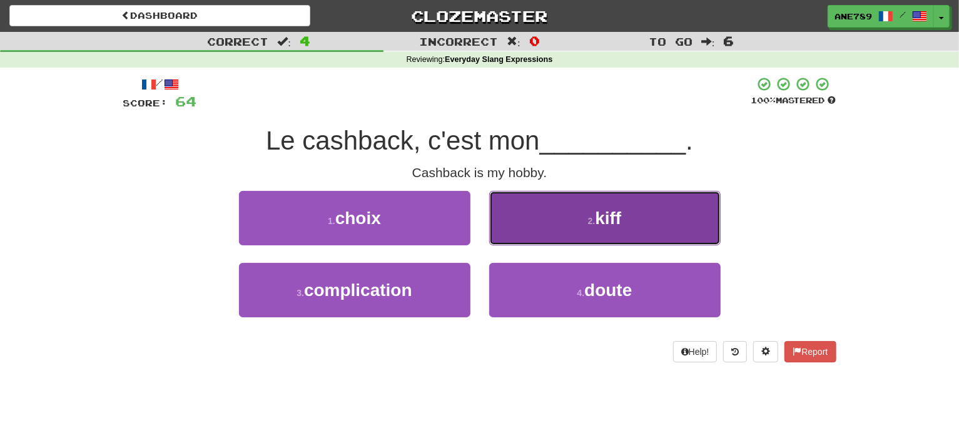
click at [551, 229] on button "2 . kiff" at bounding box center [604, 218] width 231 height 54
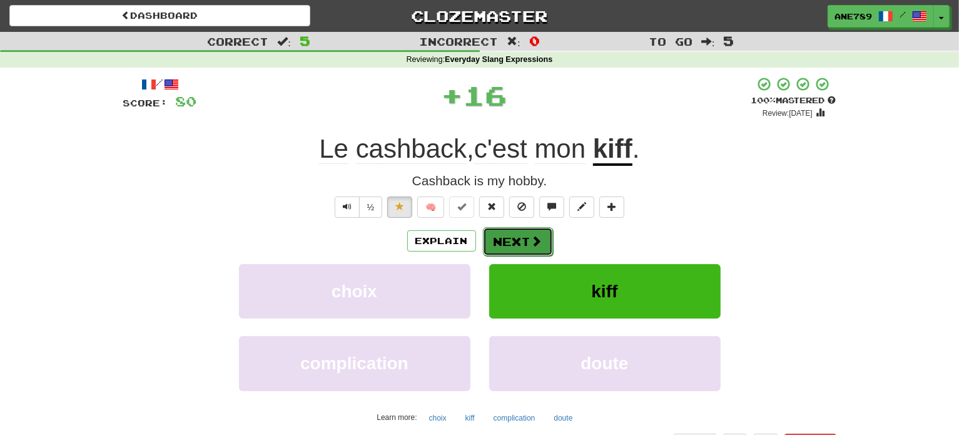
click at [526, 239] on button "Next" at bounding box center [518, 241] width 70 height 29
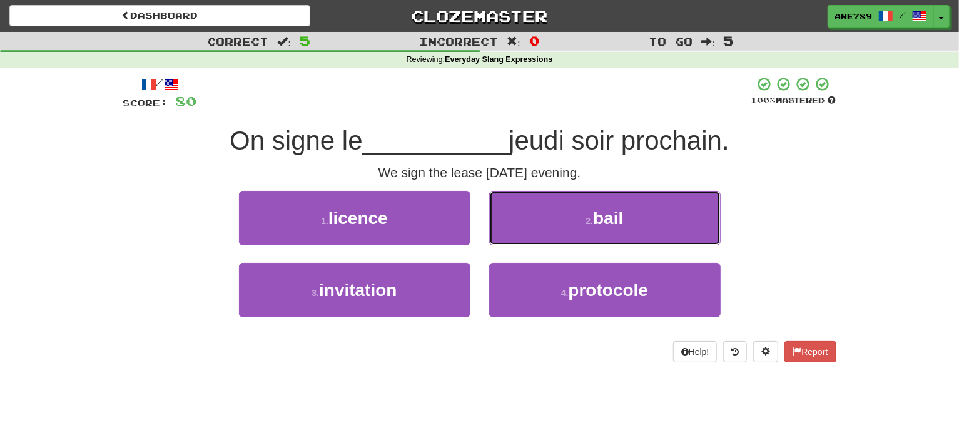
click at [526, 239] on button "2 . bail" at bounding box center [604, 218] width 231 height 54
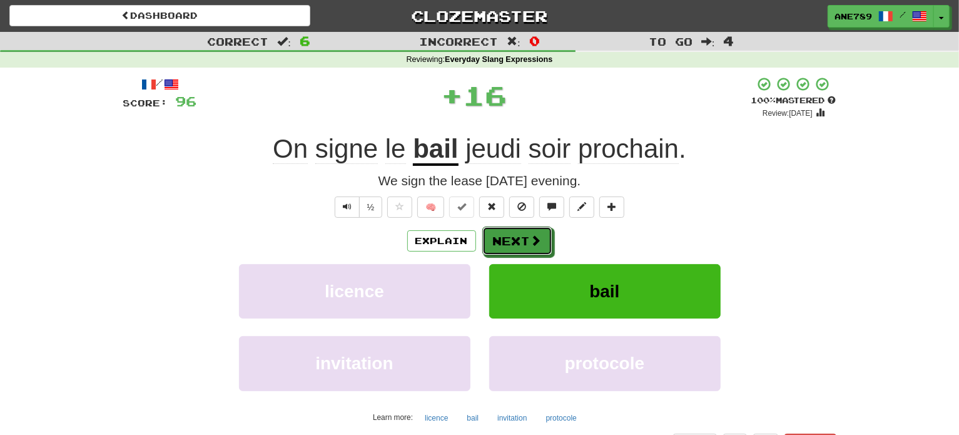
click at [526, 239] on button "Next" at bounding box center [517, 240] width 70 height 29
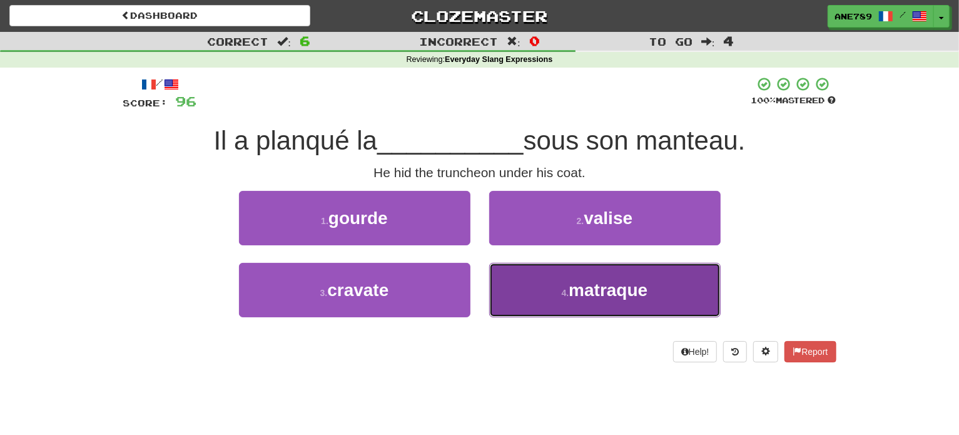
click at [550, 295] on button "4 . matraque" at bounding box center [604, 290] width 231 height 54
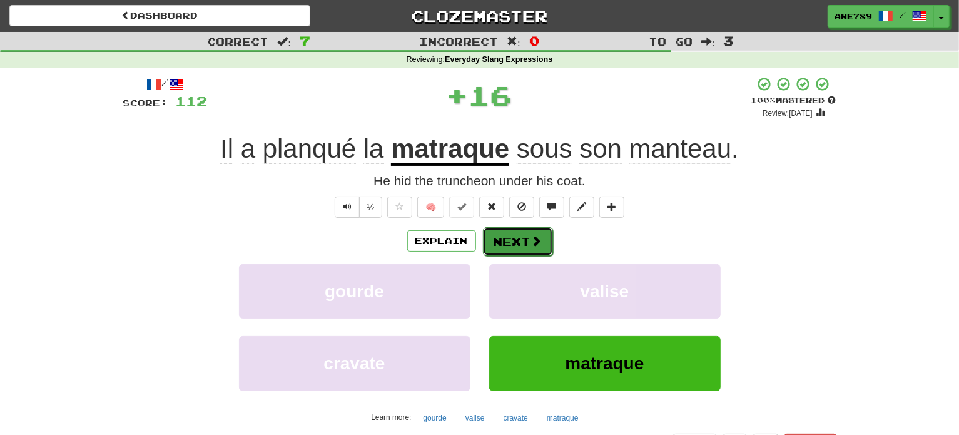
click at [526, 228] on button "Next" at bounding box center [518, 241] width 70 height 29
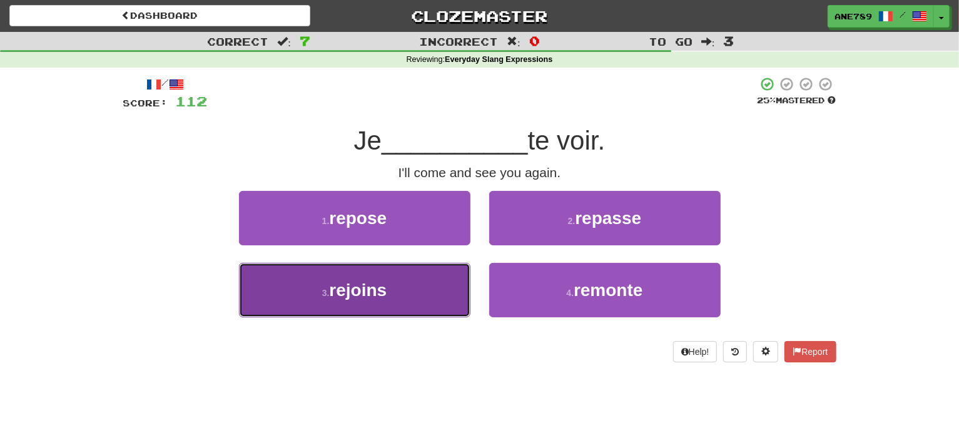
click at [456, 273] on button "3 . rejoins" at bounding box center [354, 290] width 231 height 54
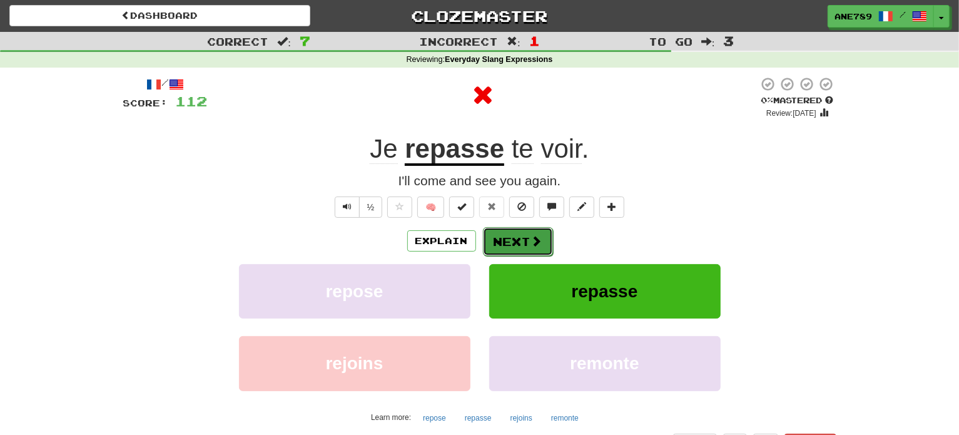
click at [505, 245] on button "Next" at bounding box center [518, 241] width 70 height 29
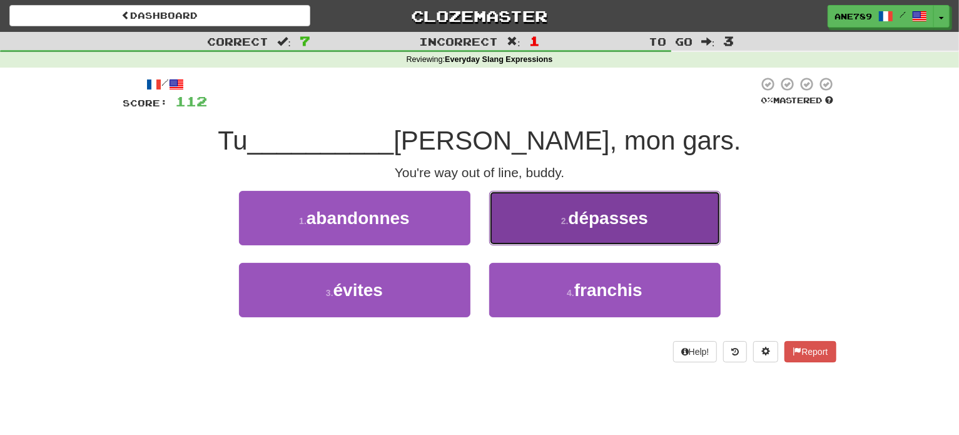
click at [541, 229] on button "2 . dépasses" at bounding box center [604, 218] width 231 height 54
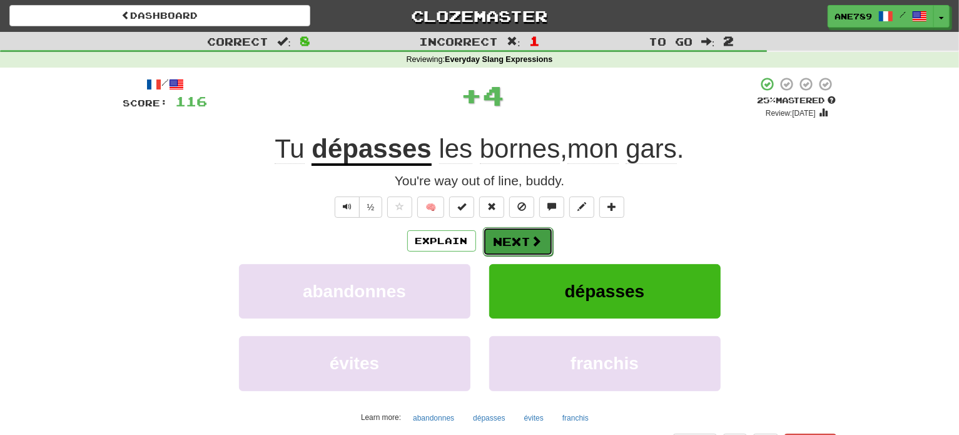
click at [536, 236] on span at bounding box center [536, 240] width 11 height 11
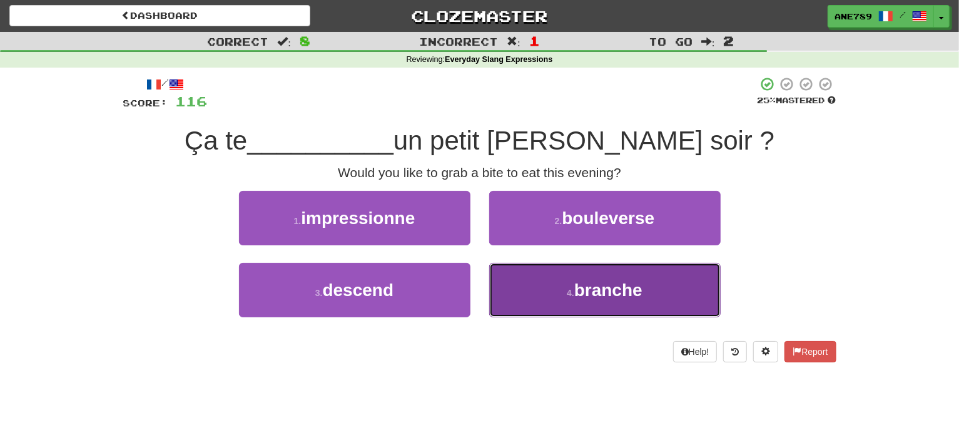
click at [553, 295] on button "4 . branche" at bounding box center [604, 290] width 231 height 54
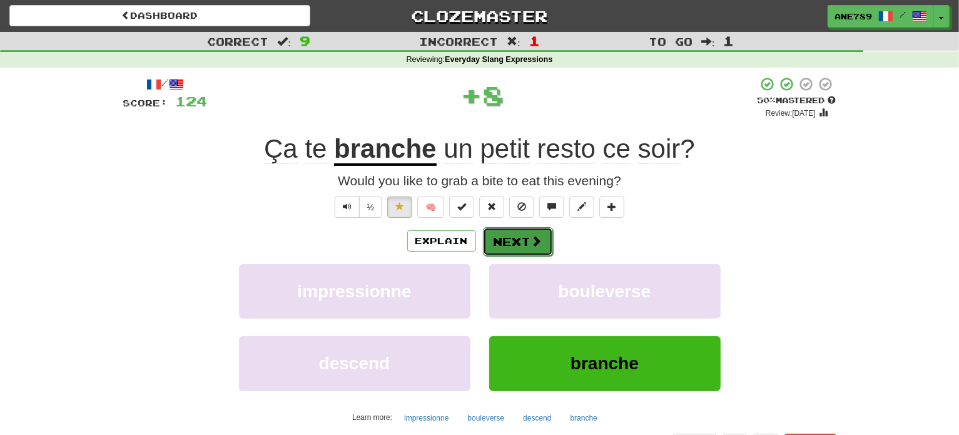
click at [511, 241] on button "Next" at bounding box center [518, 241] width 70 height 29
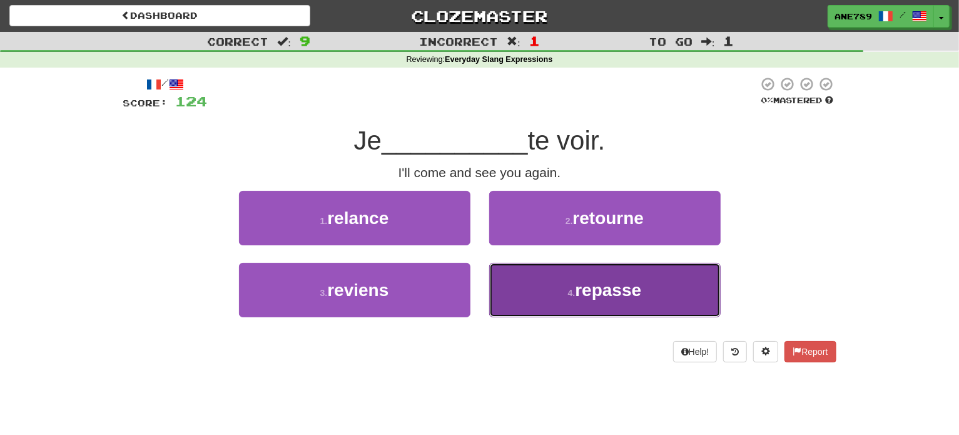
click at [553, 277] on button "4 . repasse" at bounding box center [604, 290] width 231 height 54
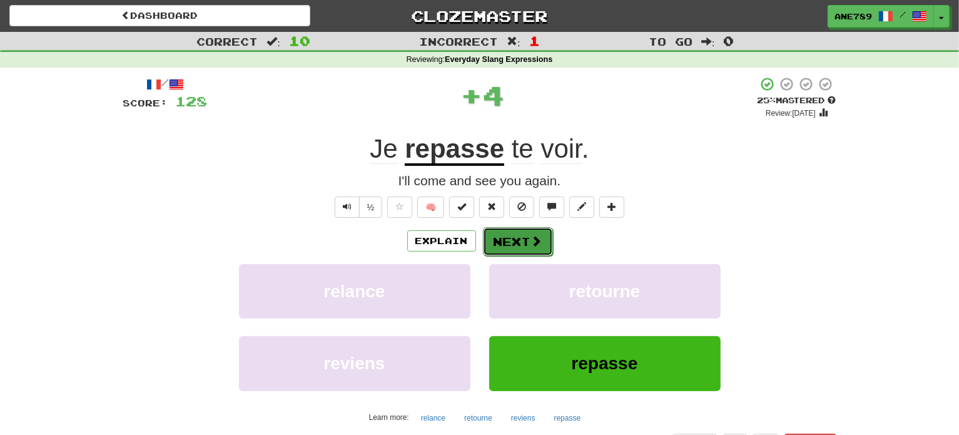
click at [517, 240] on button "Next" at bounding box center [518, 241] width 70 height 29
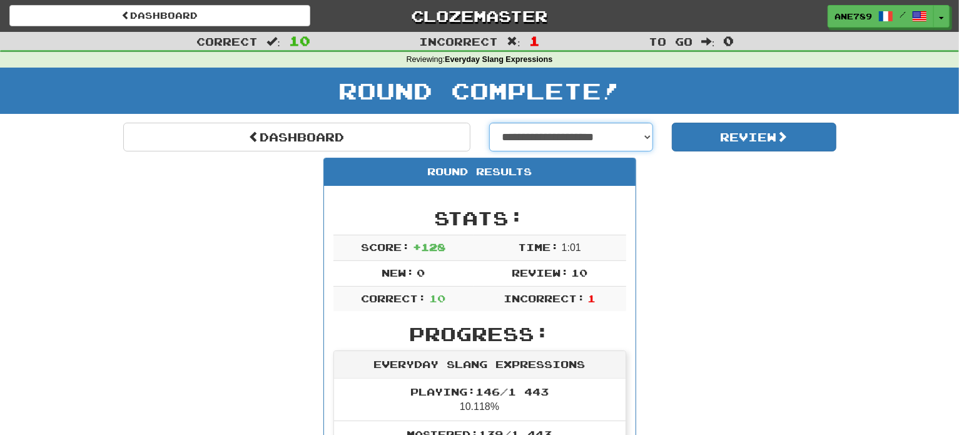
click at [608, 134] on select "**********" at bounding box center [571, 137] width 164 height 29
select select "**********"
click at [489, 123] on select "**********" at bounding box center [571, 137] width 164 height 29
select select "**********"
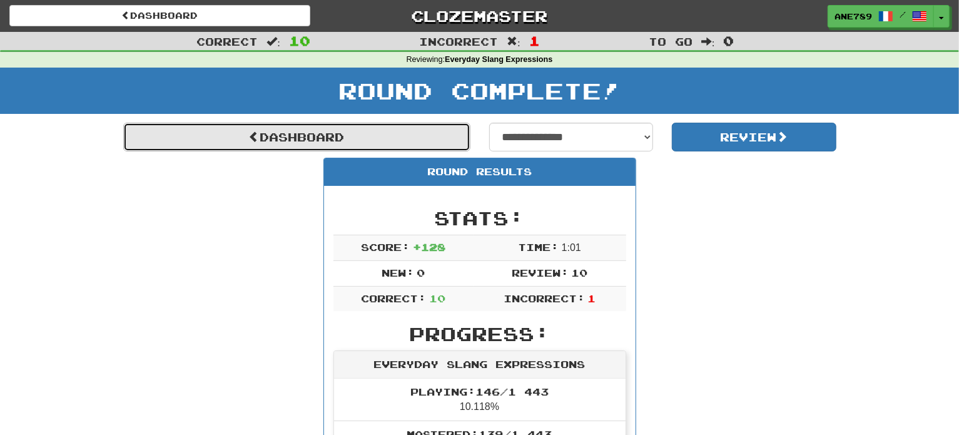
click at [417, 138] on link "Dashboard" at bounding box center [296, 137] width 347 height 29
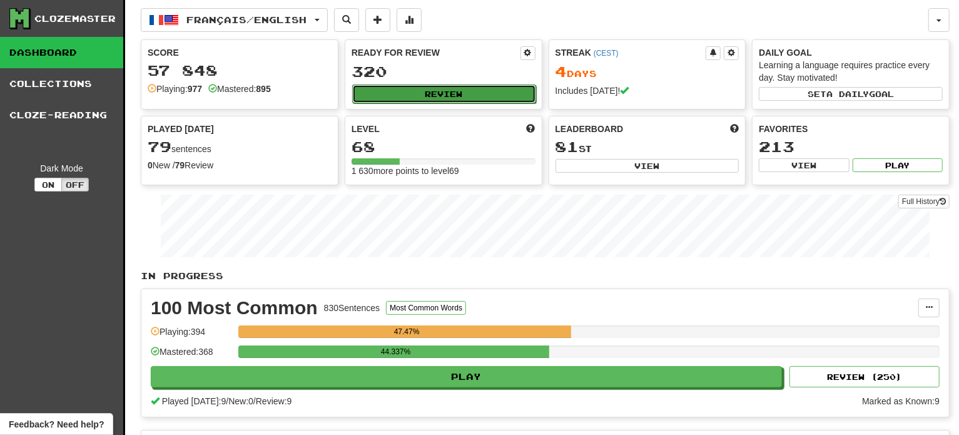
click at [435, 93] on button "Review" at bounding box center [444, 93] width 184 height 19
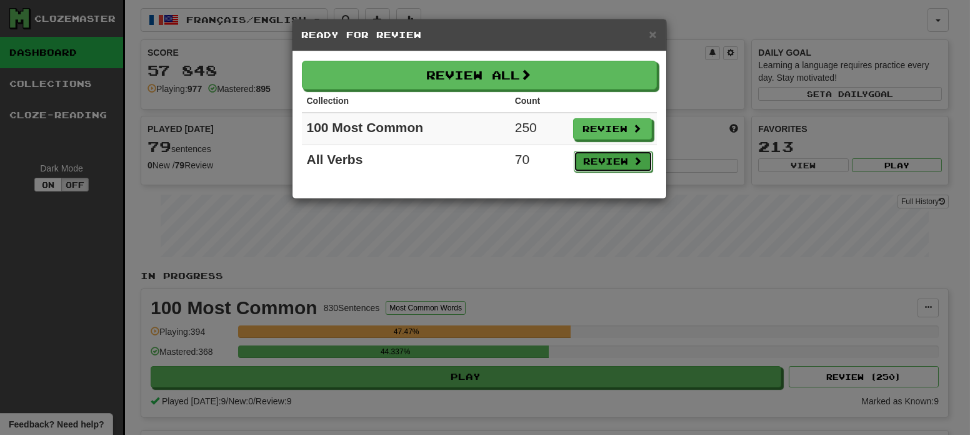
click at [577, 162] on button "Review" at bounding box center [613, 161] width 79 height 21
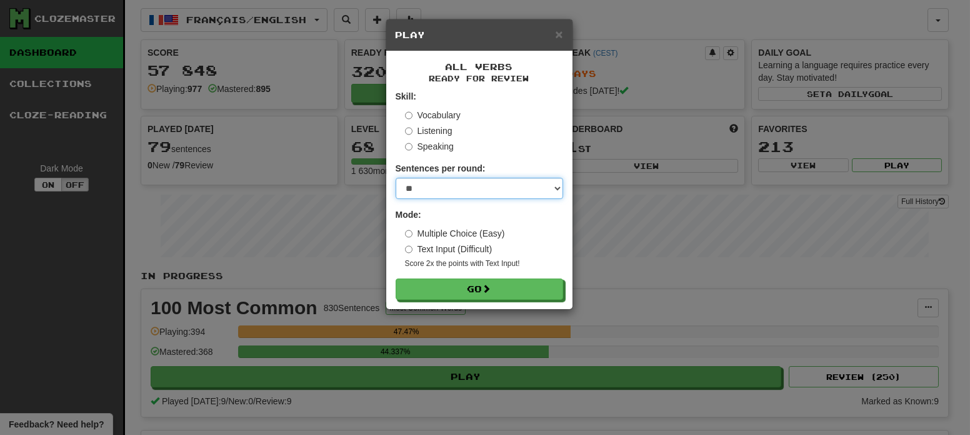
click at [468, 190] on select "* ** ** ** ** ** *** ********" at bounding box center [480, 188] width 168 height 21
select select "**"
click at [396, 178] on select "* ** ** ** ** ** *** ********" at bounding box center [480, 188] width 168 height 21
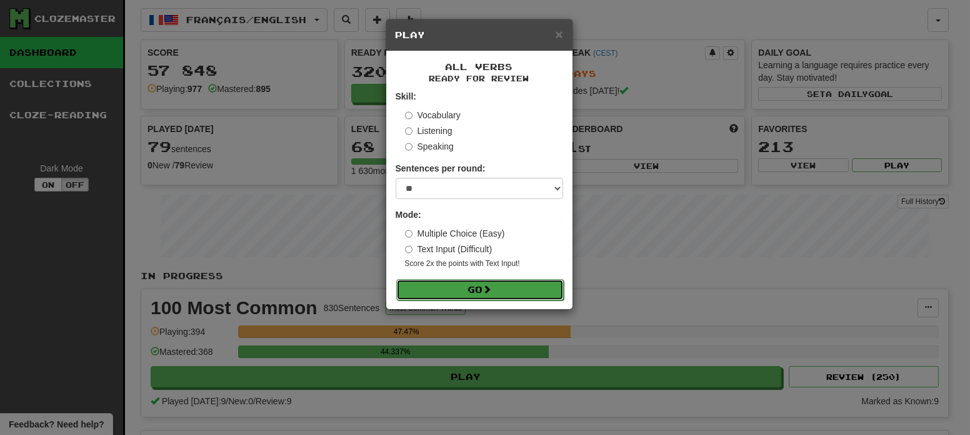
click at [506, 285] on button "Go" at bounding box center [480, 289] width 168 height 21
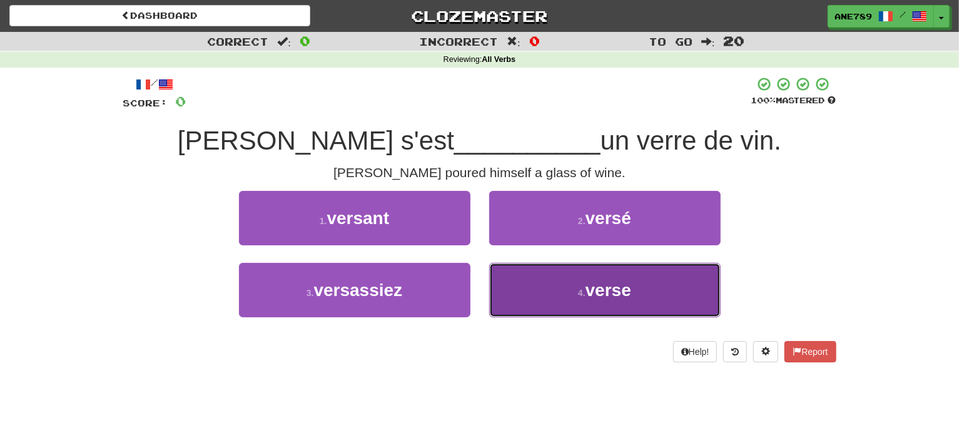
click at [538, 306] on button "4 . verse" at bounding box center [604, 290] width 231 height 54
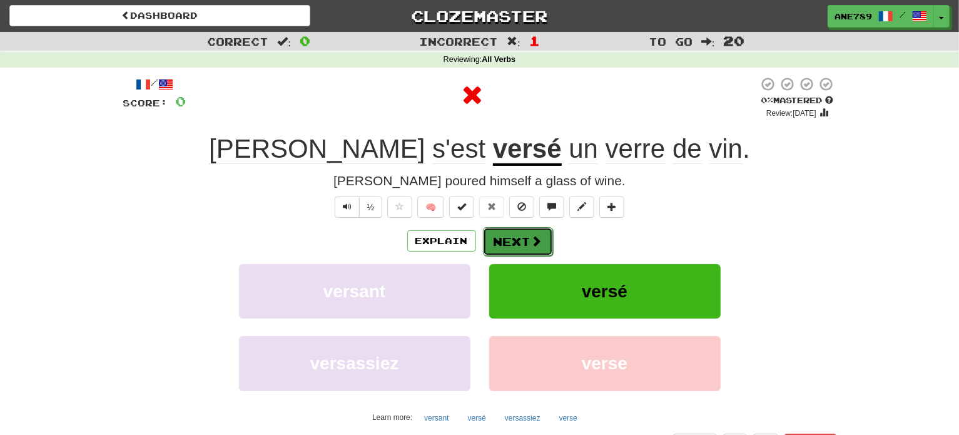
click at [510, 235] on button "Next" at bounding box center [518, 241] width 70 height 29
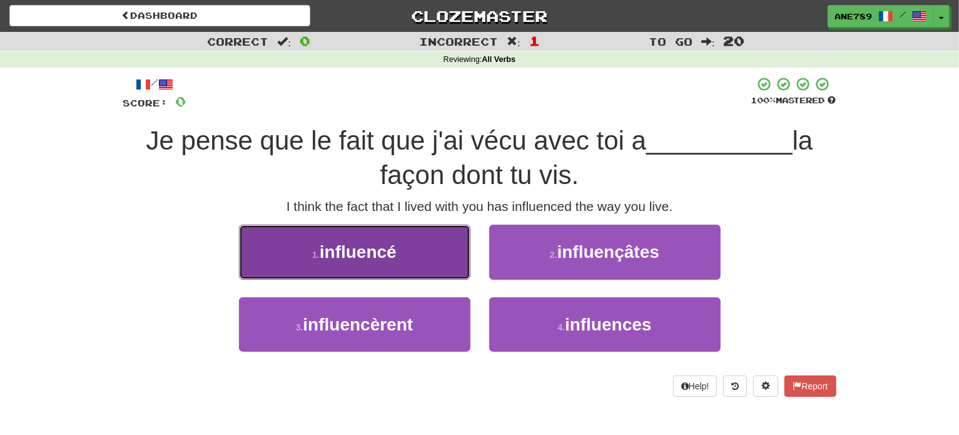
click at [447, 241] on button "1 . influencé" at bounding box center [354, 251] width 231 height 54
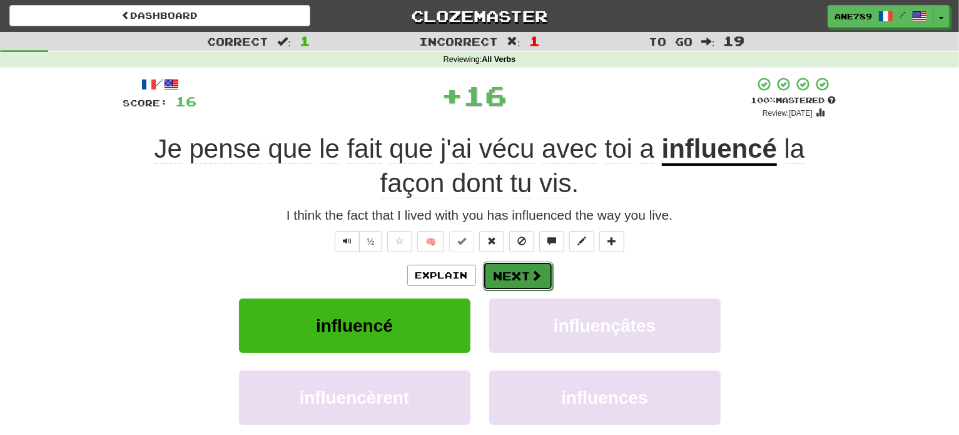
click at [508, 264] on button "Next" at bounding box center [518, 275] width 70 height 29
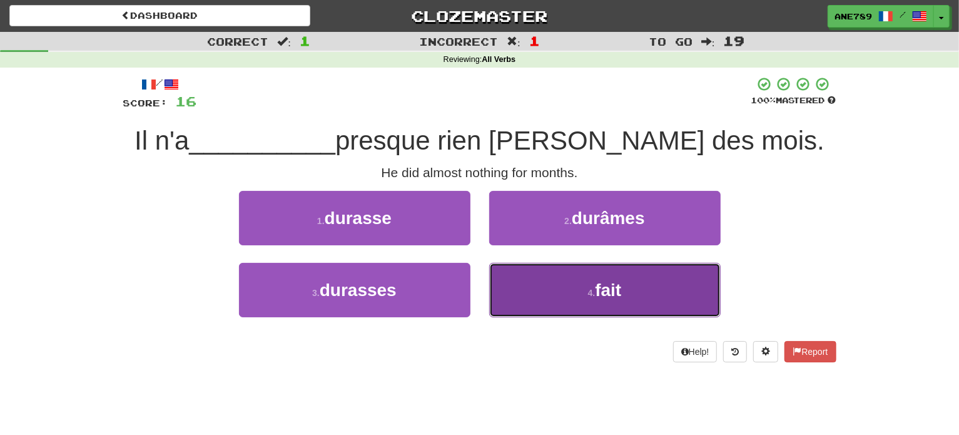
click at [527, 285] on button "4 . fait" at bounding box center [604, 290] width 231 height 54
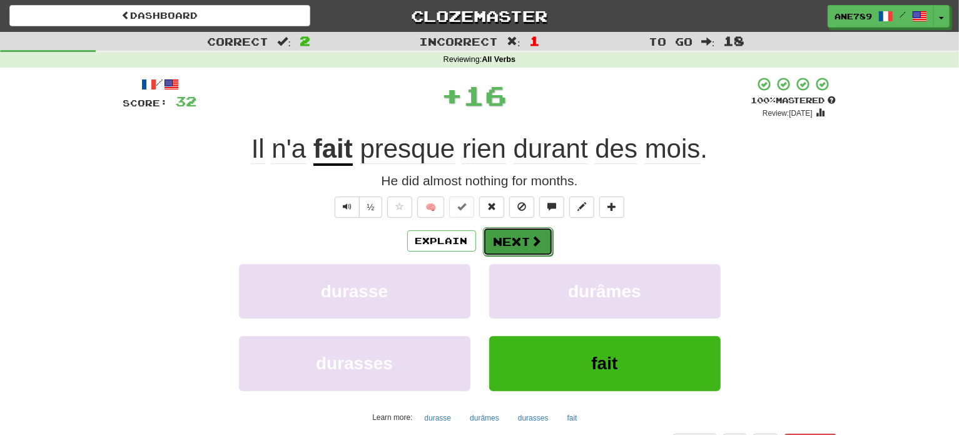
click at [505, 241] on button "Next" at bounding box center [518, 241] width 70 height 29
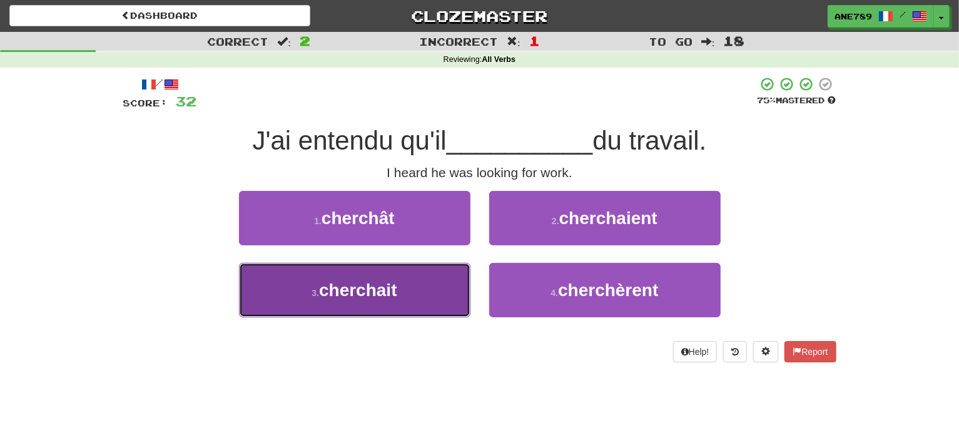
click at [426, 270] on button "3 . [GEOGRAPHIC_DATA]" at bounding box center [354, 290] width 231 height 54
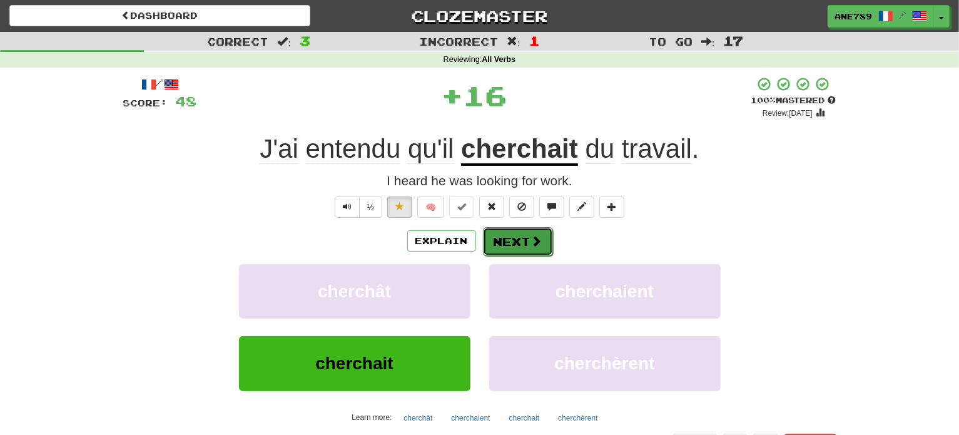
click at [498, 239] on button "Next" at bounding box center [518, 241] width 70 height 29
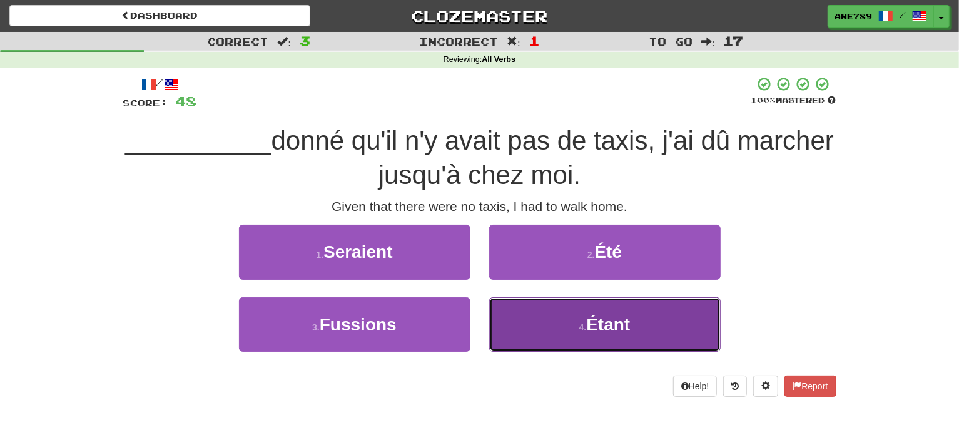
click at [537, 318] on button "4 . Étant" at bounding box center [604, 324] width 231 height 54
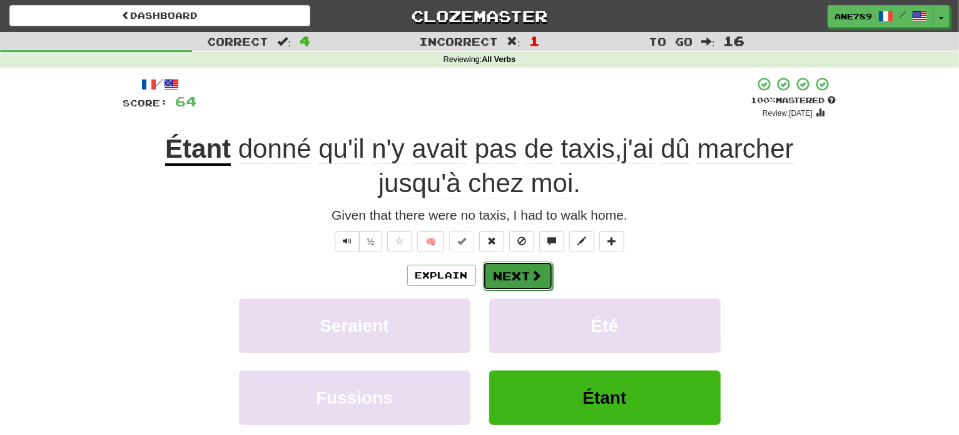
click at [527, 276] on button "Next" at bounding box center [518, 275] width 70 height 29
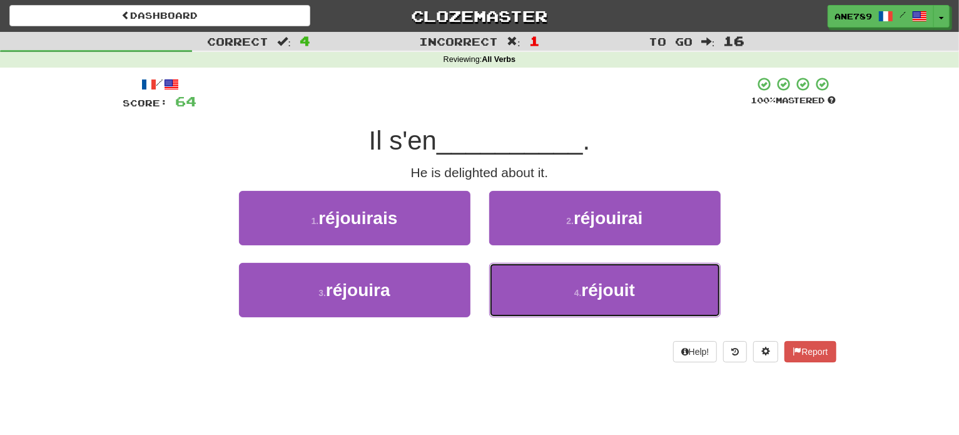
click at [527, 276] on button "4 . réjouit" at bounding box center [604, 290] width 231 height 54
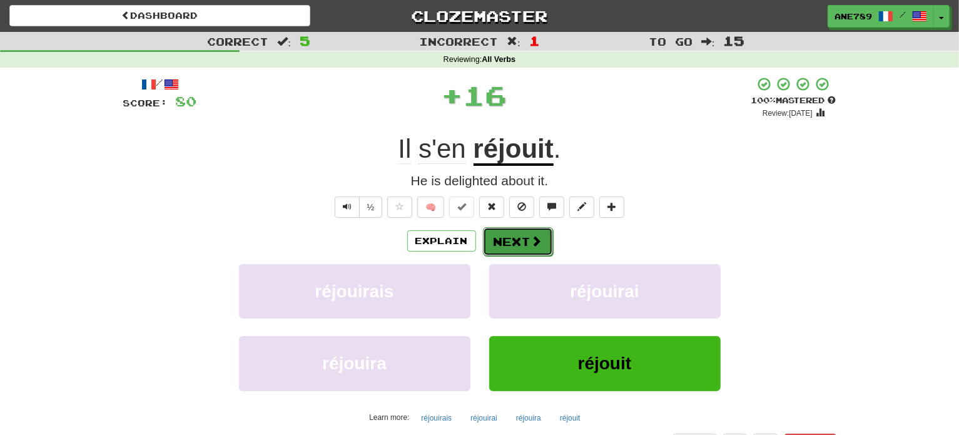
click at [523, 236] on button "Next" at bounding box center [518, 241] width 70 height 29
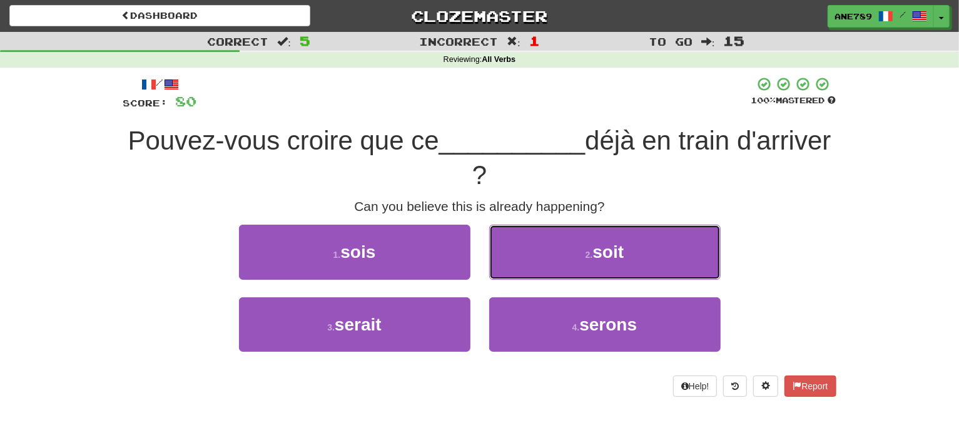
click at [523, 236] on button "2 . soit" at bounding box center [604, 251] width 231 height 54
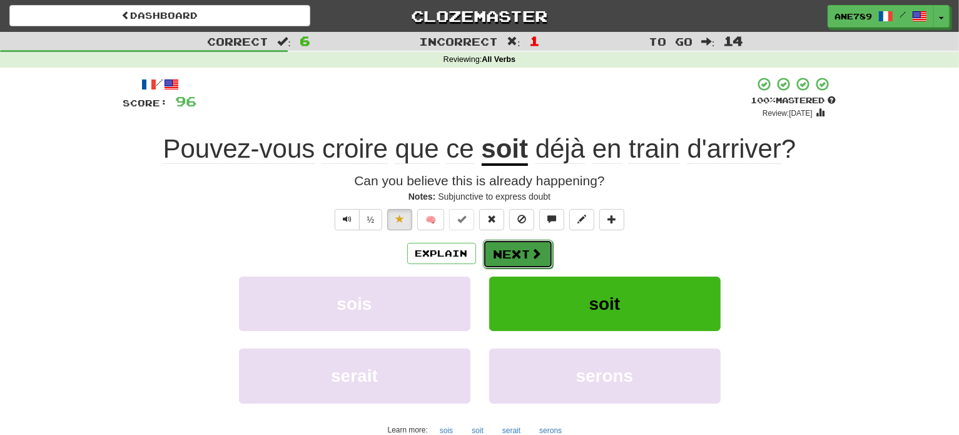
click at [523, 242] on button "Next" at bounding box center [518, 253] width 70 height 29
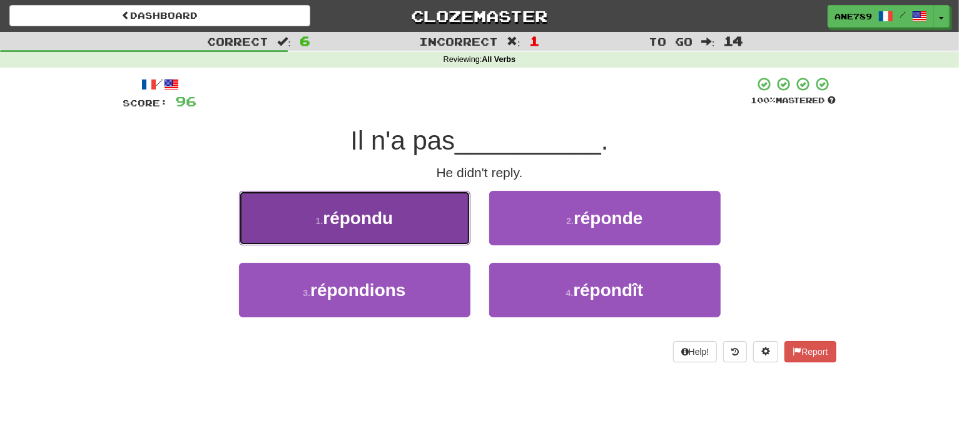
click at [438, 213] on button "1 . répondu" at bounding box center [354, 218] width 231 height 54
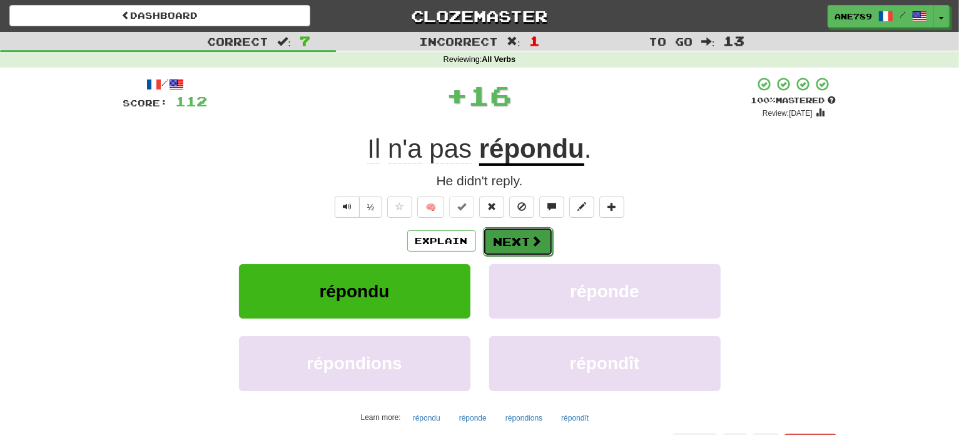
click at [518, 239] on button "Next" at bounding box center [518, 241] width 70 height 29
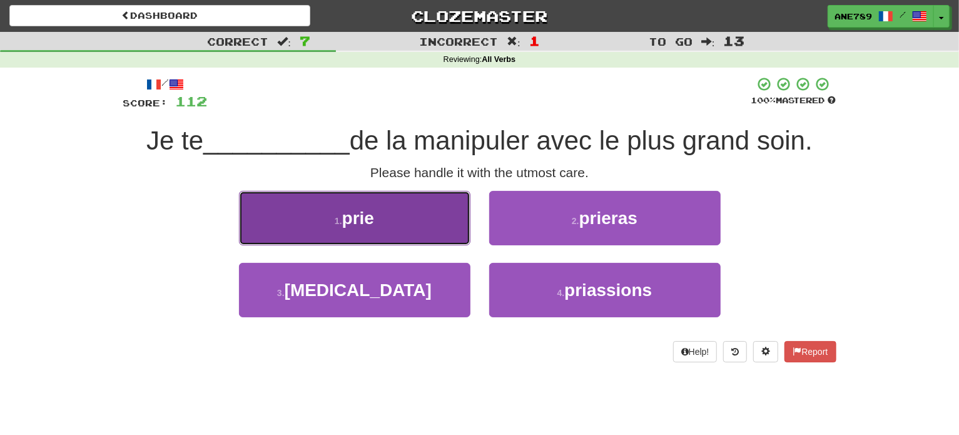
click at [466, 220] on button "1 . prie" at bounding box center [354, 218] width 231 height 54
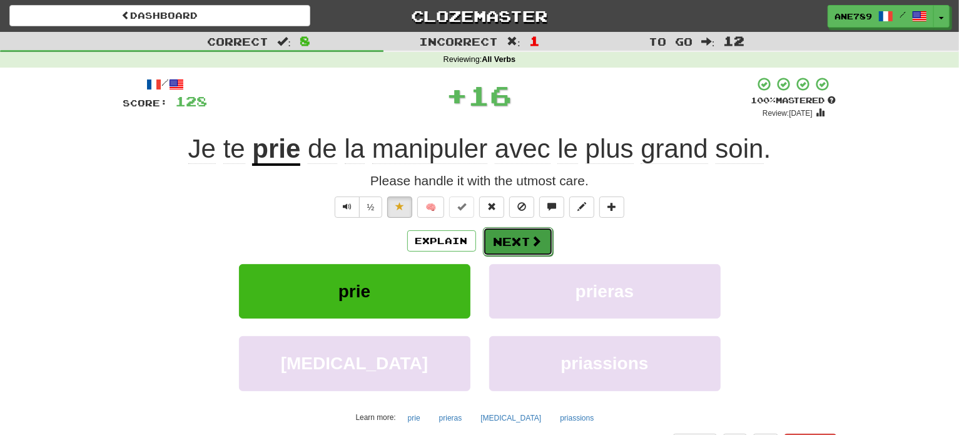
click at [543, 242] on button "Next" at bounding box center [518, 241] width 70 height 29
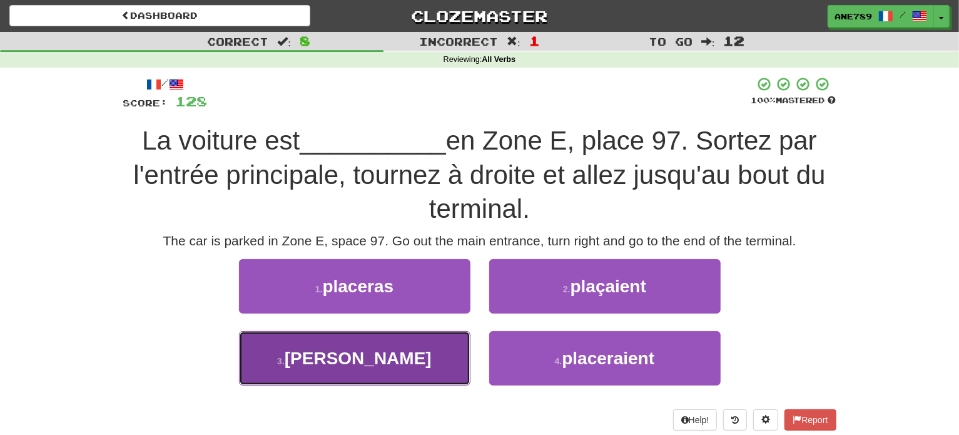
click at [443, 336] on button "3 . [GEOGRAPHIC_DATA]" at bounding box center [354, 358] width 231 height 54
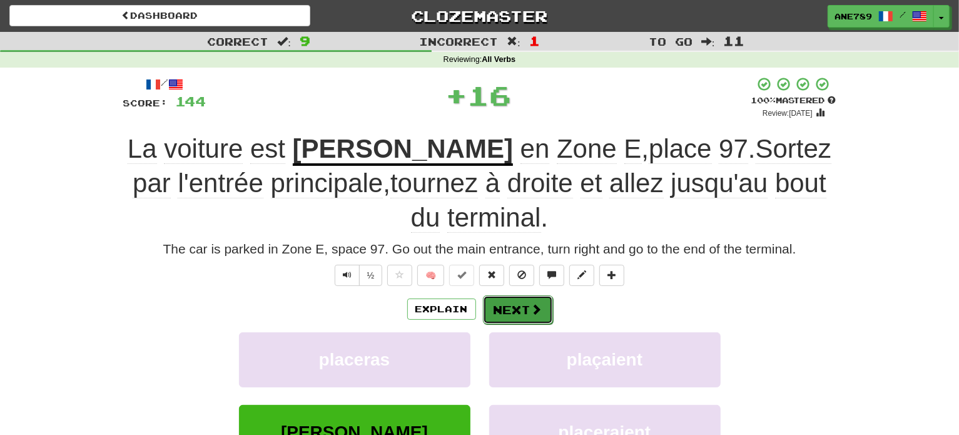
click at [514, 295] on button "Next" at bounding box center [518, 309] width 70 height 29
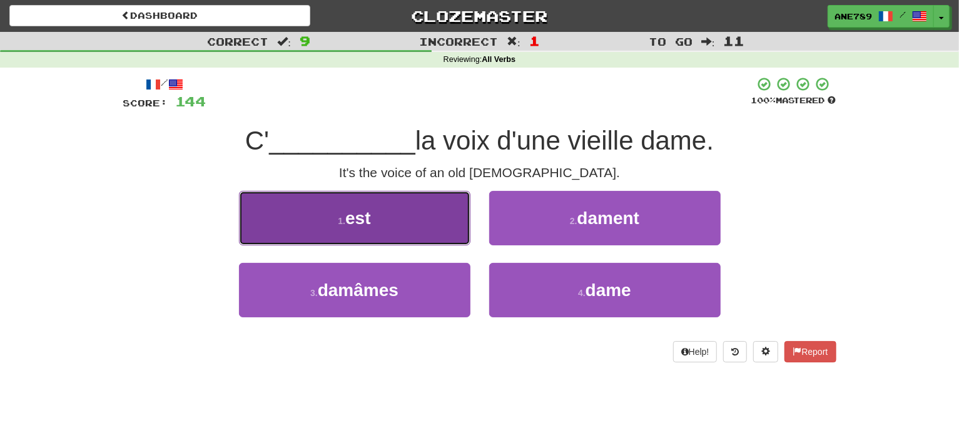
click at [450, 233] on button "1 . est" at bounding box center [354, 218] width 231 height 54
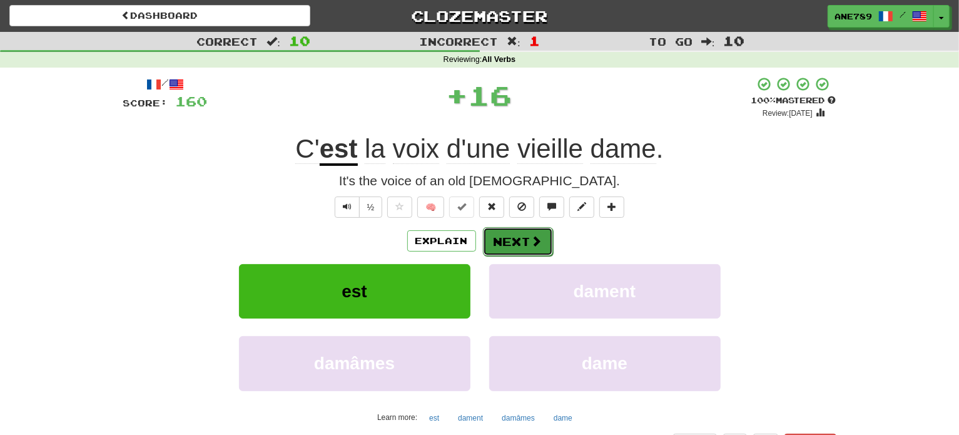
click at [513, 241] on button "Next" at bounding box center [518, 241] width 70 height 29
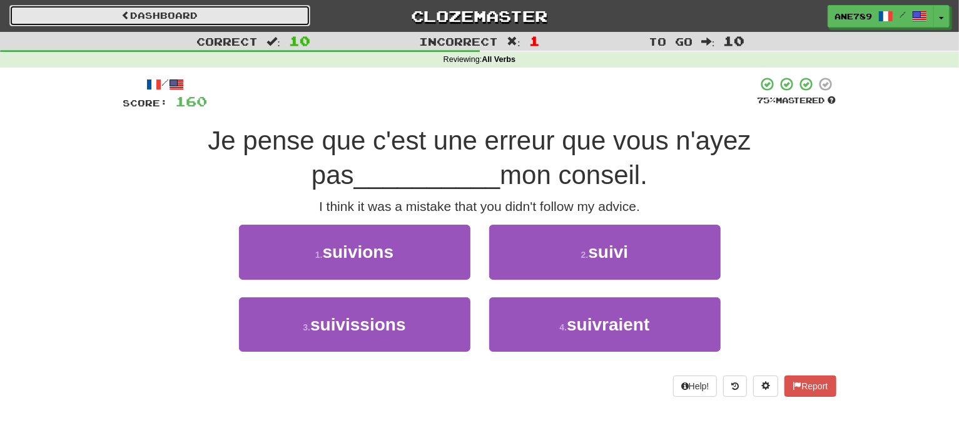
click at [221, 16] on link "Dashboard" at bounding box center [159, 15] width 301 height 21
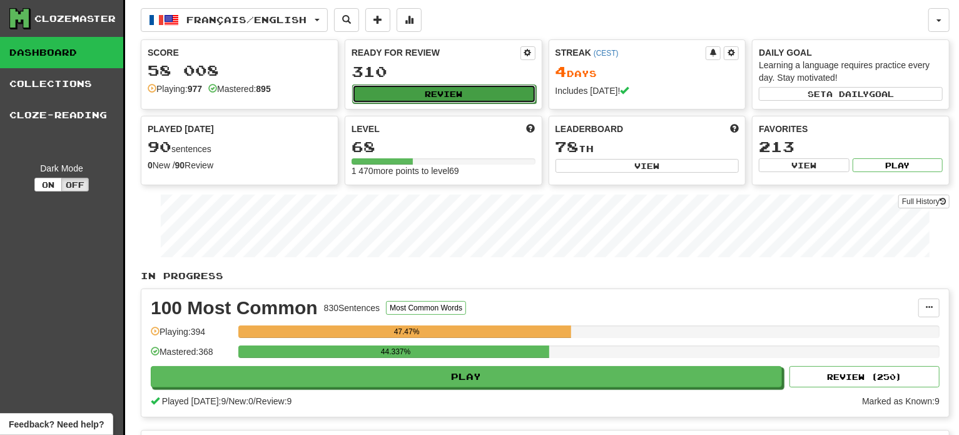
click at [436, 88] on button "Review" at bounding box center [444, 93] width 184 height 19
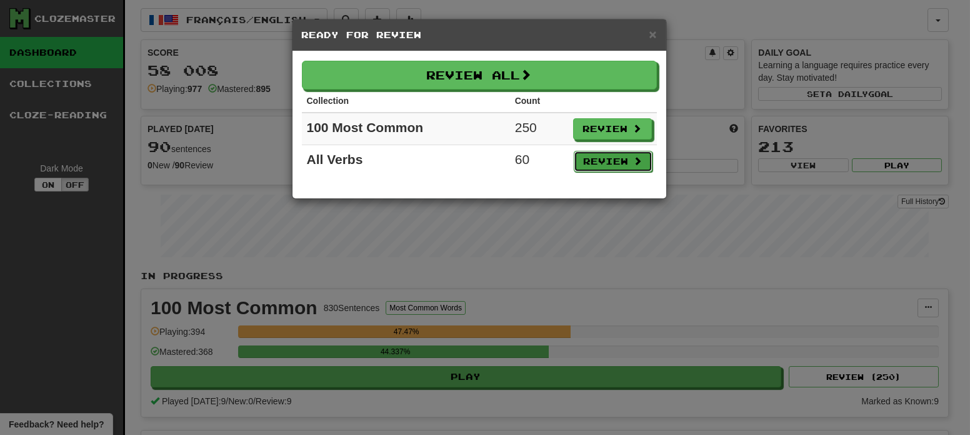
click at [610, 151] on button "Review" at bounding box center [613, 161] width 79 height 21
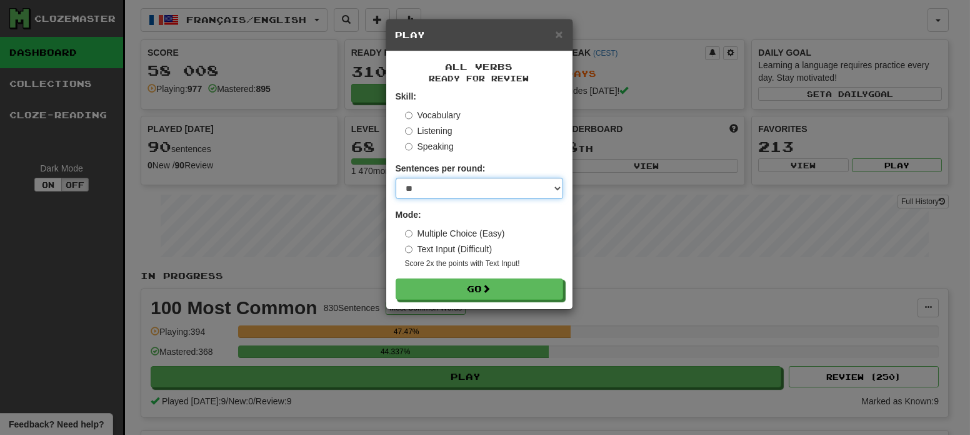
click at [507, 186] on select "* ** ** ** ** ** *** ********" at bounding box center [480, 188] width 168 height 21
select select "**"
click at [396, 178] on select "* ** ** ** ** ** *** ********" at bounding box center [480, 188] width 168 height 21
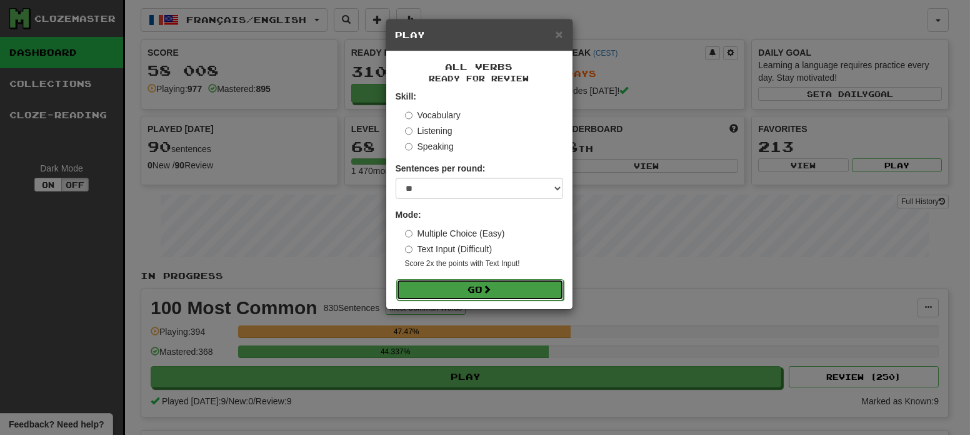
click at [485, 288] on button "Go" at bounding box center [480, 289] width 168 height 21
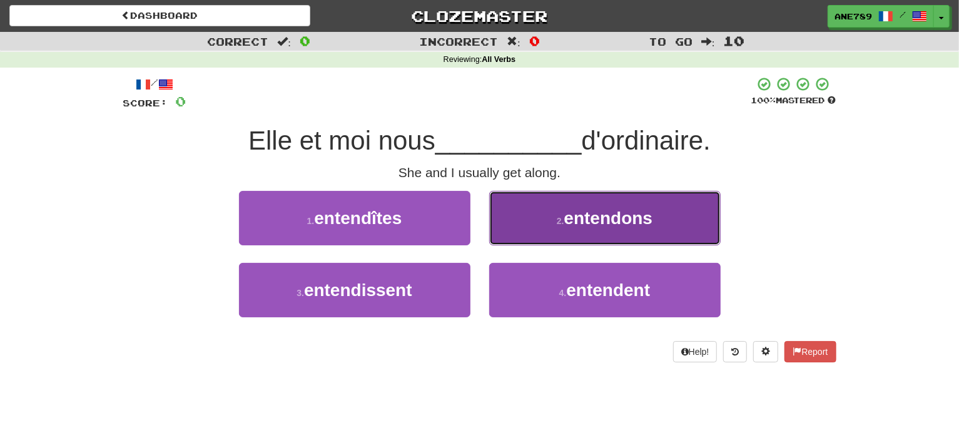
click at [573, 221] on span "entendons" at bounding box center [608, 217] width 89 height 19
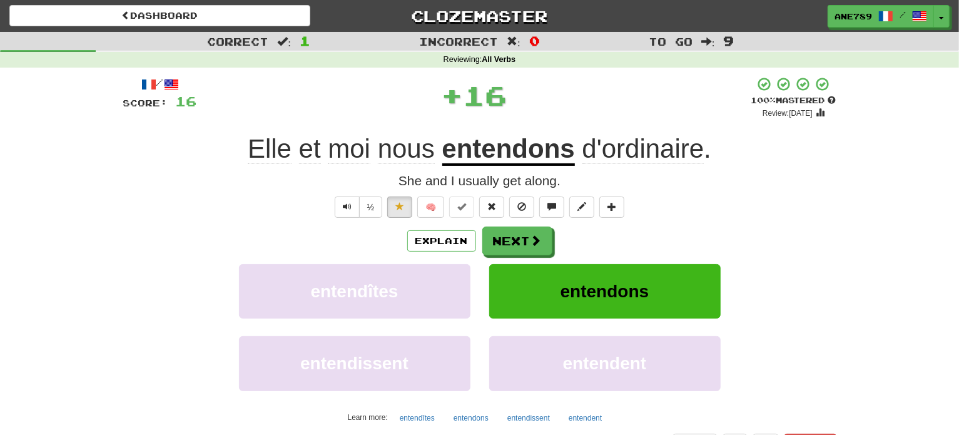
click at [518, 225] on div "/ Score: 16 + 16 100 % Mastered Review: [DATE] Elle et moi nous entendons d'ord…" at bounding box center [479, 275] width 713 height 398
click at [518, 241] on button "Next" at bounding box center [518, 241] width 70 height 29
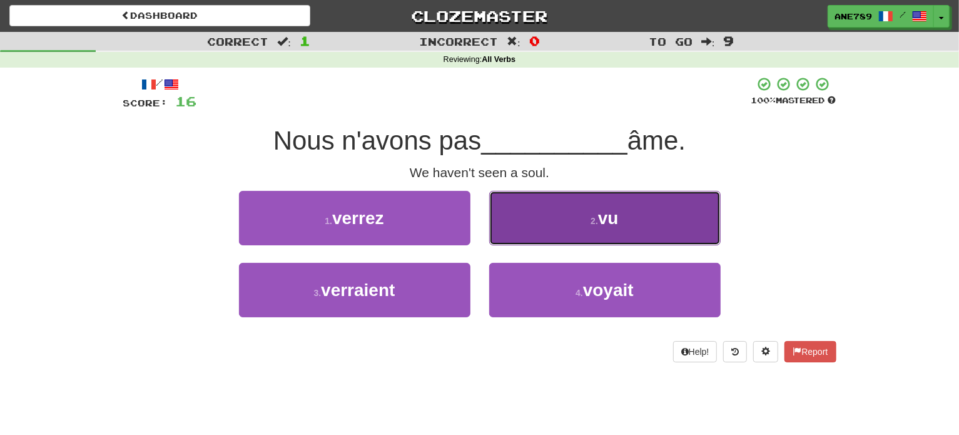
click at [535, 214] on button "2 . vu" at bounding box center [604, 218] width 231 height 54
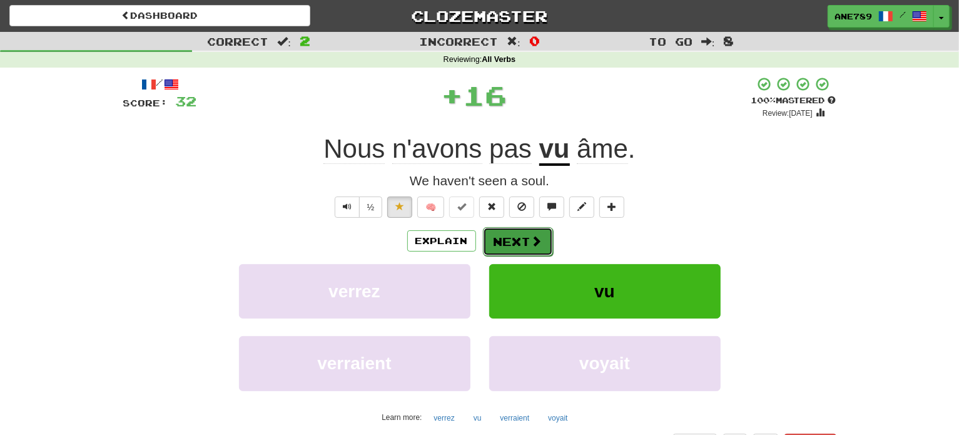
click at [527, 245] on button "Next" at bounding box center [518, 241] width 70 height 29
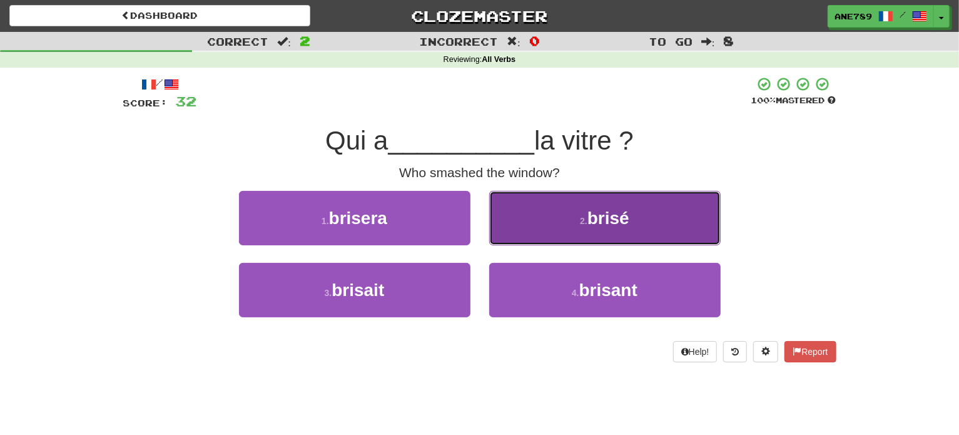
click at [540, 224] on button "2 . brisé" at bounding box center [604, 218] width 231 height 54
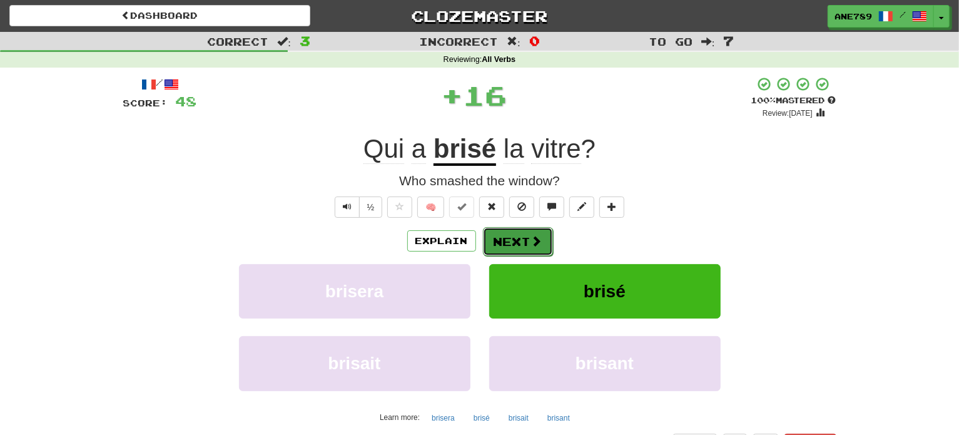
click at [523, 248] on button "Next" at bounding box center [518, 241] width 70 height 29
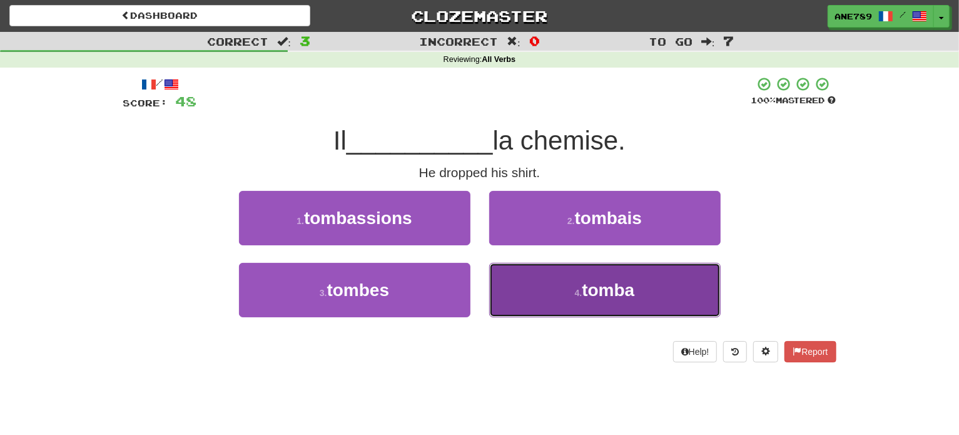
click at [557, 275] on button "4 . tomba" at bounding box center [604, 290] width 231 height 54
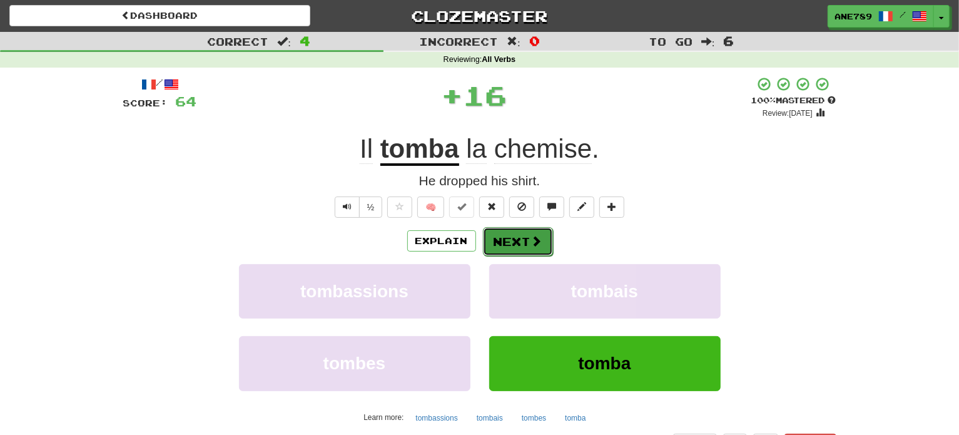
click at [540, 248] on button "Next" at bounding box center [518, 241] width 70 height 29
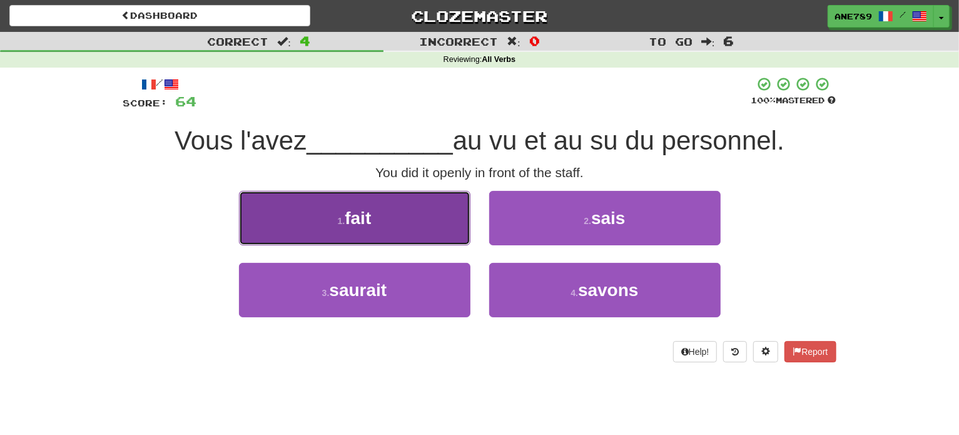
click at [447, 213] on button "1 . fait" at bounding box center [354, 218] width 231 height 54
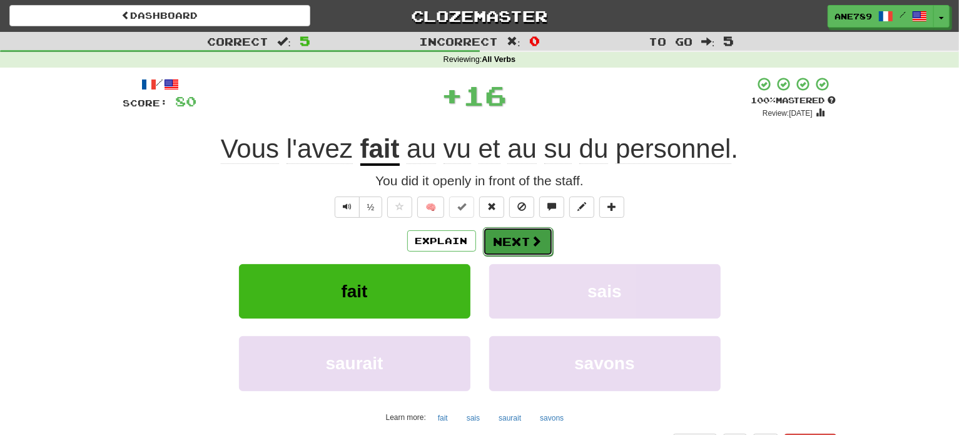
click at [510, 229] on button "Next" at bounding box center [518, 241] width 70 height 29
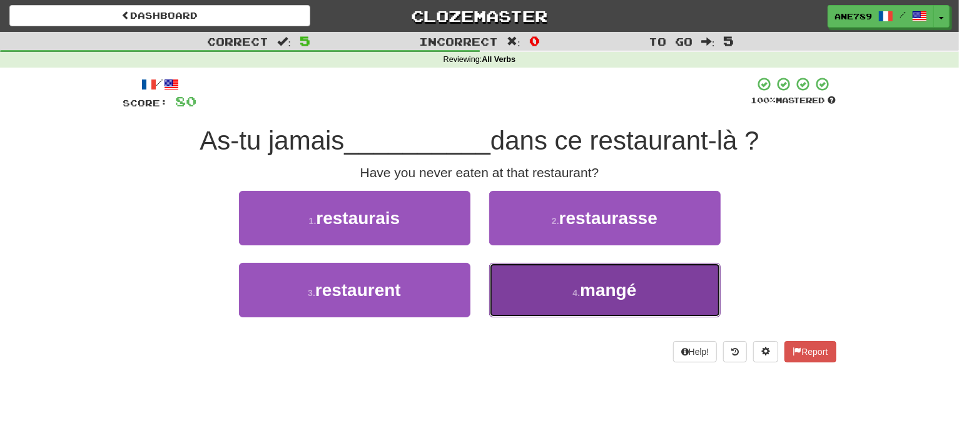
click at [532, 266] on button "4 . mangé" at bounding box center [604, 290] width 231 height 54
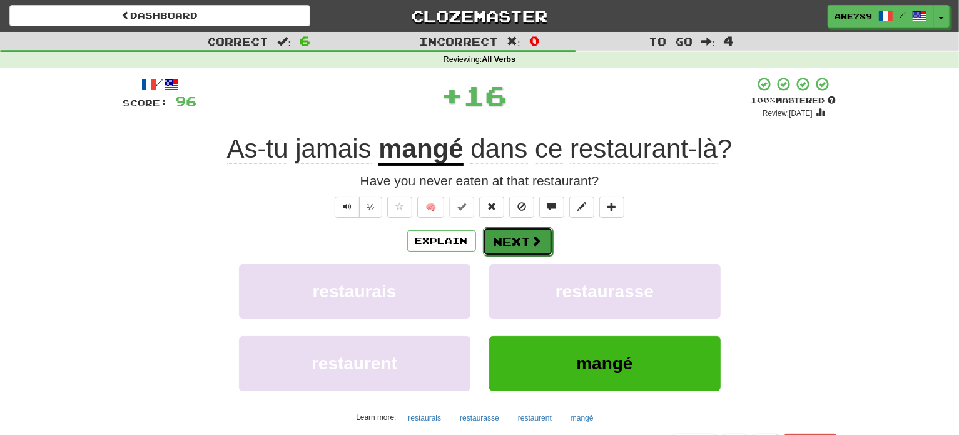
click at [523, 246] on button "Next" at bounding box center [518, 241] width 70 height 29
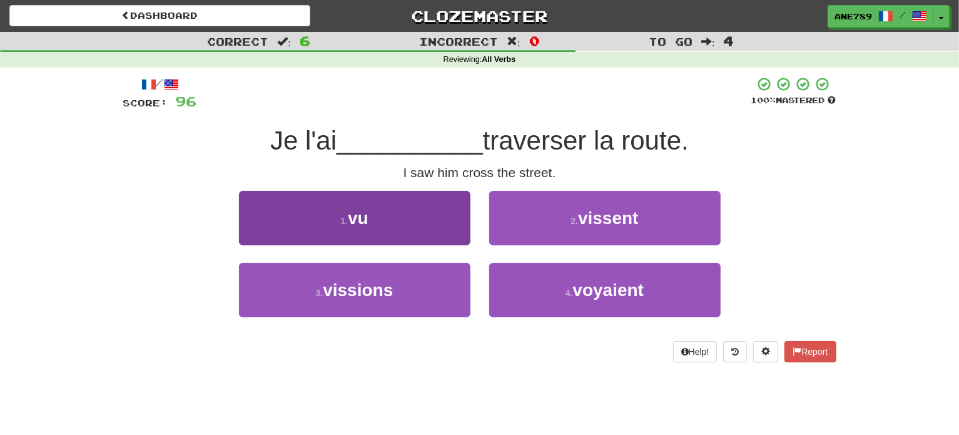
drag, startPoint x: 485, startPoint y: 218, endPoint x: 458, endPoint y: 220, distance: 27.0
click at [458, 220] on div "1 . vu 2 . vissent" at bounding box center [479, 227] width 750 height 72
click at [458, 220] on button "1 . vu" at bounding box center [354, 218] width 231 height 54
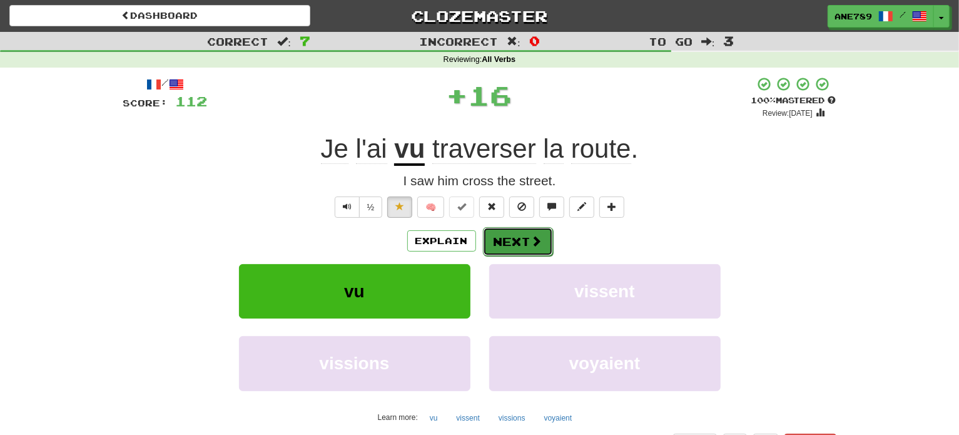
click at [506, 239] on button "Next" at bounding box center [518, 241] width 70 height 29
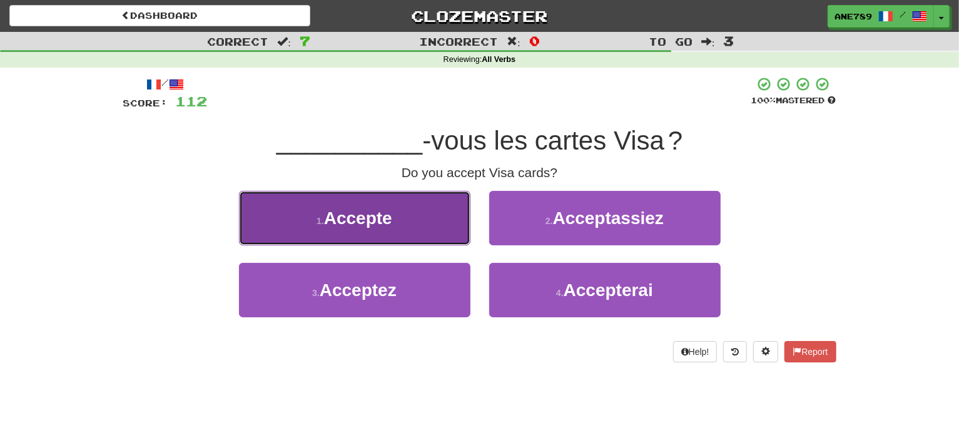
click at [453, 224] on button "1 . Accepte" at bounding box center [354, 218] width 231 height 54
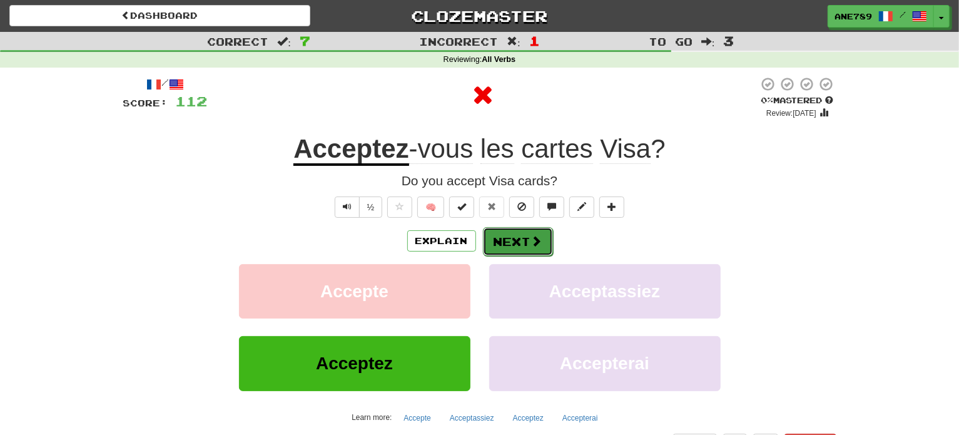
click at [506, 243] on button "Next" at bounding box center [518, 241] width 70 height 29
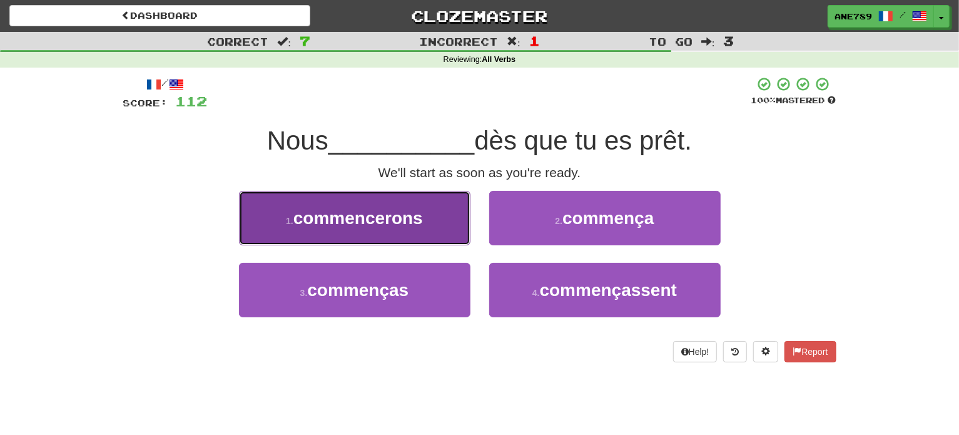
click at [445, 223] on button "1 . commencerons" at bounding box center [354, 218] width 231 height 54
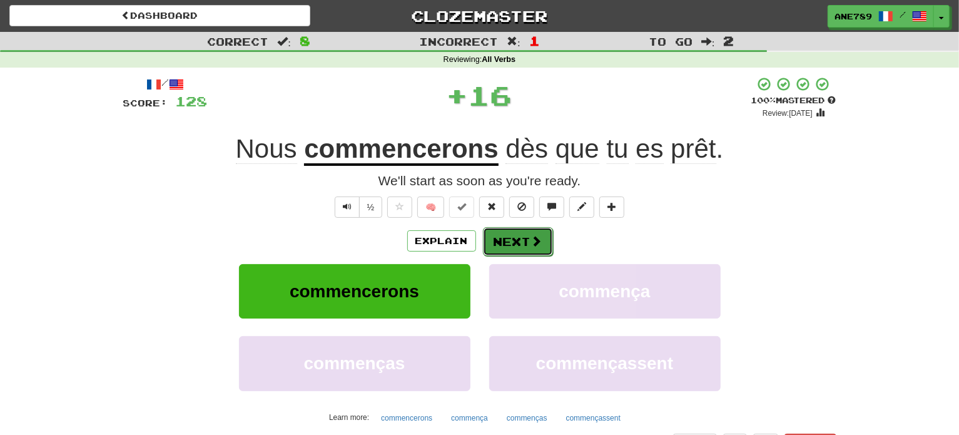
click at [518, 243] on button "Next" at bounding box center [518, 241] width 70 height 29
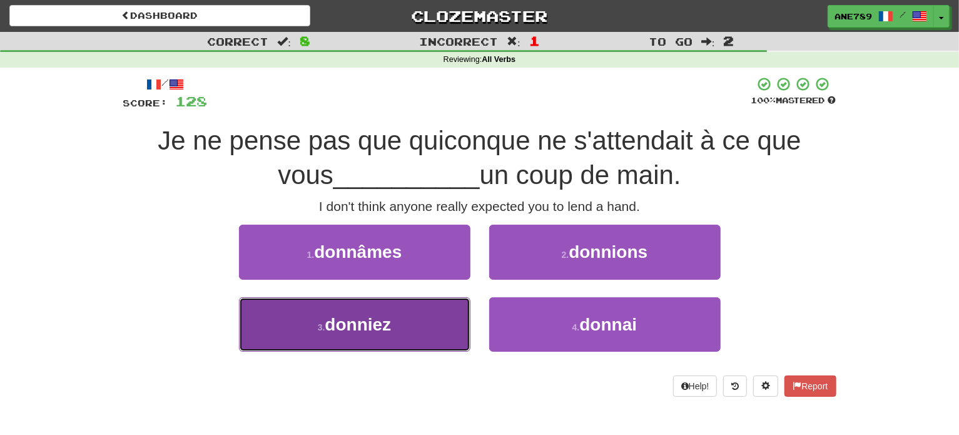
click at [435, 316] on button "3 . donniez" at bounding box center [354, 324] width 231 height 54
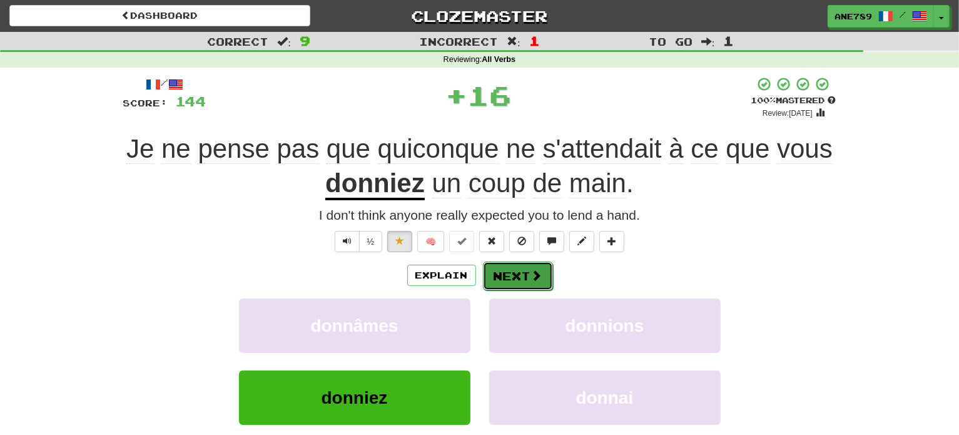
click at [518, 281] on button "Next" at bounding box center [518, 275] width 70 height 29
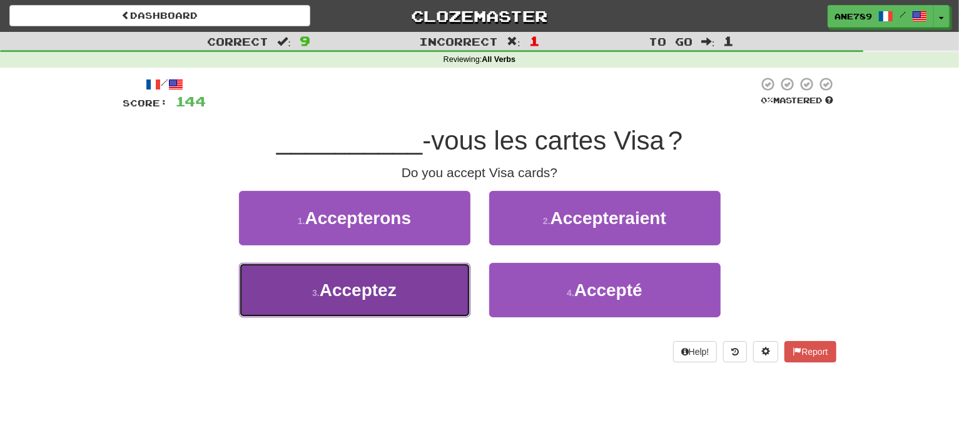
click at [431, 296] on button "3 . Acceptez" at bounding box center [354, 290] width 231 height 54
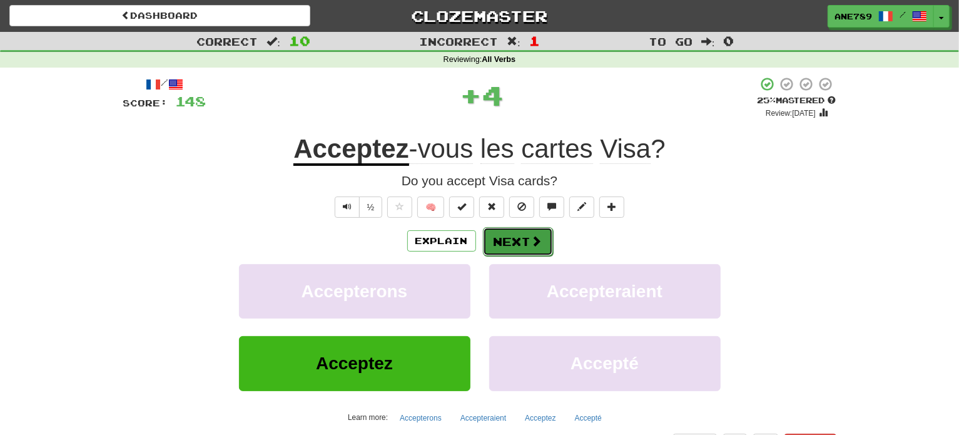
click at [516, 243] on button "Next" at bounding box center [518, 241] width 70 height 29
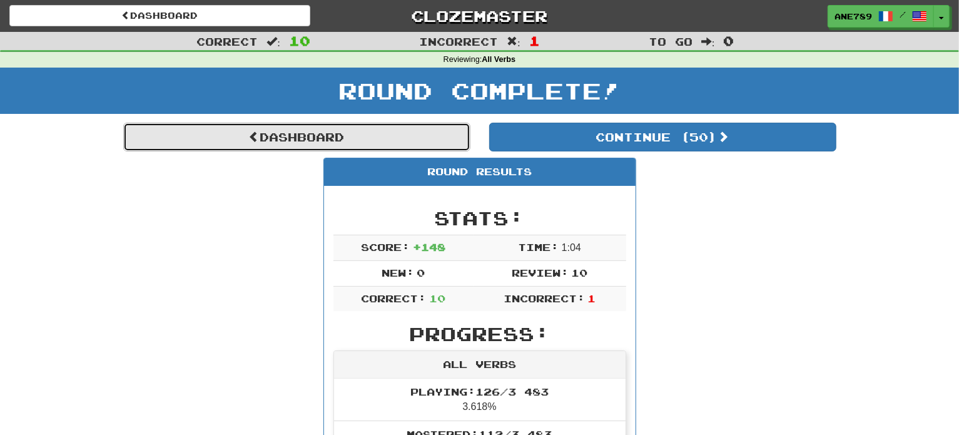
click at [441, 134] on link "Dashboard" at bounding box center [296, 137] width 347 height 29
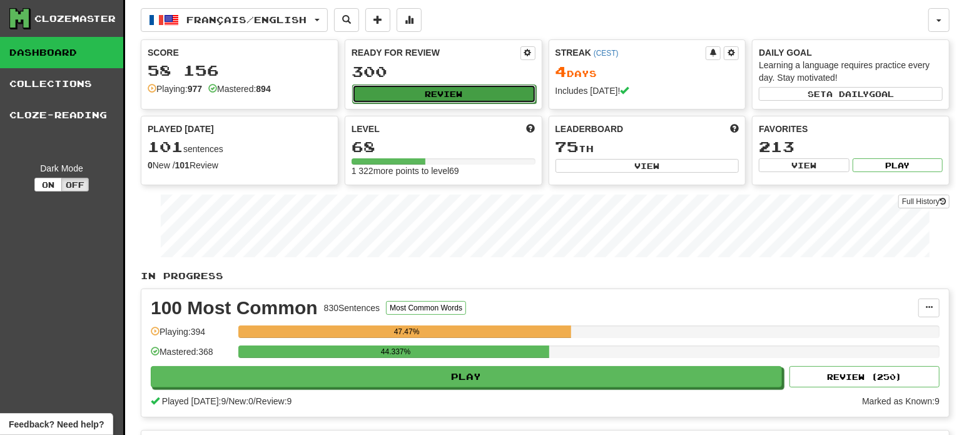
click at [454, 84] on button "Review" at bounding box center [444, 93] width 184 height 19
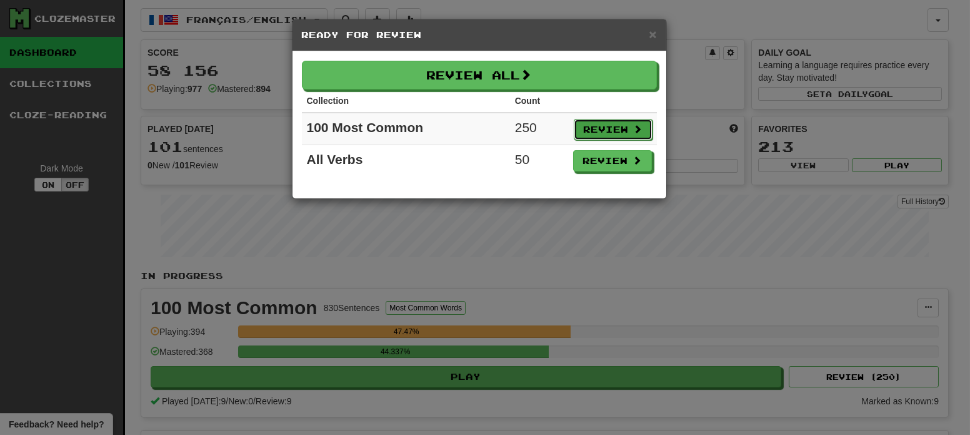
click at [597, 124] on button "Review" at bounding box center [613, 129] width 79 height 21
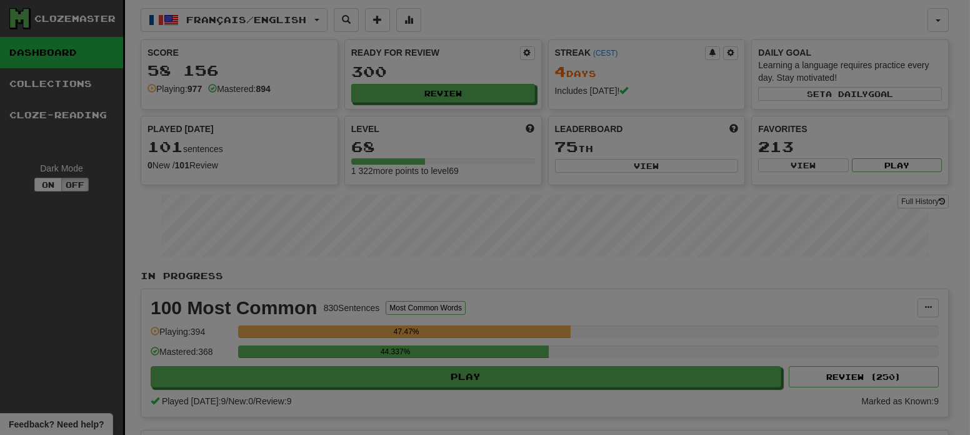
select select "**"
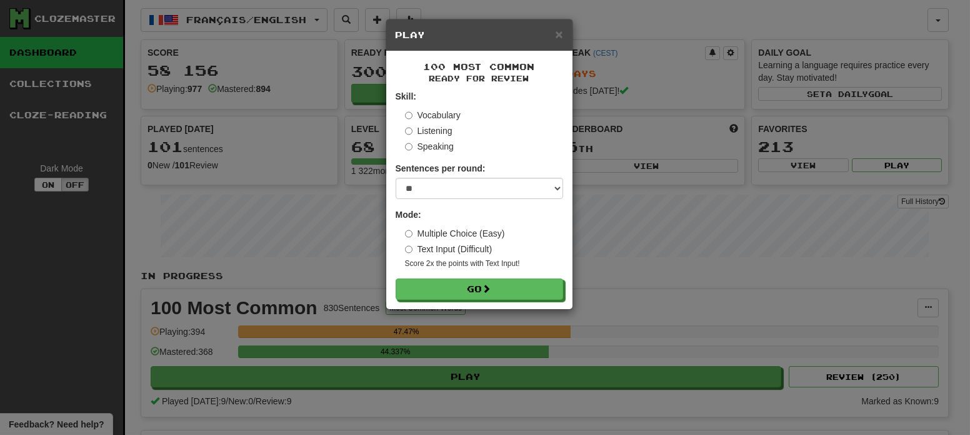
click at [554, 29] on h5 "Play" at bounding box center [480, 35] width 168 height 13
click at [560, 34] on span "×" at bounding box center [559, 34] width 8 height 14
